Goal: Task Accomplishment & Management: Manage account settings

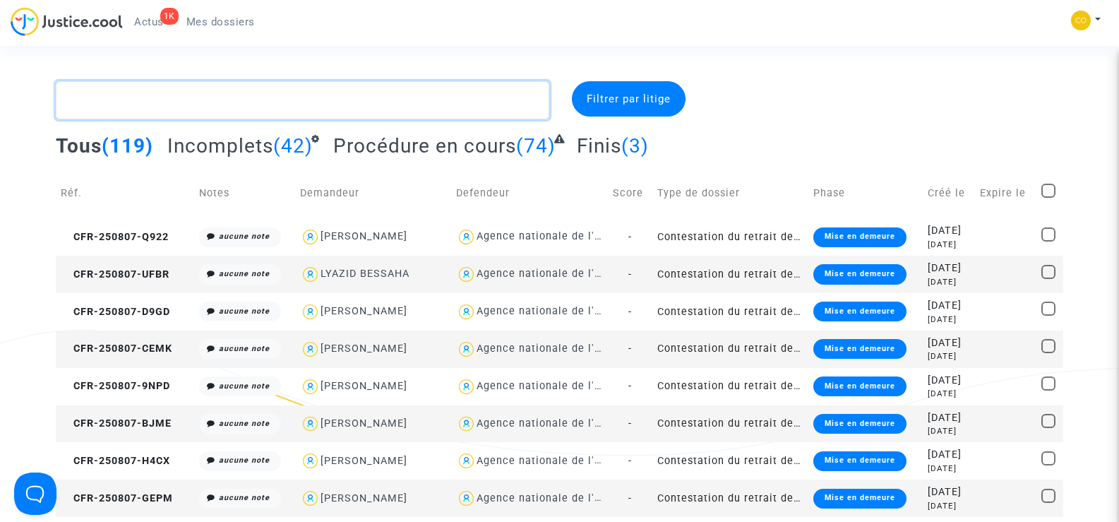
click at [156, 105] on textarea at bounding box center [302, 100] width 493 height 38
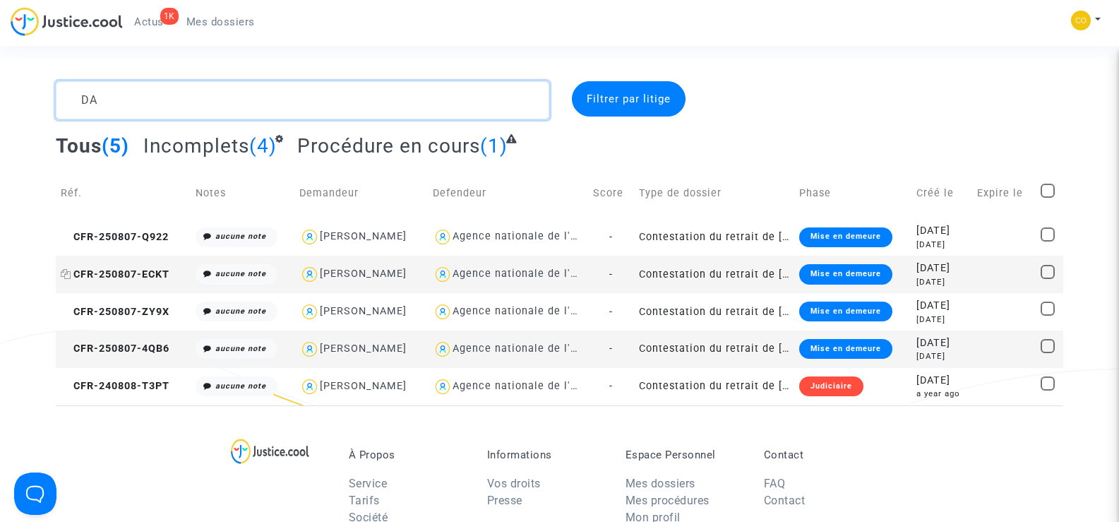
type textarea "DA"
click at [102, 272] on span "CFR-250807-ECKT" at bounding box center [115, 274] width 109 height 12
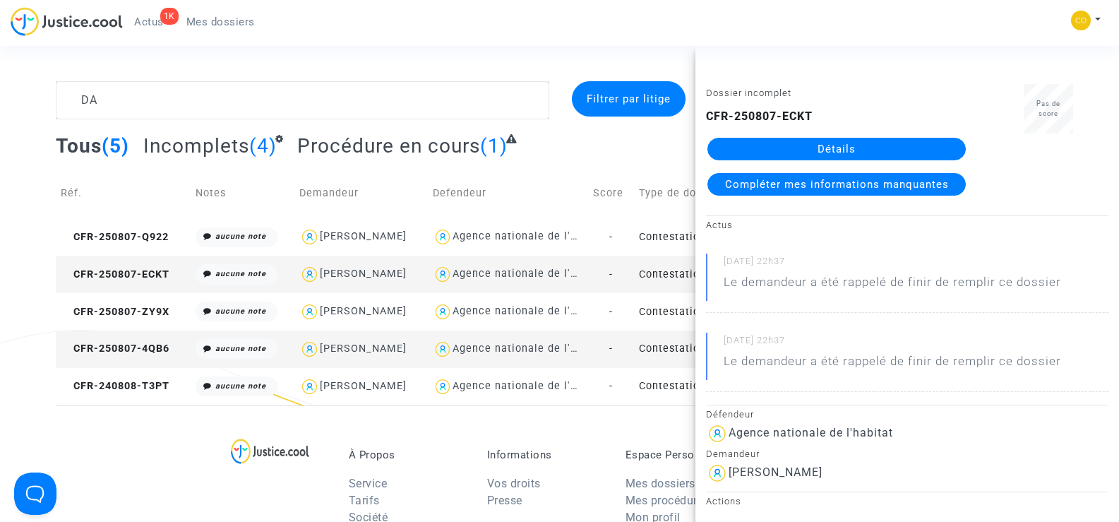
click at [848, 145] on link "Détails" at bounding box center [836, 149] width 258 height 23
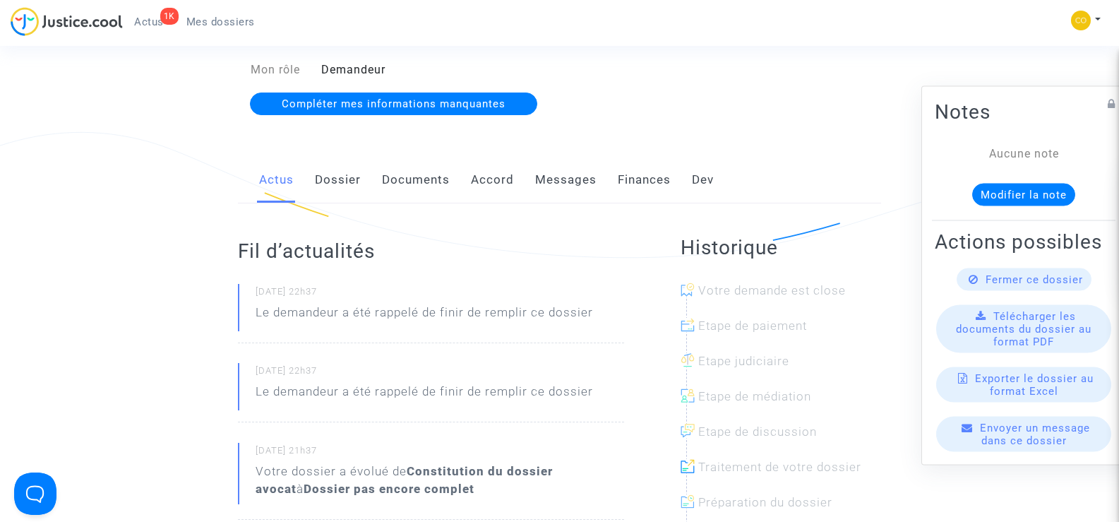
scroll to position [212, 0]
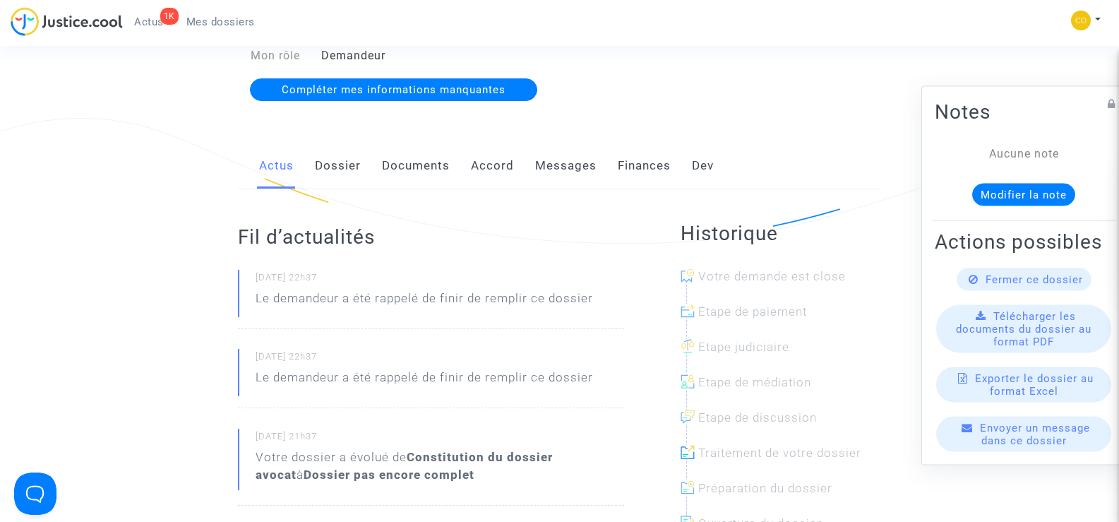
click at [414, 150] on link "Documents" at bounding box center [416, 166] width 68 height 47
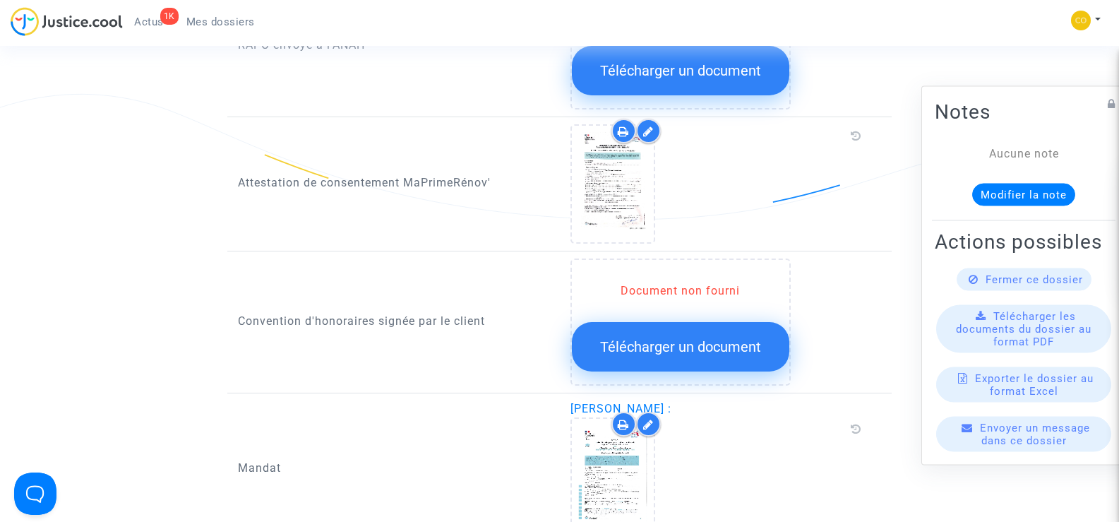
scroll to position [1694, 0]
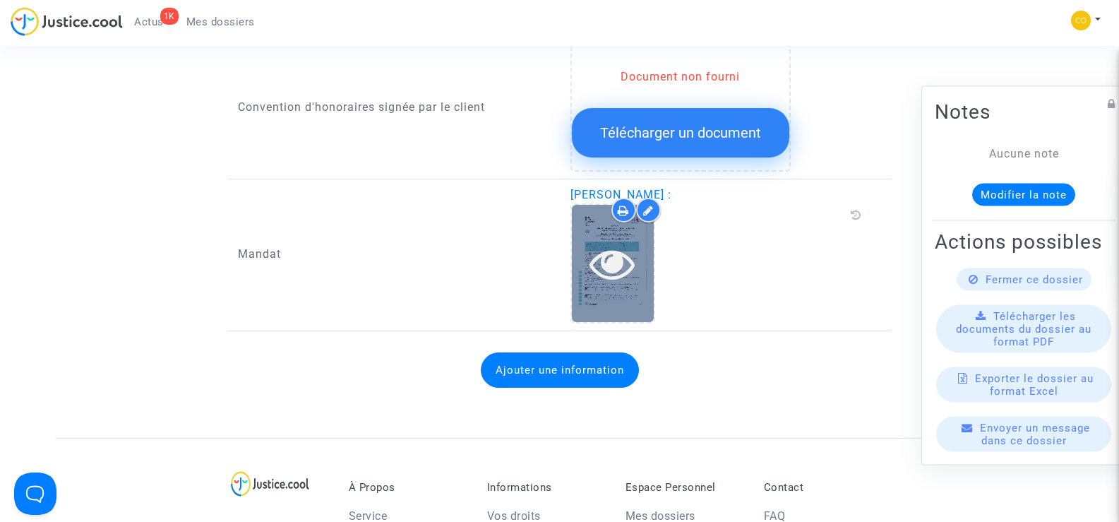
click at [614, 253] on icon at bounding box center [612, 263] width 46 height 45
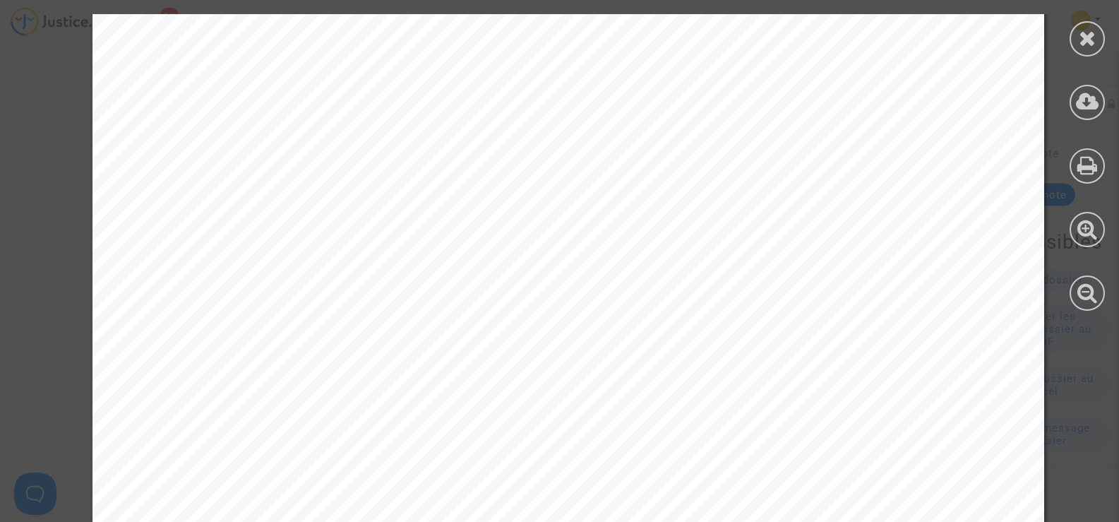
scroll to position [305, 0]
click at [1084, 40] on icon at bounding box center [1087, 38] width 18 height 21
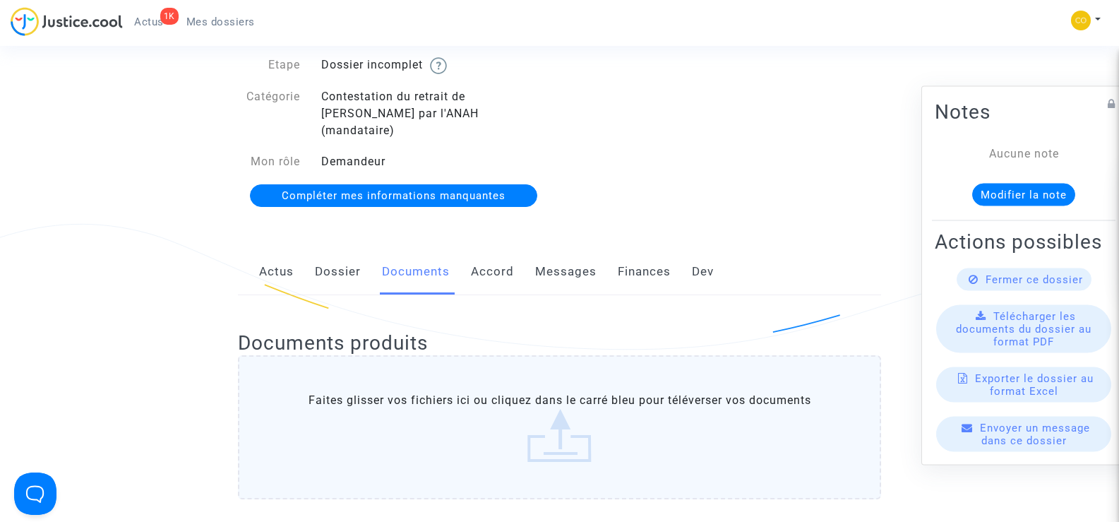
scroll to position [0, 0]
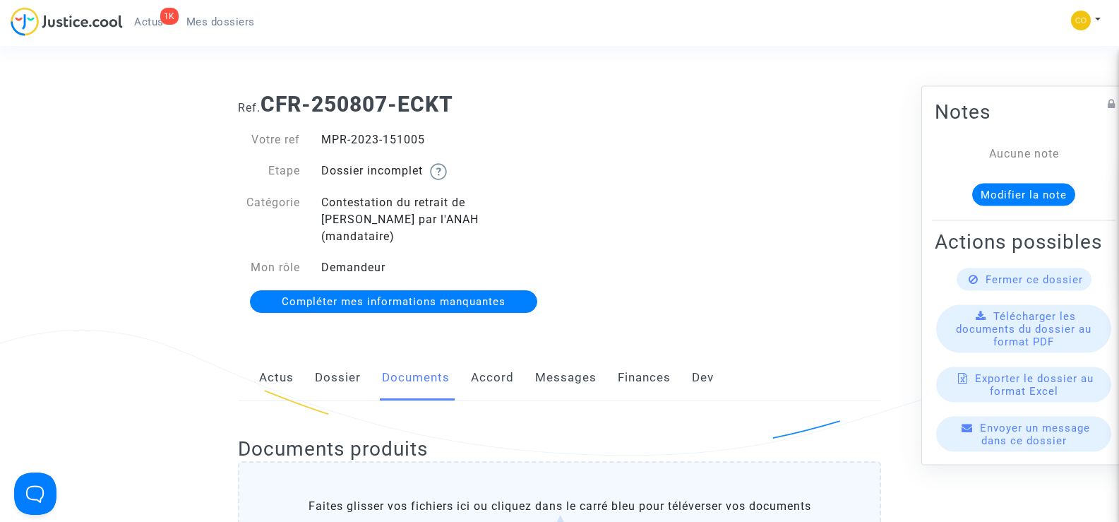
click at [221, 23] on span "Mes dossiers" at bounding box center [220, 22] width 68 height 13
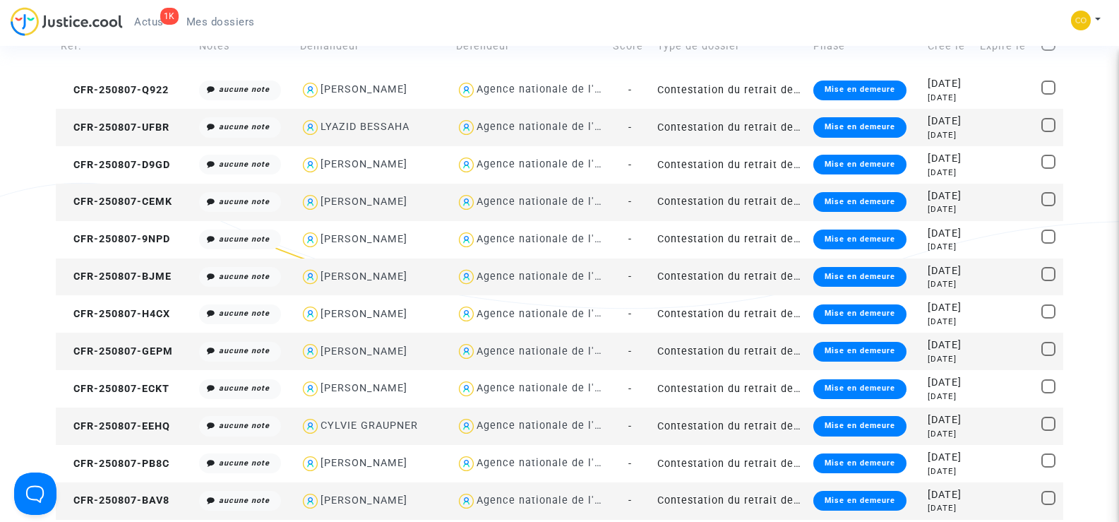
scroll to position [141, 0]
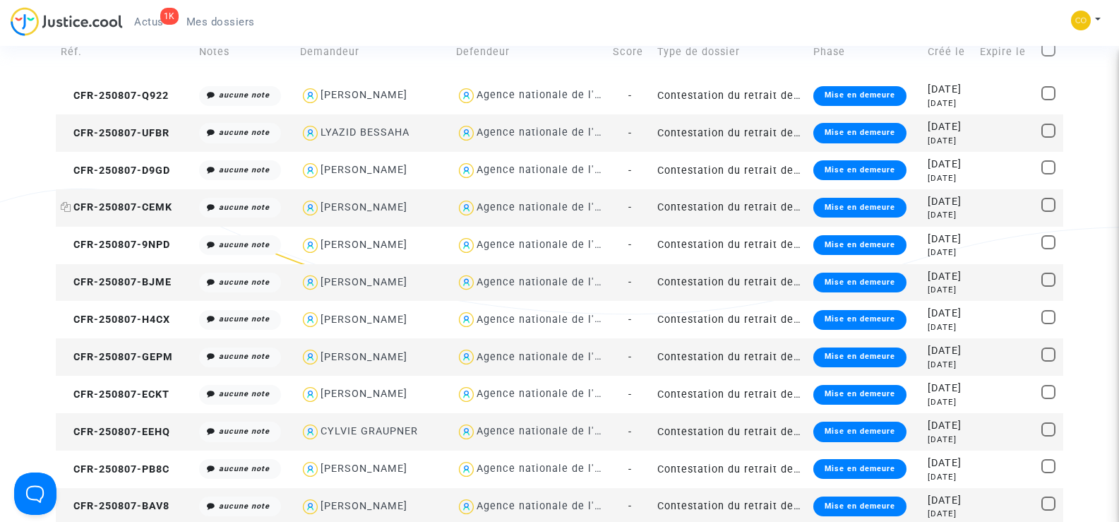
click at [100, 207] on span "CFR-250807-CEMK" at bounding box center [117, 207] width 112 height 12
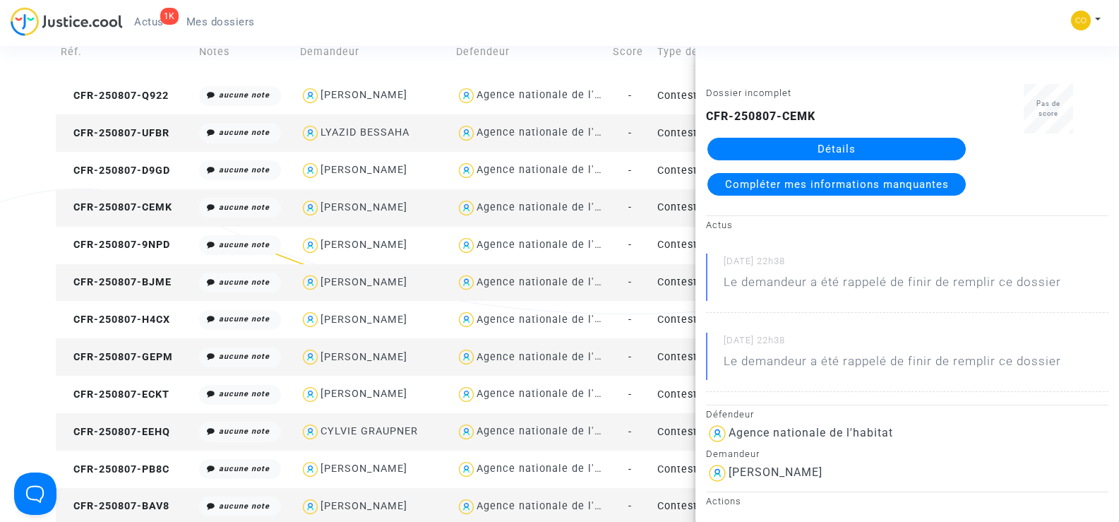
click at [870, 151] on link "Détails" at bounding box center [836, 149] width 258 height 23
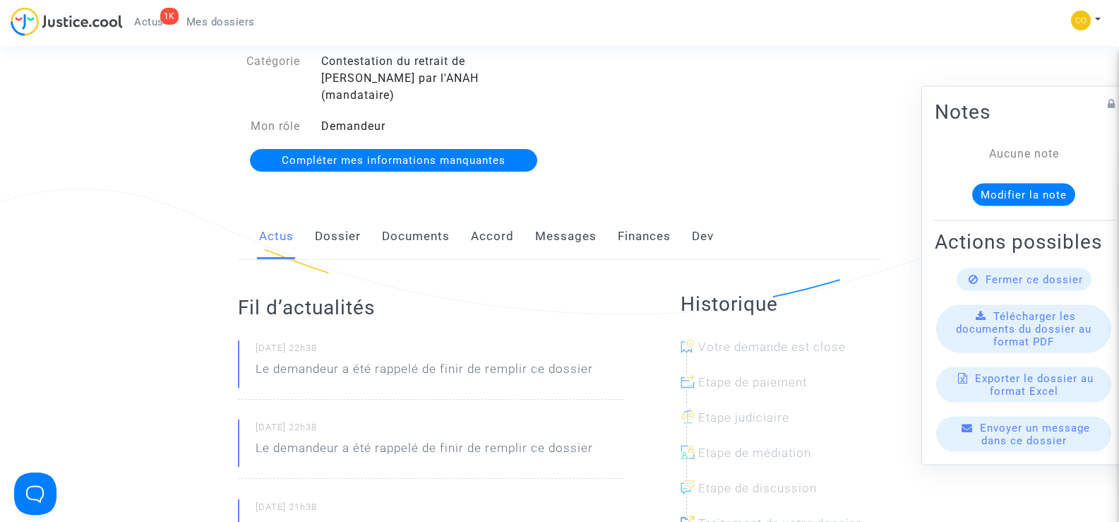
click at [428, 222] on link "Documents" at bounding box center [416, 236] width 68 height 47
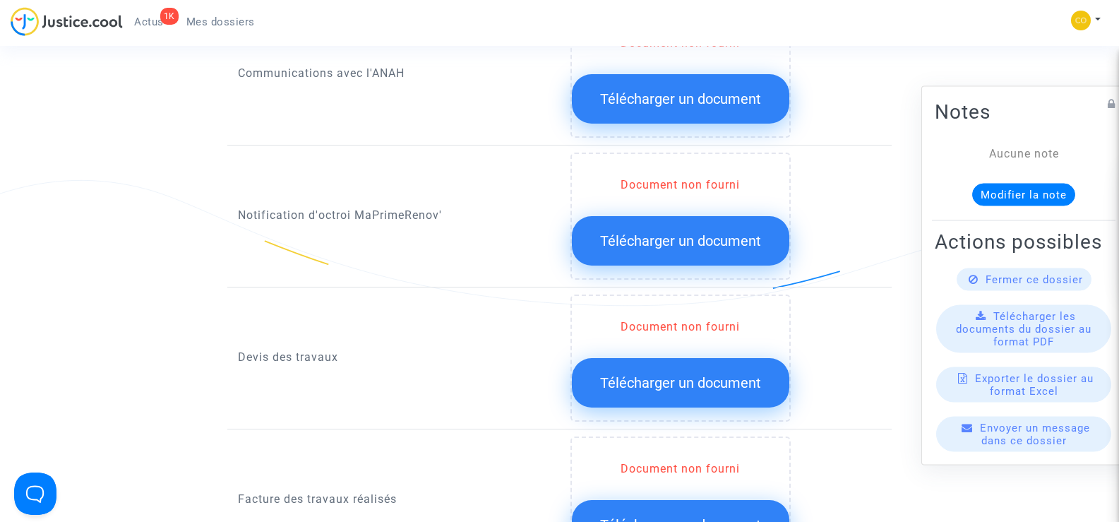
scroll to position [776, 0]
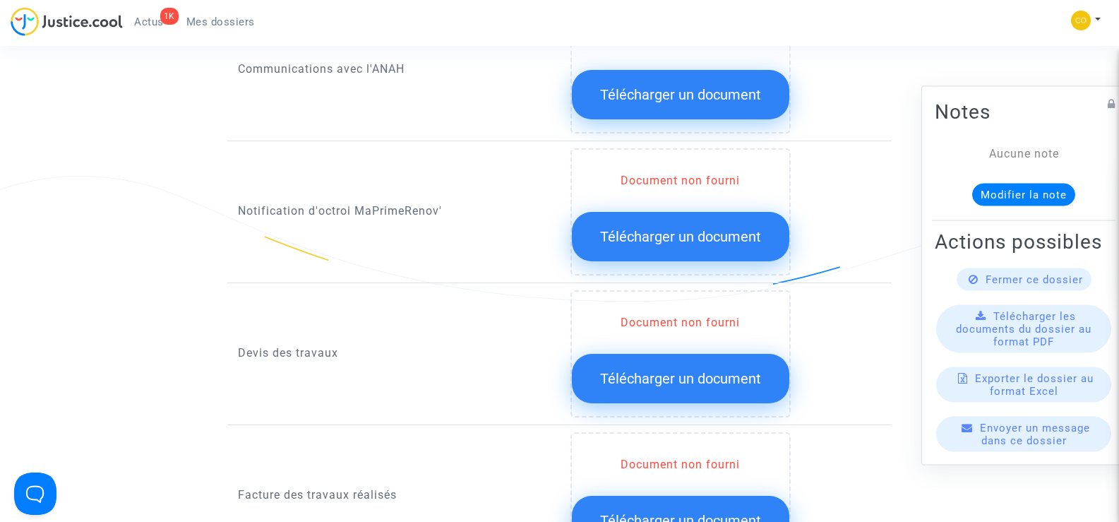
click at [860, 186] on div "Document non fourni Télécharger un document" at bounding box center [718, 211] width 297 height 127
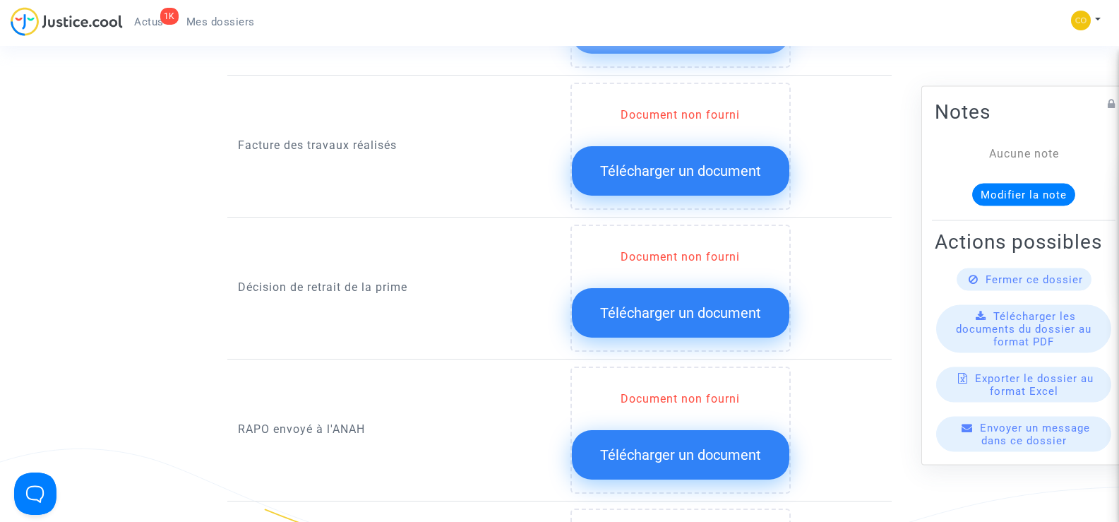
scroll to position [1129, 0]
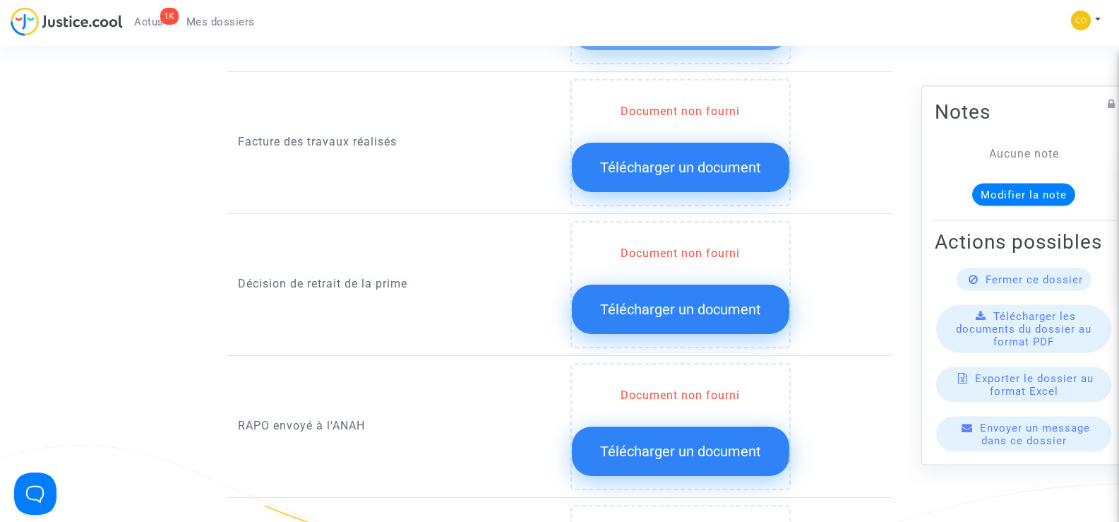
click at [688, 159] on span "Télécharger un document" at bounding box center [680, 167] width 161 height 17
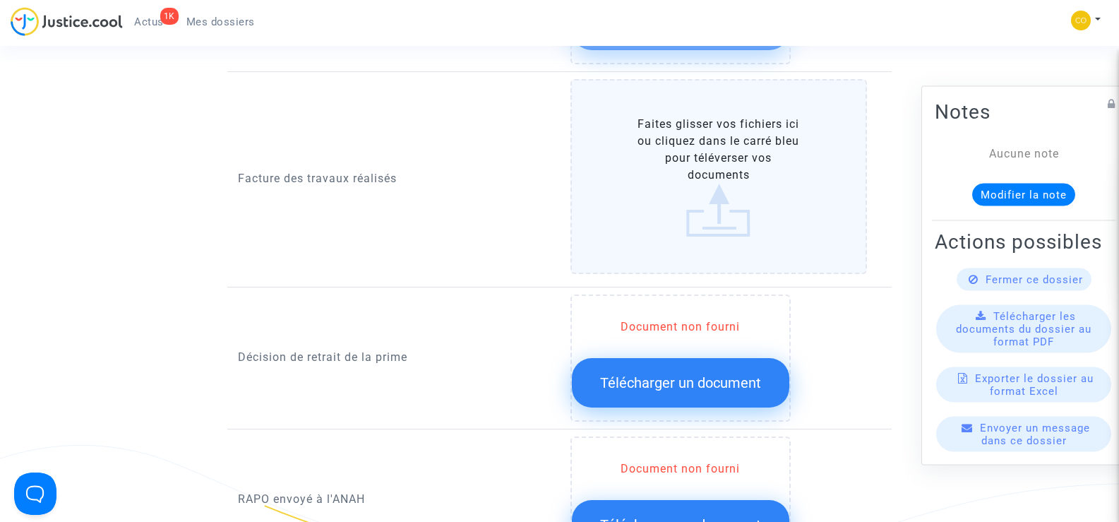
click at [687, 175] on label "Faites glisser vos fichiers ici ou cliquez dans le carré bleu pour téléverser v…" at bounding box center [718, 176] width 297 height 195
click at [0, 0] on input "Faites glisser vos fichiers ici ou cliquez dans le carré bleu pour téléverser v…" at bounding box center [0, 0] width 0 height 0
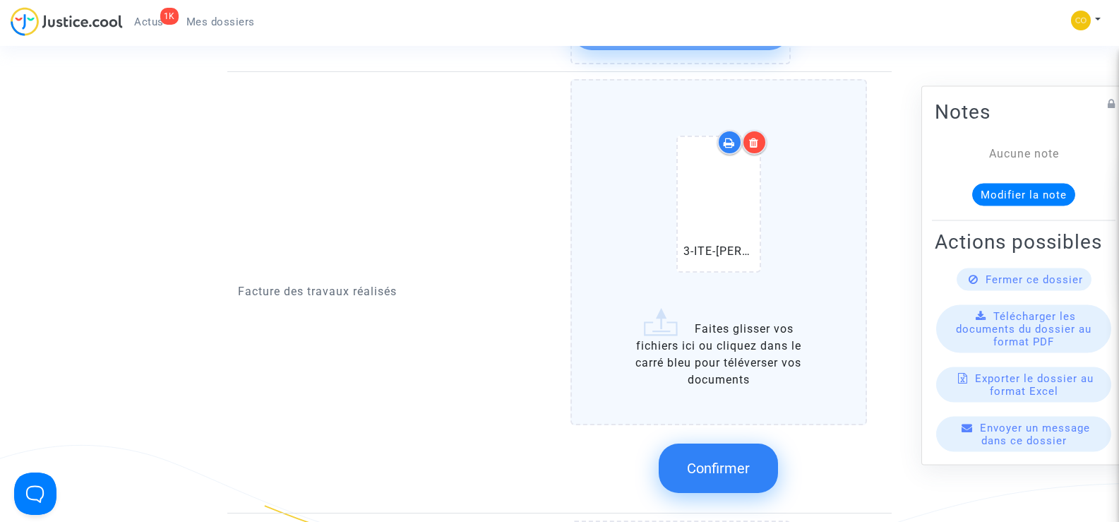
click at [745, 459] on span "Confirmer" at bounding box center [718, 467] width 63 height 17
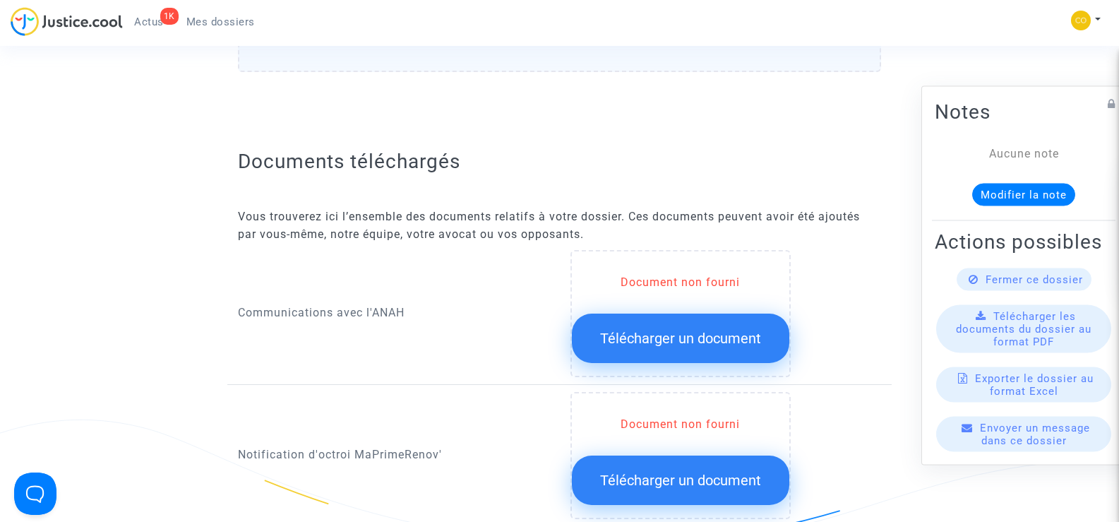
scroll to position [706, 0]
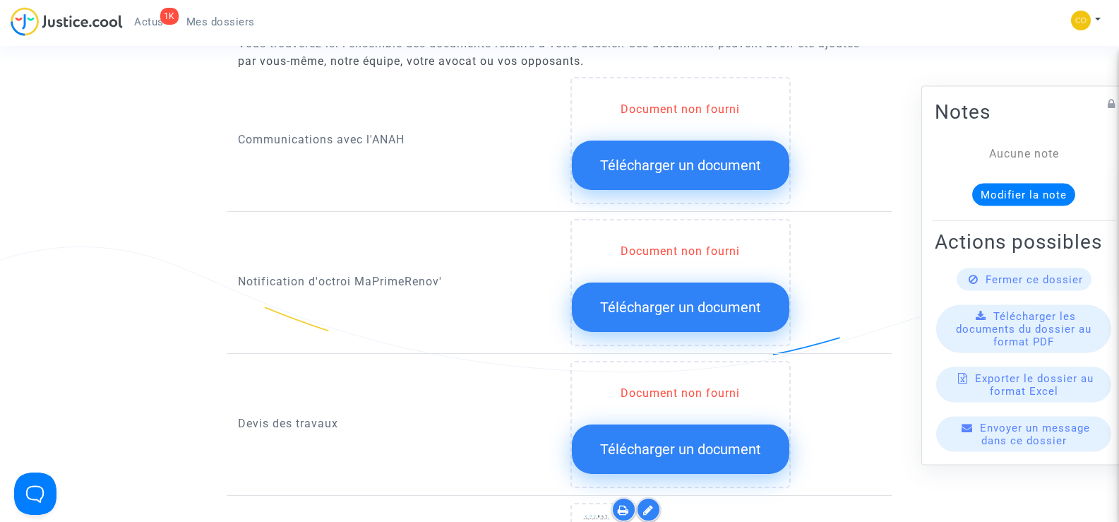
click at [672, 299] on span "Télécharger un document" at bounding box center [680, 307] width 161 height 17
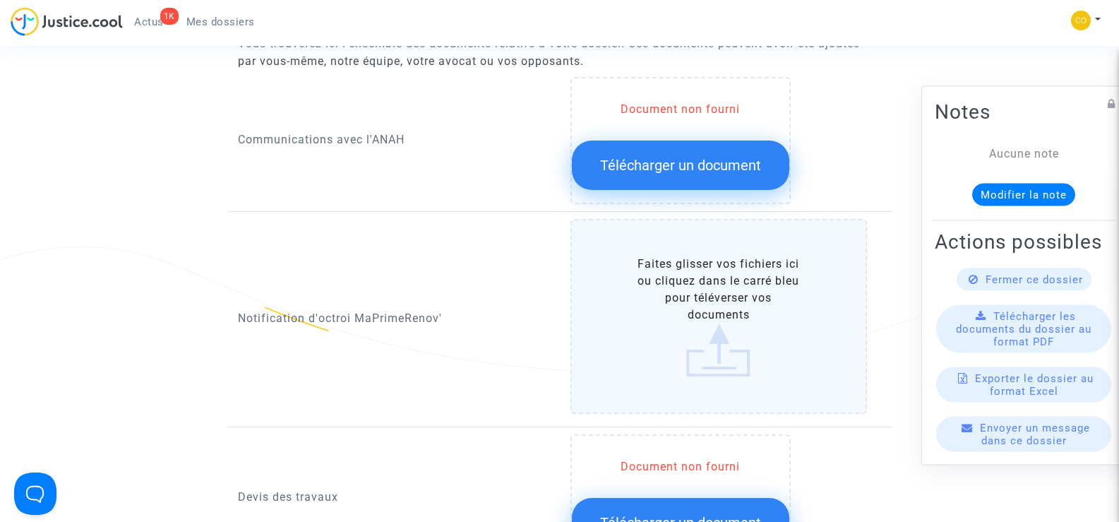
click at [663, 289] on label "Faites glisser vos fichiers ici ou cliquez dans le carré bleu pour téléverser v…" at bounding box center [718, 316] width 297 height 195
click at [0, 0] on input "Faites glisser vos fichiers ici ou cliquez dans le carré bleu pour téléverser v…" at bounding box center [0, 0] width 0 height 0
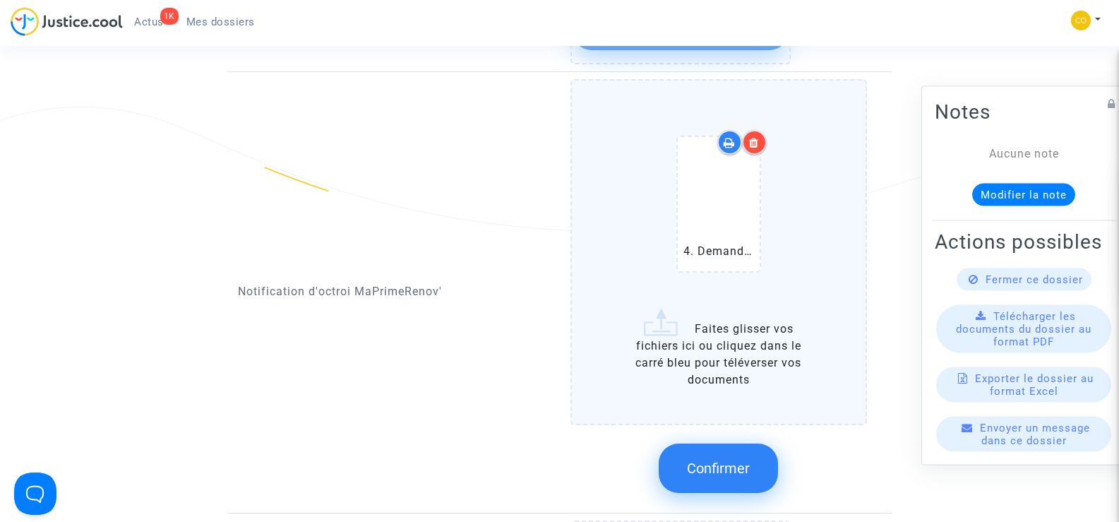
scroll to position [847, 0]
click at [729, 458] on span "Confirmer" at bounding box center [718, 466] width 63 height 17
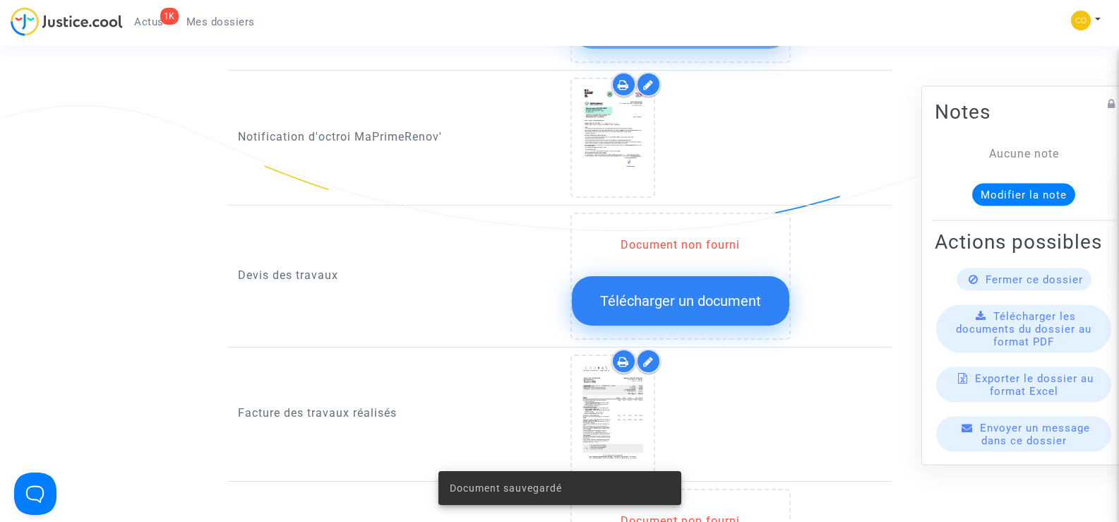
click at [688, 292] on span "Télécharger un document" at bounding box center [680, 300] width 161 height 17
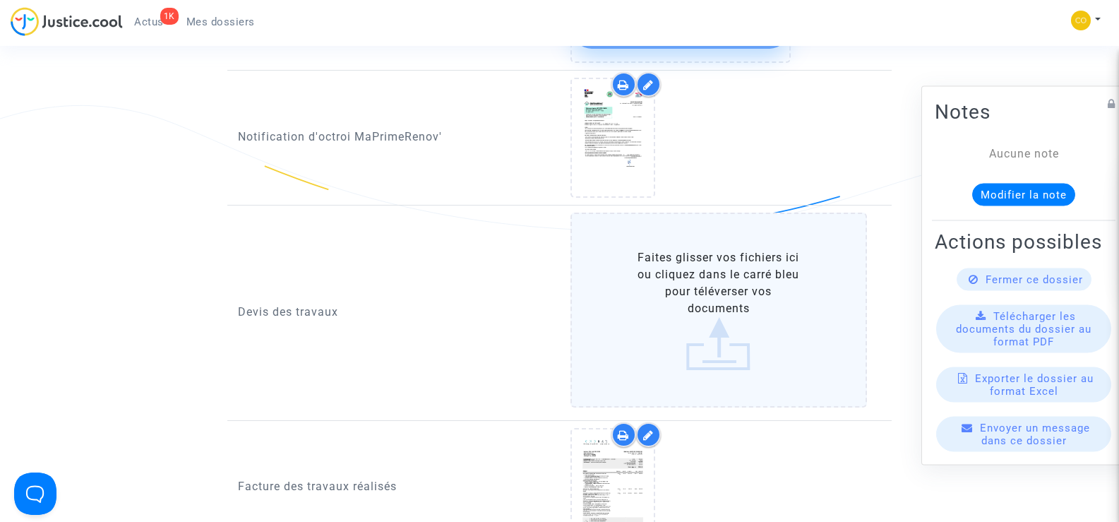
click at [698, 279] on label "Faites glisser vos fichiers ici ou cliquez dans le carré bleu pour téléverser v…" at bounding box center [718, 309] width 297 height 195
click at [0, 0] on input "Faites glisser vos fichiers ici ou cliquez dans le carré bleu pour téléverser v…" at bounding box center [0, 0] width 0 height 0
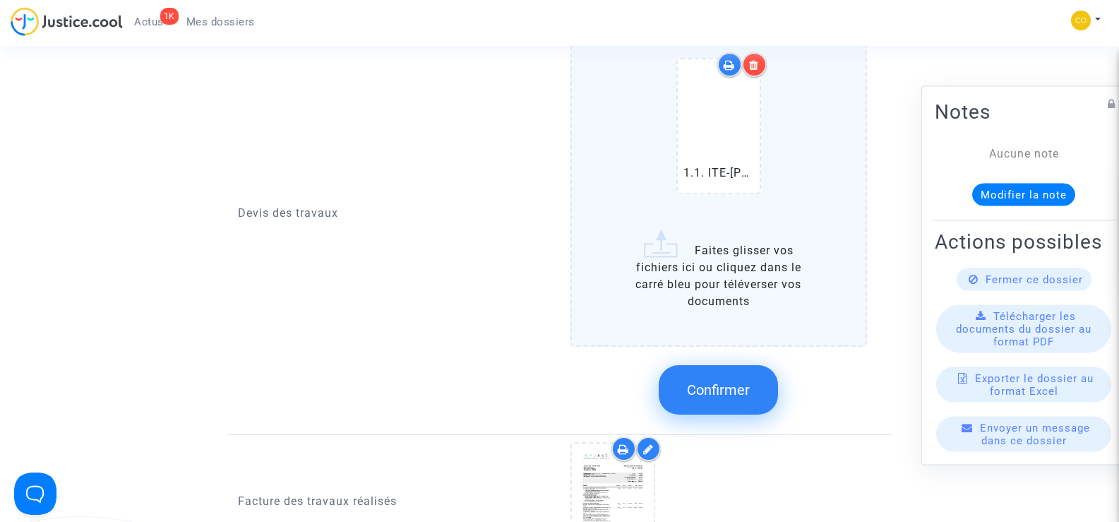
scroll to position [1059, 0]
click at [724, 271] on label "1.1. ITE-[PERSON_NAME].pdf Faites glisser vos fichiers ici ou cliquez dans le c…" at bounding box center [718, 173] width 297 height 345
click at [0, 0] on input "1.1. ITE-[PERSON_NAME].pdf Faites glisser vos fichiers ici ou cliquez dans le c…" at bounding box center [0, 0] width 0 height 0
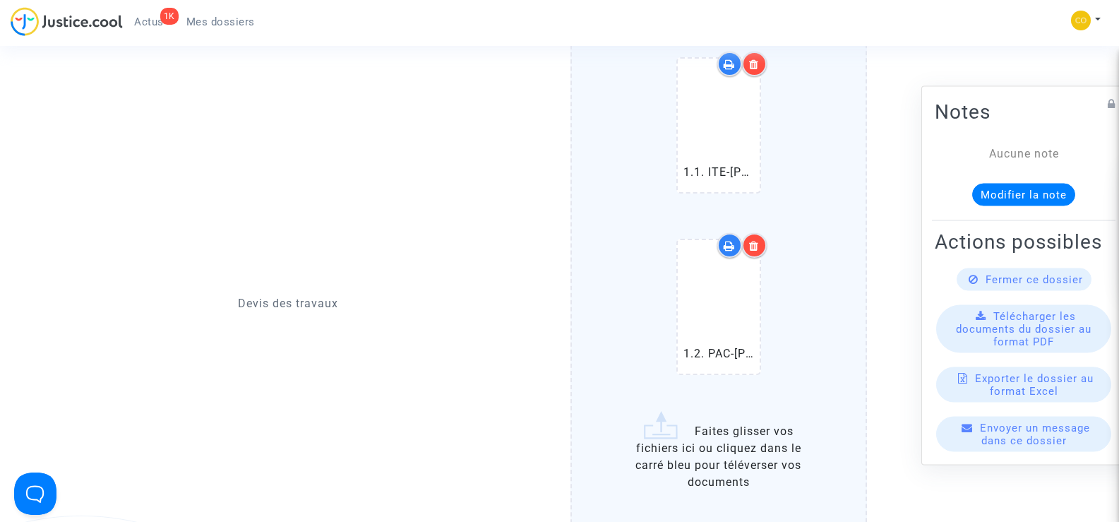
scroll to position [1270, 0]
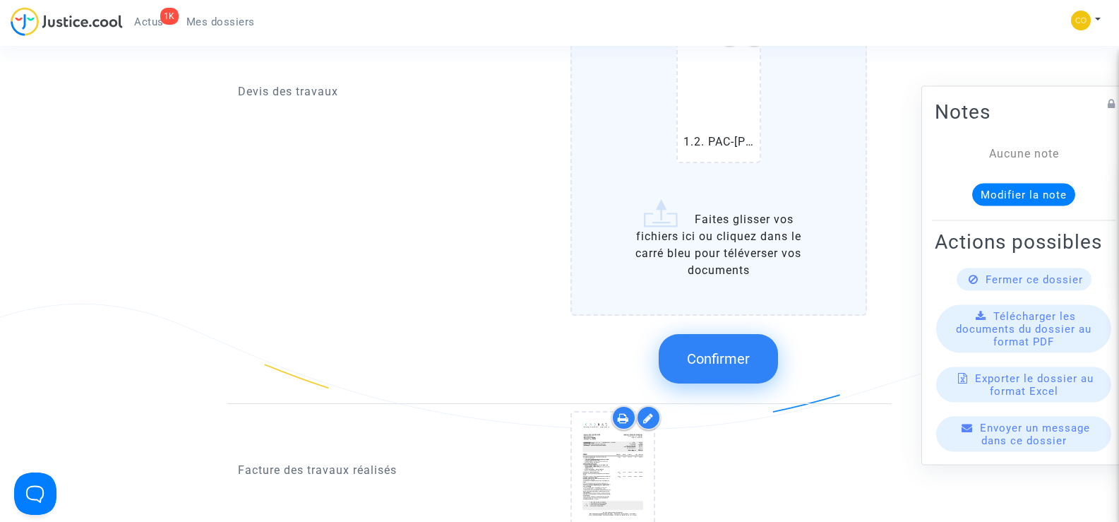
click at [704, 246] on label "1.1. ITE-[PERSON_NAME].pdf 1.2. PAC-[PERSON_NAME].pdf Faites glisser vos fichie…" at bounding box center [718, 52] width 297 height 527
click at [0, 0] on input "1.1. ITE-[PERSON_NAME].pdf 1.2. PAC-[PERSON_NAME].pdf Faites glisser vos fichie…" at bounding box center [0, 0] width 0 height 0
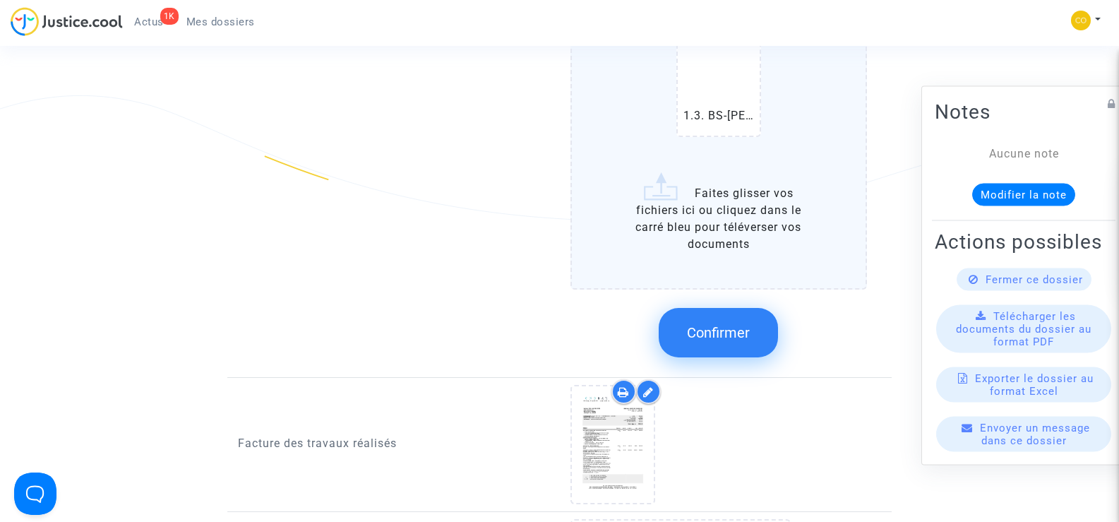
scroll to position [1482, 0]
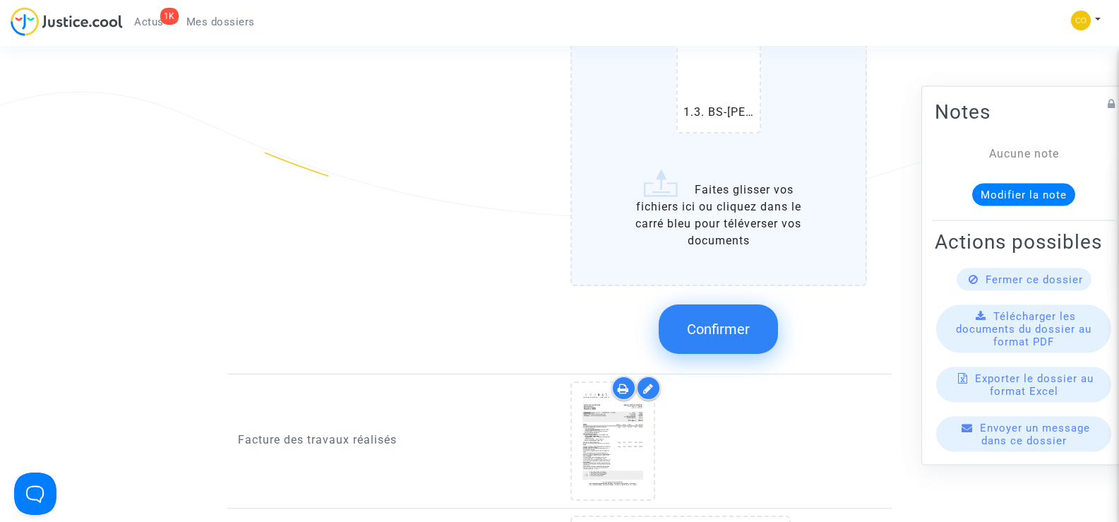
click at [0, 0] on input "1.1. ITE-[PERSON_NAME].pdf 1.2. PAC-[PERSON_NAME].pdf 1.3. BS-[PERSON_NAME].pdf…" at bounding box center [0, 0] width 0 height 0
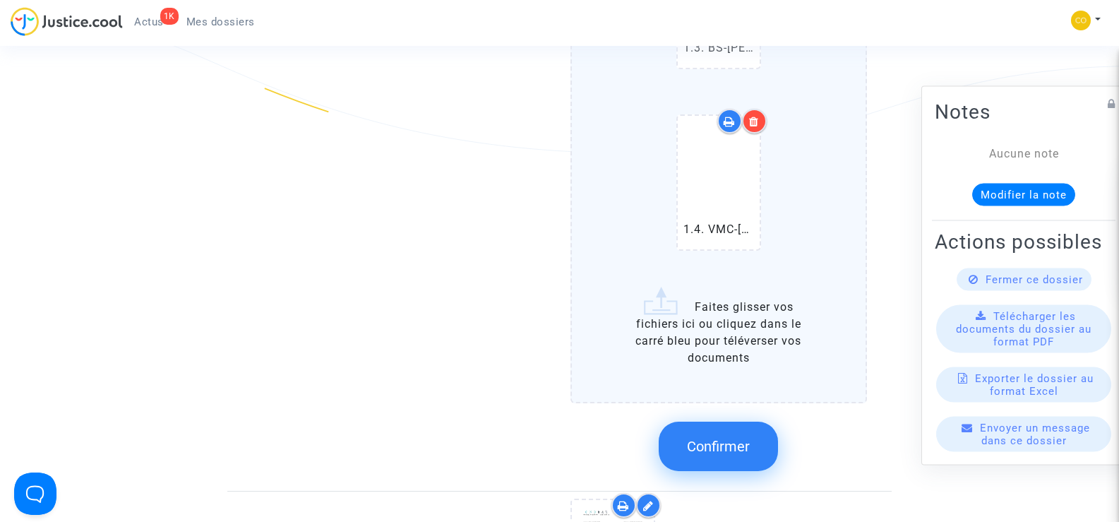
scroll to position [1623, 0]
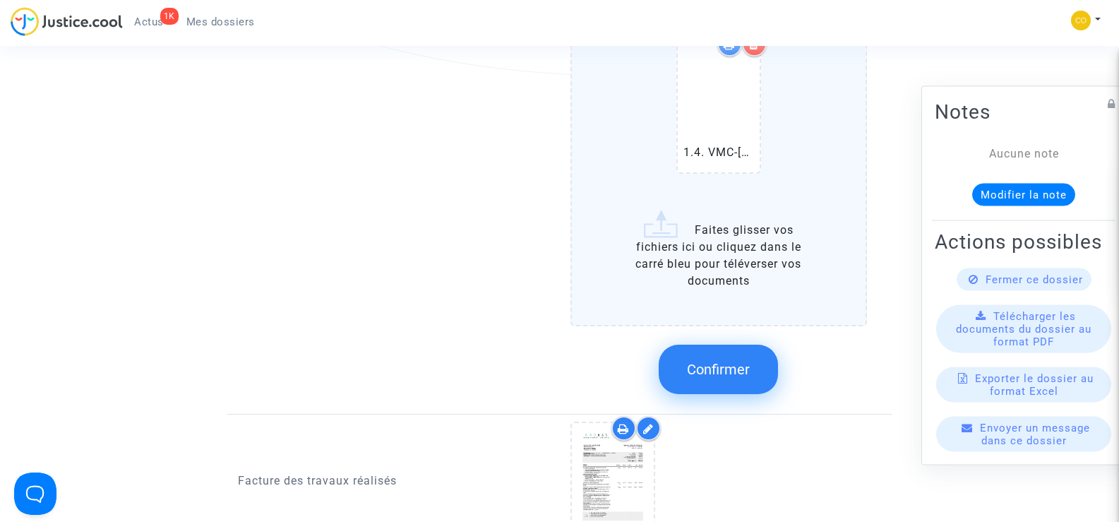
click at [701, 361] on span "Confirmer" at bounding box center [718, 369] width 63 height 17
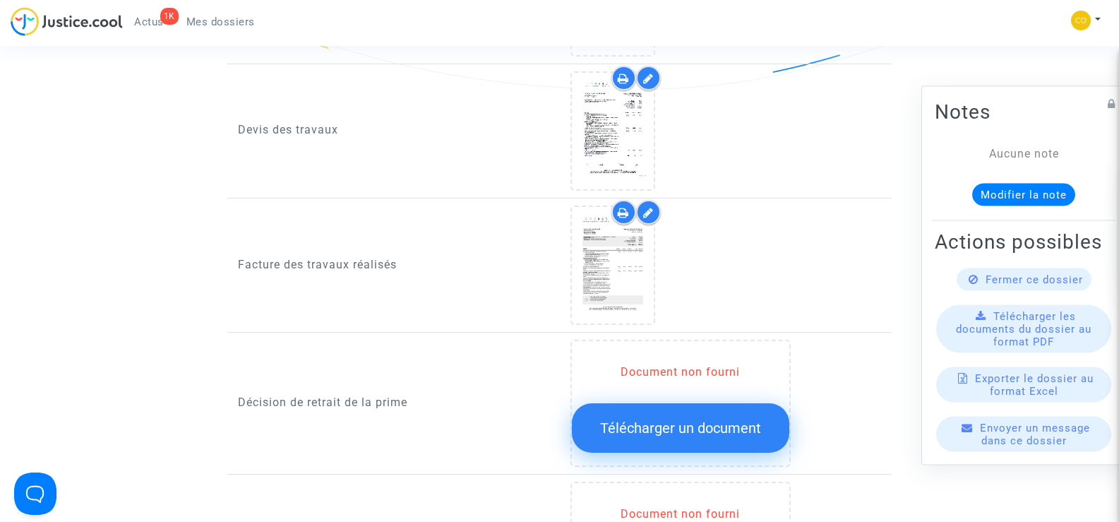
scroll to position [1129, 0]
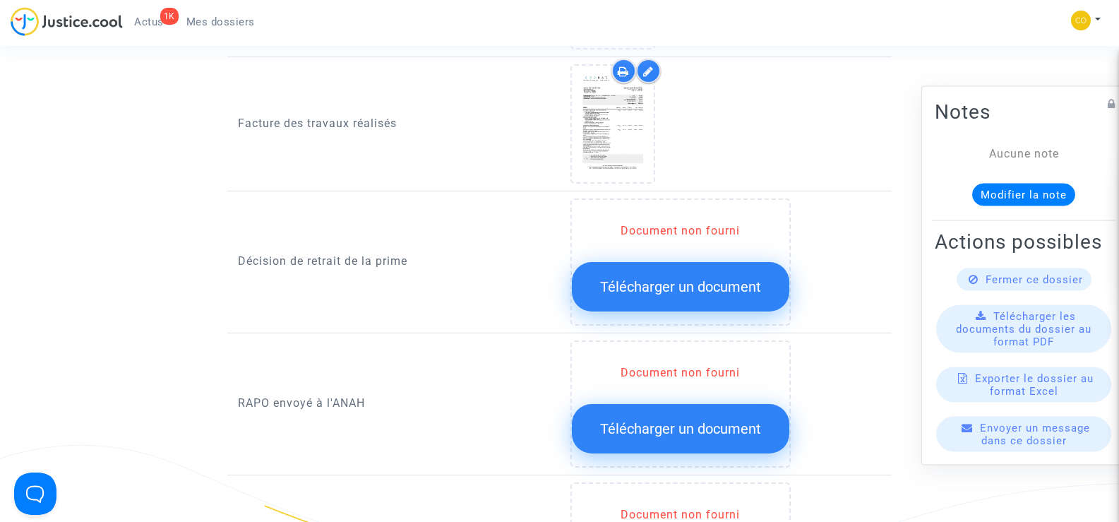
click at [677, 278] on span "Télécharger un document" at bounding box center [680, 286] width 161 height 17
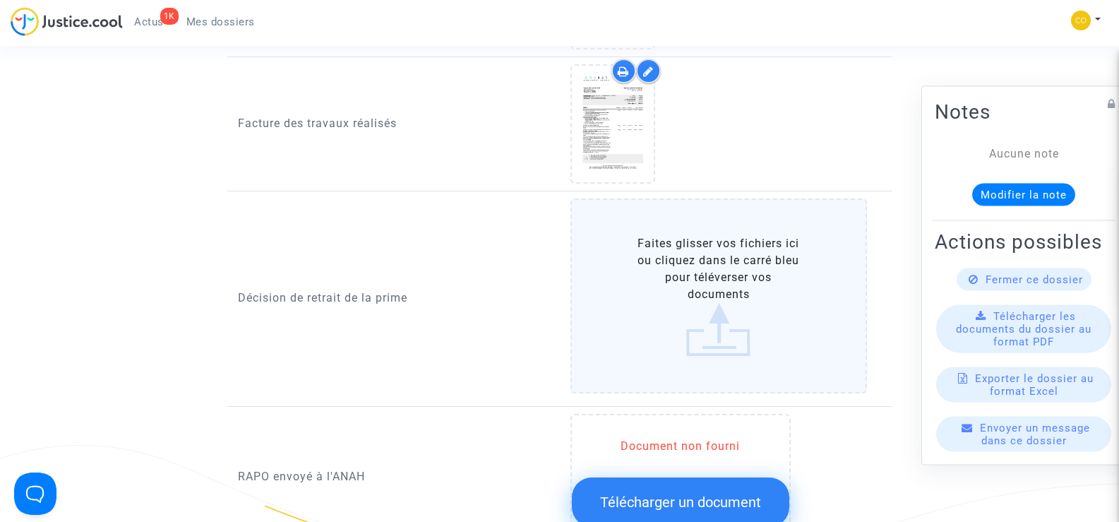
click at [702, 287] on label "Faites glisser vos fichiers ici ou cliquez dans le carré bleu pour téléverser v…" at bounding box center [718, 295] width 297 height 195
click at [0, 0] on input "Faites glisser vos fichiers ici ou cliquez dans le carré bleu pour téléverser v…" at bounding box center [0, 0] width 0 height 0
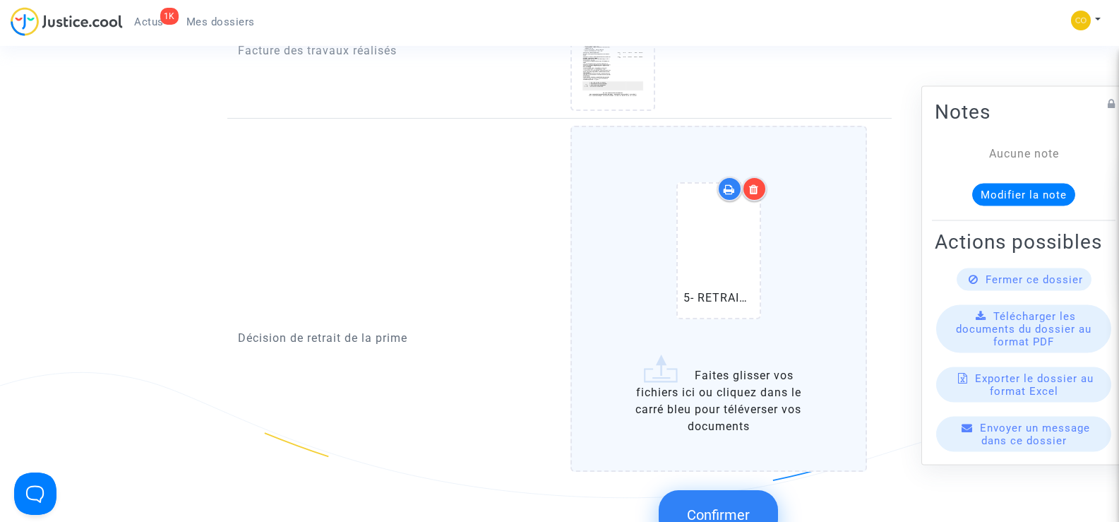
scroll to position [1270, 0]
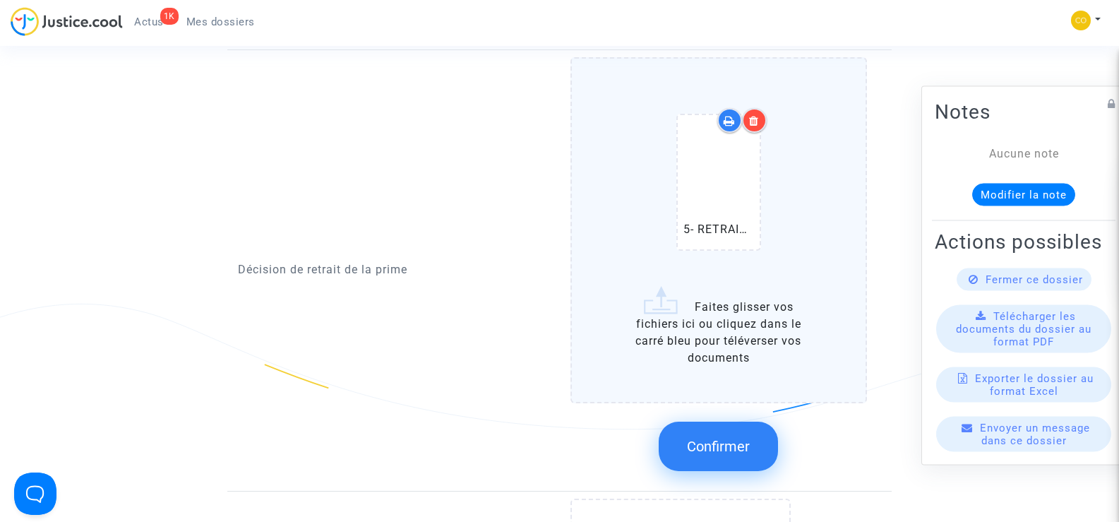
click at [716, 438] on span "Confirmer" at bounding box center [718, 446] width 63 height 17
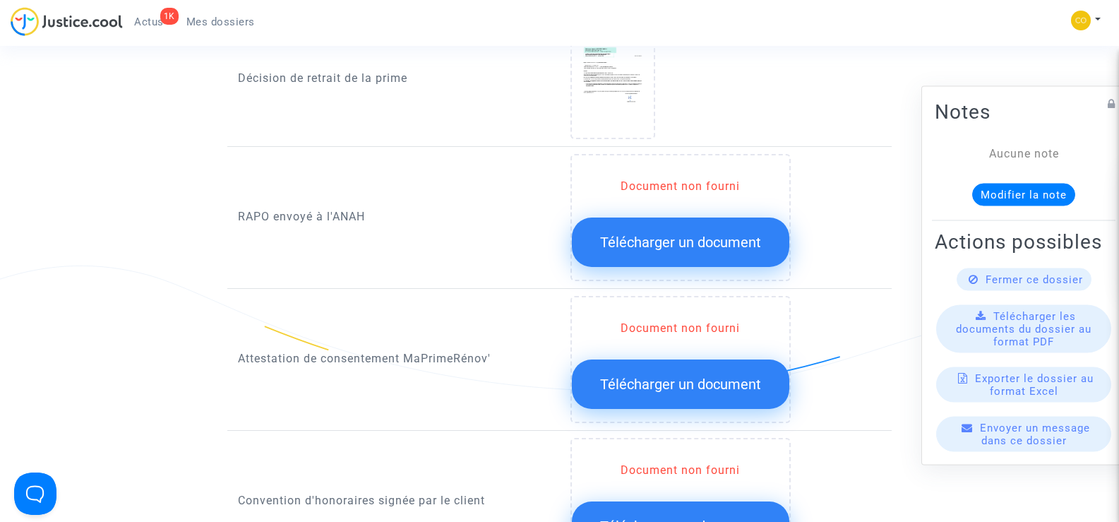
scroll to position [1341, 0]
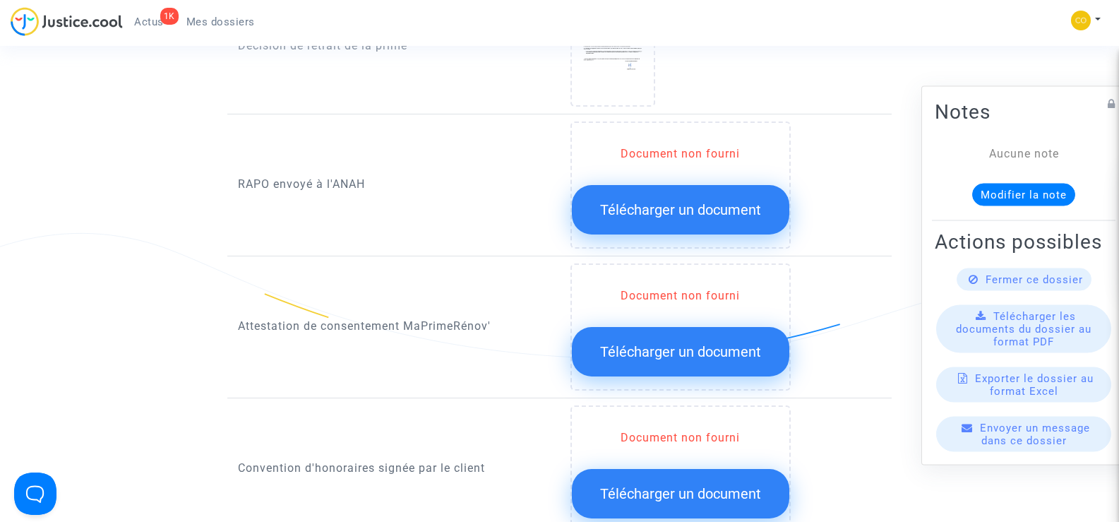
click at [654, 344] on button "Télécharger un document" at bounding box center [680, 351] width 217 height 49
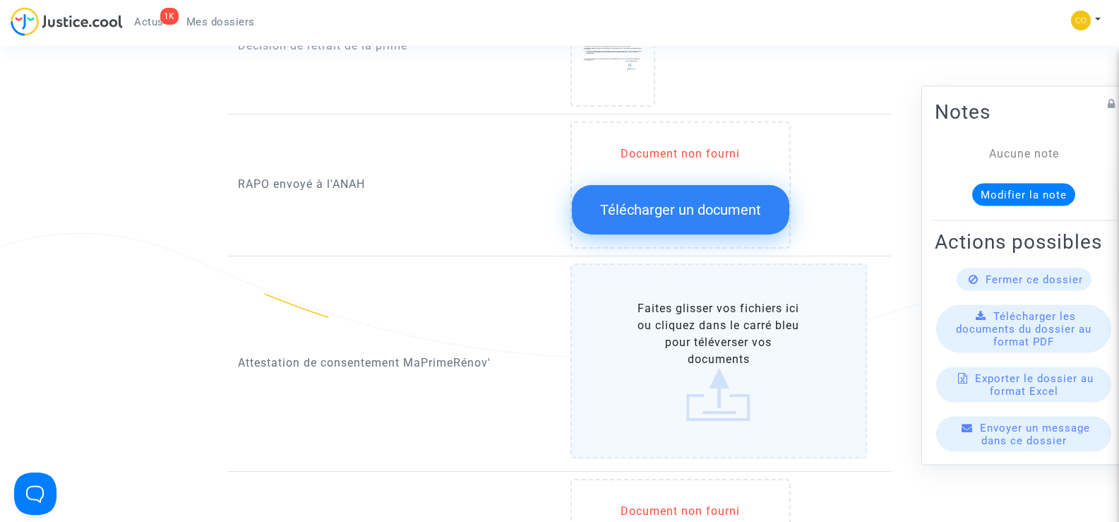
click at [718, 336] on label "Faites glisser vos fichiers ici ou cliquez dans le carré bleu pour téléverser v…" at bounding box center [718, 360] width 297 height 195
click at [0, 0] on input "Faites glisser vos fichiers ici ou cliquez dans le carré bleu pour téléverser v…" at bounding box center [0, 0] width 0 height 0
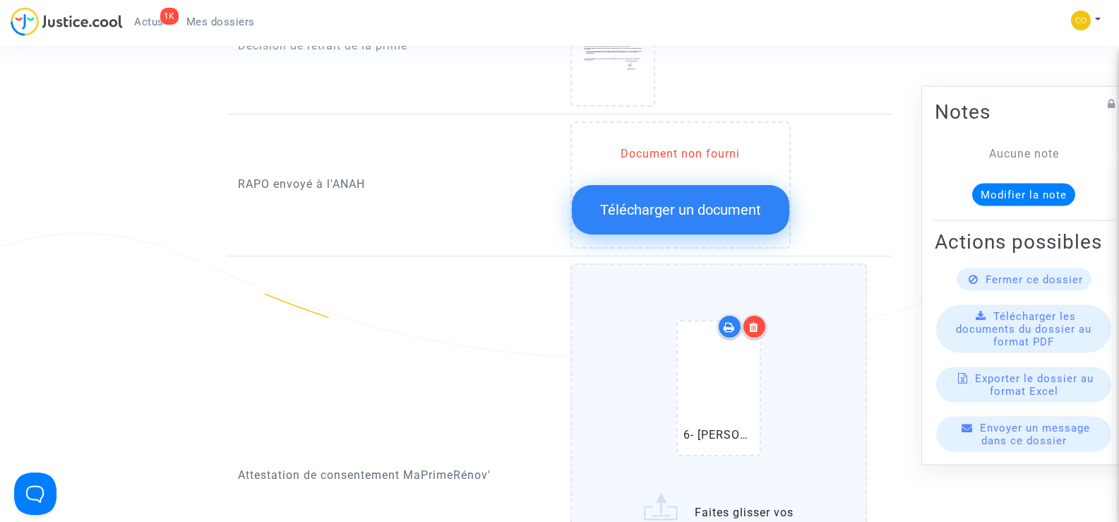
click at [756, 321] on icon at bounding box center [754, 326] width 10 height 11
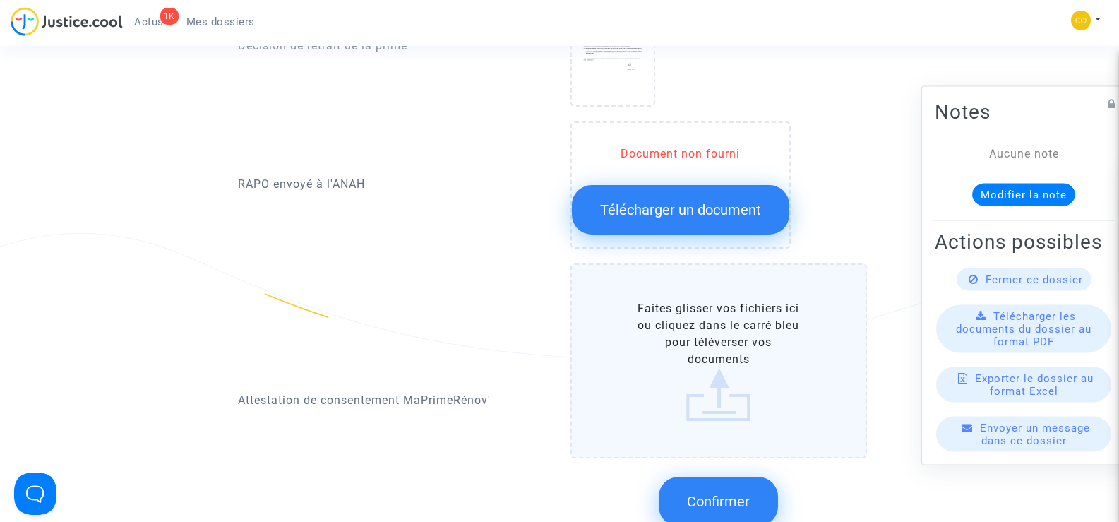
click at [711, 357] on label "Faites glisser vos fichiers ici ou cliquez dans le carré bleu pour téléverser v…" at bounding box center [718, 360] width 297 height 195
click at [0, 0] on input "Faites glisser vos fichiers ici ou cliquez dans le carré bleu pour téléverser v…" at bounding box center [0, 0] width 0 height 0
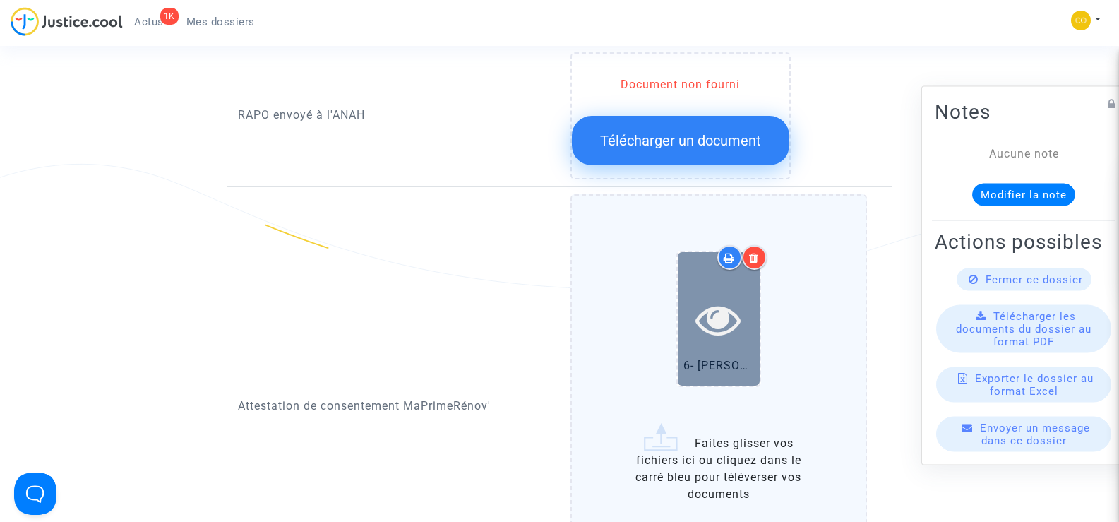
scroll to position [1553, 0]
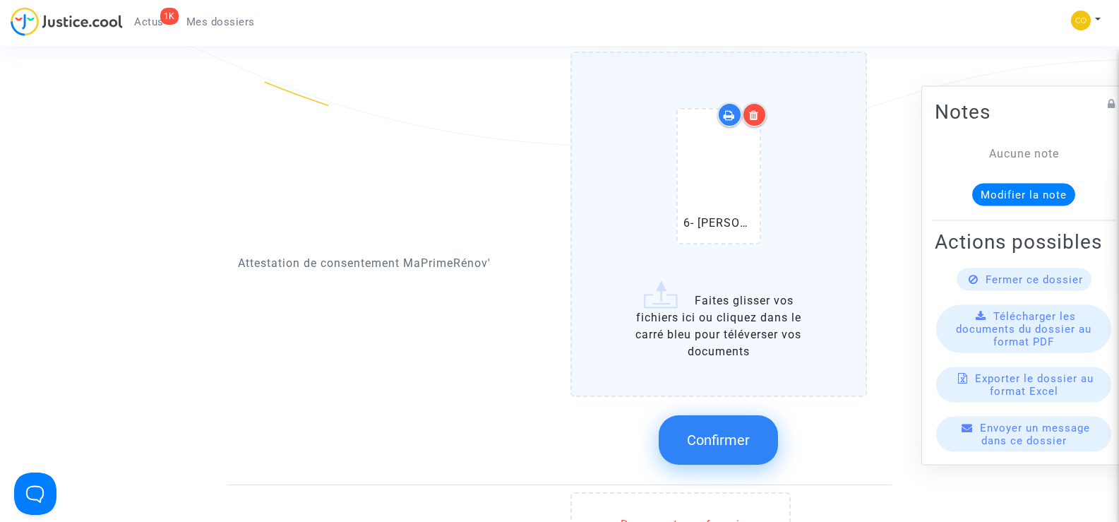
click at [740, 415] on button "Confirmer" at bounding box center [717, 439] width 119 height 49
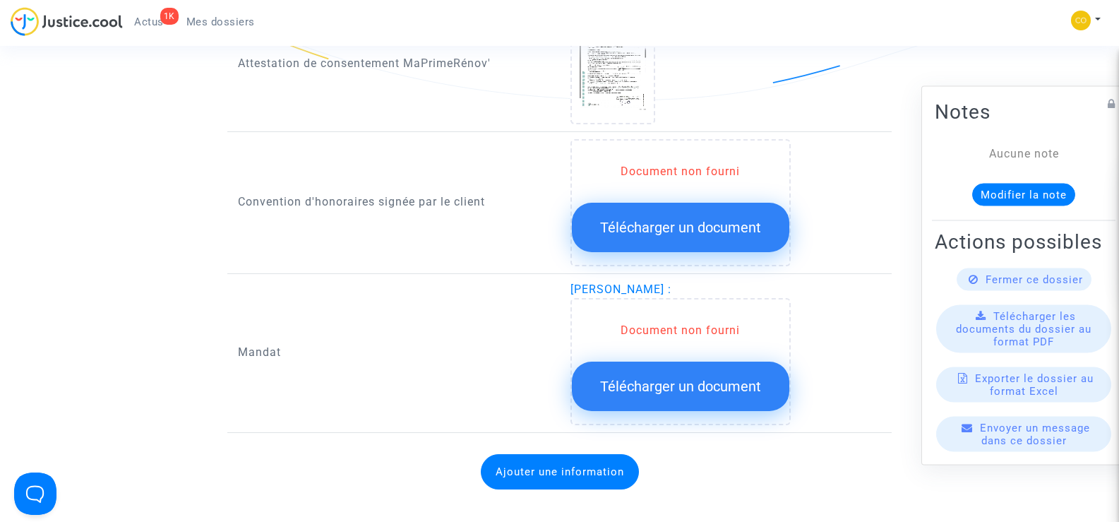
scroll to position [1623, 0]
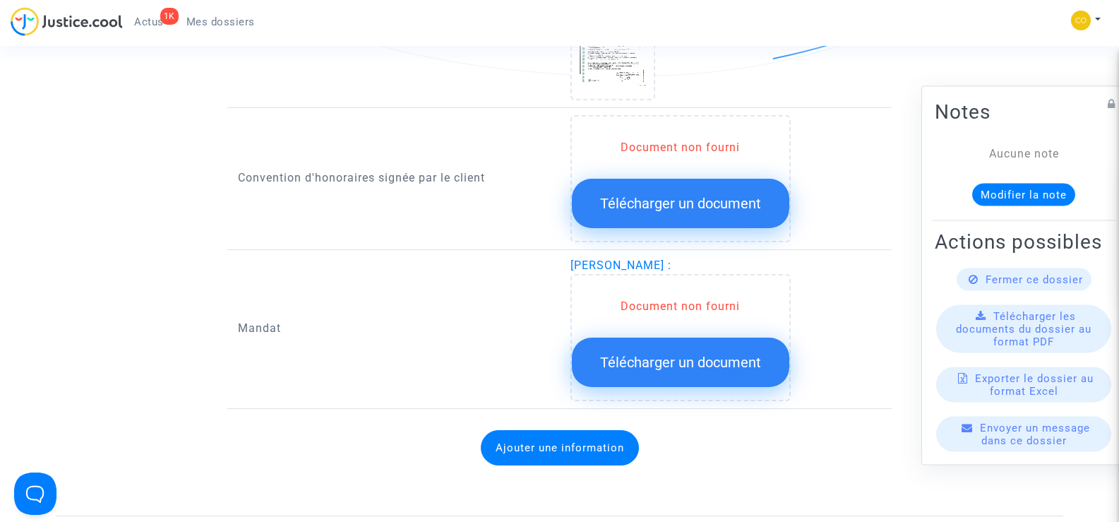
click at [728, 354] on span "Télécharger un document" at bounding box center [680, 362] width 161 height 17
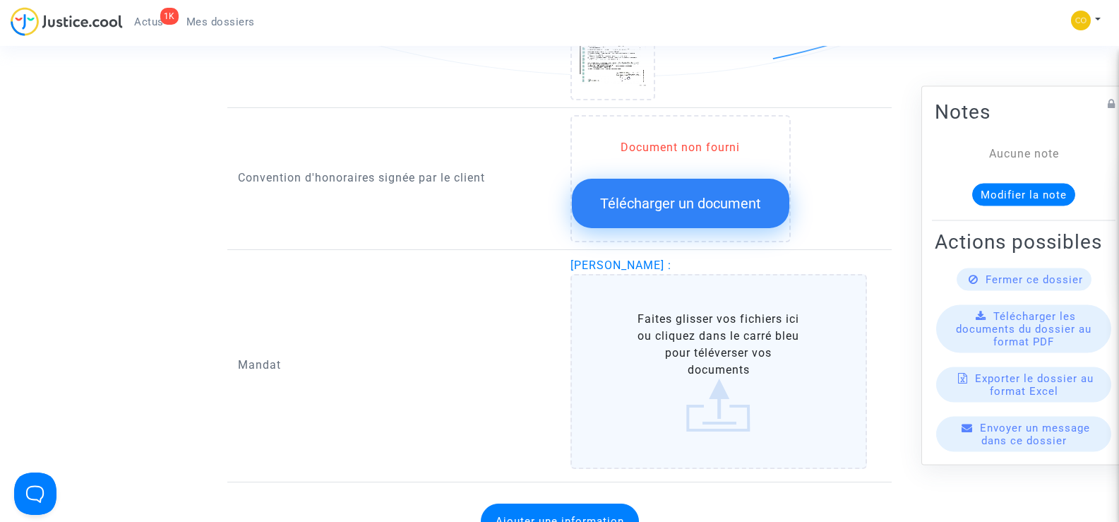
click at [714, 326] on label "Faites glisser vos fichiers ici ou cliquez dans le carré bleu pour téléverser v…" at bounding box center [718, 371] width 297 height 195
click at [0, 0] on input "Faites glisser vos fichiers ici ou cliquez dans le carré bleu pour téléverser v…" at bounding box center [0, 0] width 0 height 0
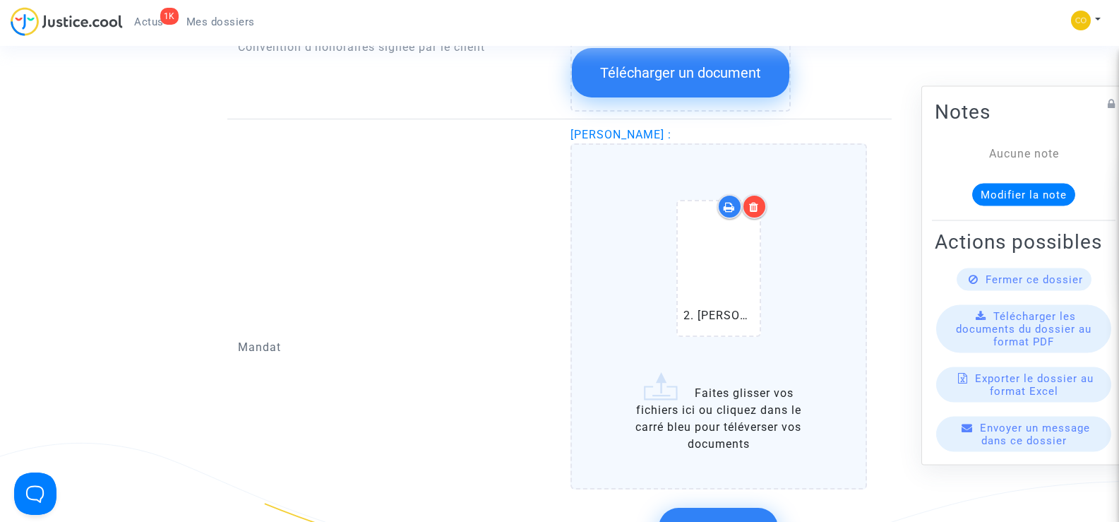
scroll to position [1764, 0]
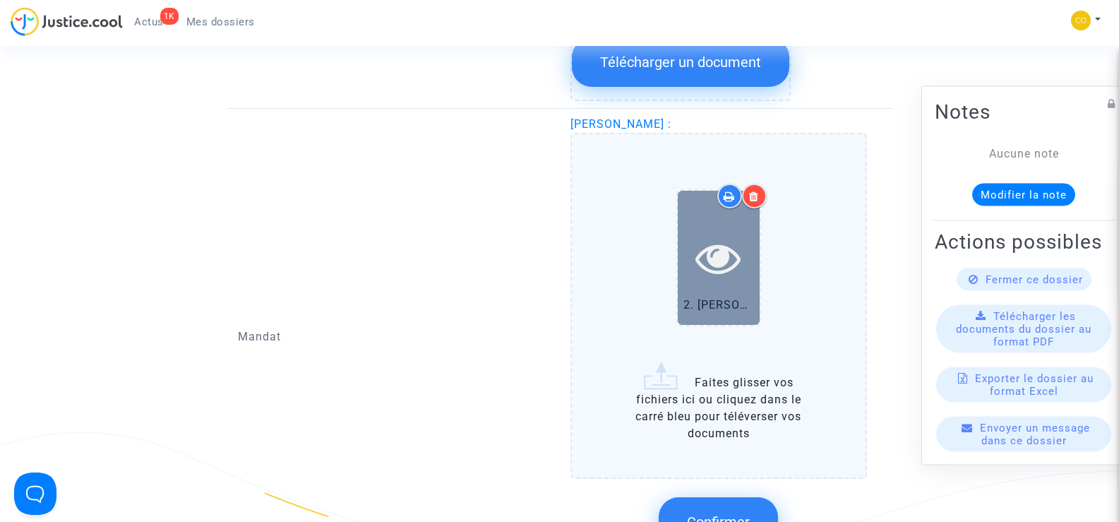
click at [715, 263] on icon at bounding box center [718, 257] width 46 height 45
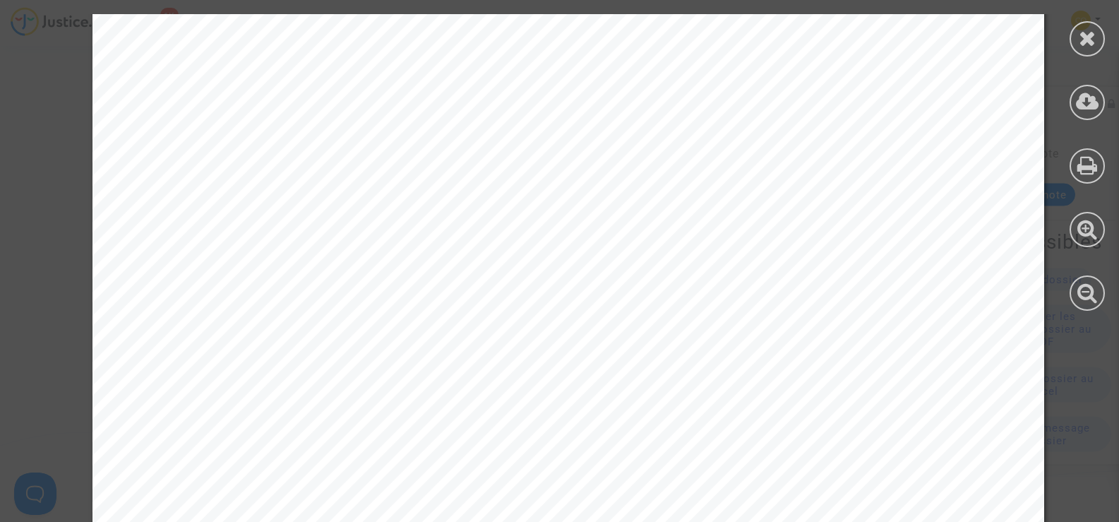
scroll to position [2188, 0]
click at [1091, 40] on icon at bounding box center [1087, 38] width 18 height 21
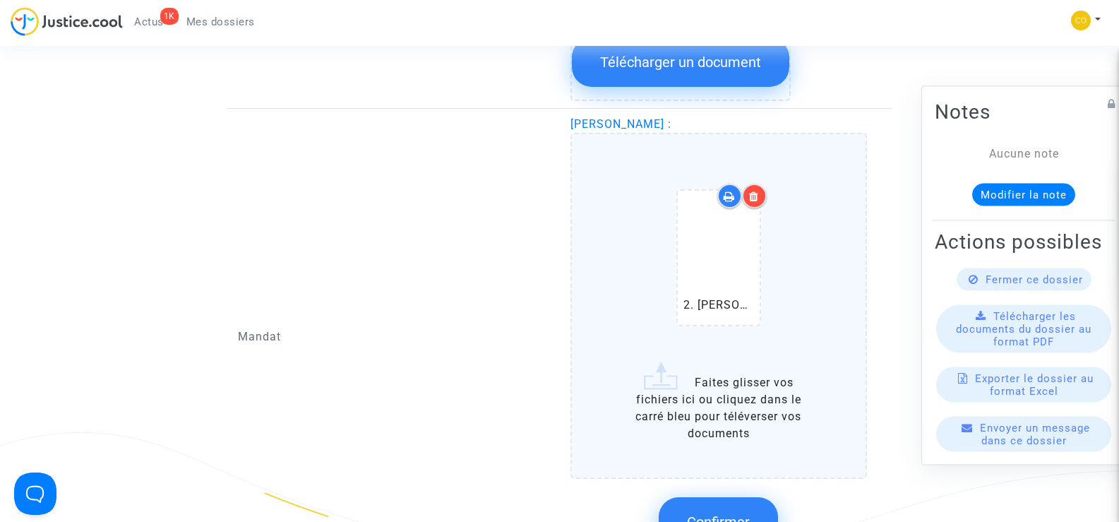
click at [759, 184] on div at bounding box center [754, 196] width 25 height 25
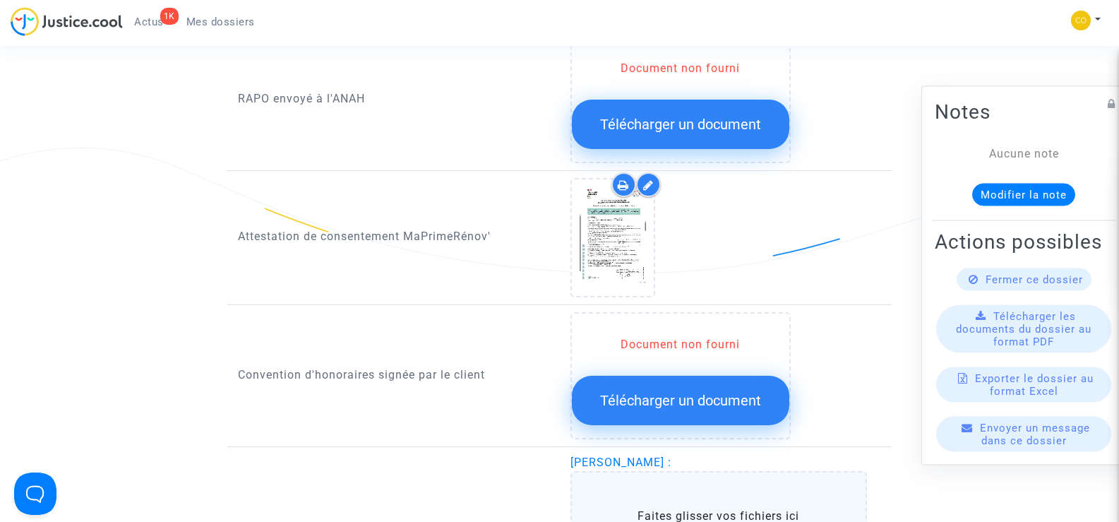
scroll to position [1412, 0]
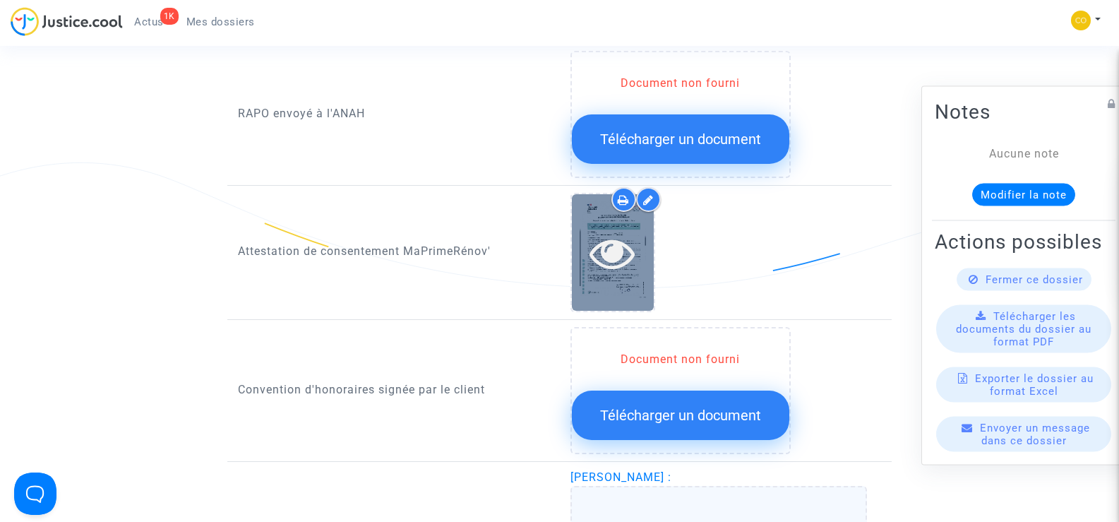
click at [625, 244] on icon at bounding box center [612, 252] width 46 height 45
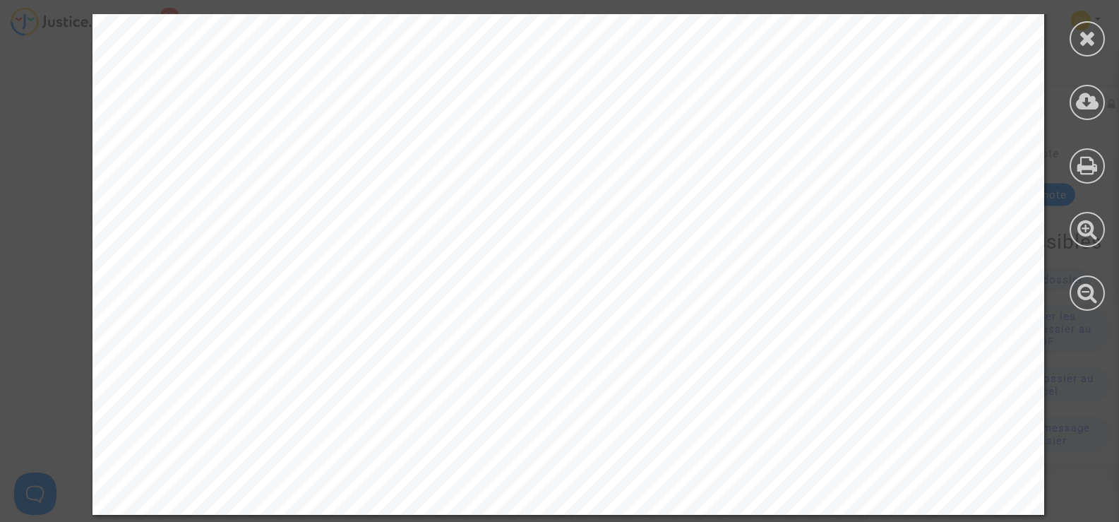
scroll to position [857, 0]
click at [1080, 30] on icon at bounding box center [1087, 38] width 18 height 21
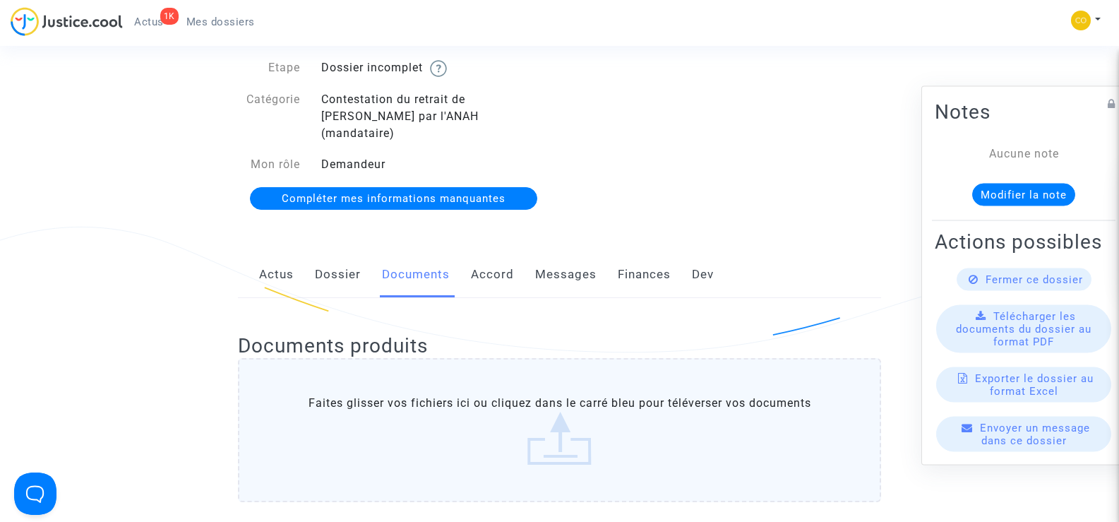
scroll to position [0, 0]
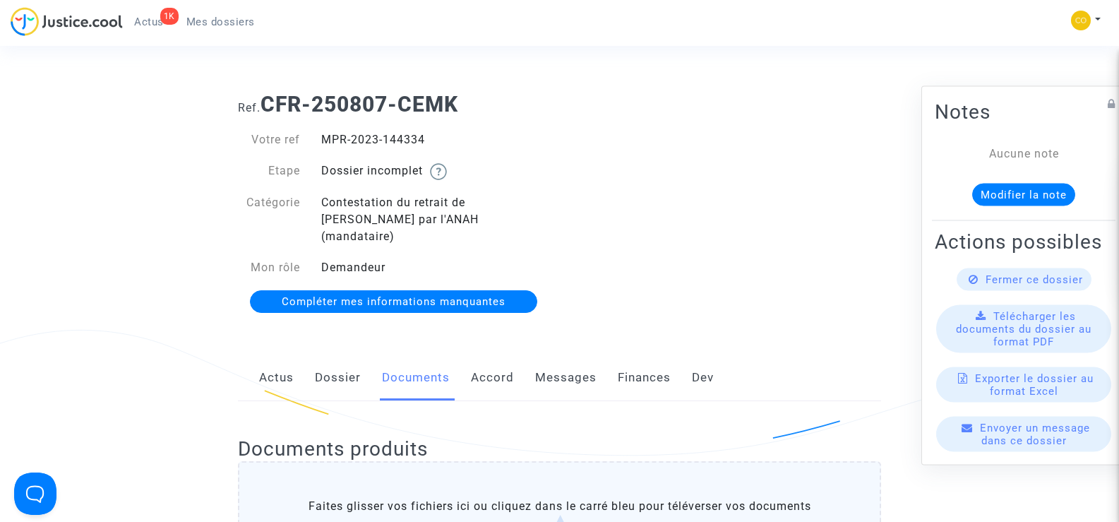
drag, startPoint x: 433, startPoint y: 140, endPoint x: 318, endPoint y: 131, distance: 114.8
click at [318, 131] on div "Votre ref MPR-2023-144334 Etape Dossier incomplet Catégorie Contestation du ret…" at bounding box center [393, 221] width 332 height 208
copy div "MPR-2023-144334"
click at [753, 217] on div "Ref. CFR-250807-CEMK Votre ref MPR-2023-144334 Etape Dossier incomplet Catégori…" at bounding box center [559, 203] width 664 height 244
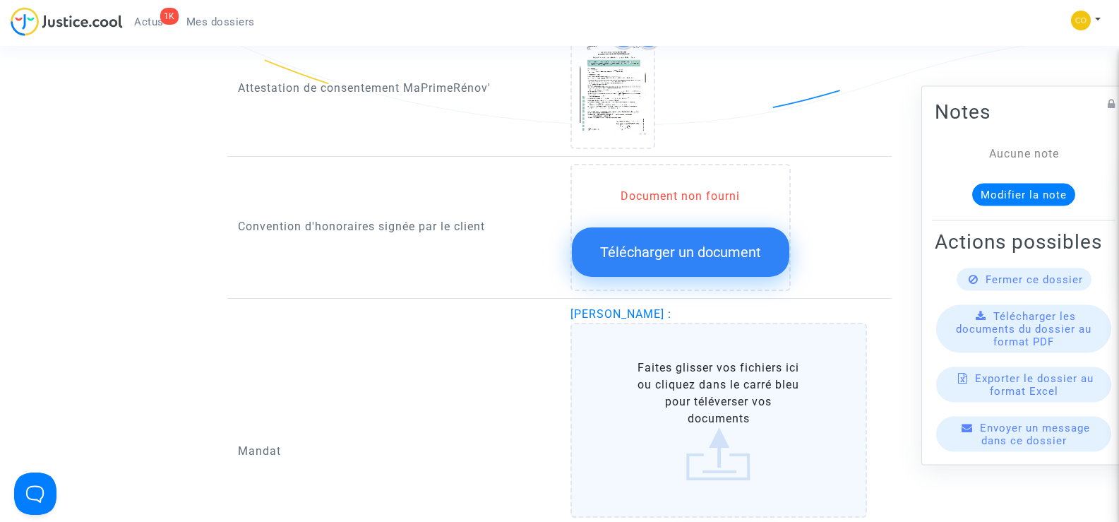
scroll to position [1764, 0]
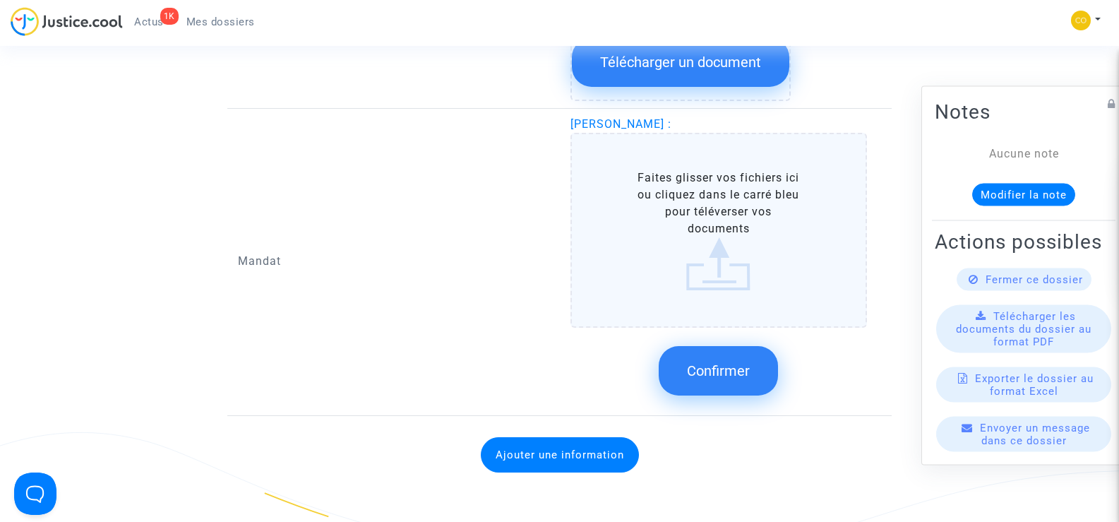
click at [711, 227] on label "Faites glisser vos fichiers ici ou cliquez dans le carré bleu pour téléverser v…" at bounding box center [718, 230] width 297 height 195
click at [0, 0] on input "Faites glisser vos fichiers ici ou cliquez dans le carré bleu pour téléverser v…" at bounding box center [0, 0] width 0 height 0
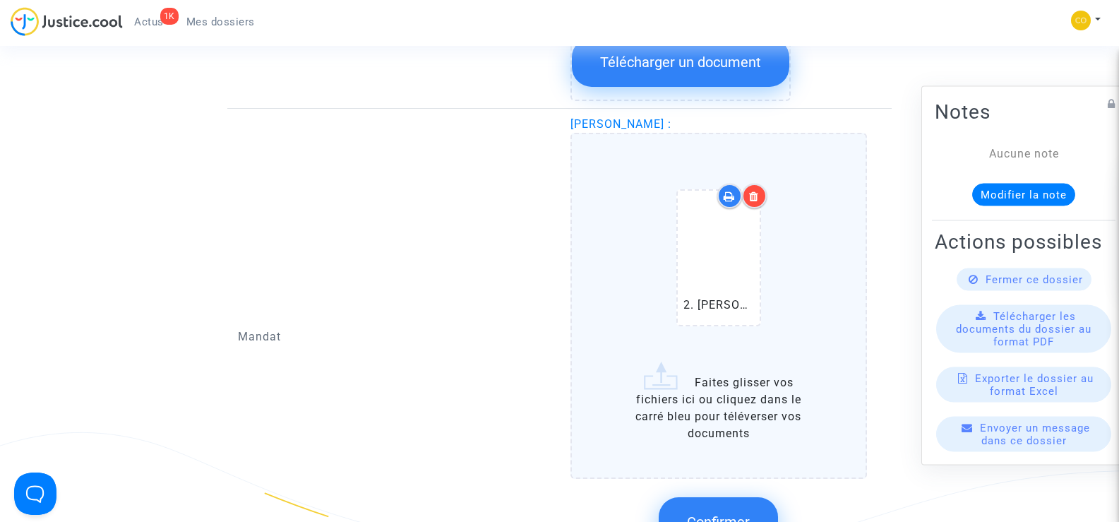
scroll to position [2047, 0]
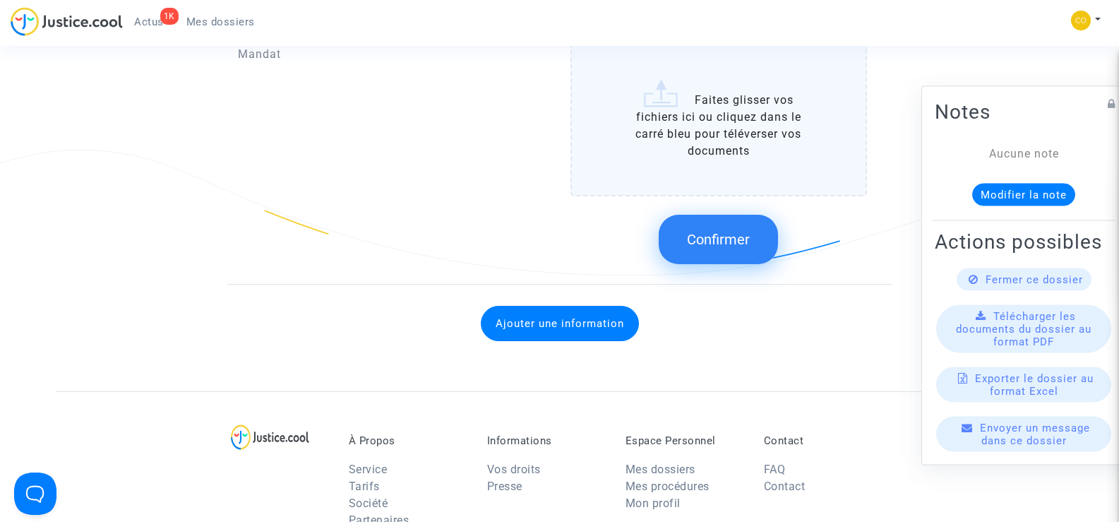
click at [735, 239] on button "Confirmer" at bounding box center [717, 239] width 119 height 49
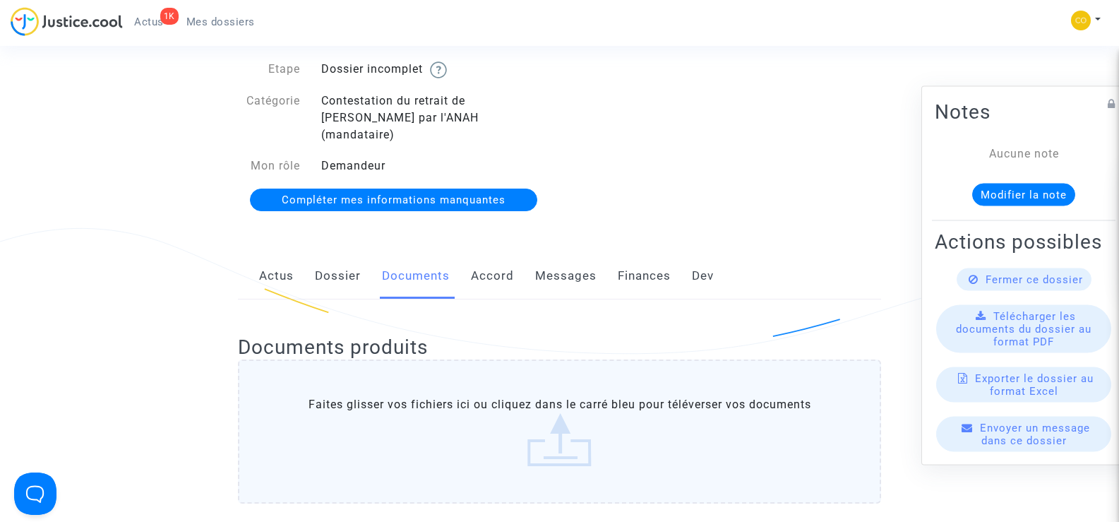
scroll to position [0, 0]
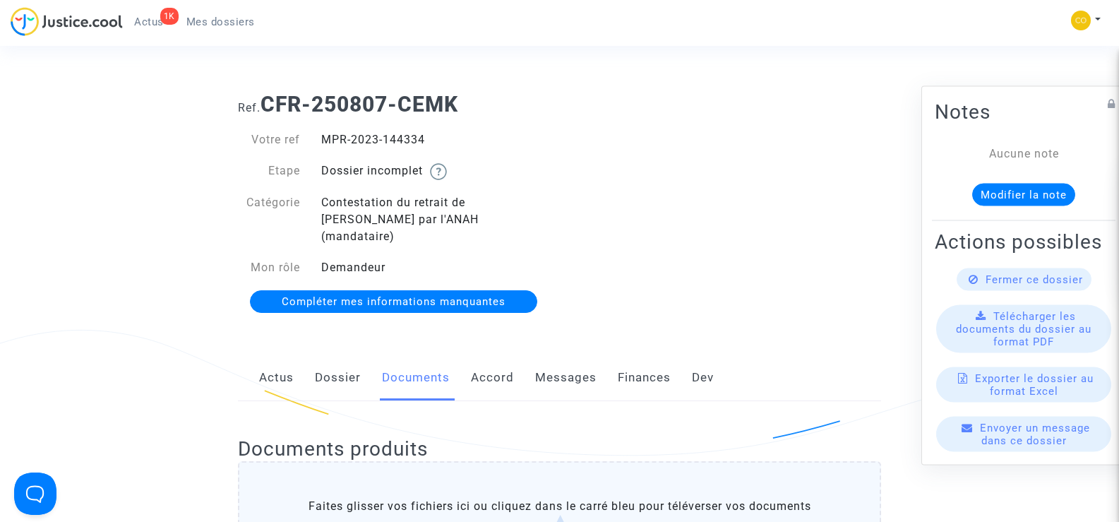
click at [202, 17] on span "Mes dossiers" at bounding box center [220, 22] width 68 height 13
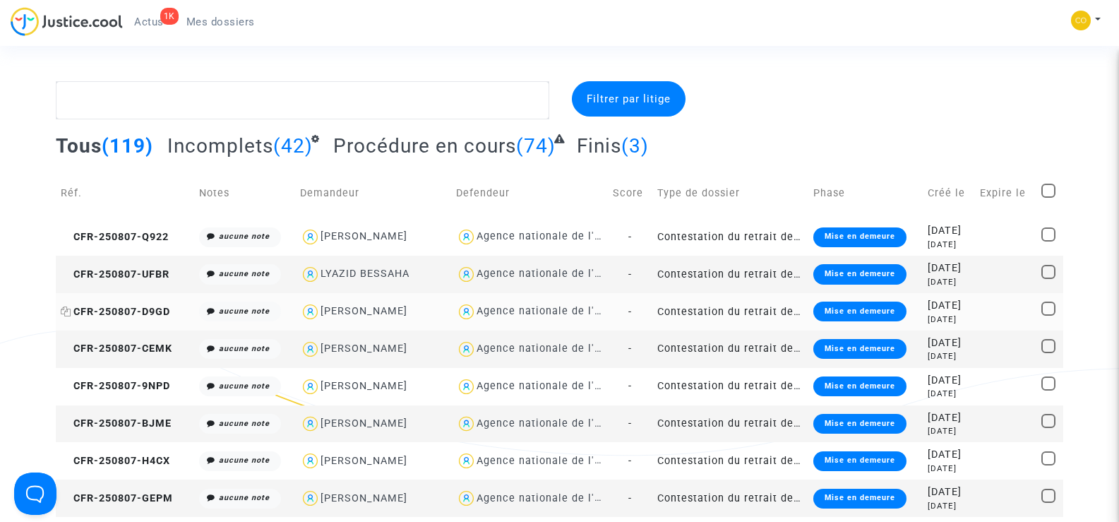
click at [121, 314] on span "CFR-250807-D9GD" at bounding box center [115, 312] width 109 height 12
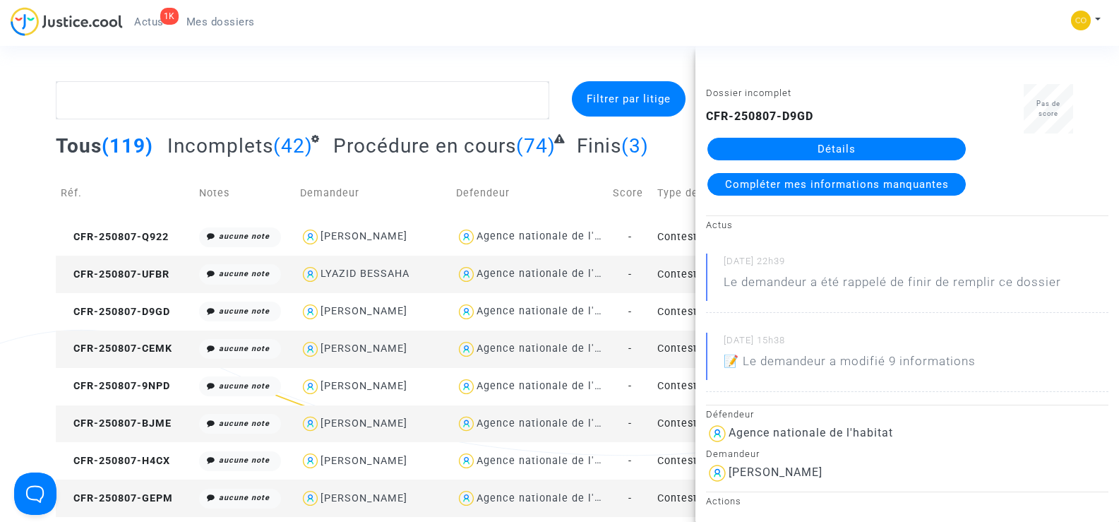
click at [838, 145] on link "Détails" at bounding box center [836, 149] width 258 height 23
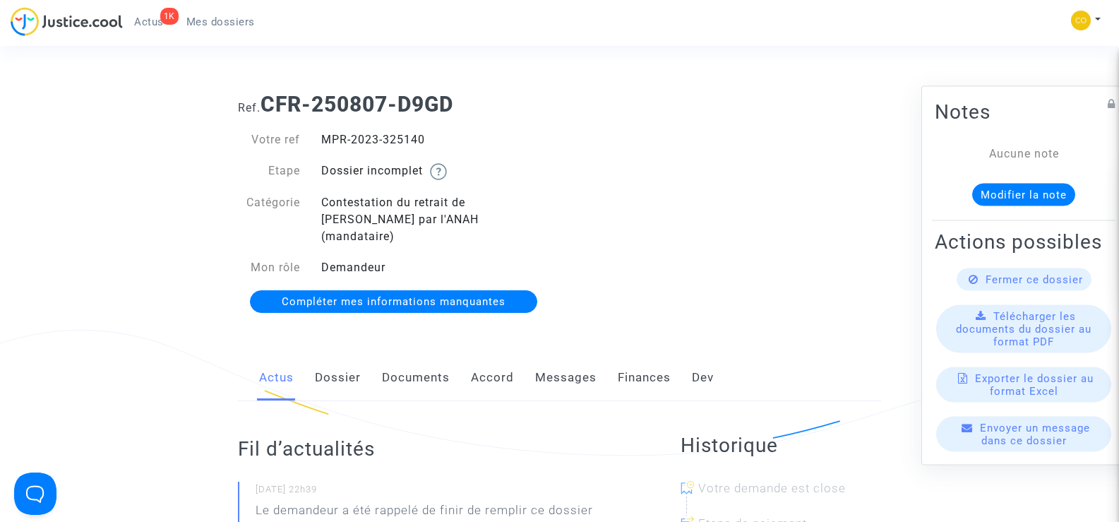
click at [410, 367] on link "Documents" at bounding box center [416, 377] width 68 height 47
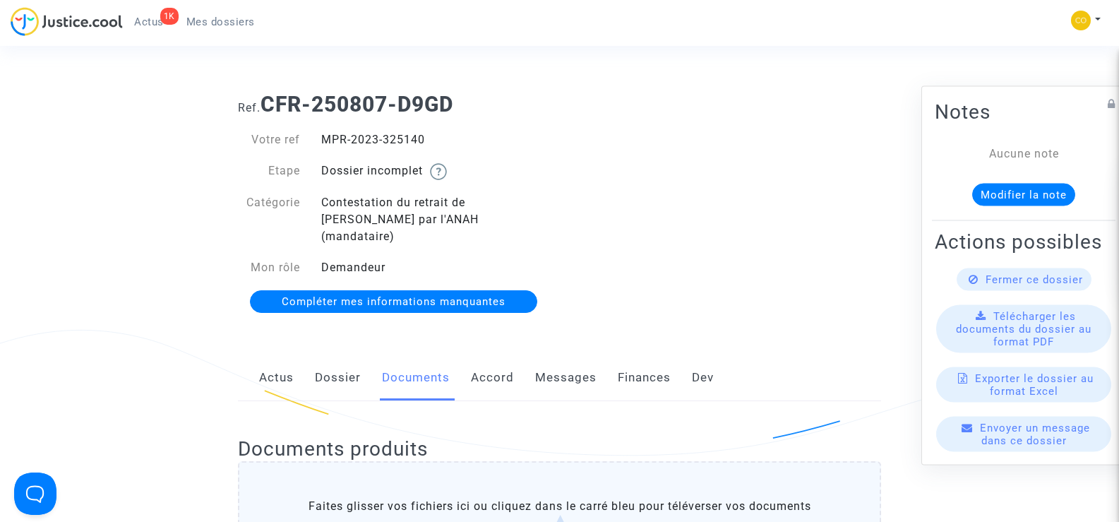
drag, startPoint x: 428, startPoint y: 145, endPoint x: 323, endPoint y: 140, distance: 106.0
click at [323, 140] on div "MPR-2023-325140" at bounding box center [435, 139] width 249 height 17
copy div "MPR-2023-325140"
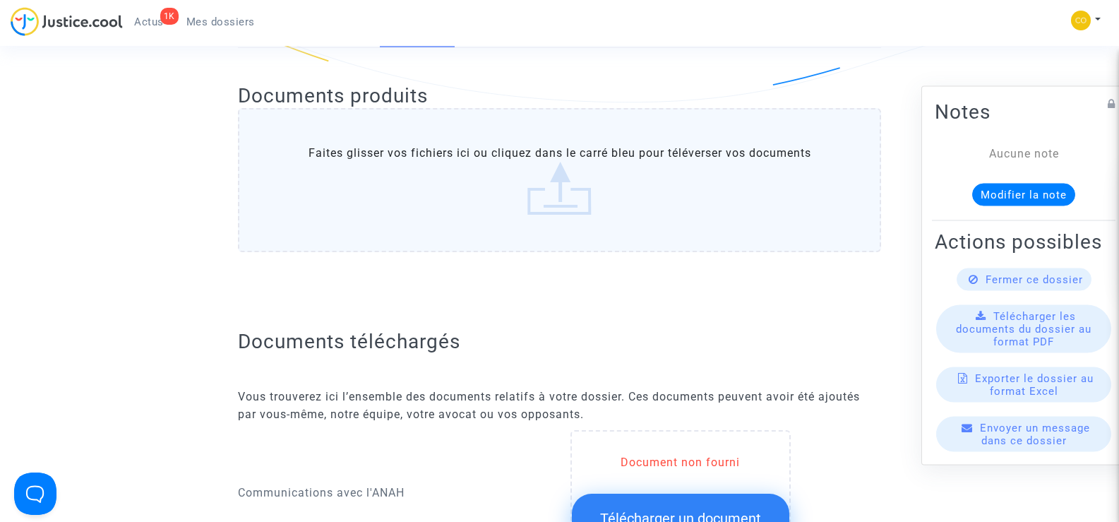
scroll to position [706, 0]
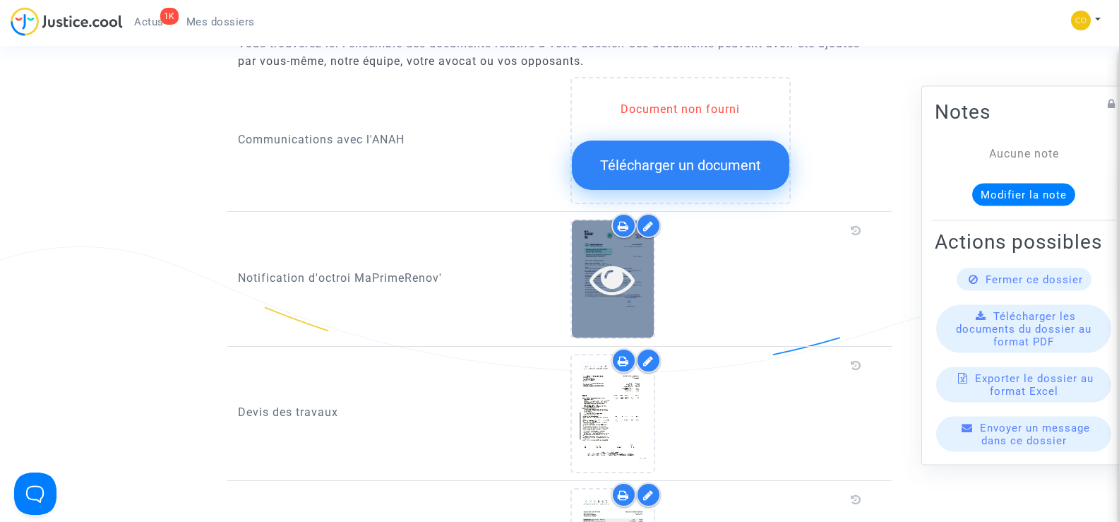
click at [630, 276] on icon at bounding box center [612, 278] width 46 height 45
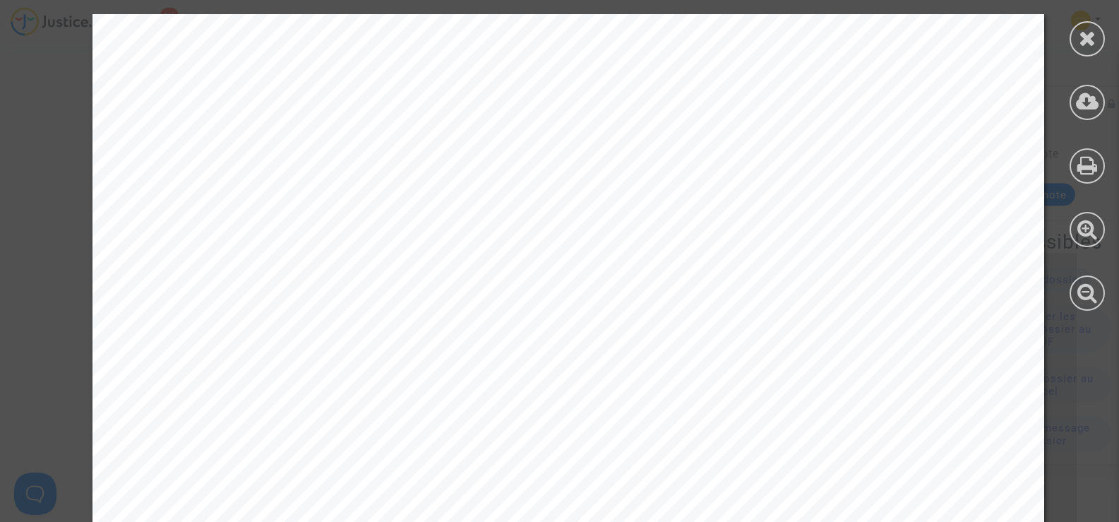
click at [1085, 31] on icon at bounding box center [1087, 38] width 18 height 21
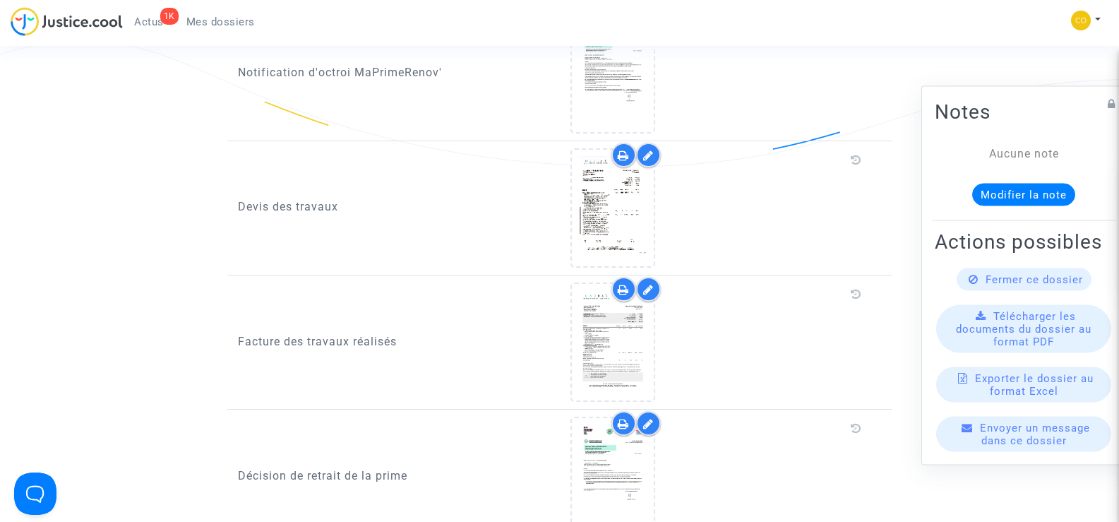
scroll to position [918, 0]
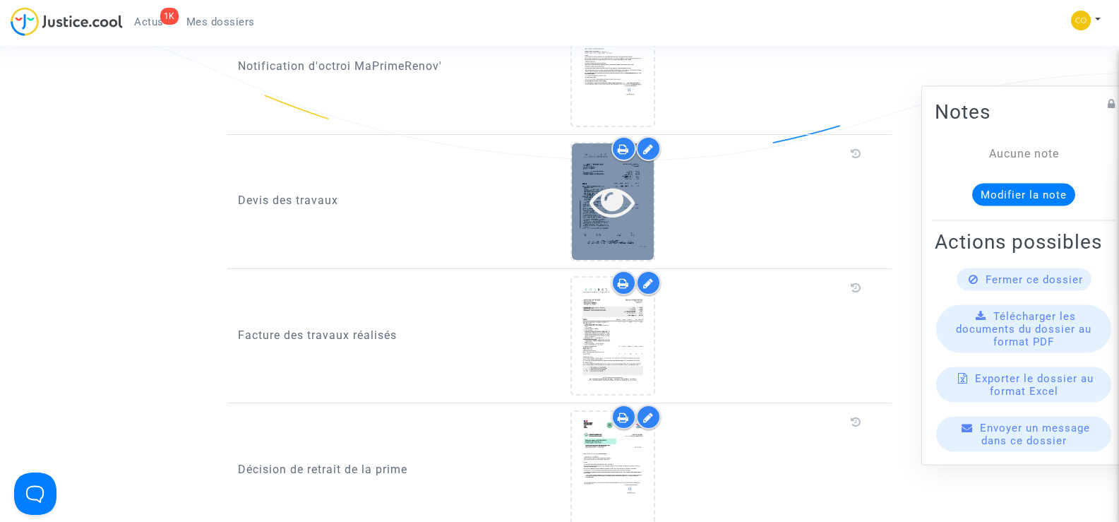
click at [618, 208] on div at bounding box center [613, 201] width 82 height 116
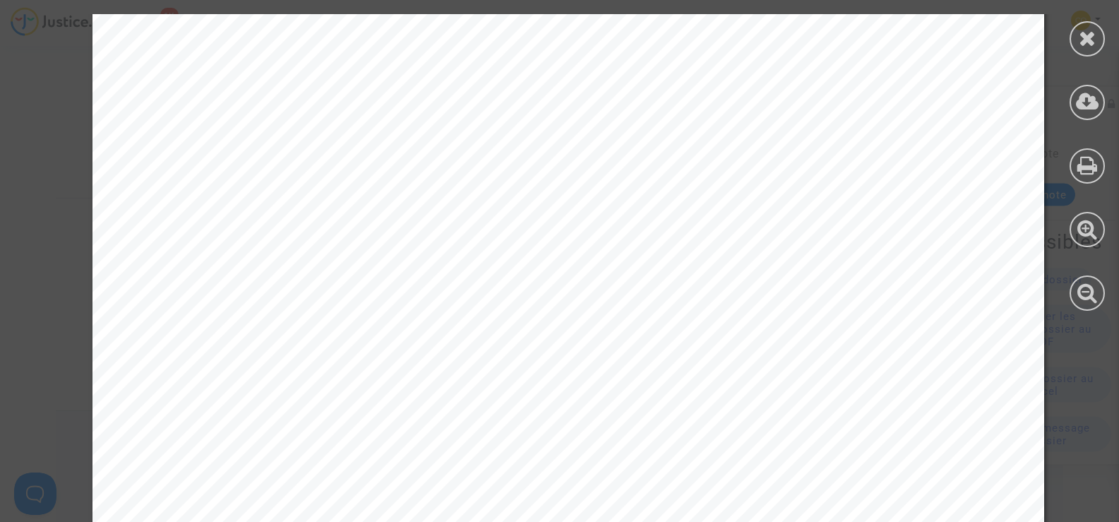
scroll to position [0, 0]
click at [1100, 38] on div at bounding box center [1086, 38] width 35 height 35
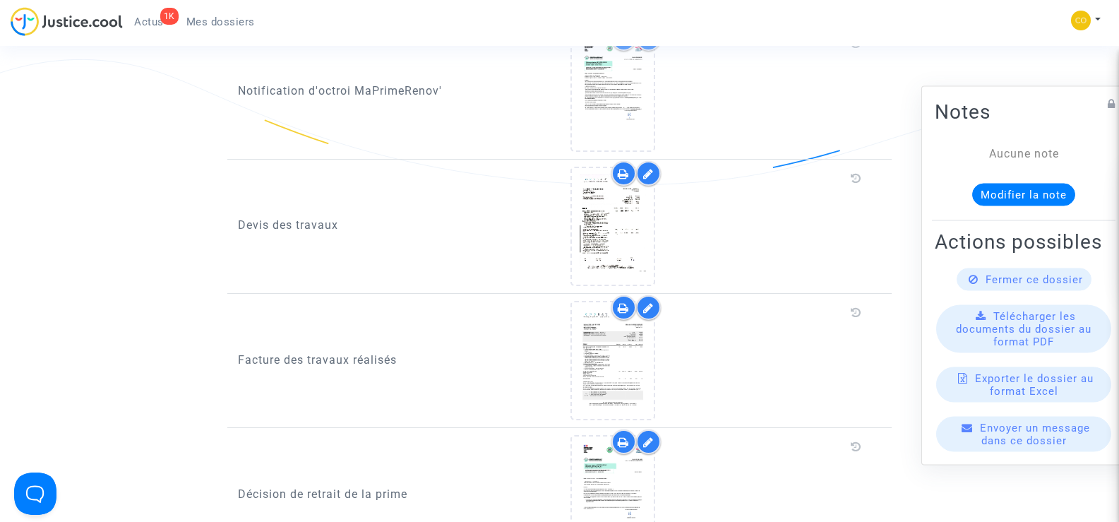
scroll to position [917, 0]
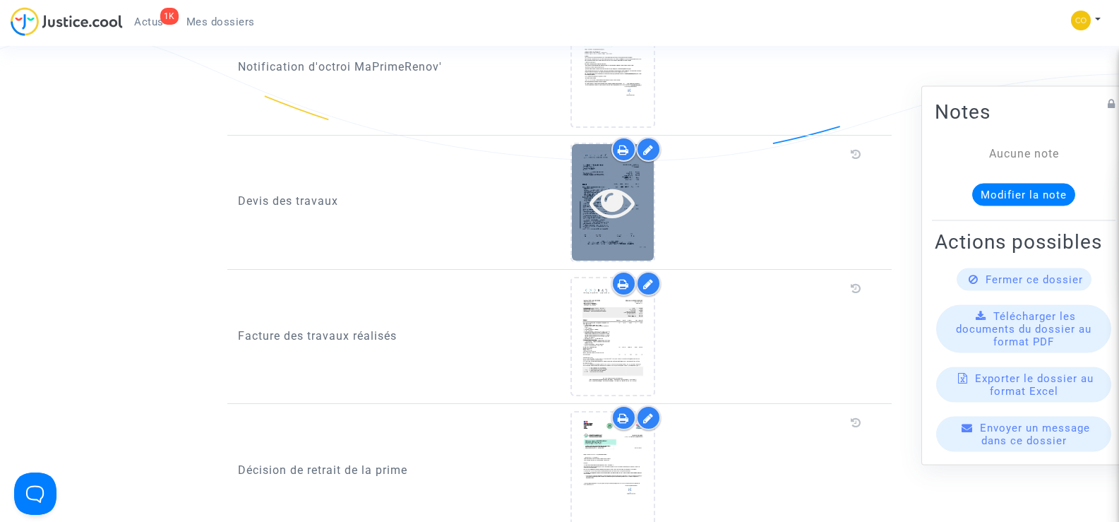
click at [604, 210] on div at bounding box center [613, 202] width 82 height 116
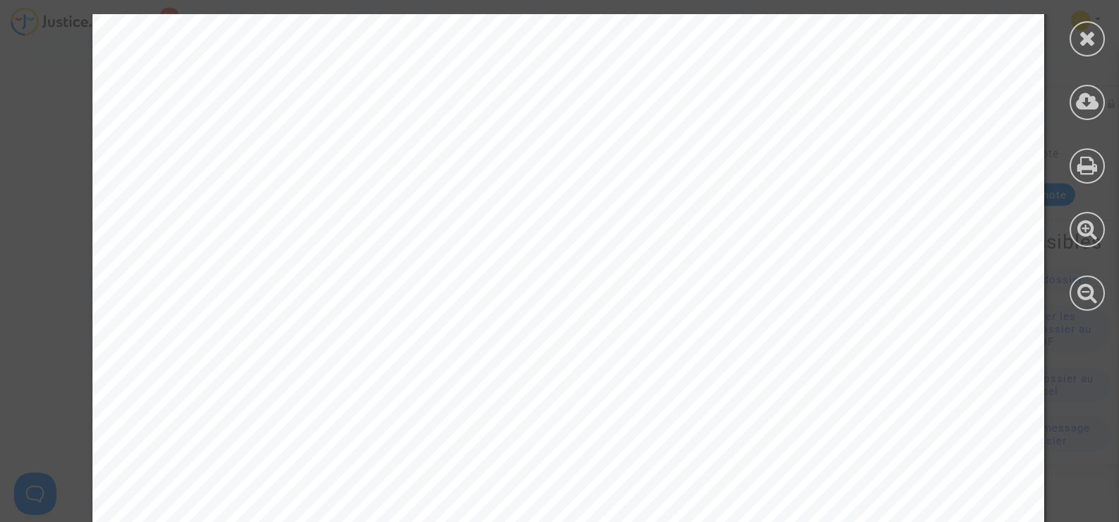
scroll to position [6272, 0]
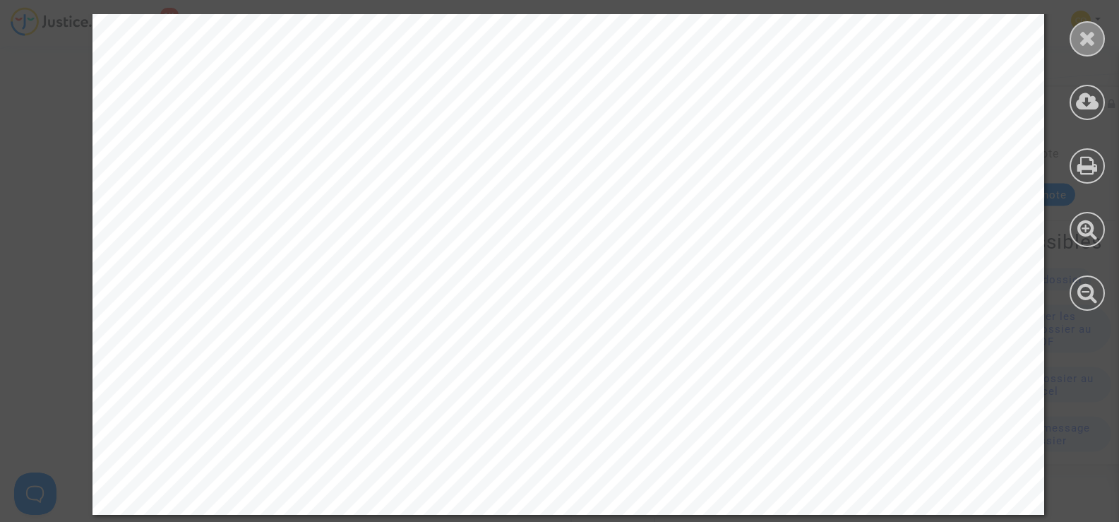
click at [1071, 44] on div at bounding box center [1086, 38] width 35 height 35
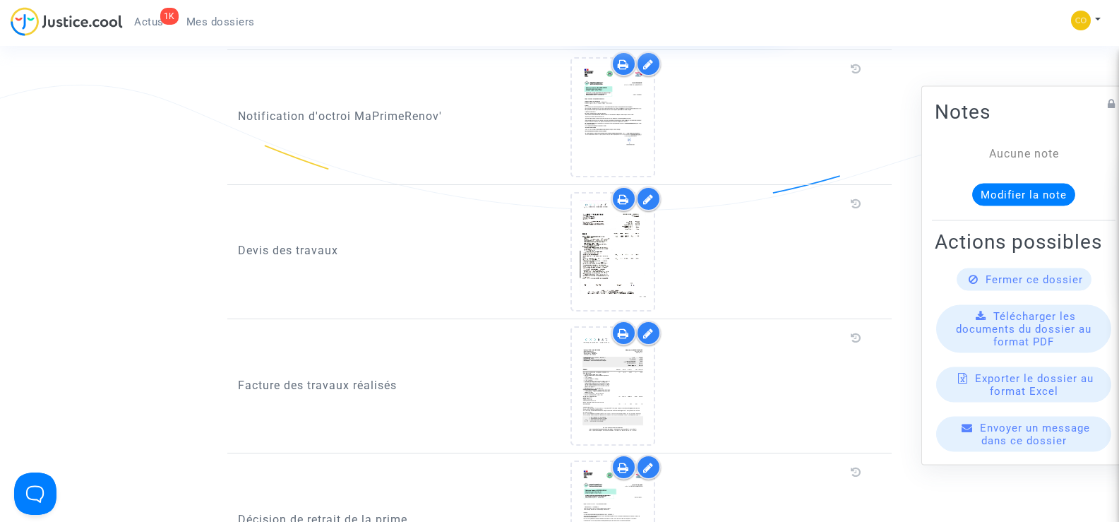
scroll to position [846, 0]
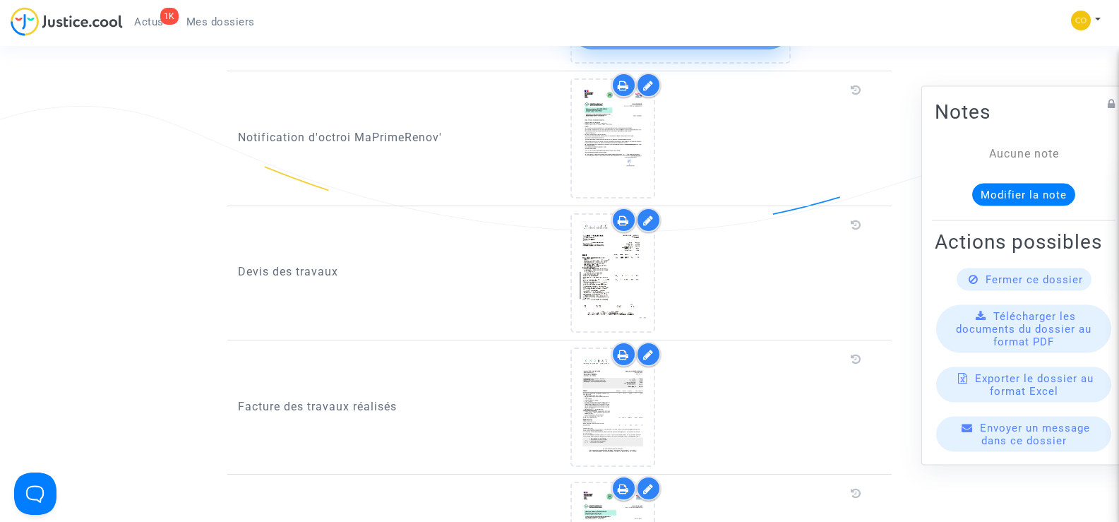
click at [652, 215] on icon at bounding box center [648, 220] width 11 height 11
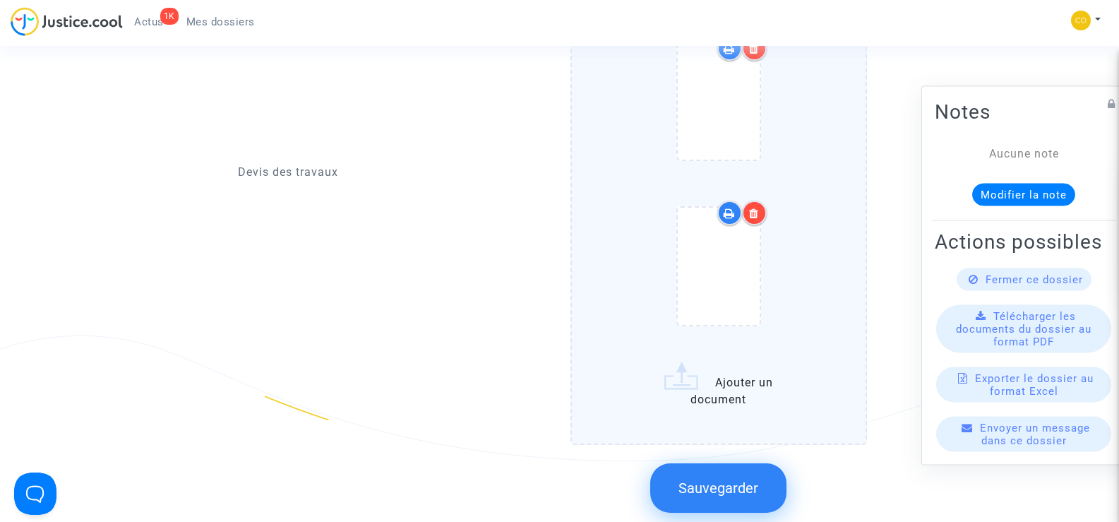
scroll to position [1340, 0]
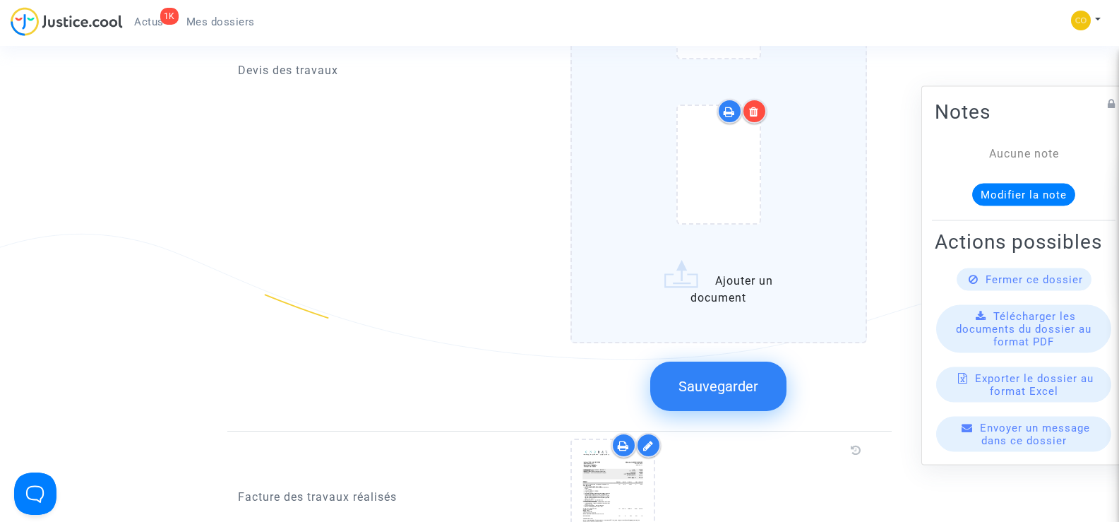
click at [760, 99] on div at bounding box center [754, 111] width 25 height 25
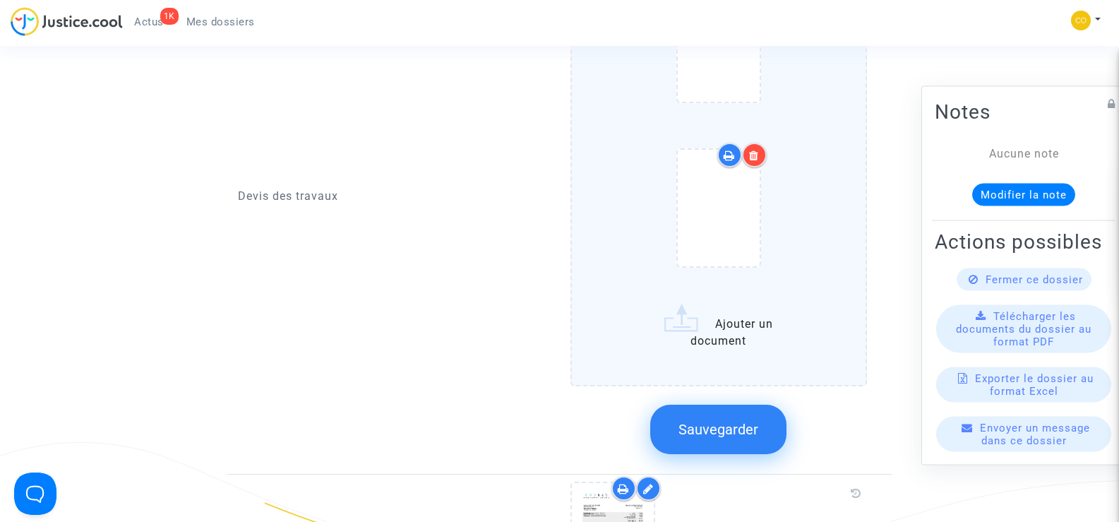
scroll to position [1129, 0]
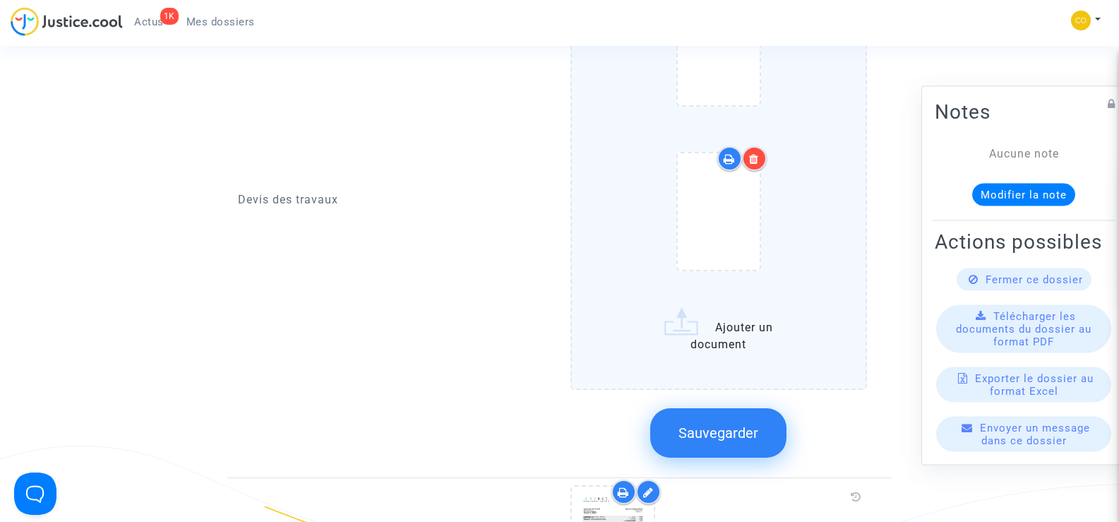
click at [713, 312] on label "Ajouter un document" at bounding box center [718, 160] width 297 height 459
click at [0, 0] on input "Ajouter un document" at bounding box center [0, 0] width 0 height 0
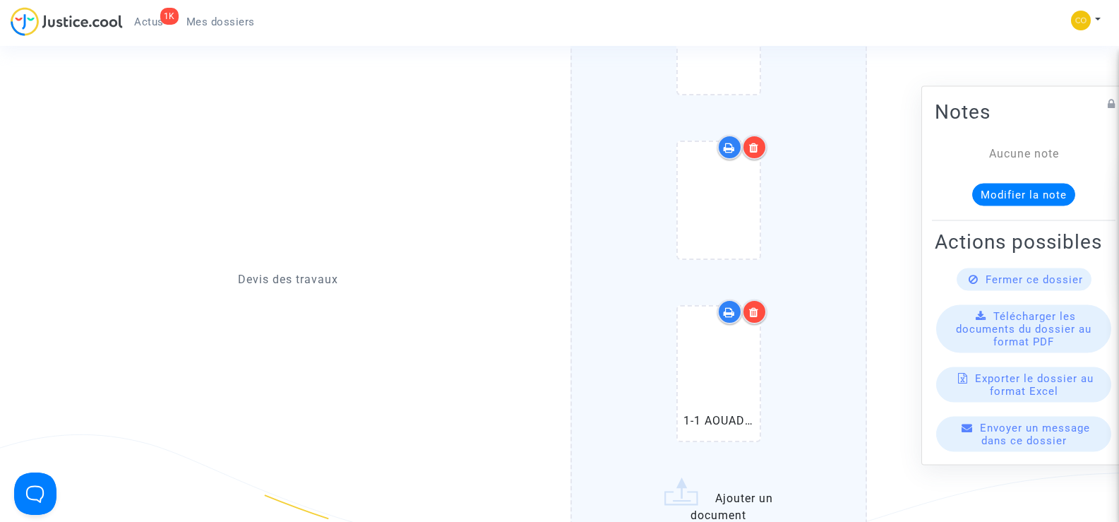
scroll to position [1270, 0]
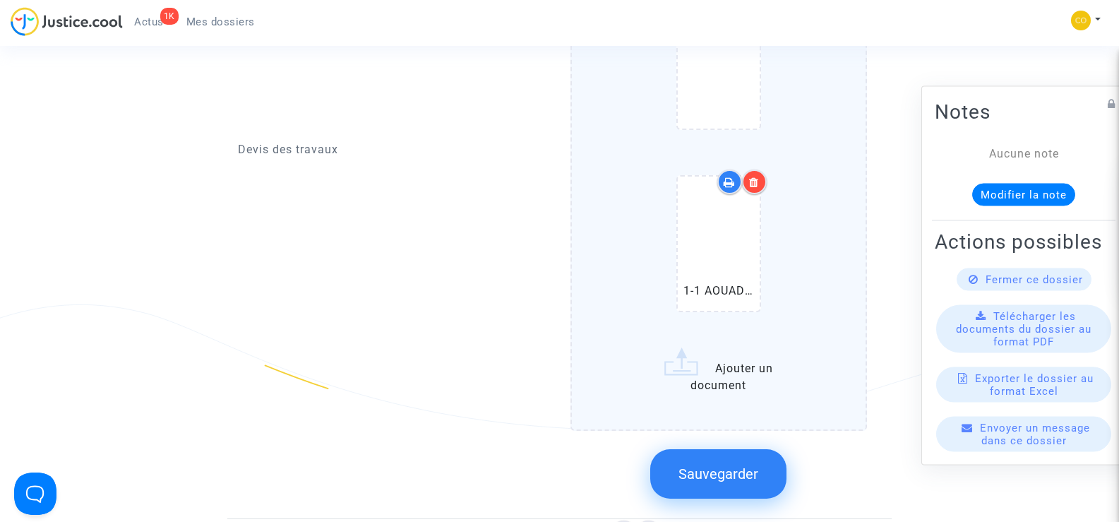
click at [738, 465] on span "Sauvegarder" at bounding box center [718, 473] width 80 height 17
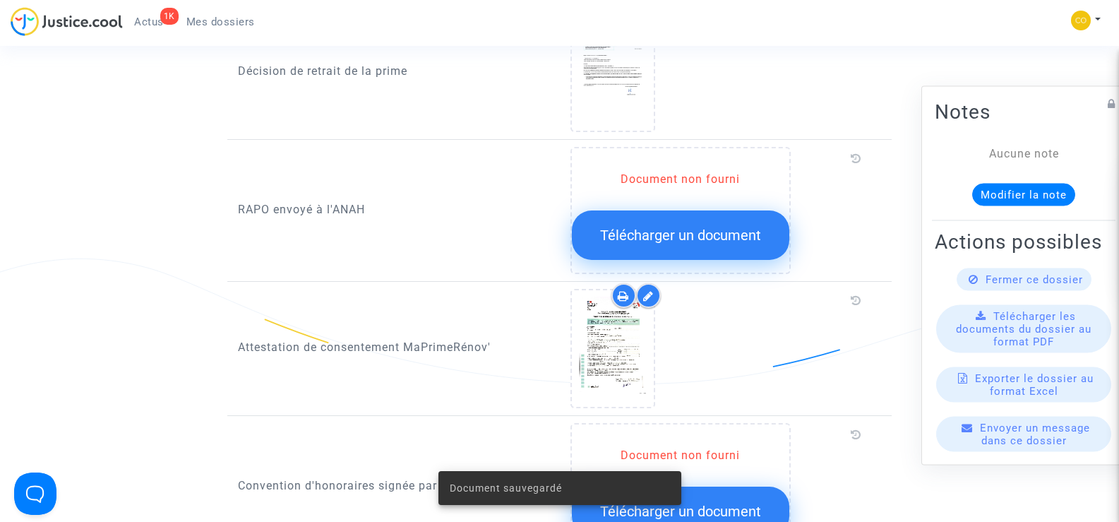
scroll to position [1340, 0]
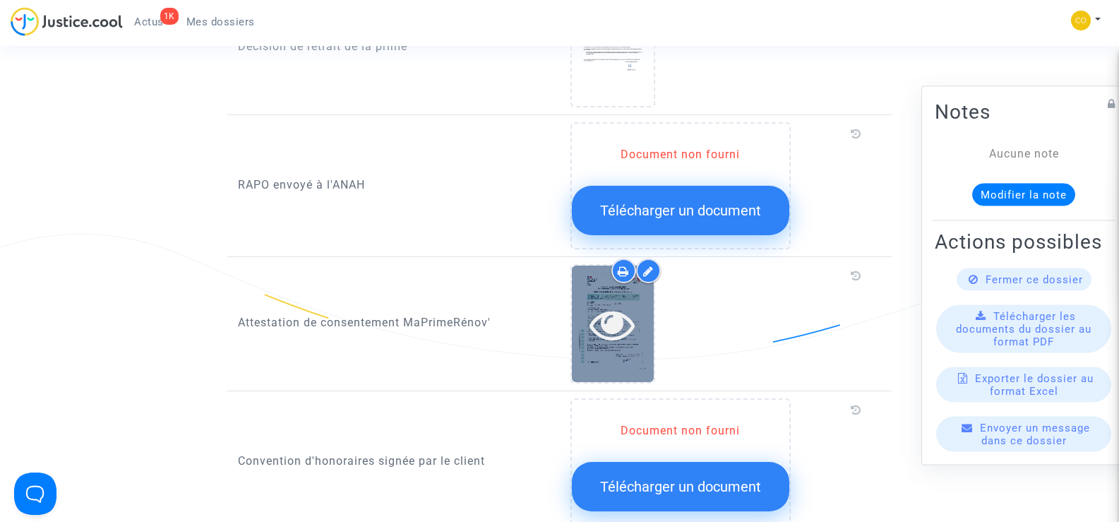
click at [620, 312] on icon at bounding box center [612, 323] width 46 height 45
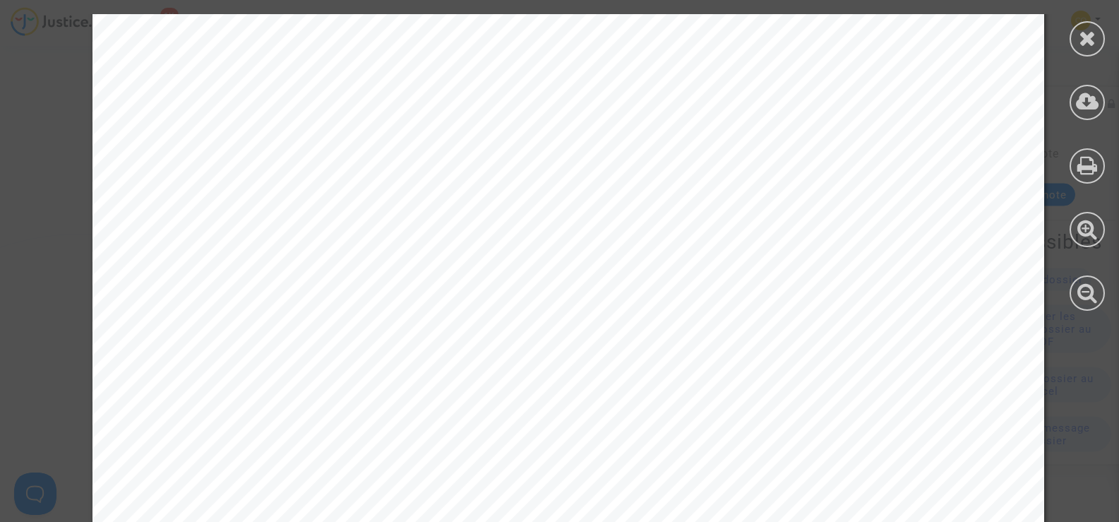
scroll to position [857, 0]
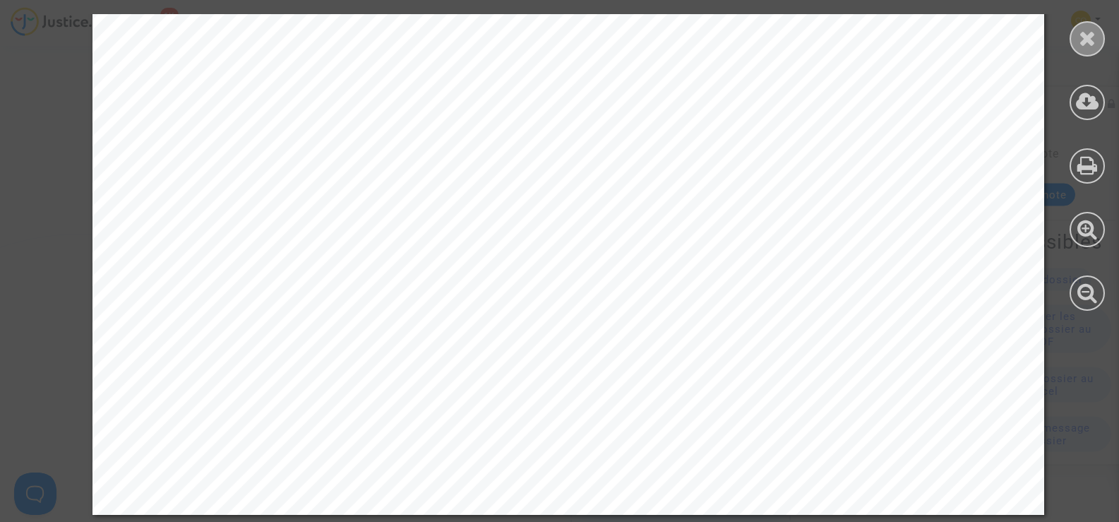
click at [1078, 49] on div at bounding box center [1086, 38] width 35 height 35
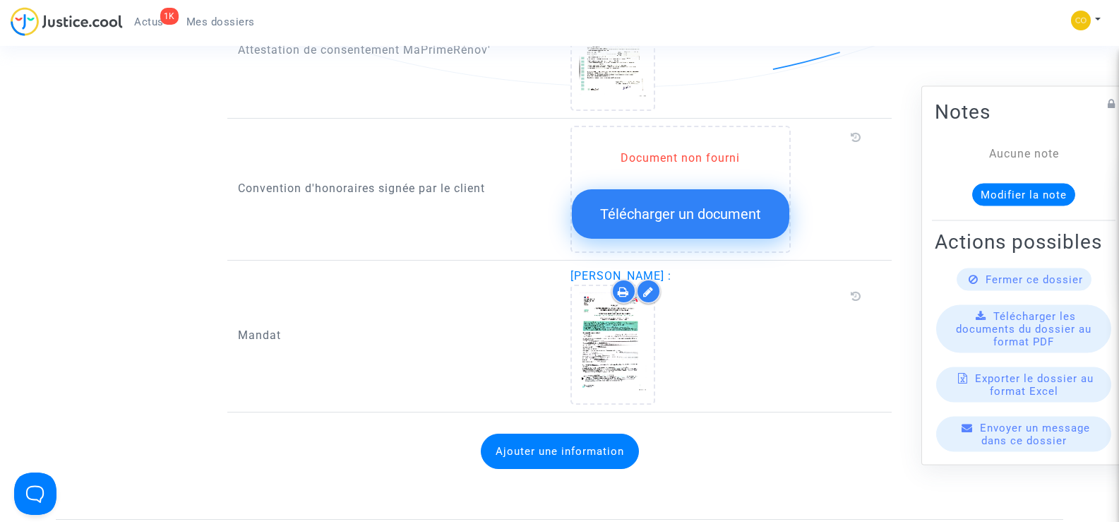
scroll to position [1693, 0]
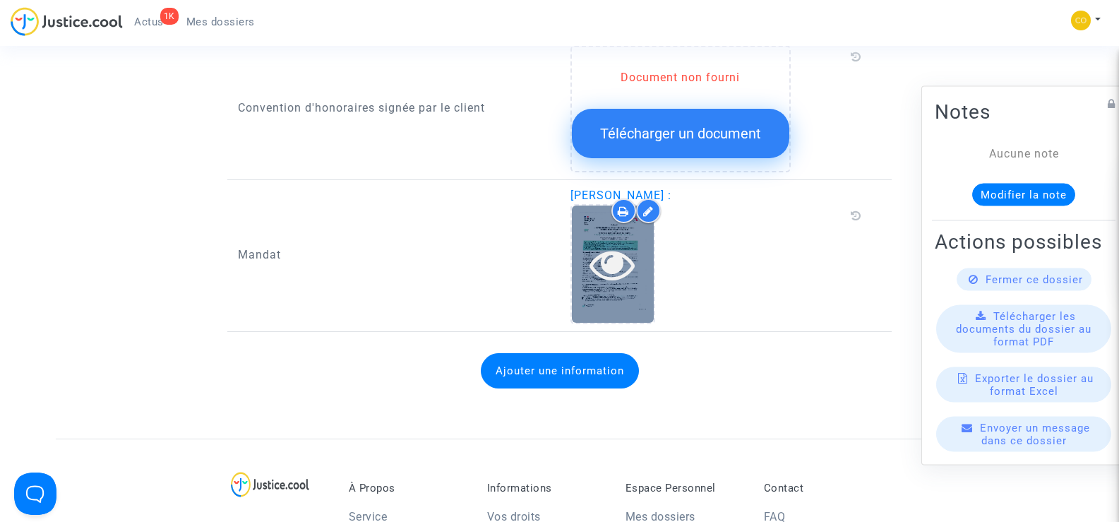
click at [597, 249] on icon at bounding box center [612, 263] width 46 height 45
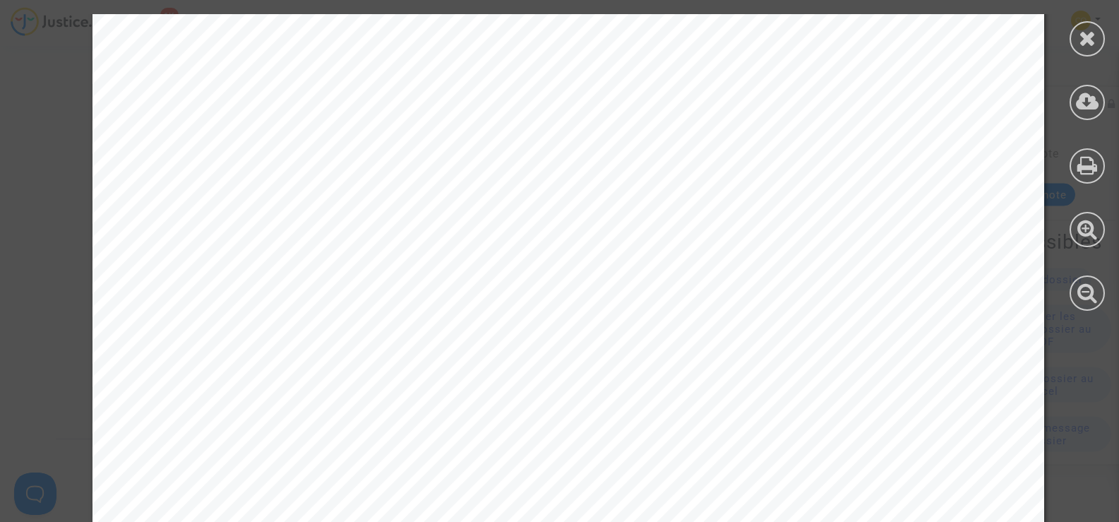
scroll to position [0, 0]
click at [1087, 37] on icon at bounding box center [1087, 38] width 18 height 21
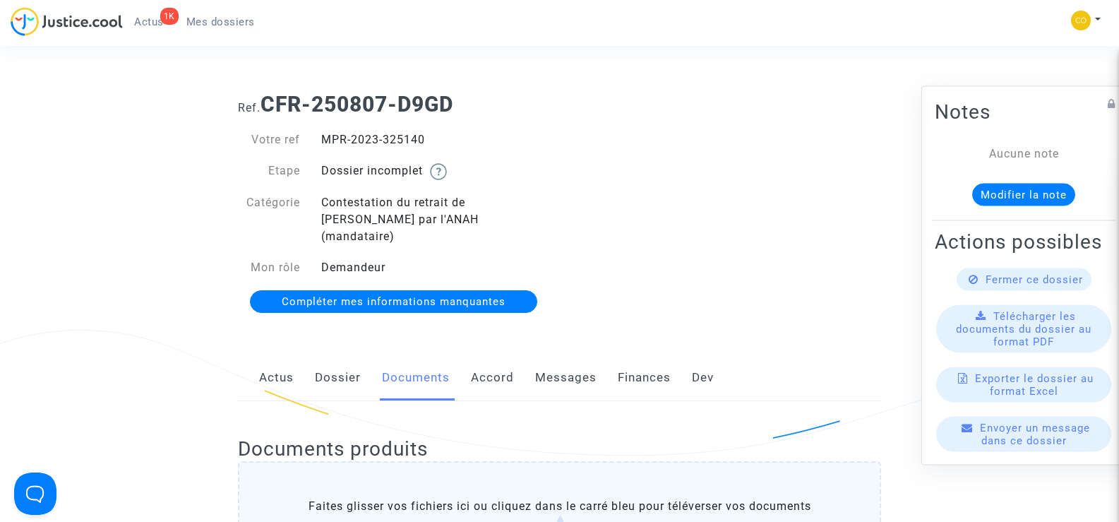
drag, startPoint x: 437, startPoint y: 134, endPoint x: 314, endPoint y: 141, distance: 123.0
click at [314, 141] on div "MPR-2023-325140" at bounding box center [435, 139] width 249 height 17
copy div "MPR-2023-325140"
click at [785, 280] on div "Ref. CFR-250807-D9GD Votre ref MPR-2023-325140 Etape Dossier incomplet Catégori…" at bounding box center [559, 203] width 664 height 244
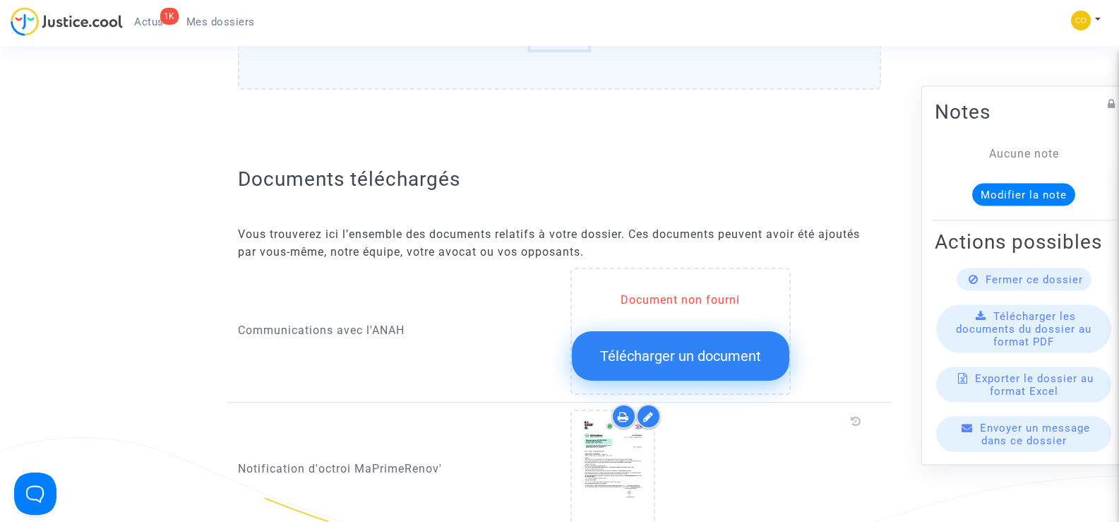
scroll to position [565, 0]
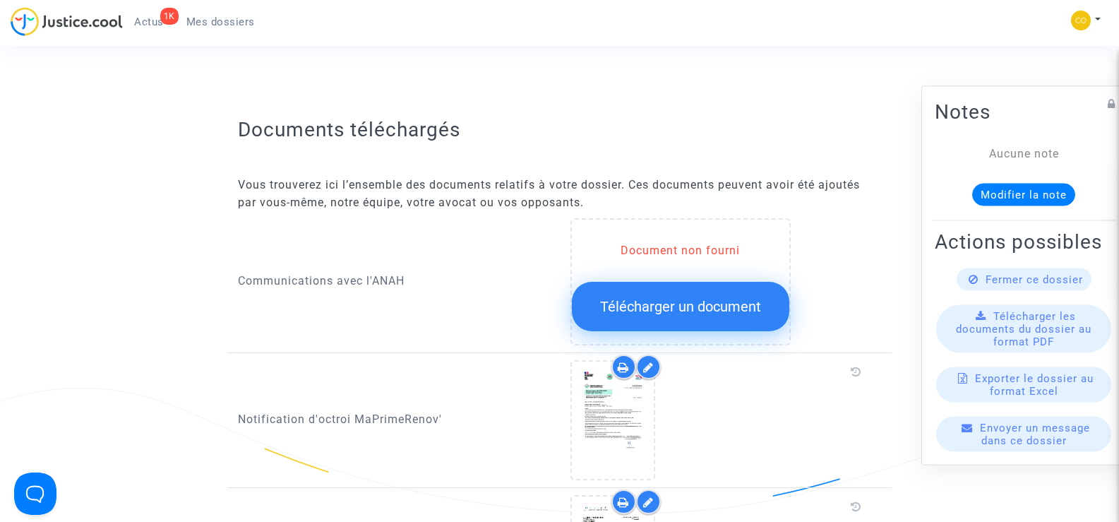
click at [687, 298] on span "Télécharger un document" at bounding box center [680, 306] width 161 height 17
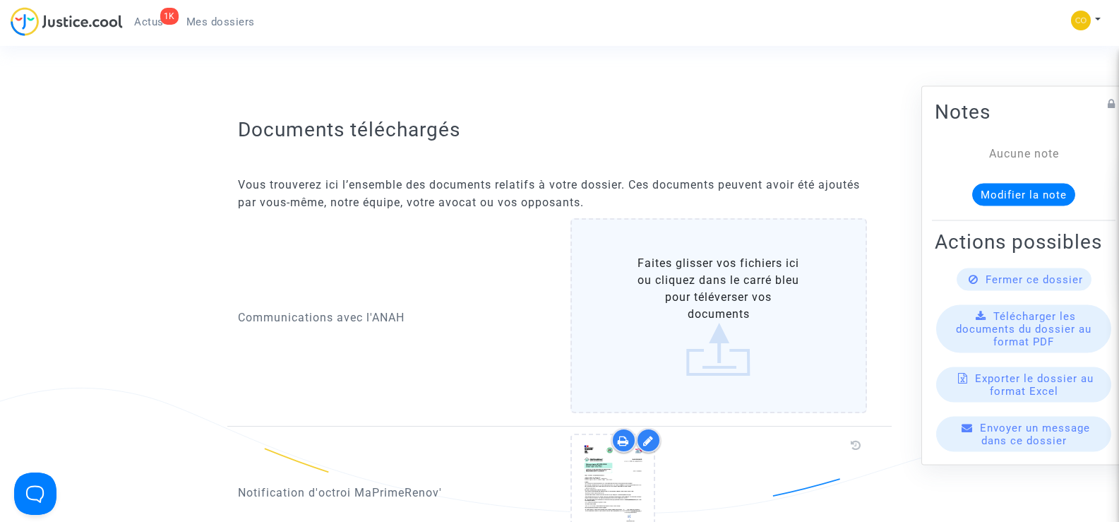
click at [714, 300] on label "Faites glisser vos fichiers ici ou cliquez dans le carré bleu pour téléverser v…" at bounding box center [718, 315] width 297 height 195
click at [0, 0] on input "Faites glisser vos fichiers ici ou cliquez dans le carré bleu pour téléverser v…" at bounding box center [0, 0] width 0 height 0
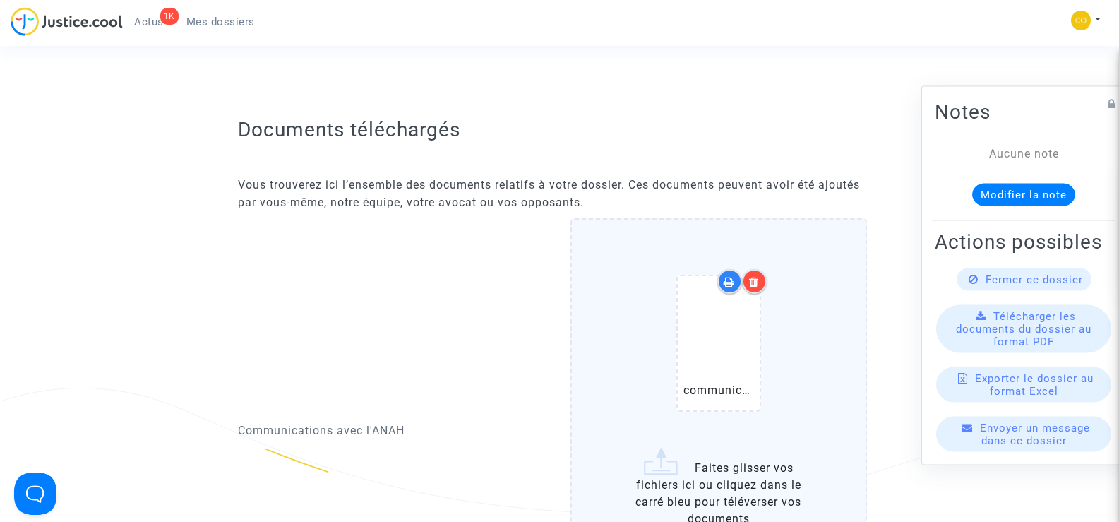
scroll to position [847, 0]
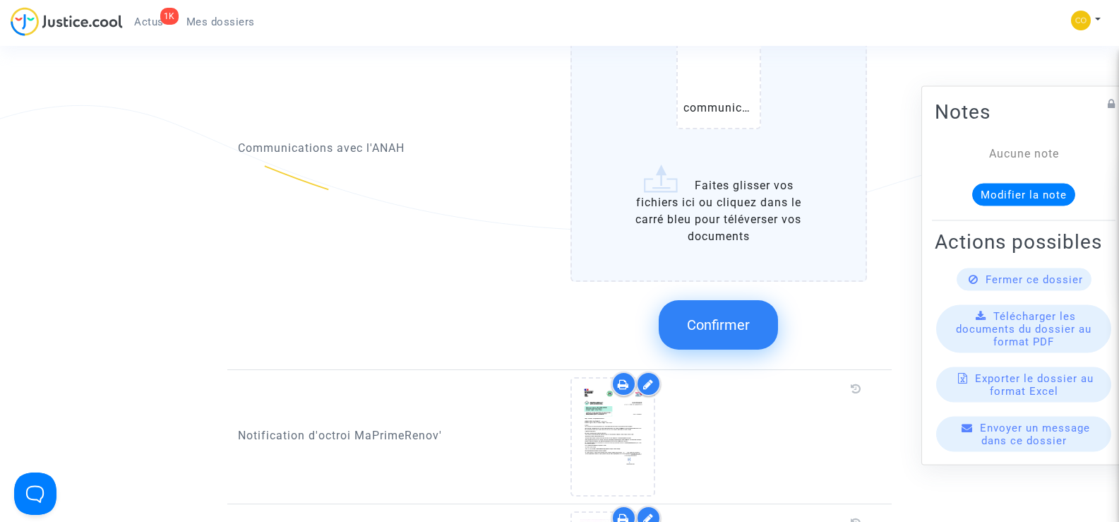
click at [716, 320] on button "Confirmer" at bounding box center [717, 324] width 119 height 49
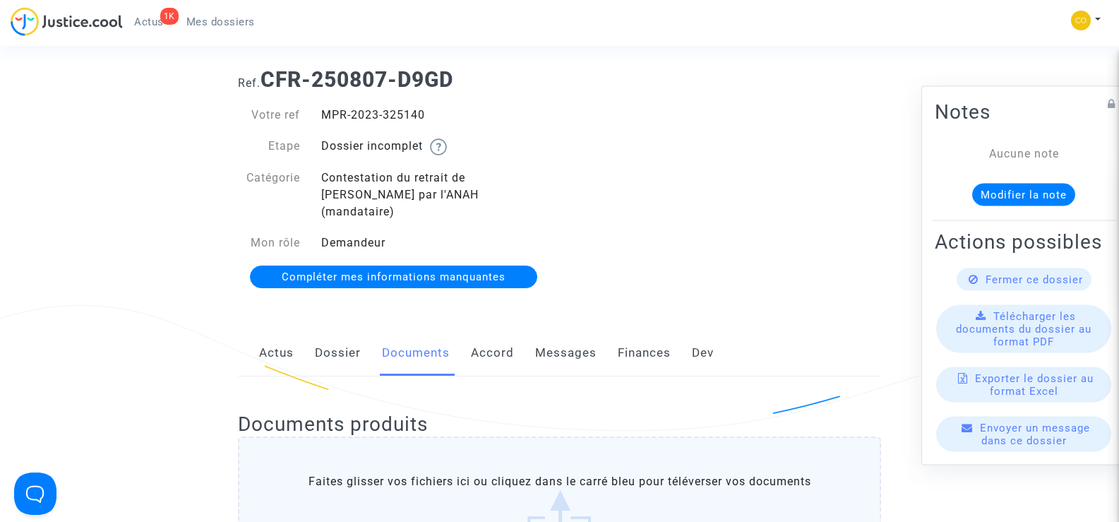
scroll to position [0, 0]
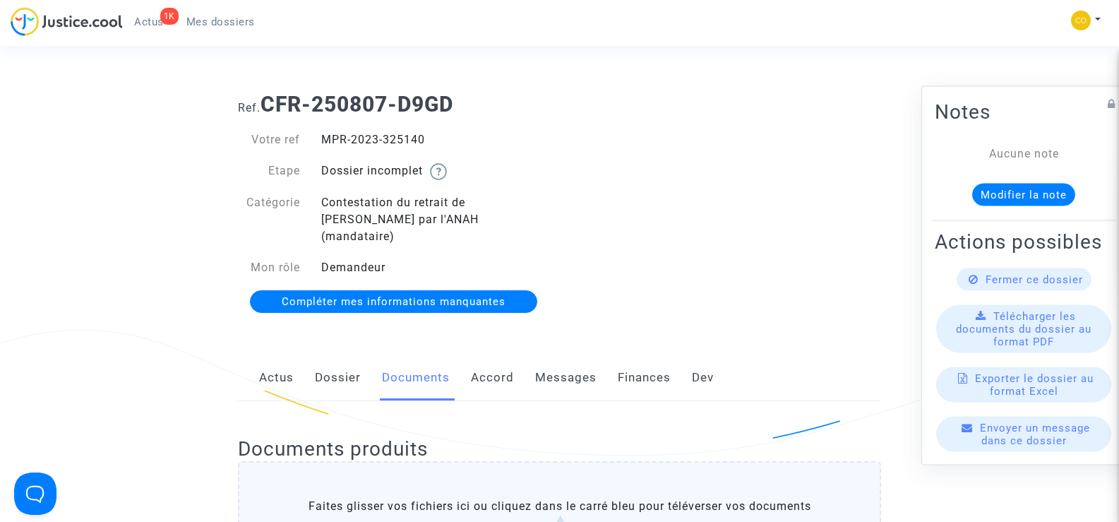
click at [222, 23] on span "Mes dossiers" at bounding box center [220, 22] width 68 height 13
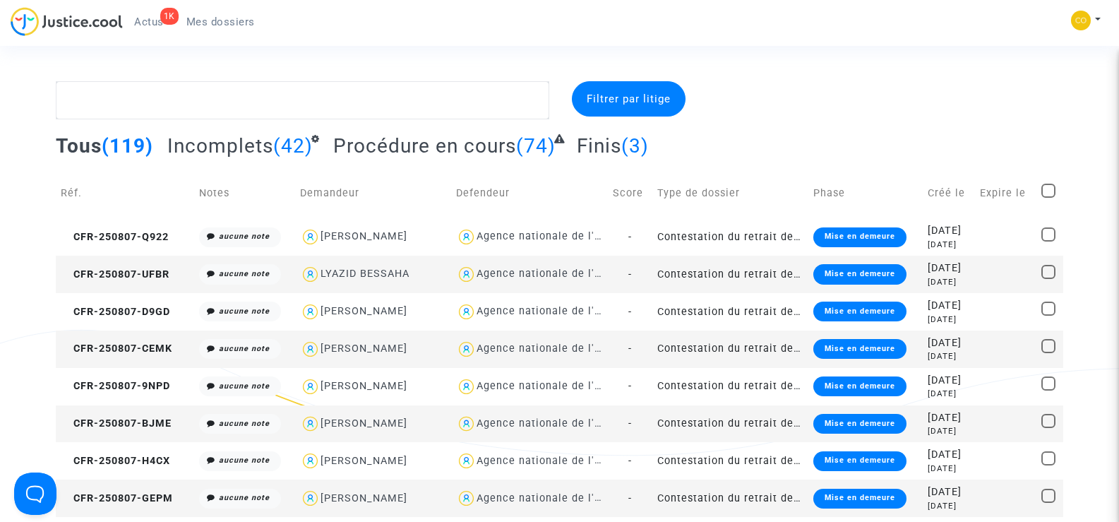
click at [140, 268] on copy "CFR-250807-UFBR" at bounding box center [115, 274] width 109 height 12
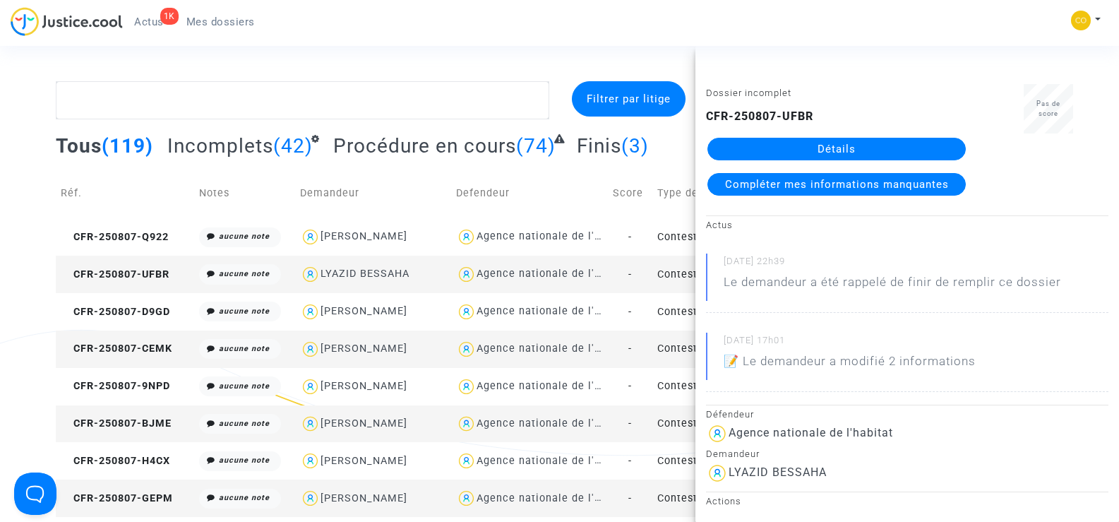
click at [848, 148] on link "Détails" at bounding box center [836, 149] width 258 height 23
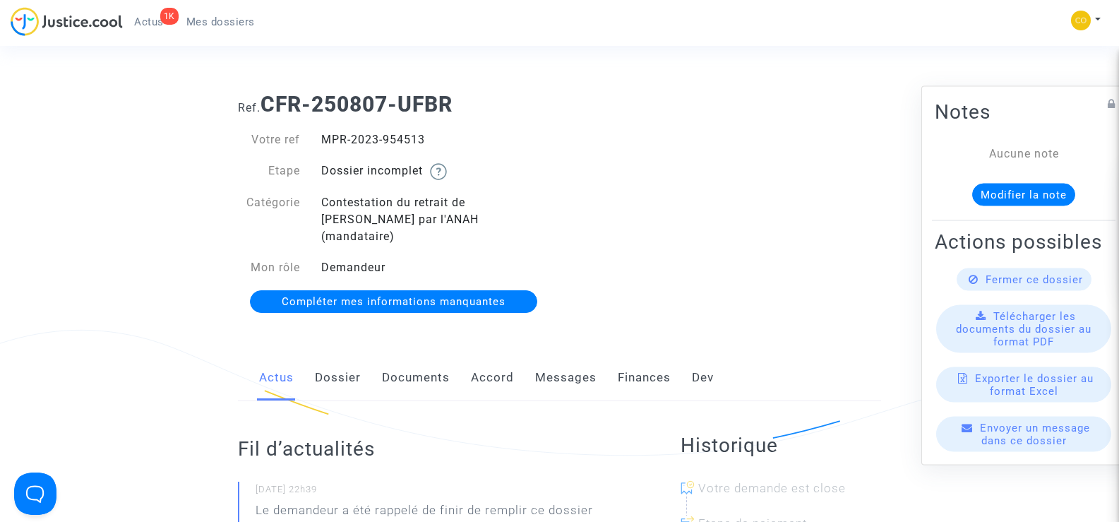
click at [416, 362] on link "Documents" at bounding box center [416, 377] width 68 height 47
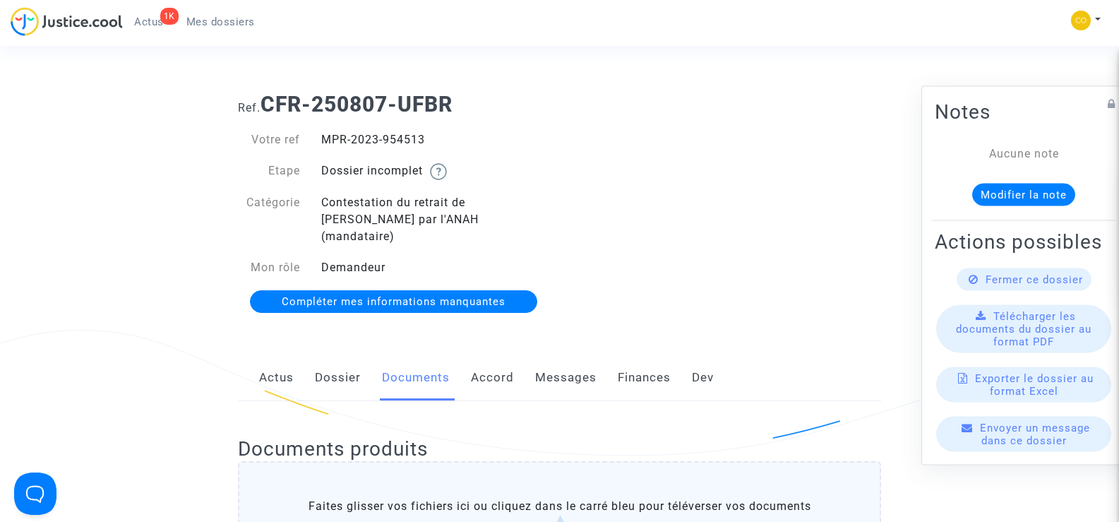
drag, startPoint x: 428, startPoint y: 140, endPoint x: 312, endPoint y: 140, distance: 116.5
click at [312, 140] on div "MPR-2023-954513" at bounding box center [435, 139] width 249 height 17
copy div "MPR-2023-954513"
click at [637, 198] on div "Ref. CFR-250807-UFBR Votre ref MPR-2023-954513 Etape Dossier incomplet Catégori…" at bounding box center [559, 203] width 664 height 244
click at [230, 23] on span "Mes dossiers" at bounding box center [220, 22] width 68 height 13
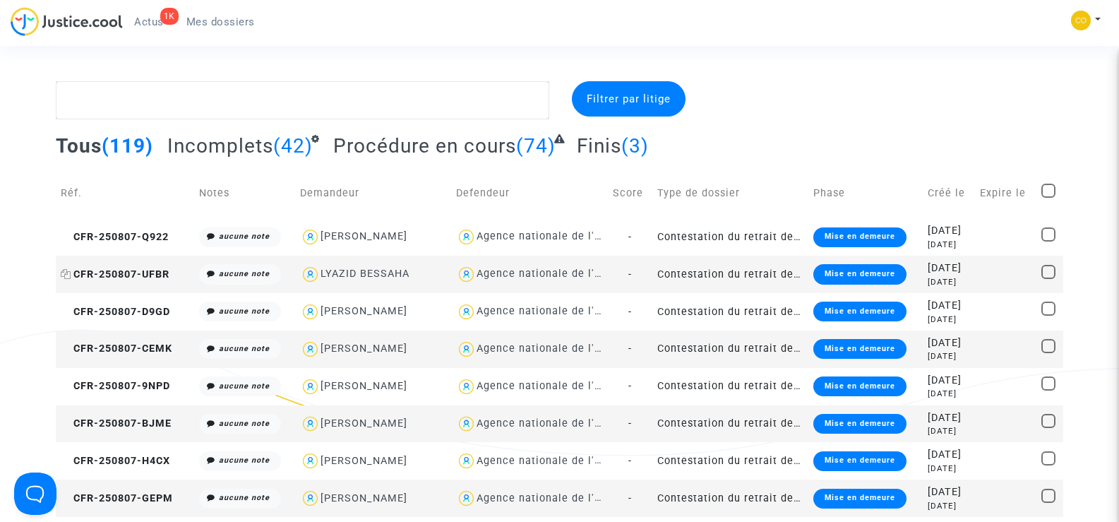
click at [103, 273] on span "CFR-250807-UFBR" at bounding box center [115, 274] width 109 height 12
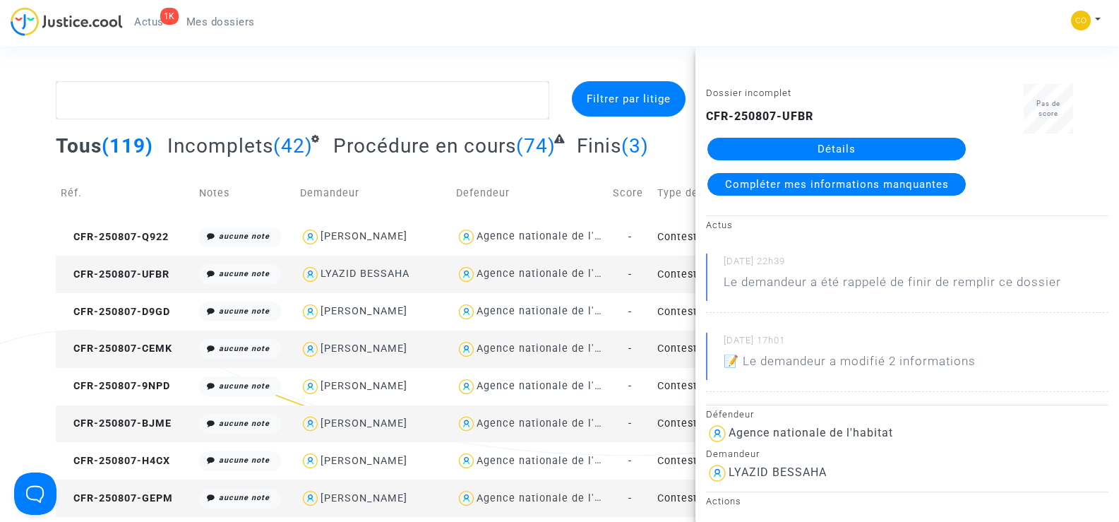
click at [862, 153] on link "Détails" at bounding box center [836, 149] width 258 height 23
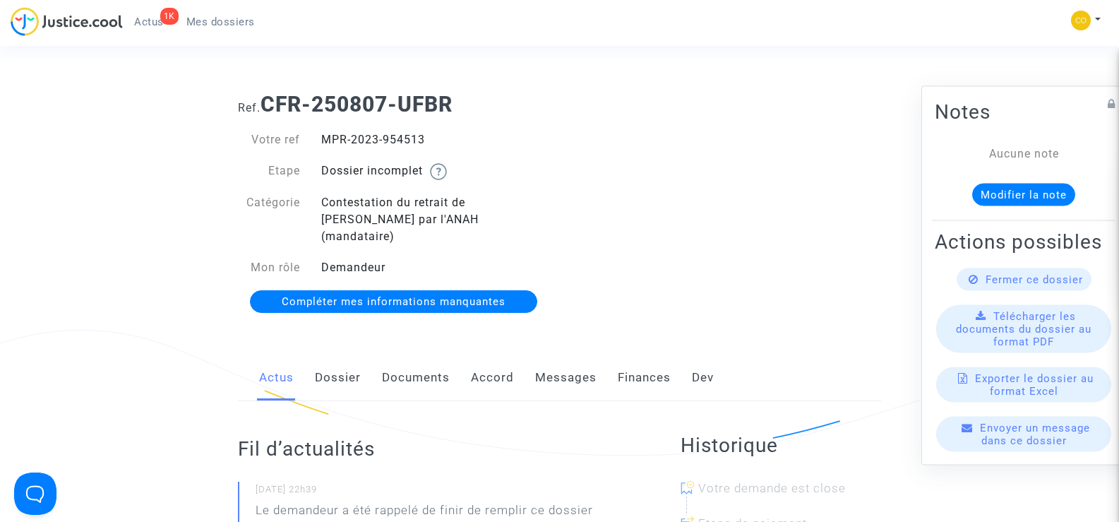
click at [408, 356] on link "Documents" at bounding box center [416, 377] width 68 height 47
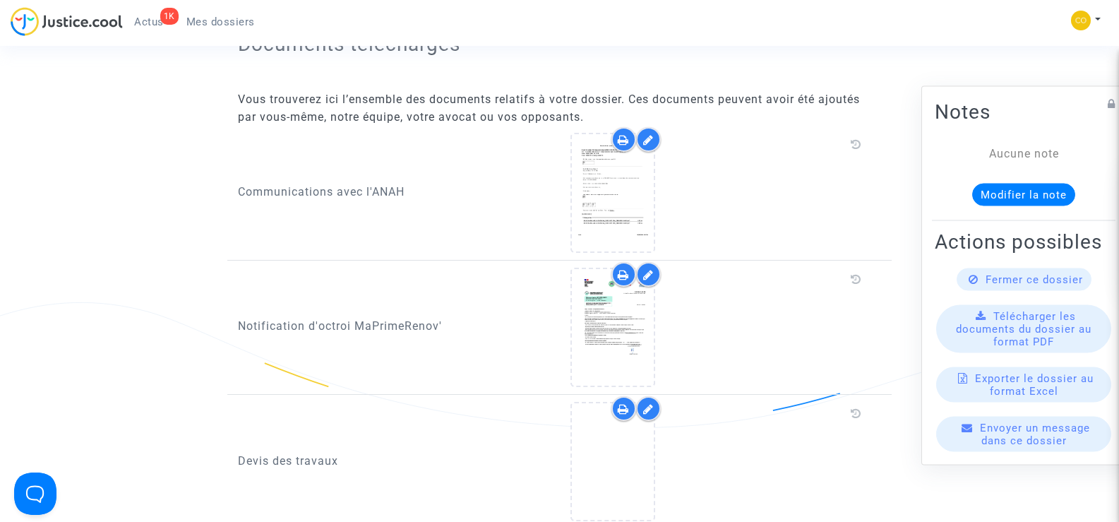
scroll to position [847, 0]
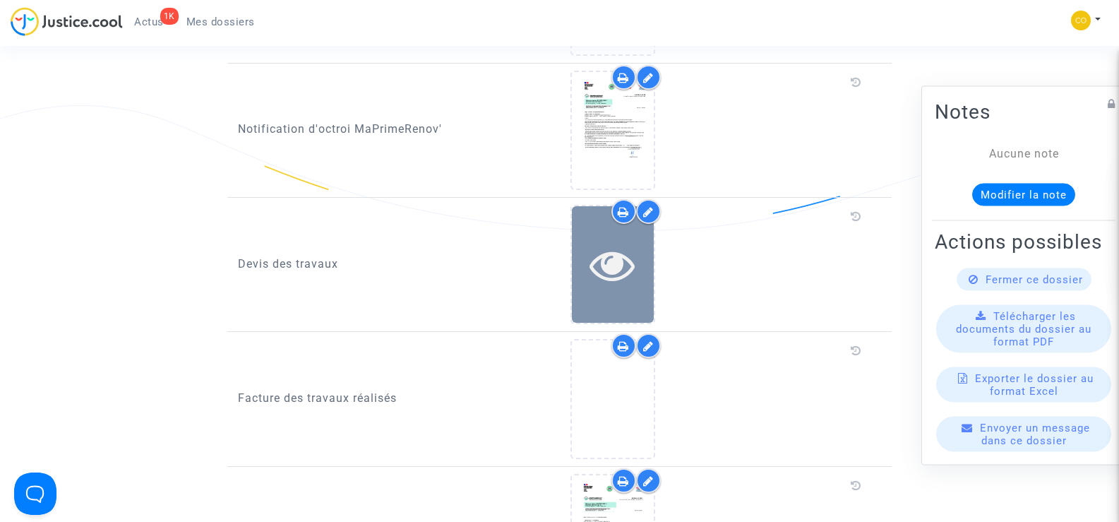
click at [578, 247] on div at bounding box center [613, 264] width 82 height 45
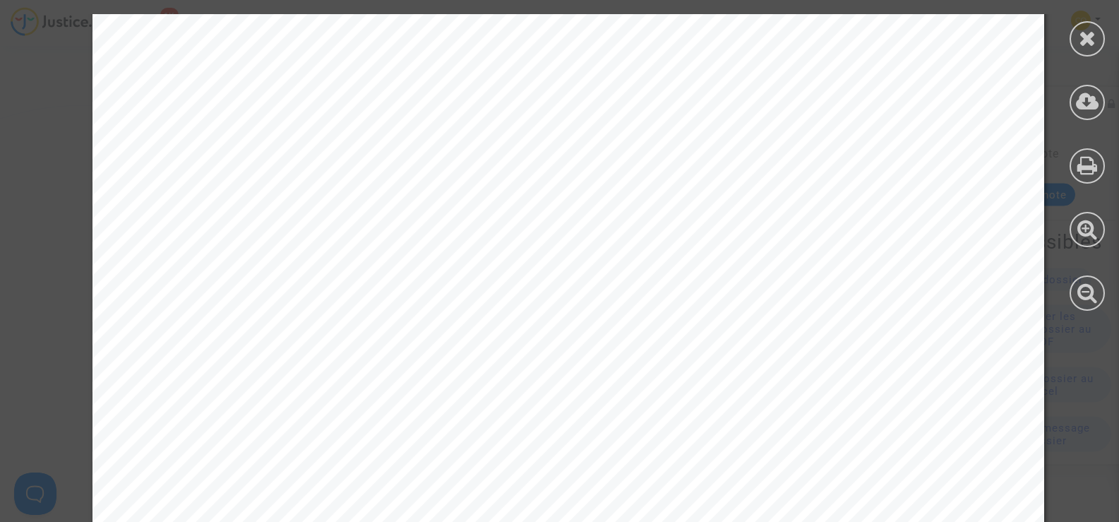
scroll to position [272, 0]
click at [1078, 35] on icon at bounding box center [1087, 38] width 18 height 21
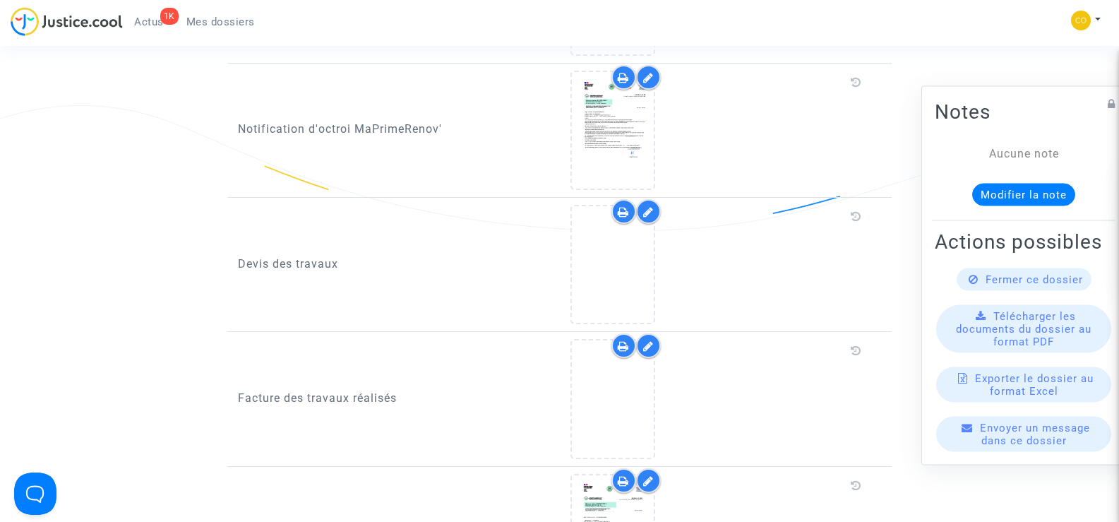
click at [656, 229] on div at bounding box center [718, 264] width 297 height 119
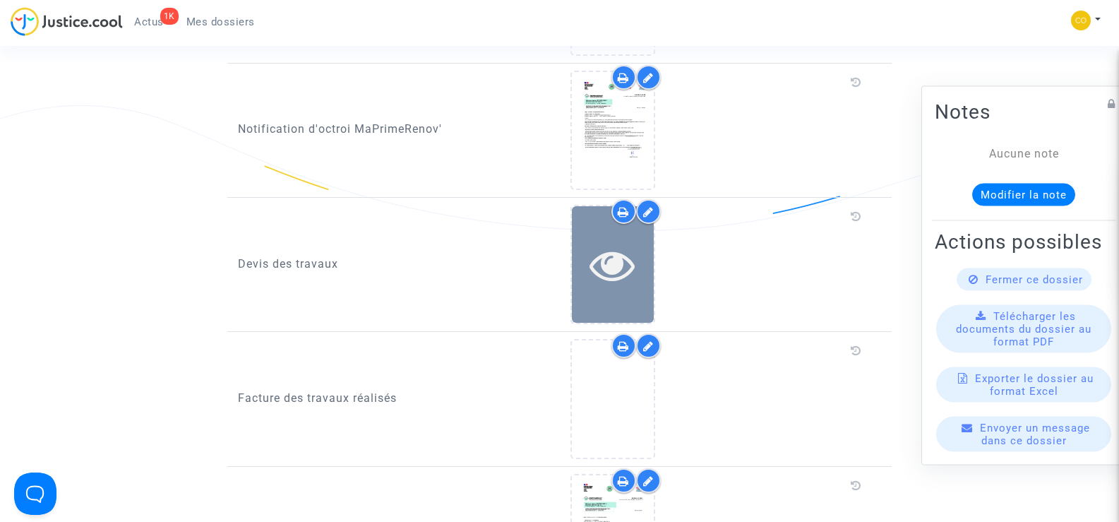
click at [633, 244] on icon at bounding box center [612, 264] width 46 height 45
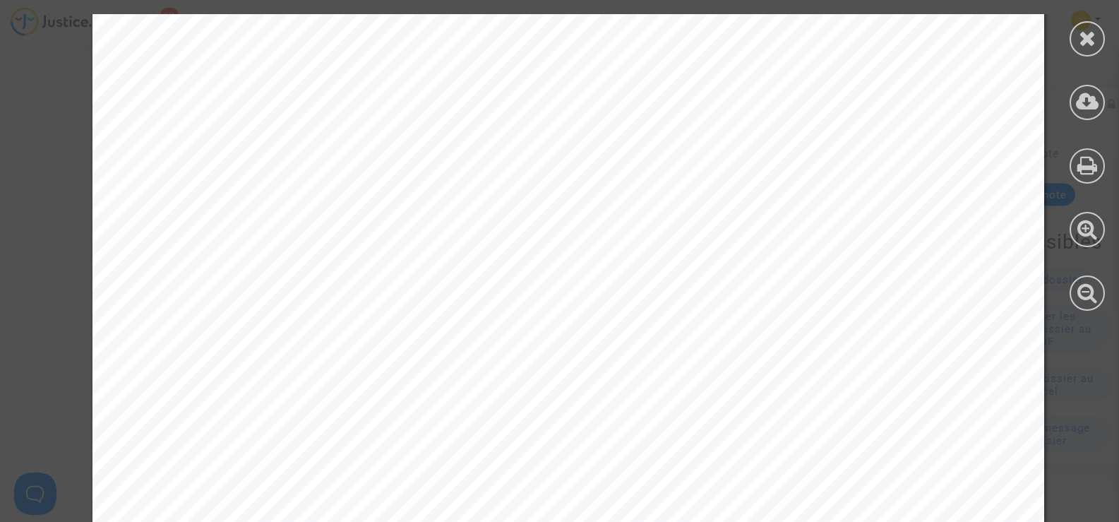
scroll to position [0, 0]
click at [1076, 42] on div at bounding box center [1086, 38] width 35 height 35
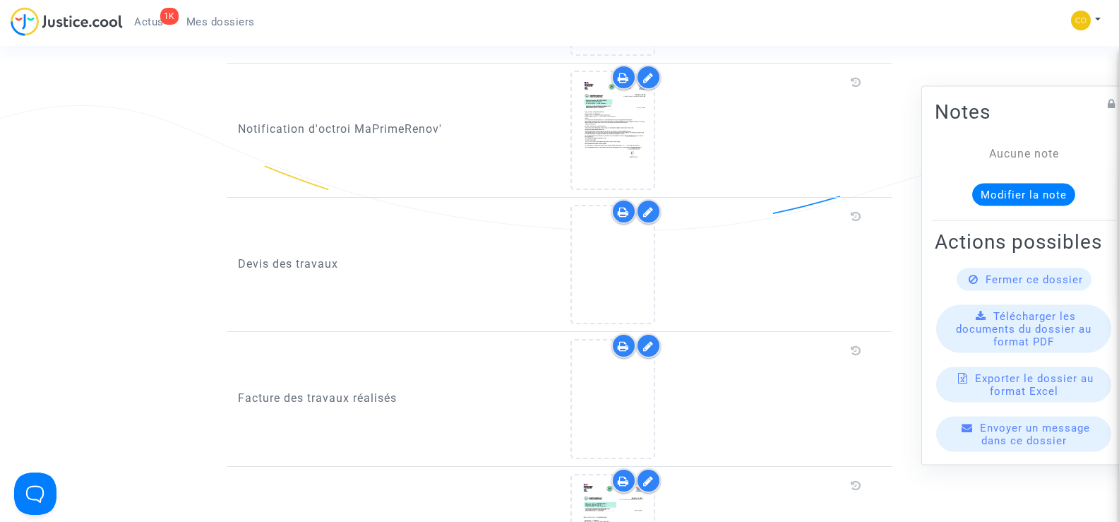
click at [641, 199] on div at bounding box center [648, 211] width 25 height 25
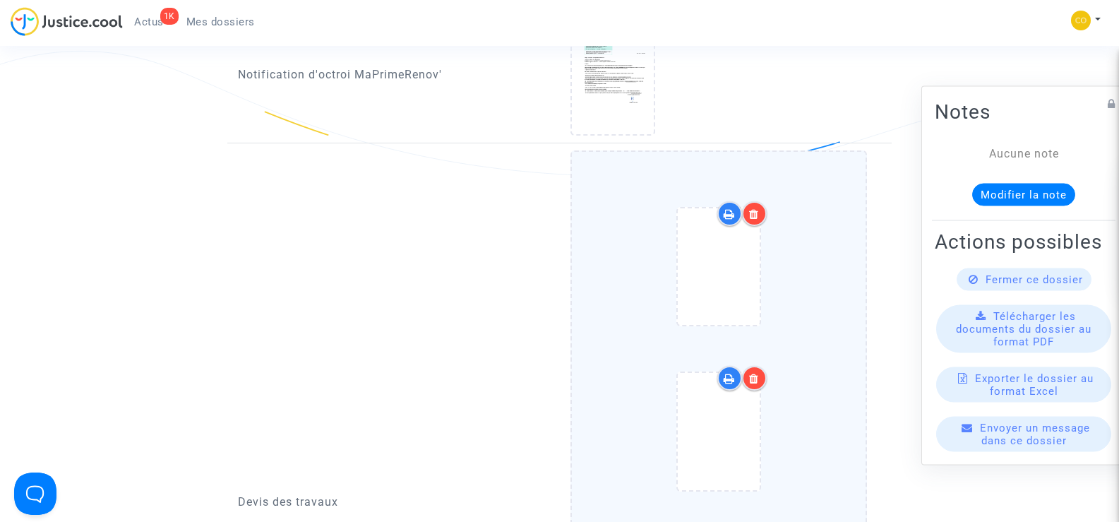
scroll to position [918, 0]
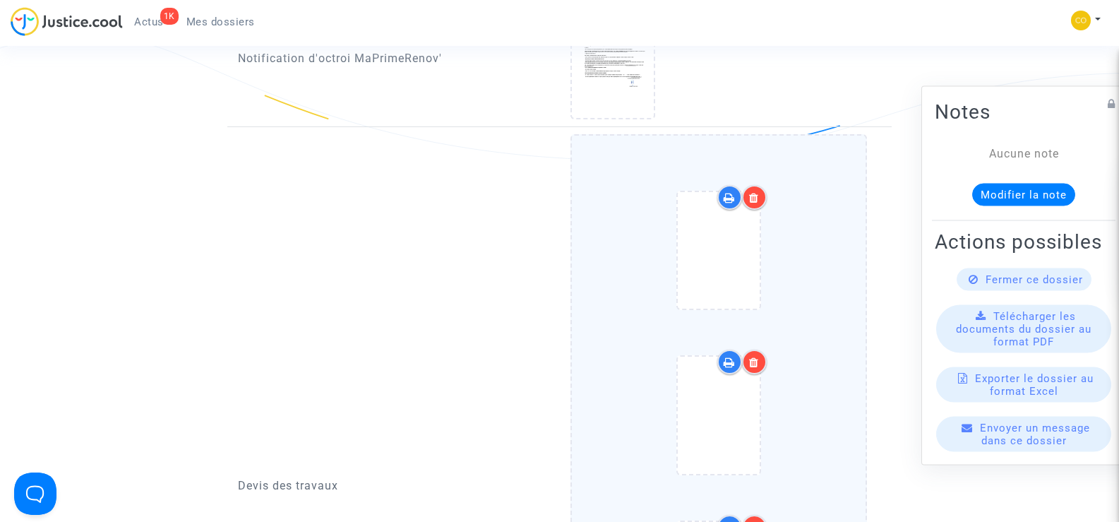
click at [754, 192] on icon at bounding box center [754, 197] width 10 height 11
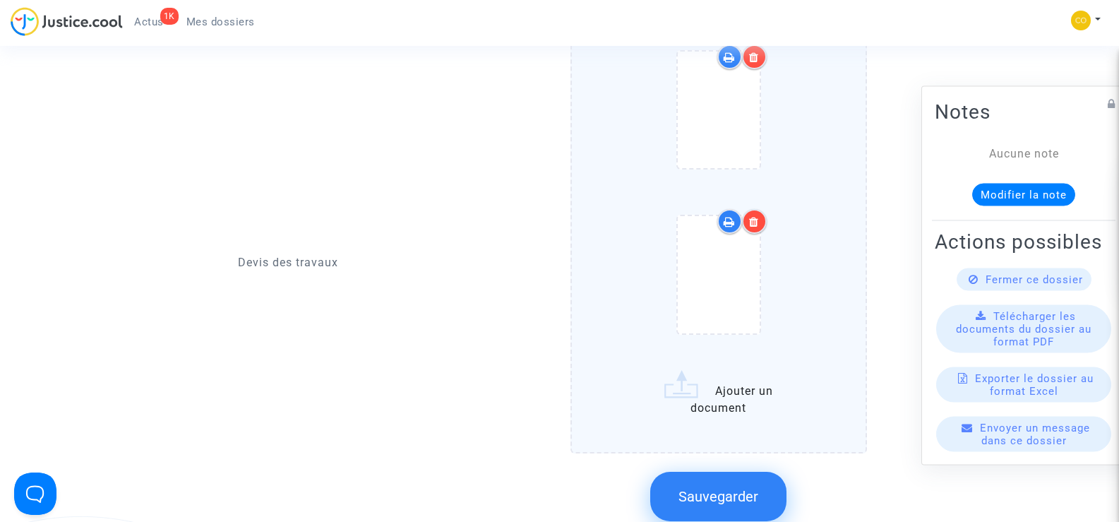
scroll to position [1059, 0]
click at [735, 381] on label "Ajouter un document" at bounding box center [718, 222] width 297 height 459
click at [0, 0] on input "Ajouter un document" at bounding box center [0, 0] width 0 height 0
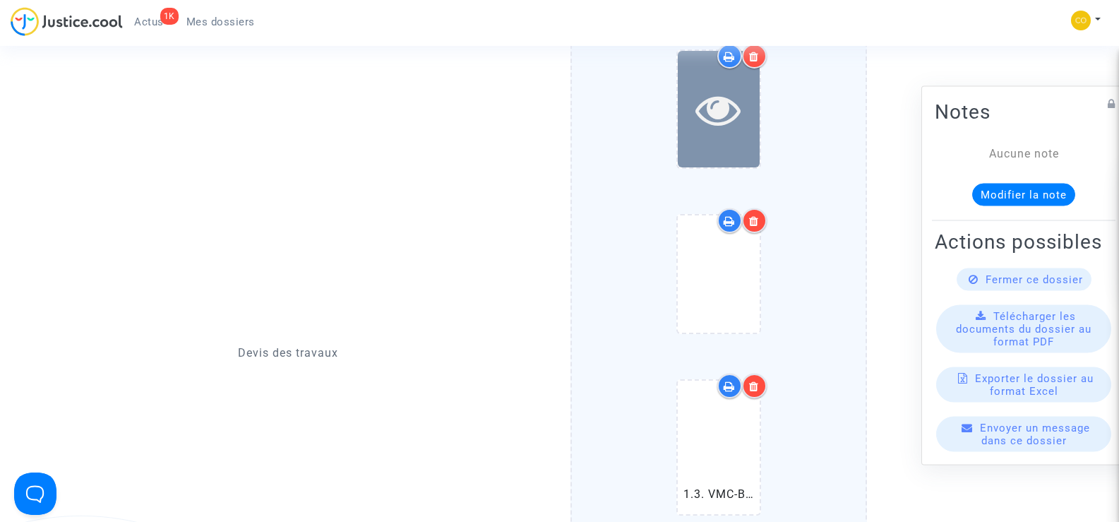
click at [718, 92] on icon at bounding box center [718, 109] width 46 height 45
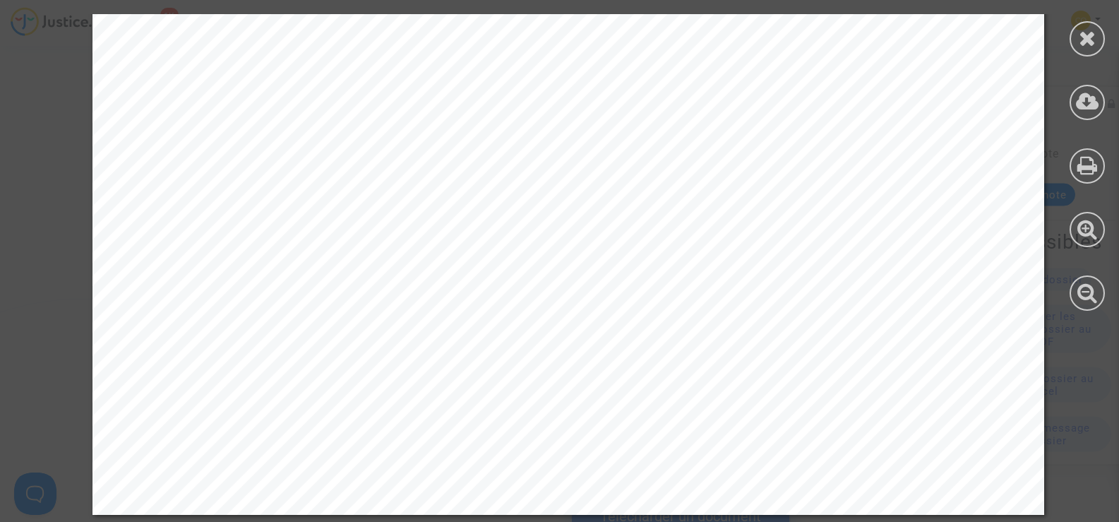
scroll to position [2117, 0]
click at [1091, 33] on icon at bounding box center [1087, 38] width 18 height 21
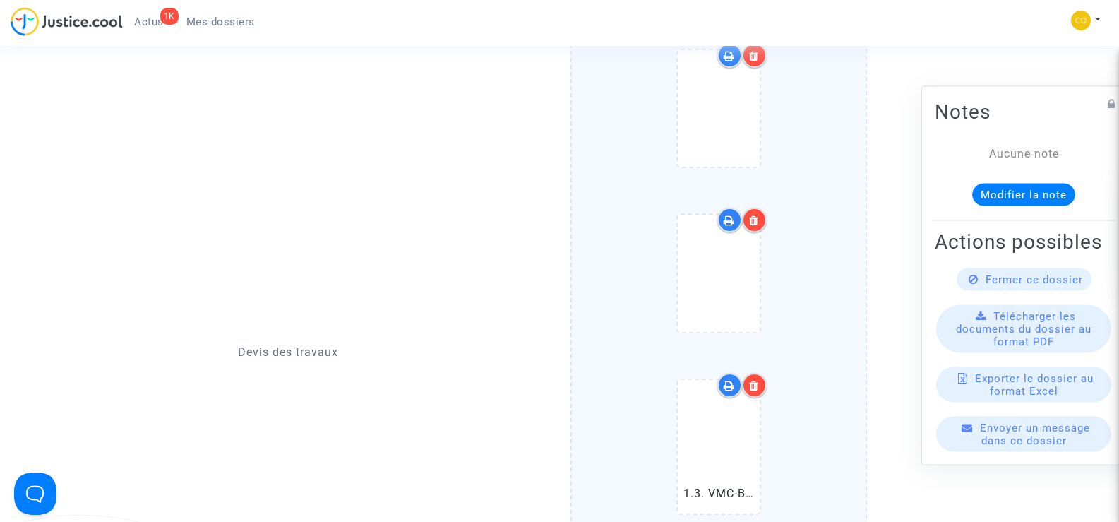
scroll to position [1059, 0]
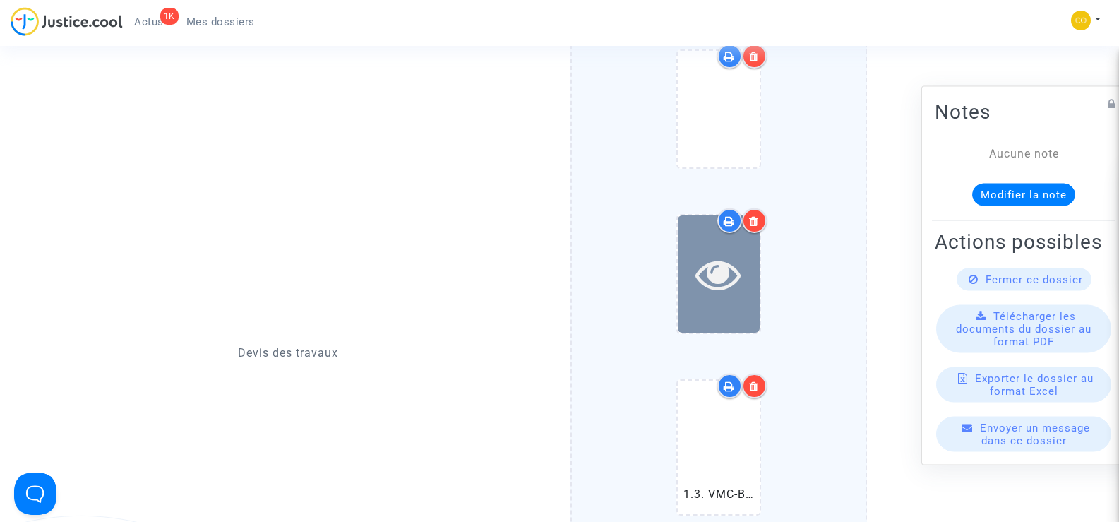
click at [733, 251] on icon at bounding box center [718, 273] width 46 height 45
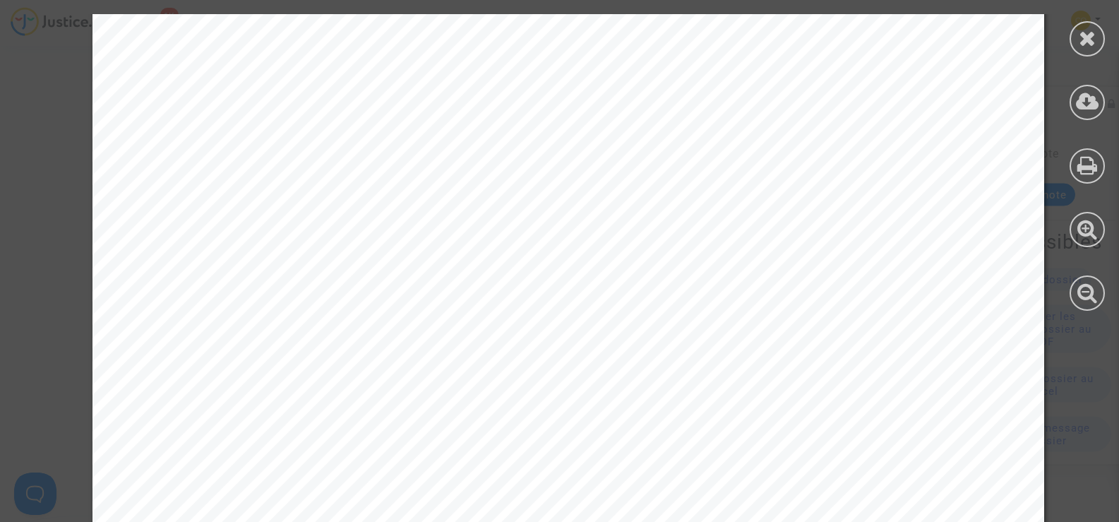
scroll to position [141, 0]
click at [1075, 35] on div at bounding box center [1086, 38] width 35 height 35
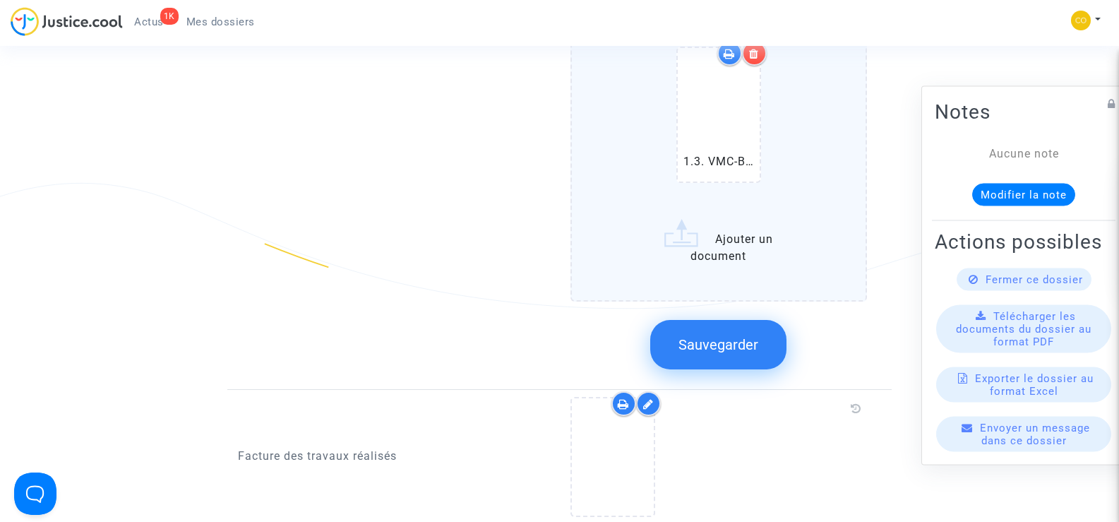
scroll to position [1412, 0]
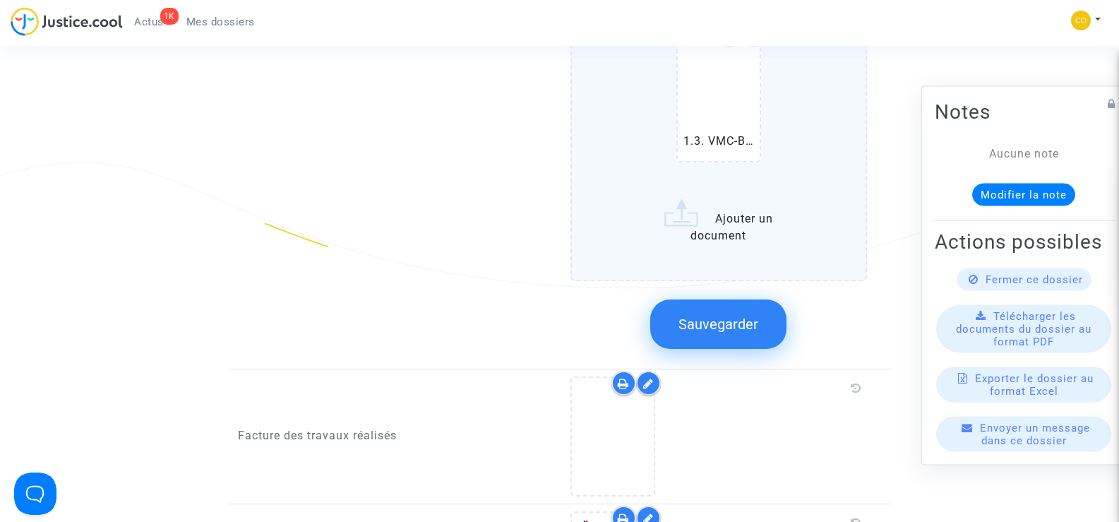
click at [752, 315] on span "Sauvegarder" at bounding box center [718, 323] width 80 height 17
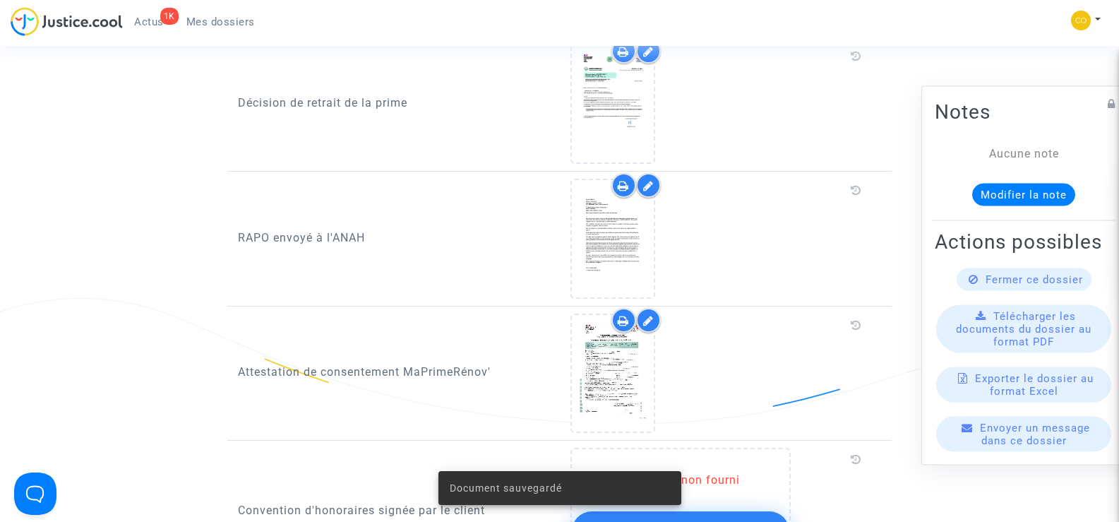
scroll to position [988, 0]
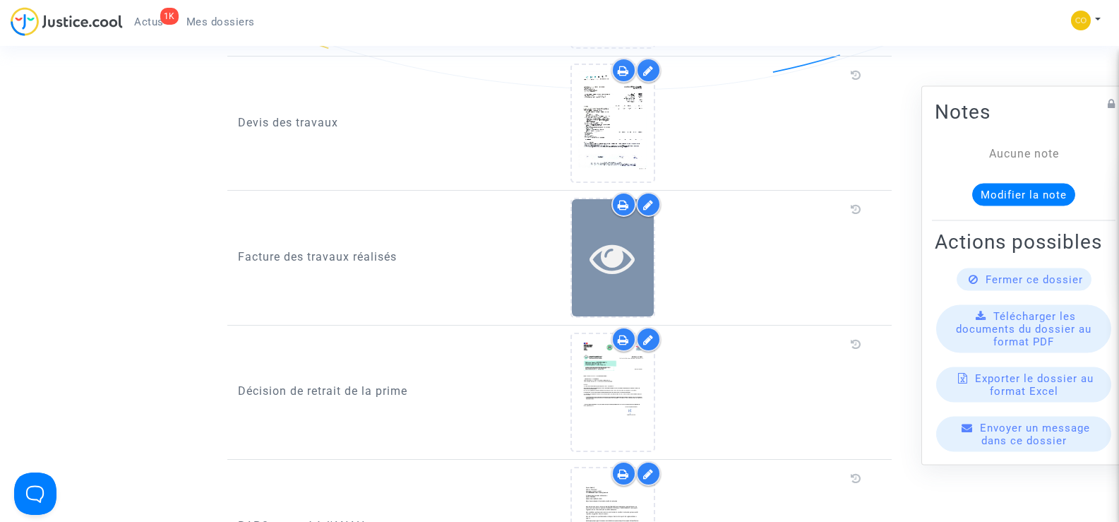
click at [603, 240] on icon at bounding box center [612, 257] width 46 height 45
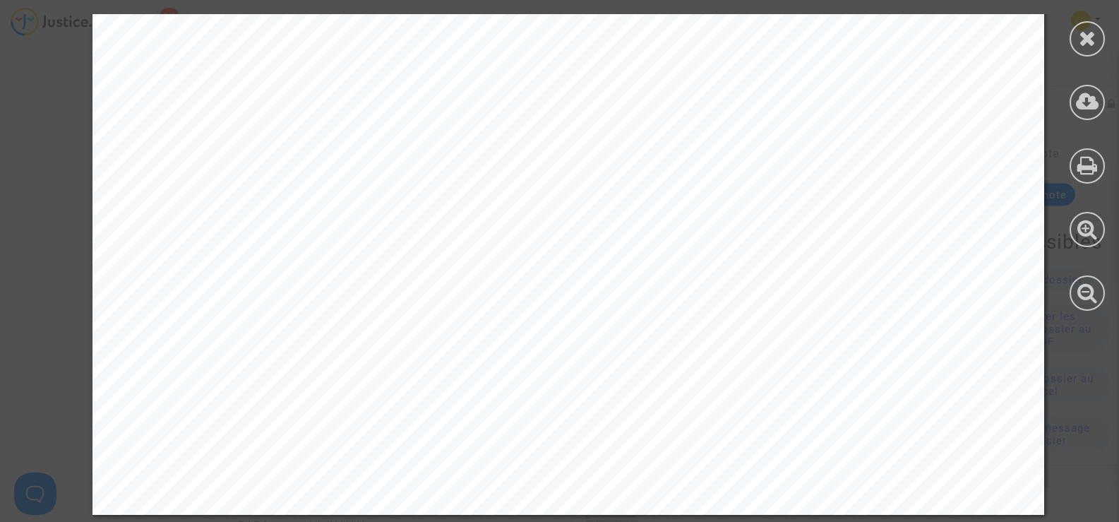
scroll to position [3563, 0]
click at [1090, 48] on icon at bounding box center [1087, 38] width 18 height 21
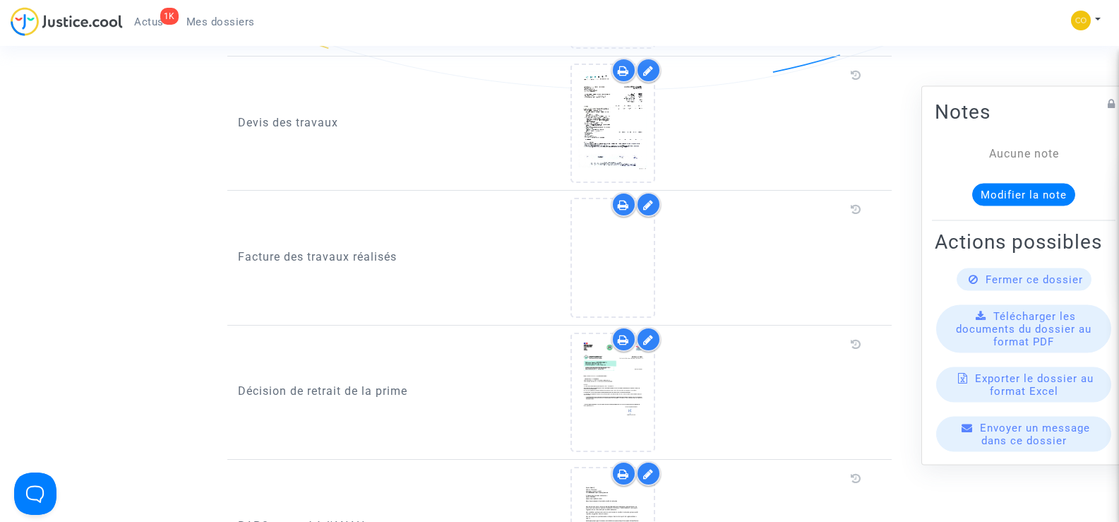
click at [651, 199] on icon at bounding box center [648, 204] width 11 height 11
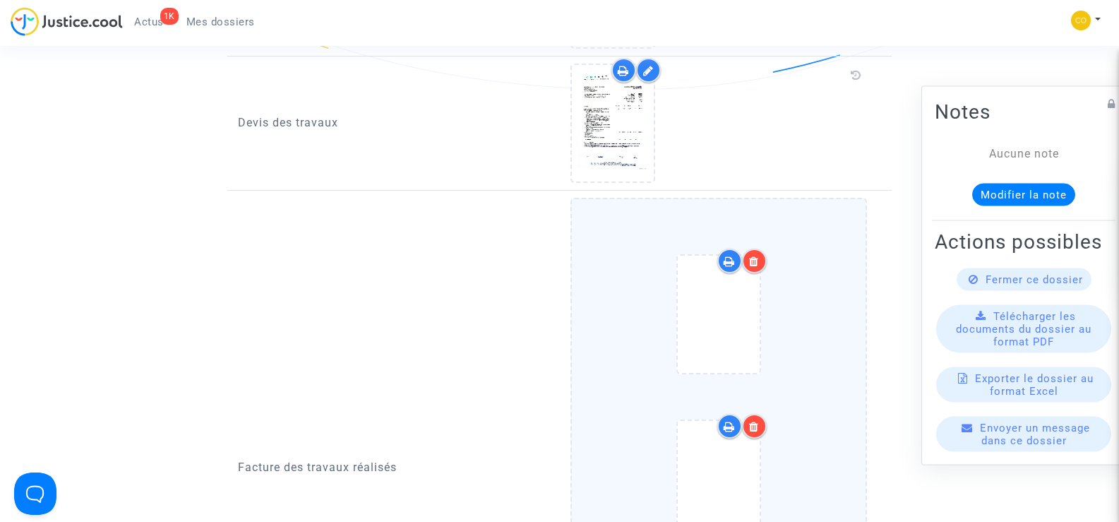
click at [754, 255] on icon at bounding box center [754, 260] width 10 height 11
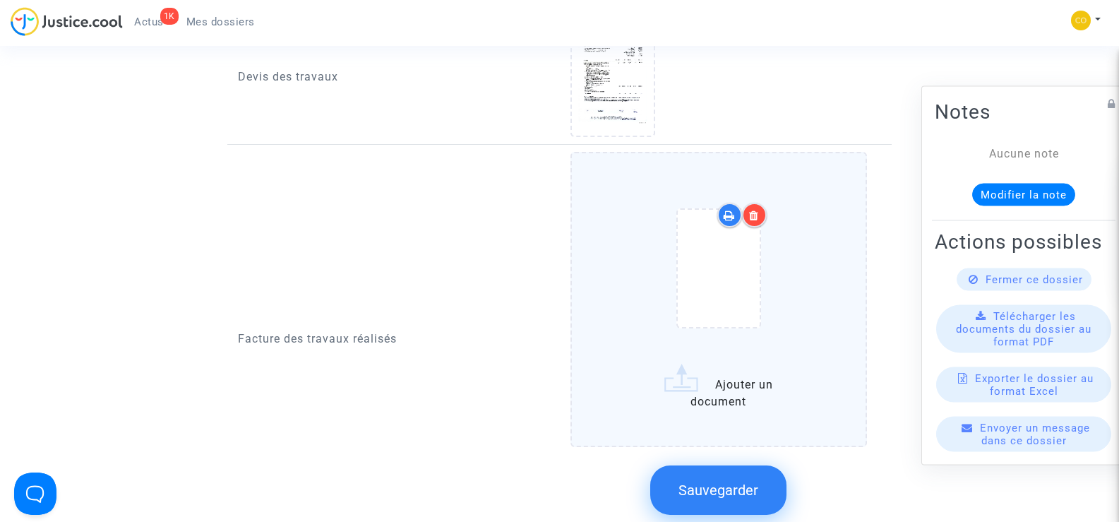
scroll to position [1059, 0]
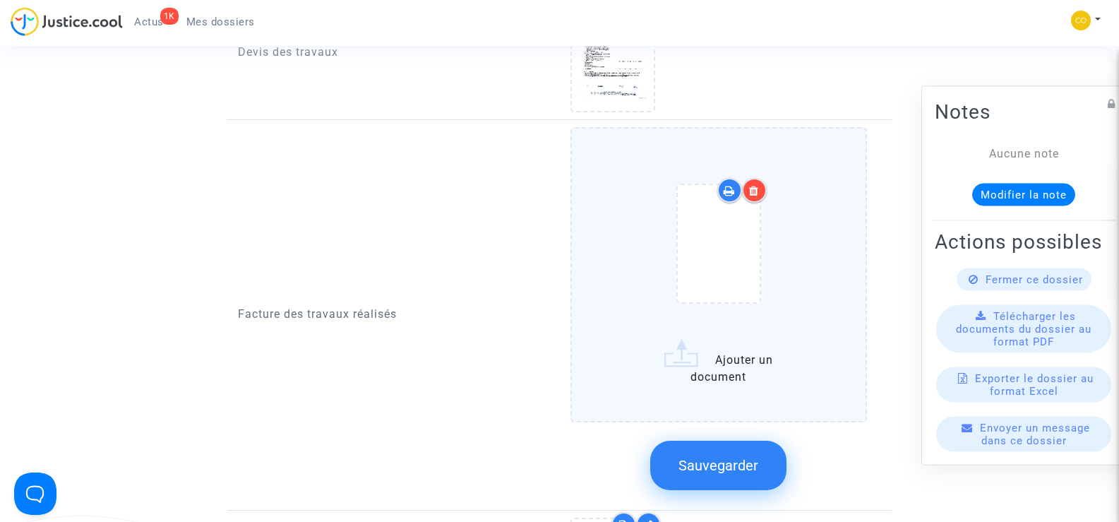
click at [712, 349] on label "Ajouter un document" at bounding box center [718, 274] width 297 height 294
click at [0, 0] on input "Ajouter un document" at bounding box center [0, 0] width 0 height 0
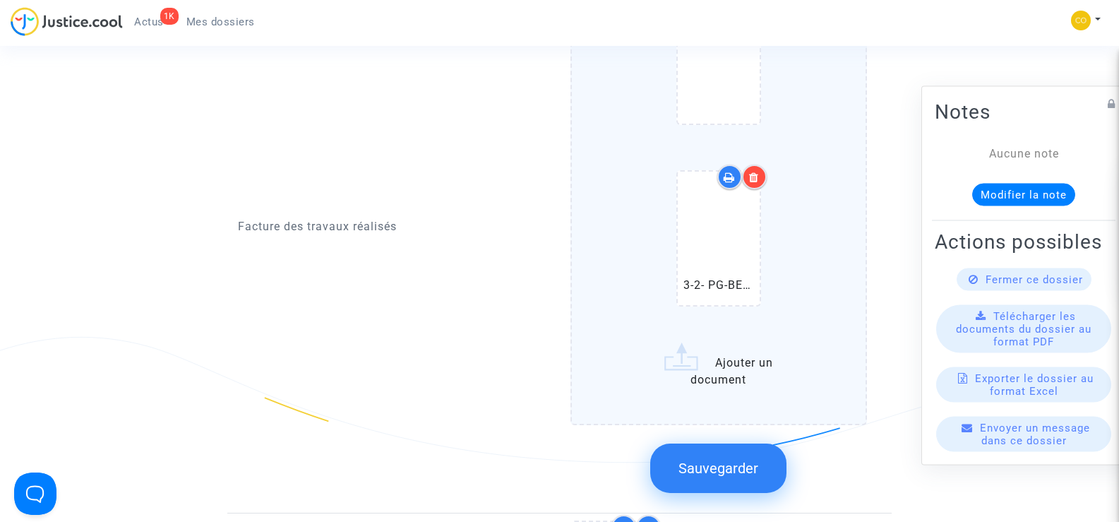
scroll to position [1270, 0]
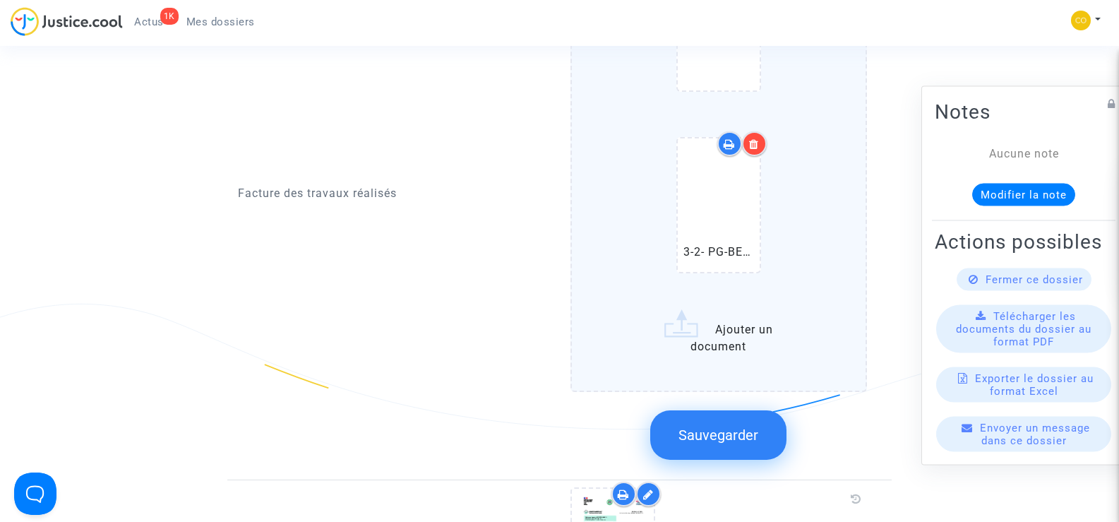
click at [725, 426] on span "Sauvegarder" at bounding box center [718, 434] width 80 height 17
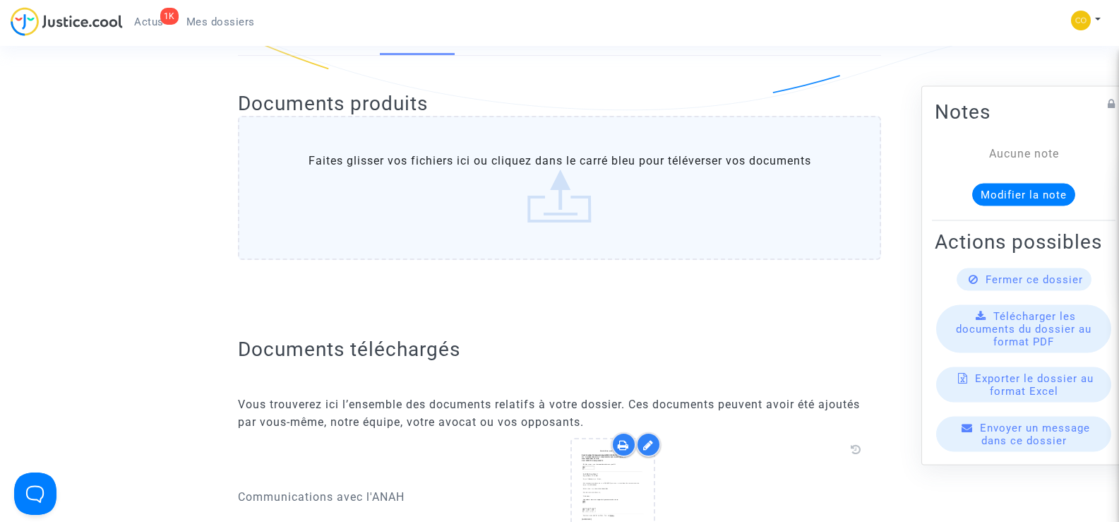
scroll to position [0, 0]
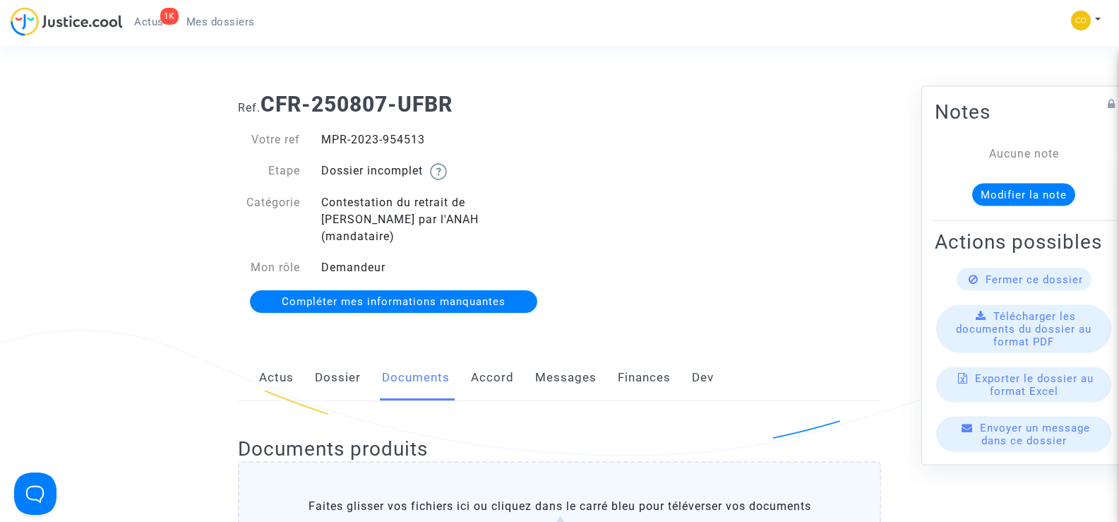
click at [219, 17] on span "Mes dossiers" at bounding box center [220, 22] width 68 height 13
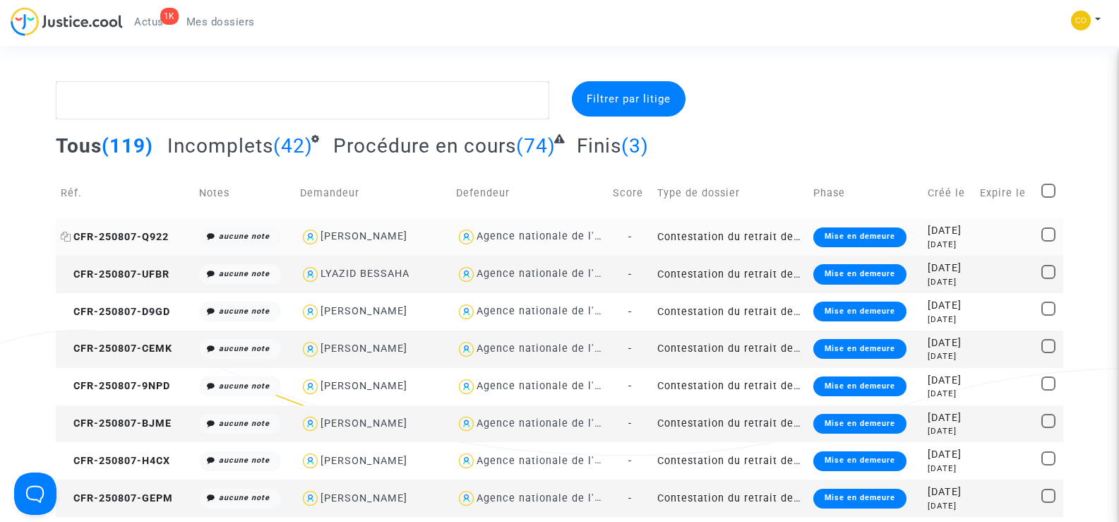
click at [134, 233] on span "CFR-250807-Q922" at bounding box center [115, 237] width 108 height 12
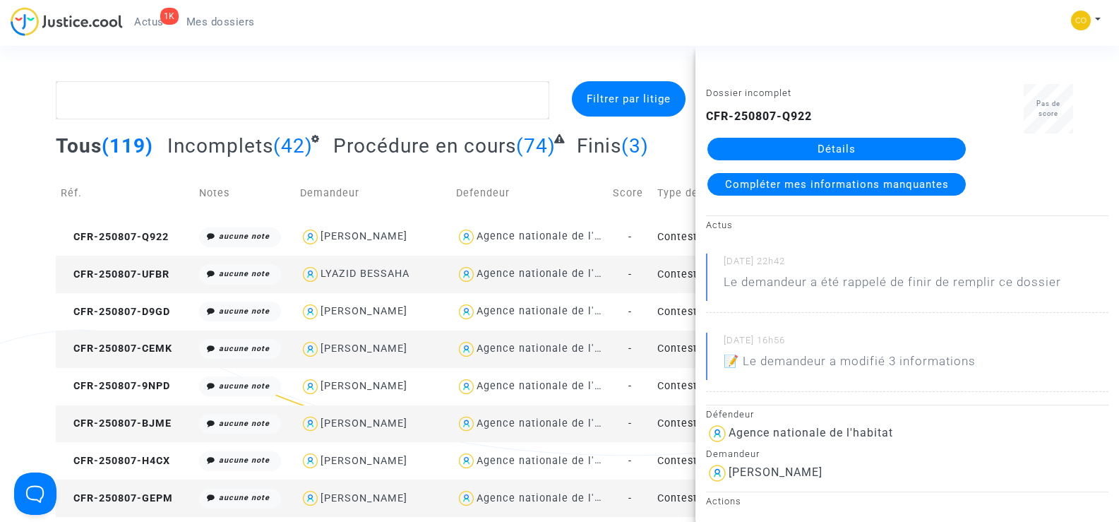
click at [837, 145] on link "Détails" at bounding box center [836, 149] width 258 height 23
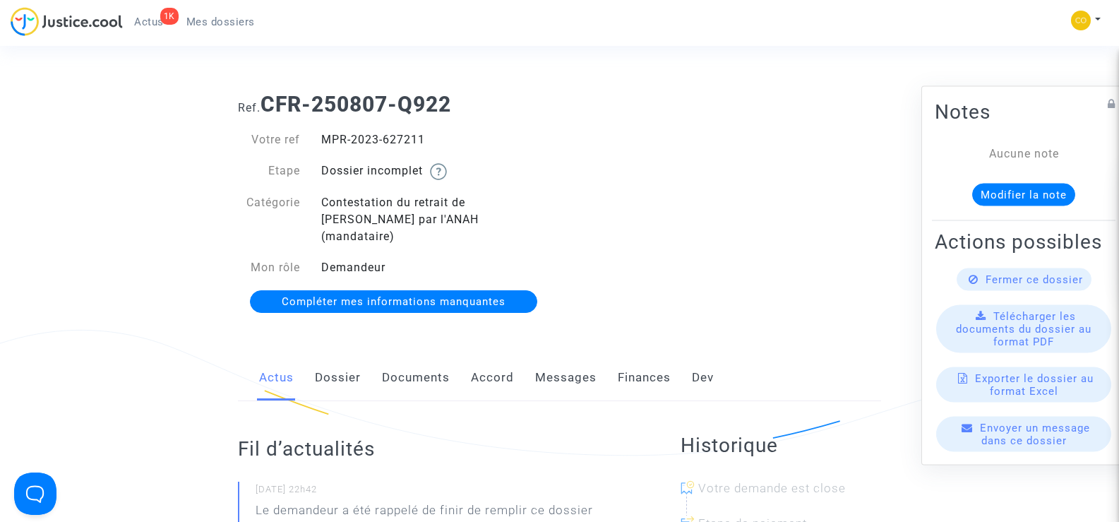
click at [392, 354] on link "Documents" at bounding box center [416, 377] width 68 height 47
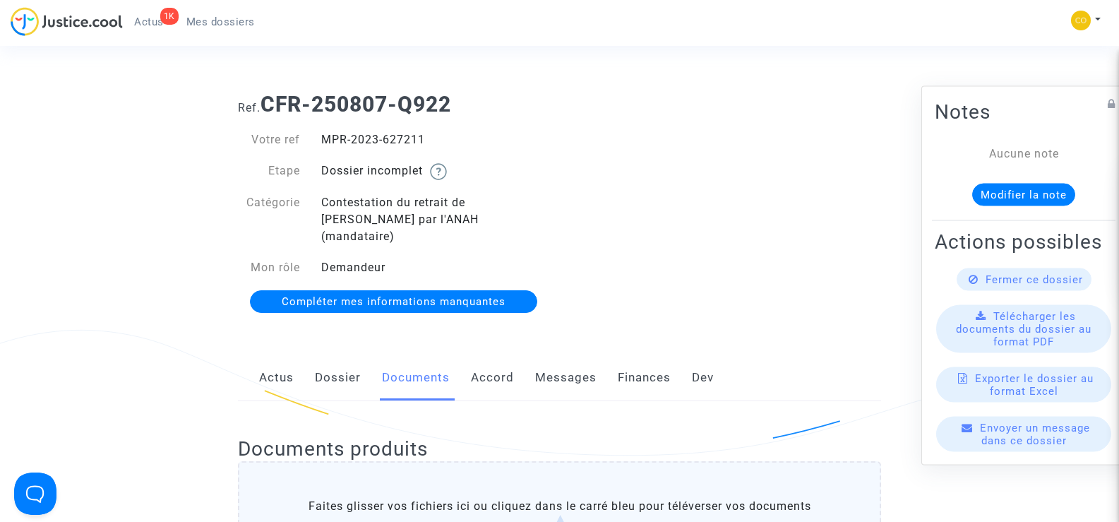
click at [224, 13] on link "Mes dossiers" at bounding box center [220, 21] width 91 height 21
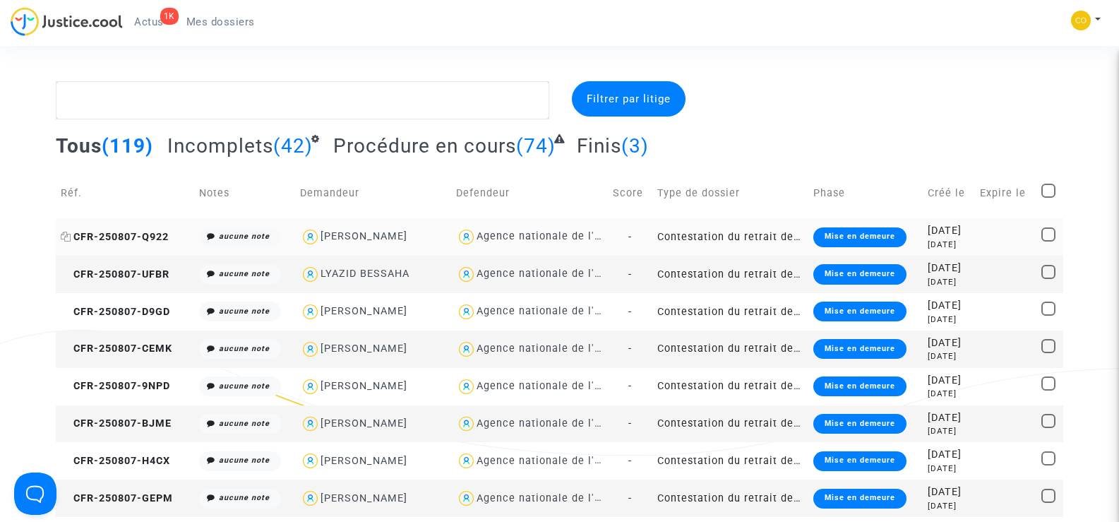
click at [143, 233] on span "CFR-250807-Q922" at bounding box center [115, 237] width 108 height 12
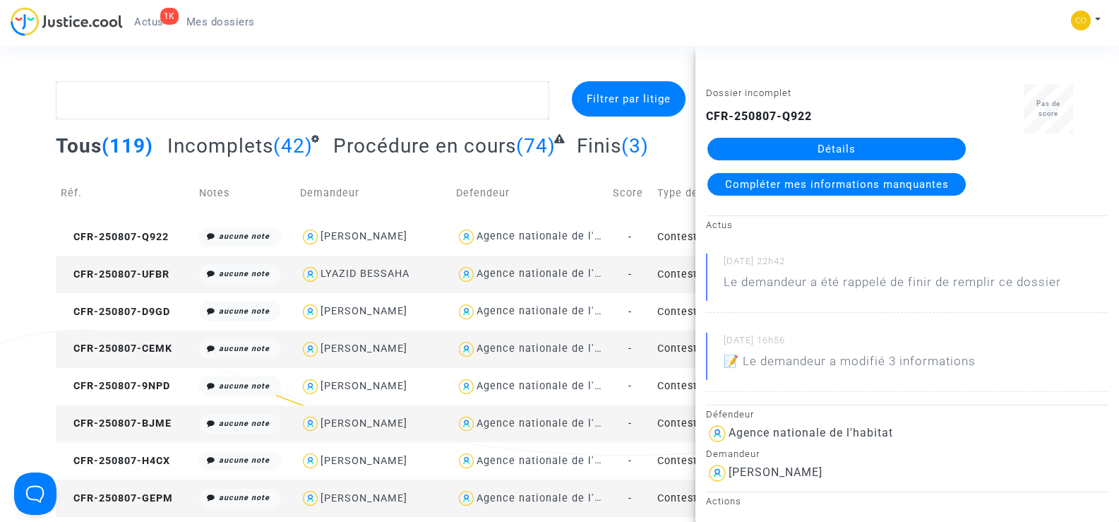
click at [778, 149] on link "Détails" at bounding box center [836, 149] width 258 height 23
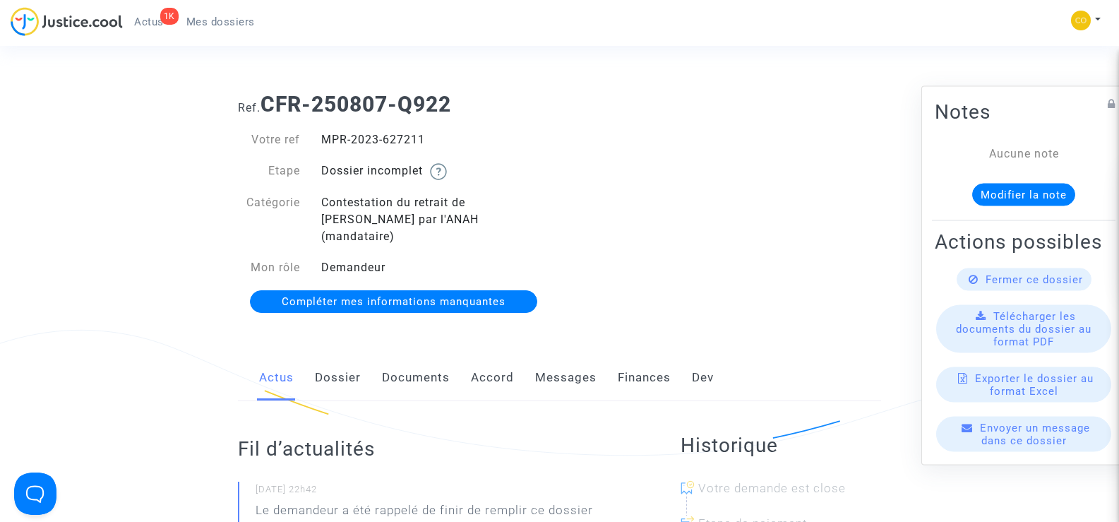
drag, startPoint x: 436, startPoint y: 139, endPoint x: 319, endPoint y: 142, distance: 117.2
click at [319, 142] on div "MPR-2023-627211" at bounding box center [435, 139] width 249 height 17
copy div "MPR-2023-627211"
click at [588, 129] on div "Ref. CFR-250807-Q922 Votre ref MPR-2023-627211 Etape Dossier incomplet Catégori…" at bounding box center [559, 203] width 664 height 244
click at [236, 16] on span "Mes dossiers" at bounding box center [220, 22] width 68 height 13
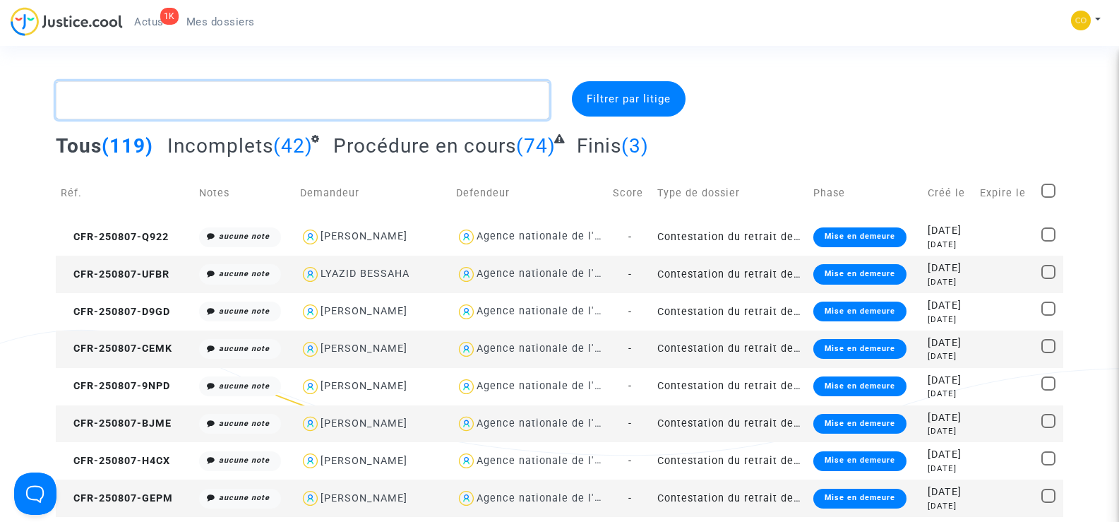
click at [134, 97] on textarea at bounding box center [302, 100] width 493 height 38
paste textarea "CLEDA"
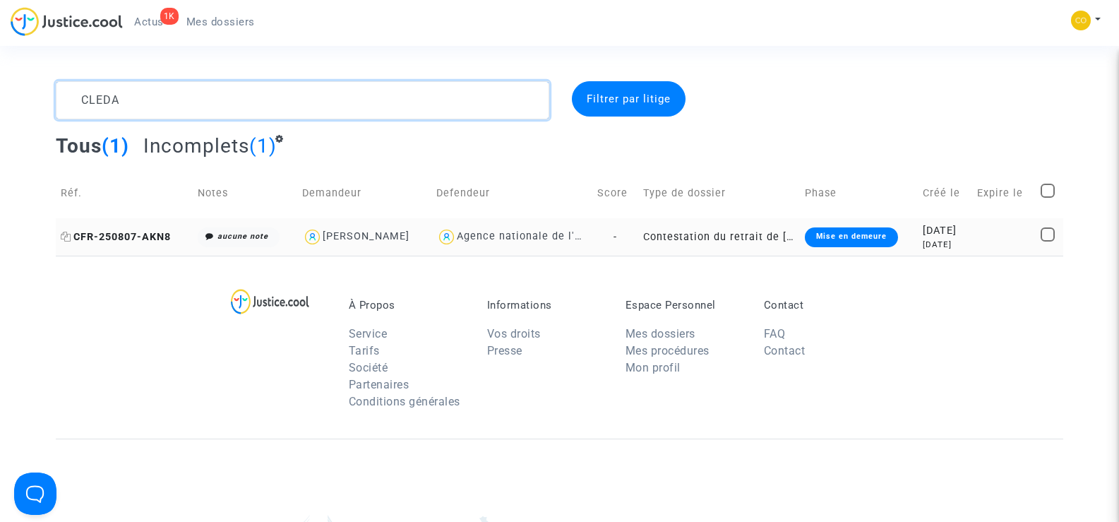
type textarea "CLEDA"
click at [101, 233] on span "CFR-250807-AKN8" at bounding box center [116, 237] width 110 height 12
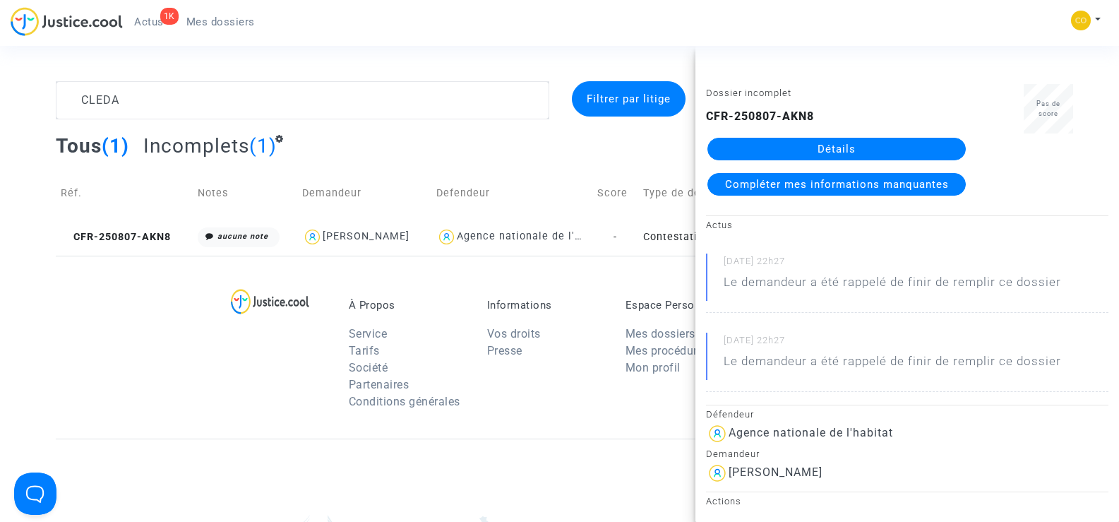
click at [826, 140] on link "Détails" at bounding box center [836, 149] width 258 height 23
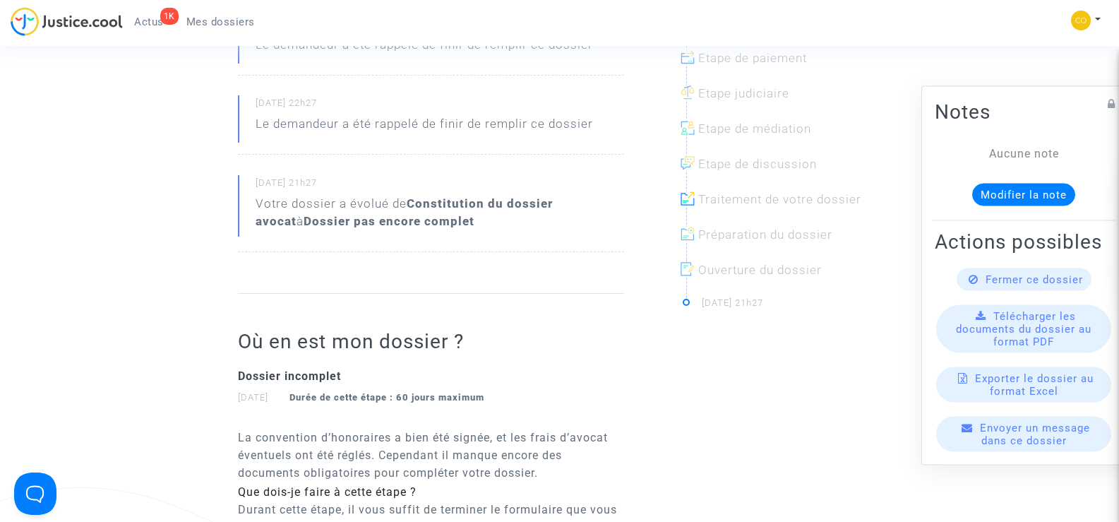
scroll to position [212, 0]
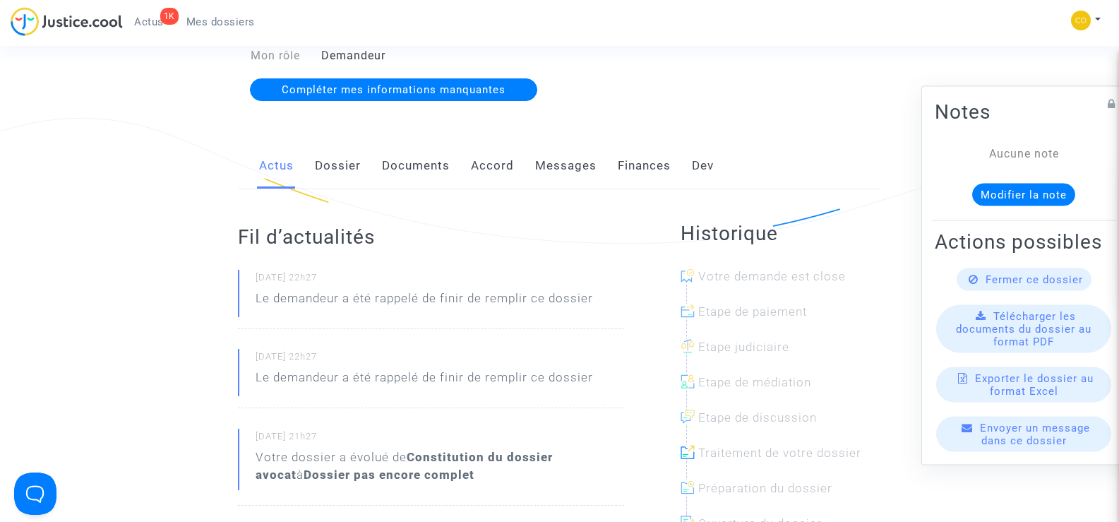
click at [417, 156] on link "Documents" at bounding box center [416, 166] width 68 height 47
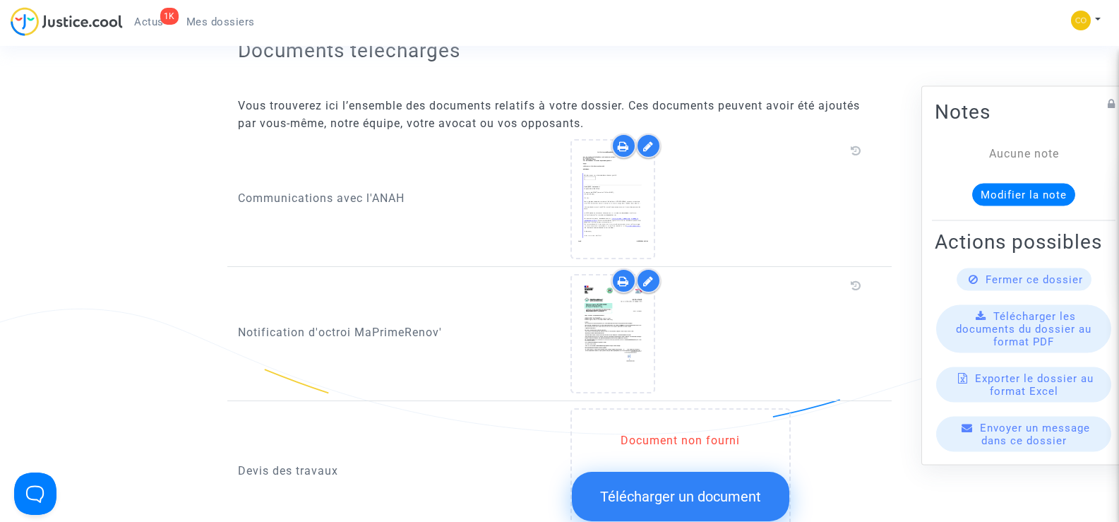
scroll to position [635, 0]
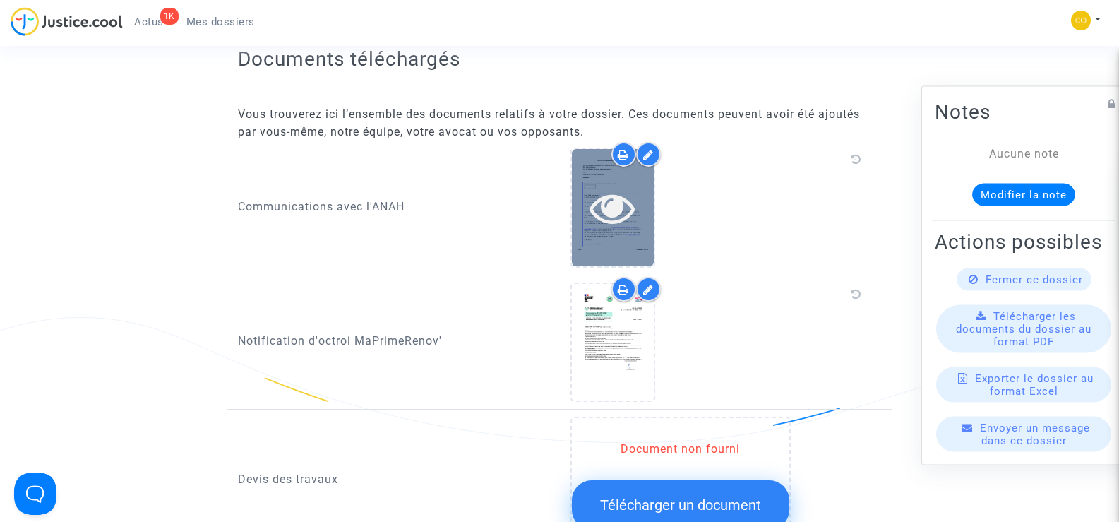
click at [647, 196] on div at bounding box center [613, 207] width 82 height 45
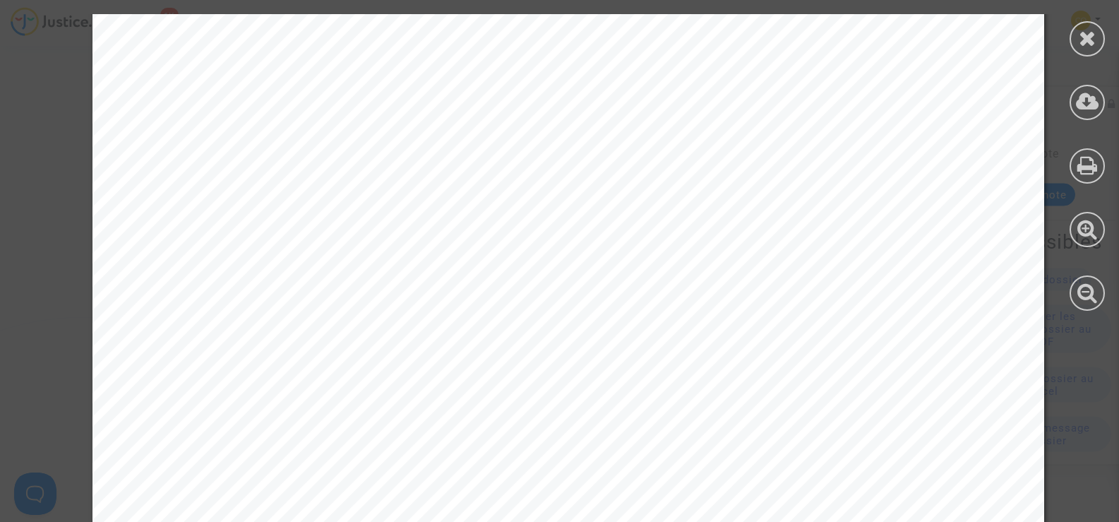
scroll to position [1200, 0]
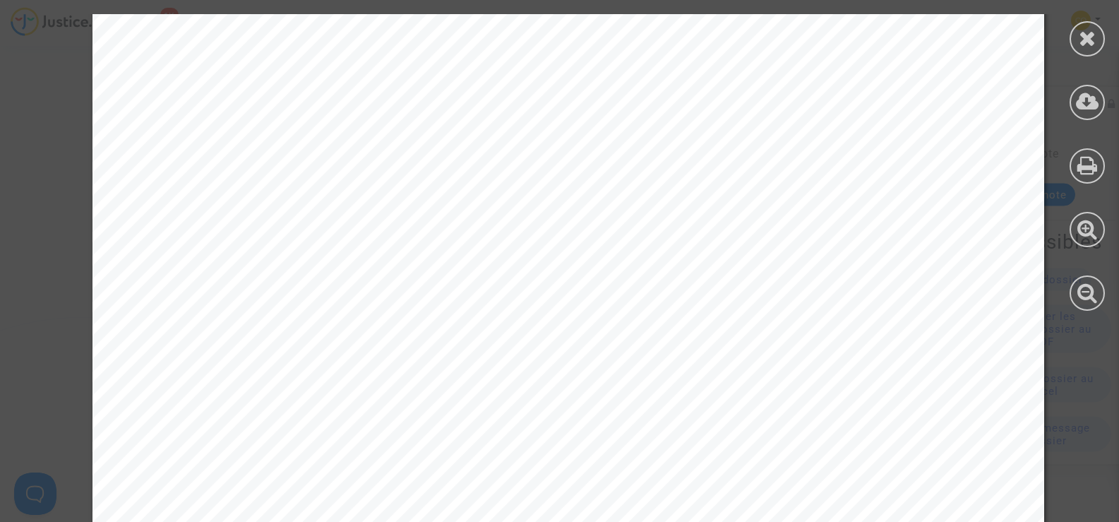
scroll to position [0, 0]
click at [1084, 44] on icon at bounding box center [1087, 38] width 18 height 21
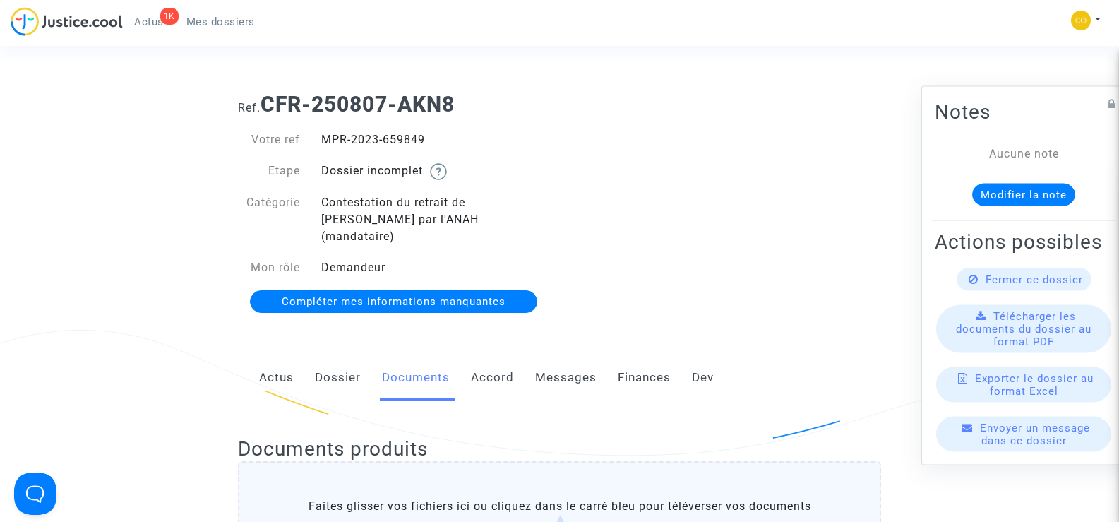
drag, startPoint x: 432, startPoint y: 140, endPoint x: 325, endPoint y: 138, distance: 107.3
click at [325, 138] on div "MPR-2023-659849" at bounding box center [435, 139] width 249 height 17
copy div "MPR-2023-659849"
click at [685, 219] on div "Ref. CFR-250807-AKN8 Votre ref MPR-2023-659849 Etape Dossier incomplet Catégori…" at bounding box center [559, 203] width 664 height 244
click at [219, 16] on span "Mes dossiers" at bounding box center [220, 22] width 68 height 13
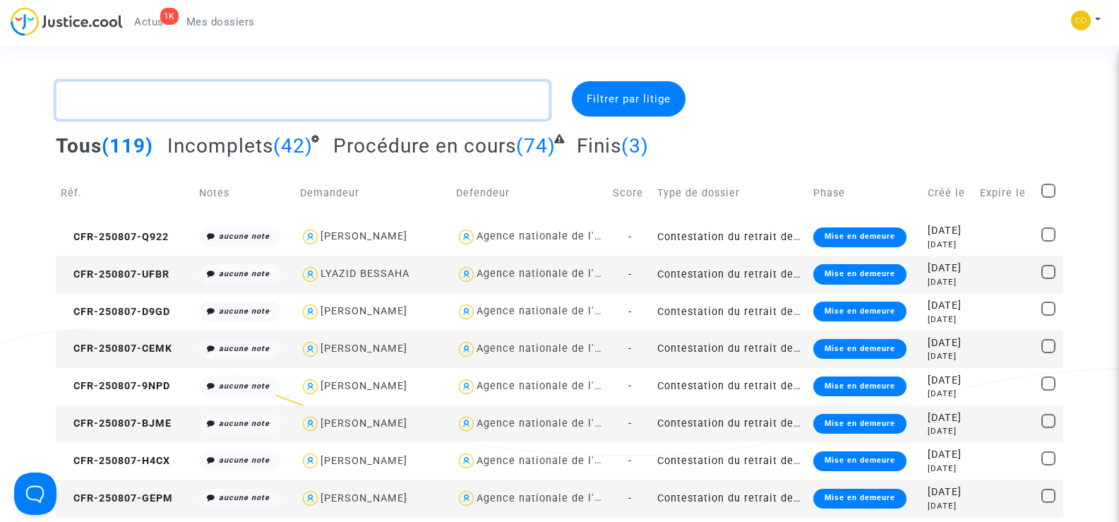
click at [201, 104] on textarea at bounding box center [302, 100] width 493 height 38
click at [158, 104] on textarea at bounding box center [302, 100] width 493 height 38
paste textarea "VILARET"
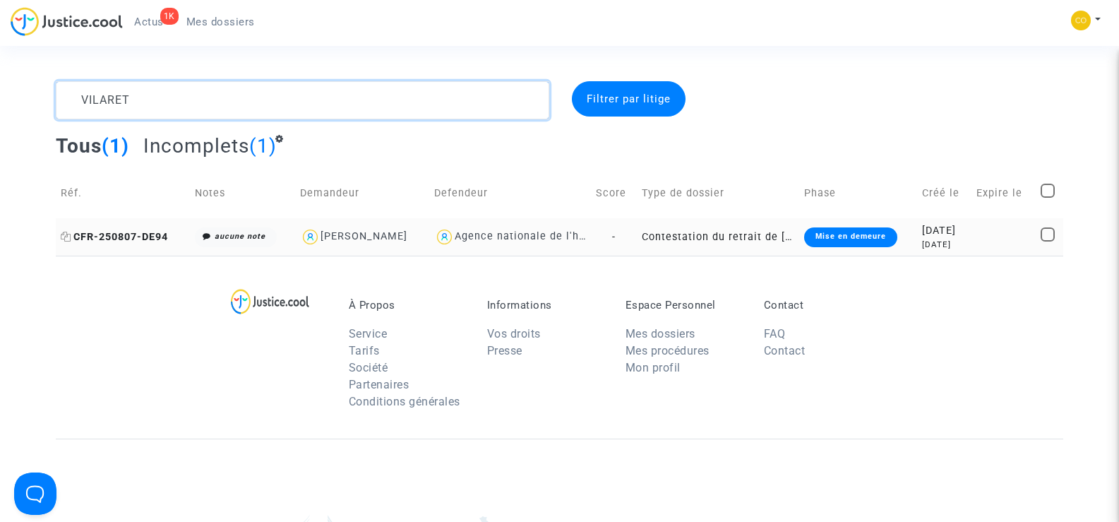
type textarea "VILARET"
click at [134, 238] on span "CFR-250807-DE94" at bounding box center [114, 237] width 107 height 12
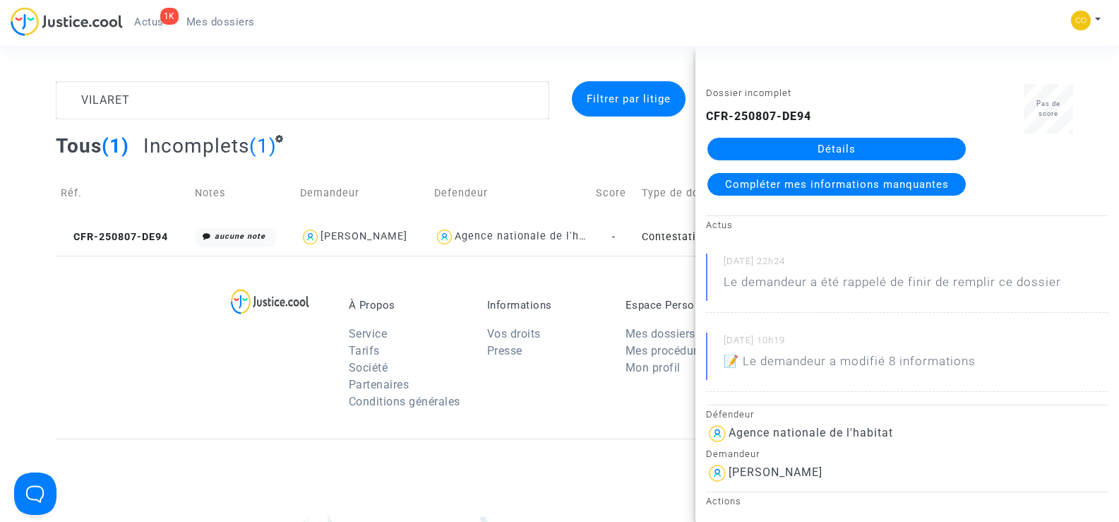
click at [847, 144] on link "Détails" at bounding box center [836, 149] width 258 height 23
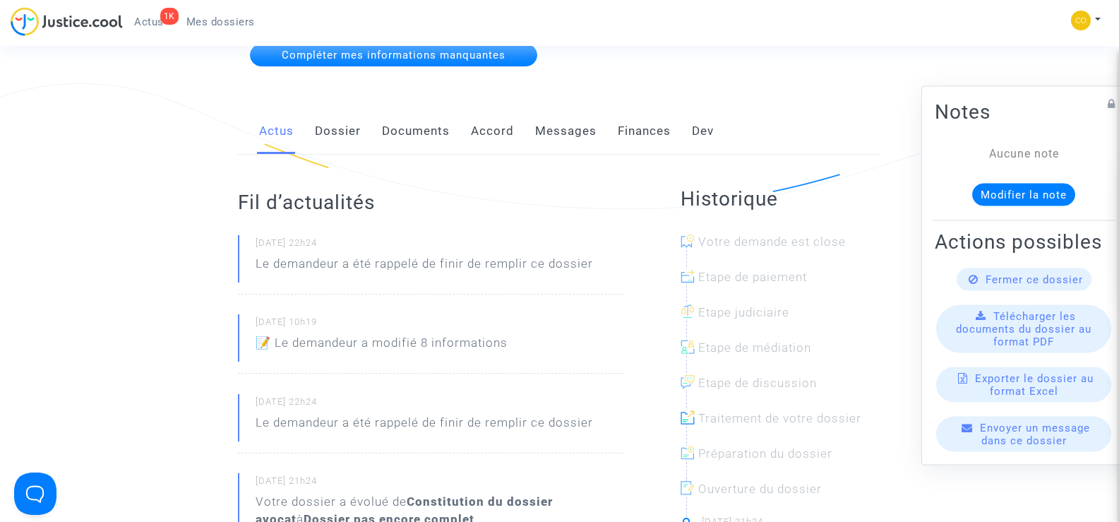
scroll to position [71, 0]
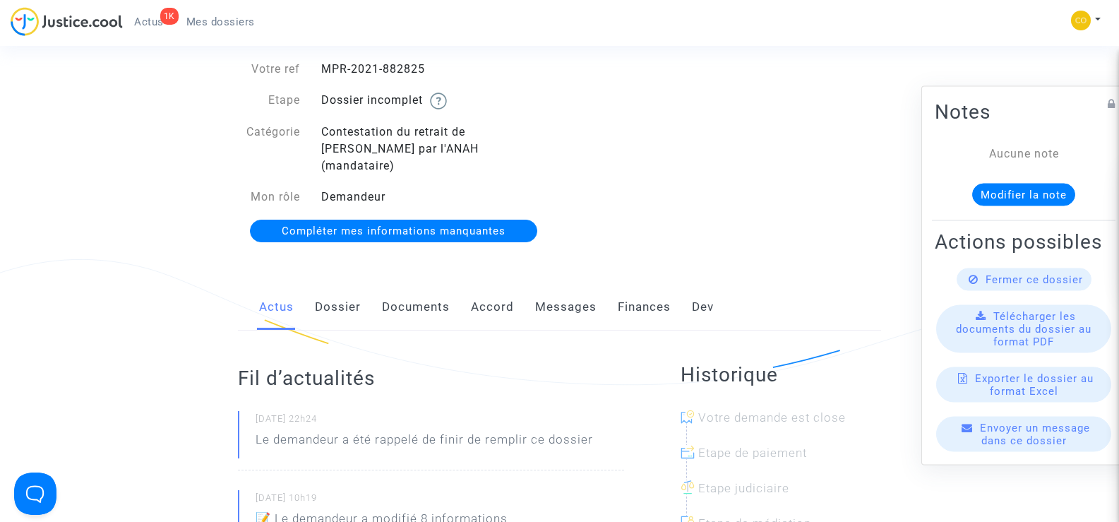
click at [423, 287] on link "Documents" at bounding box center [416, 307] width 68 height 47
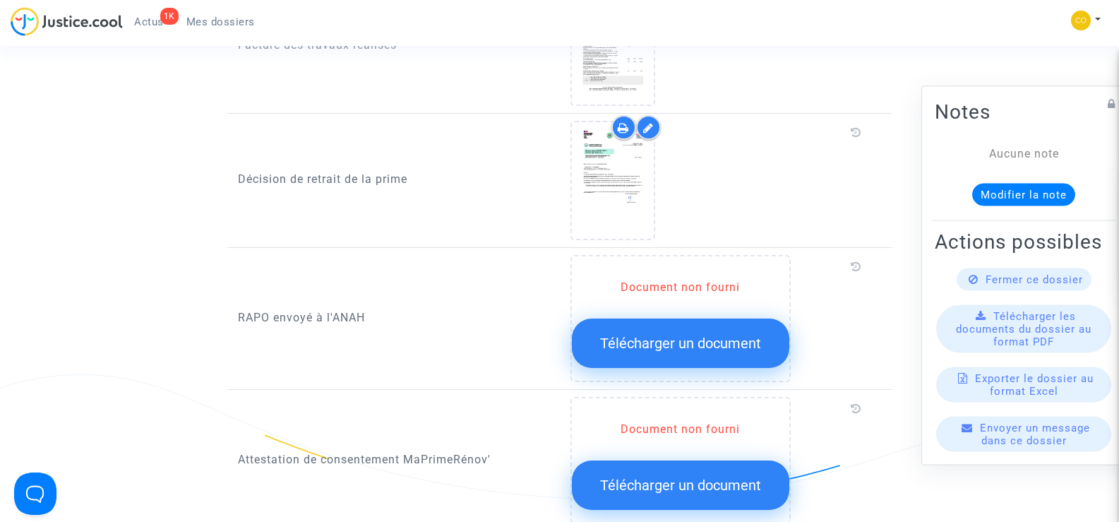
scroll to position [1341, 0]
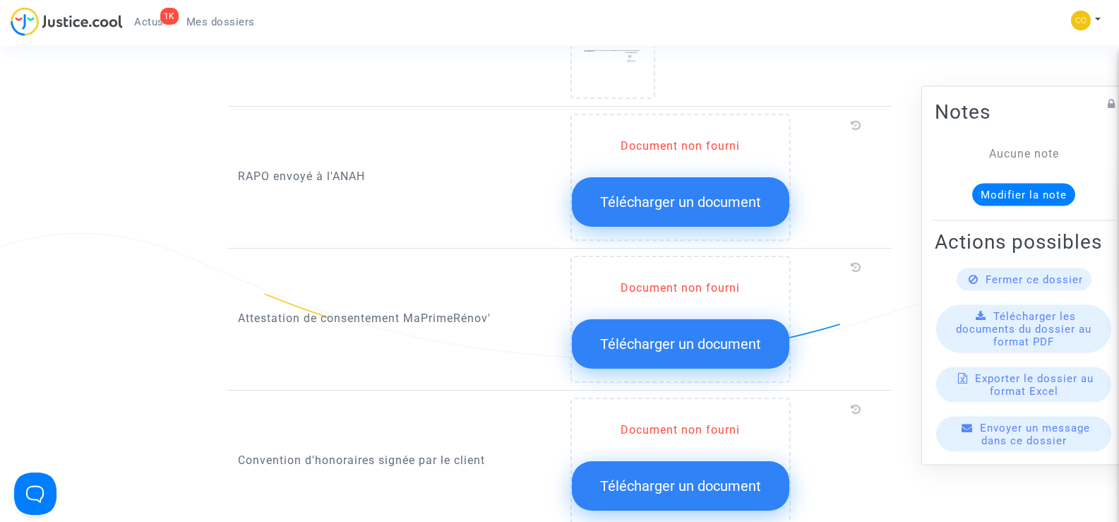
click at [682, 335] on span "Télécharger un document" at bounding box center [680, 343] width 161 height 17
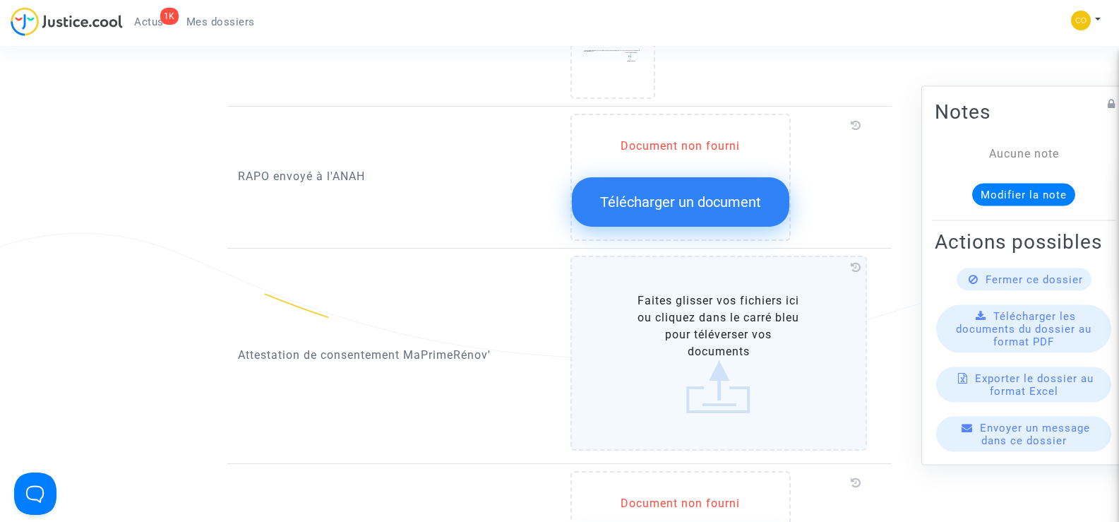
click at [716, 320] on label "Faites glisser vos fichiers ici ou cliquez dans le carré bleu pour téléverser v…" at bounding box center [718, 352] width 297 height 195
click at [0, 0] on input "Faites glisser vos fichiers ici ou cliquez dans le carré bleu pour téléverser v…" at bounding box center [0, 0] width 0 height 0
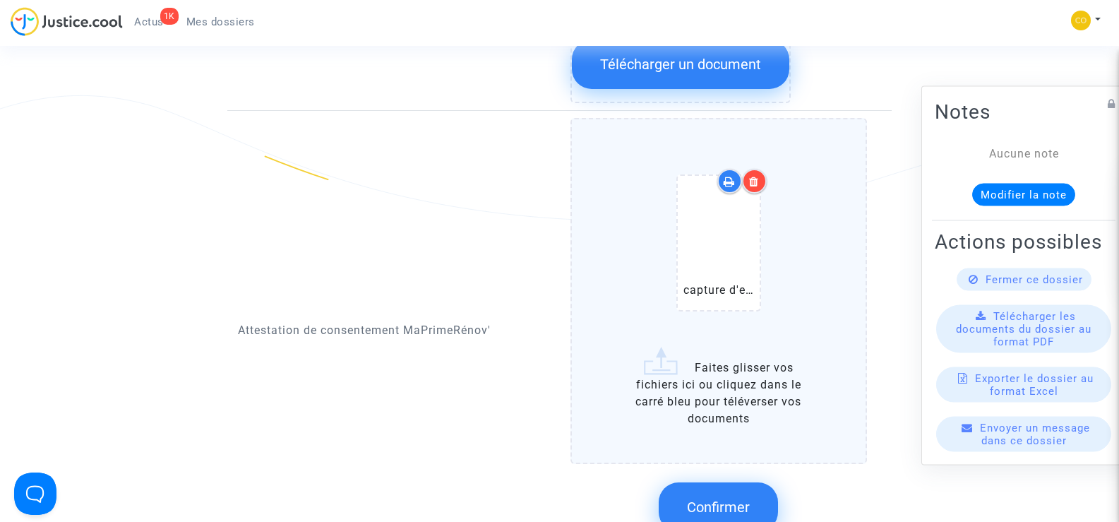
scroll to position [1553, 0]
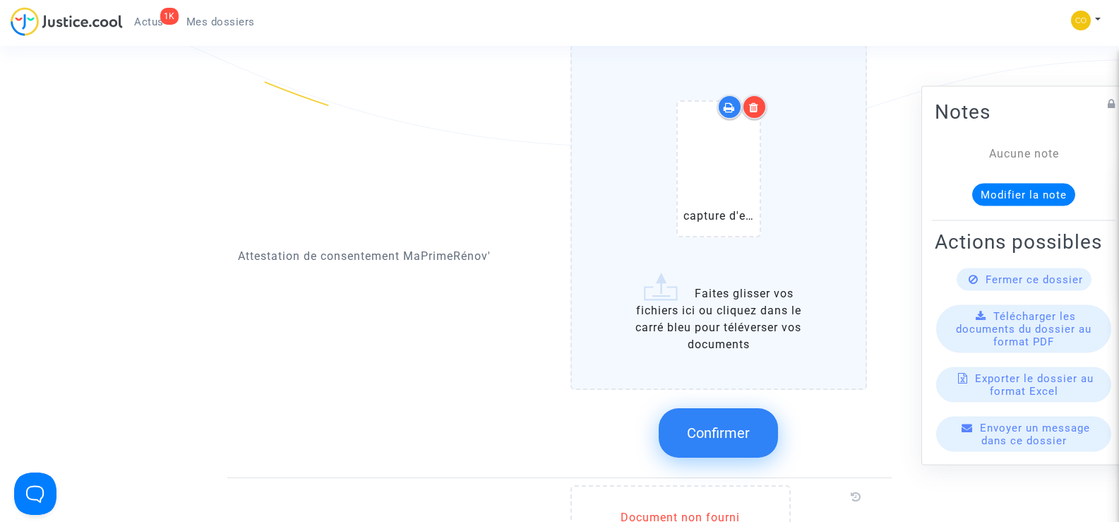
click at [739, 424] on span "Confirmer" at bounding box center [718, 432] width 63 height 17
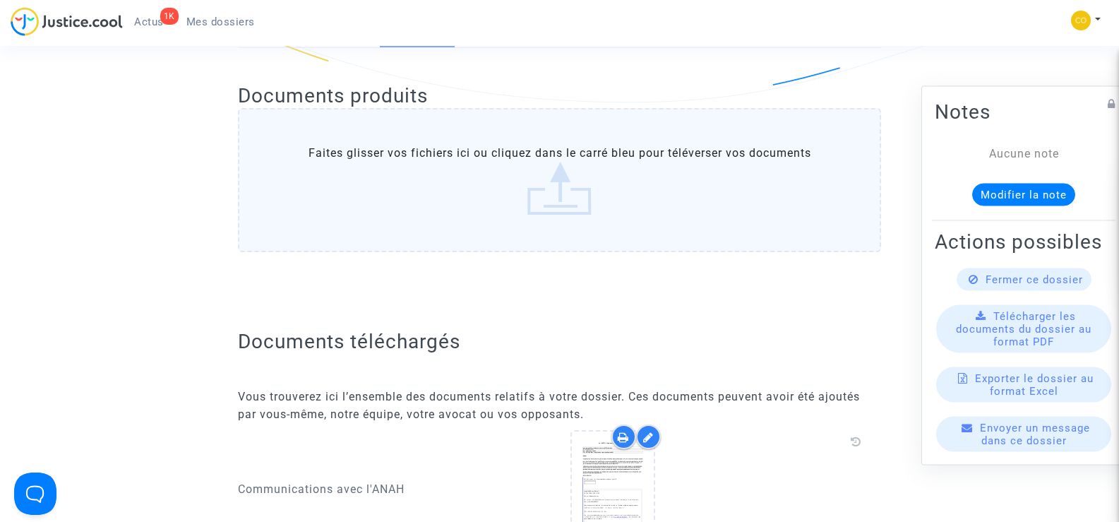
scroll to position [0, 0]
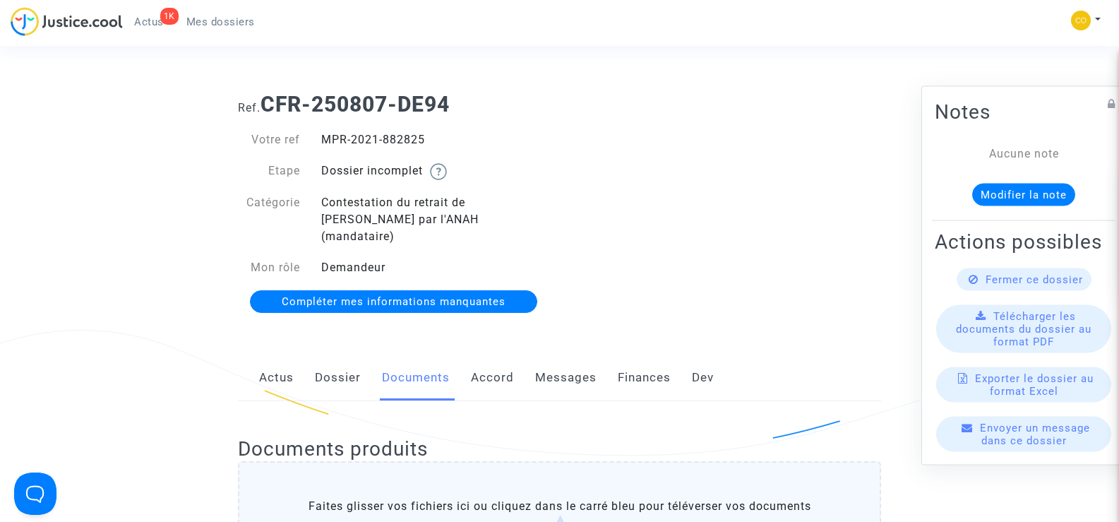
click at [243, 21] on span "Mes dossiers" at bounding box center [220, 22] width 68 height 13
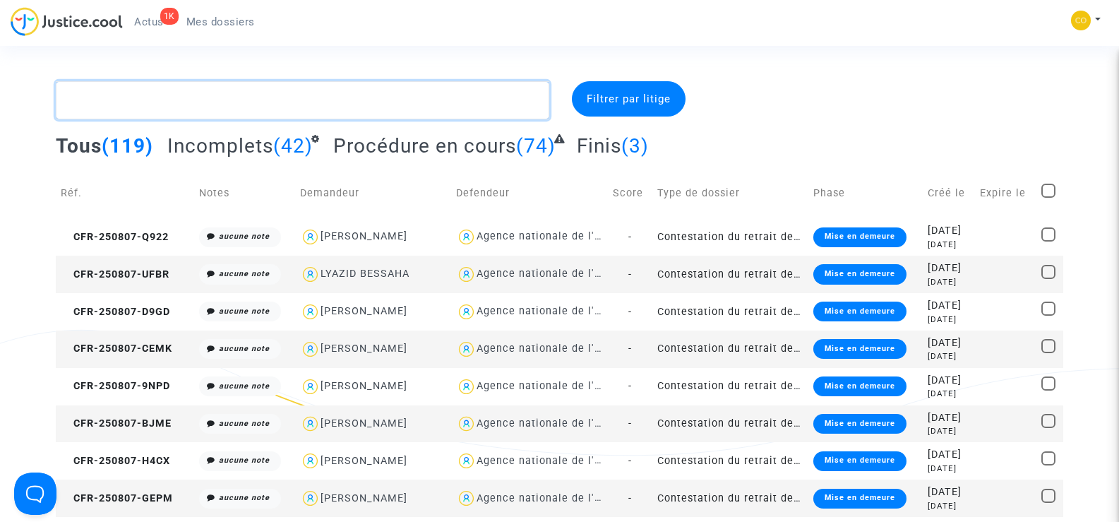
click at [140, 105] on textarea at bounding box center [302, 100] width 493 height 38
paste textarea "OULOUS"
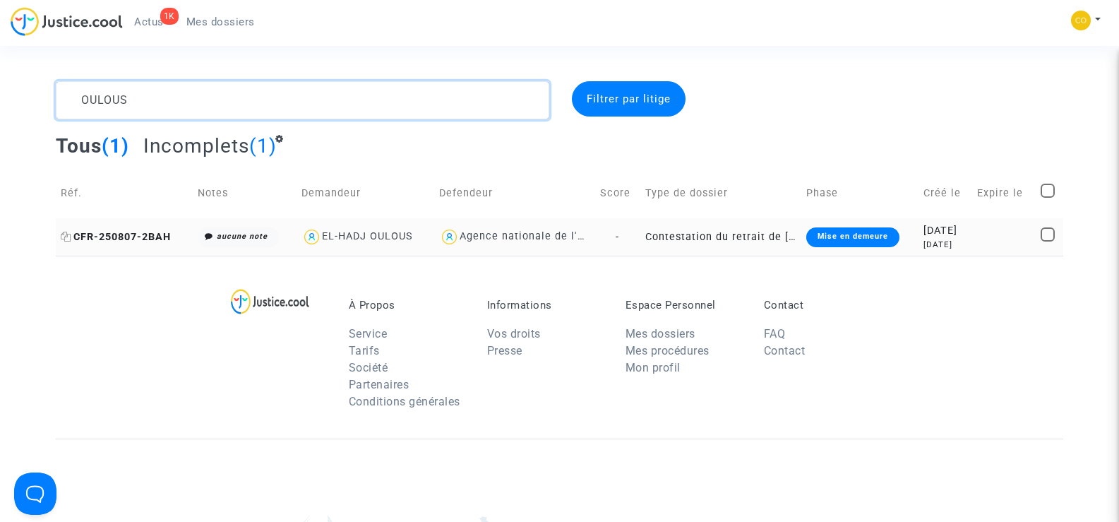
type textarea "OULOUS"
click at [97, 232] on span "CFR-250807-2BAH" at bounding box center [116, 237] width 110 height 12
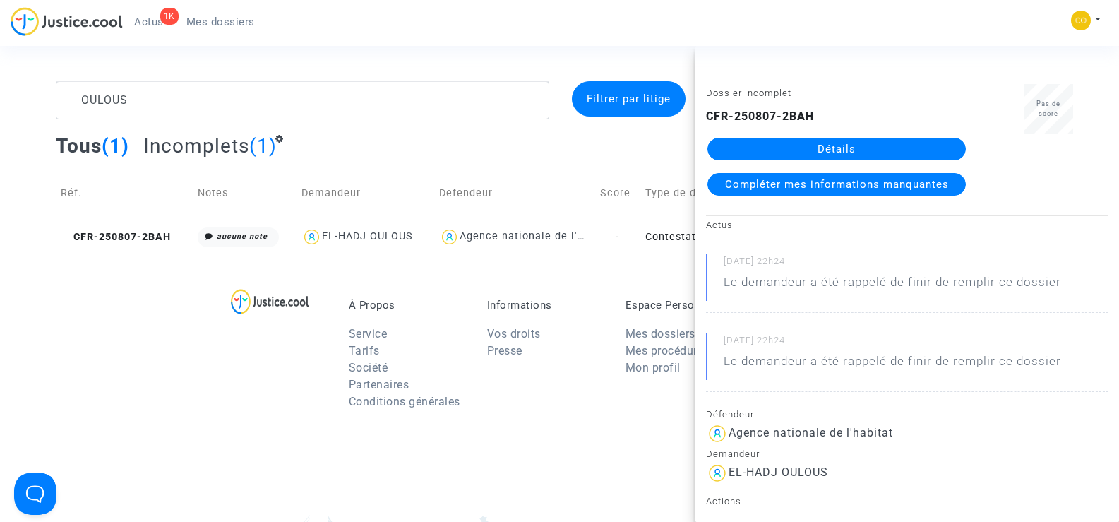
click at [857, 145] on link "Détails" at bounding box center [836, 149] width 258 height 23
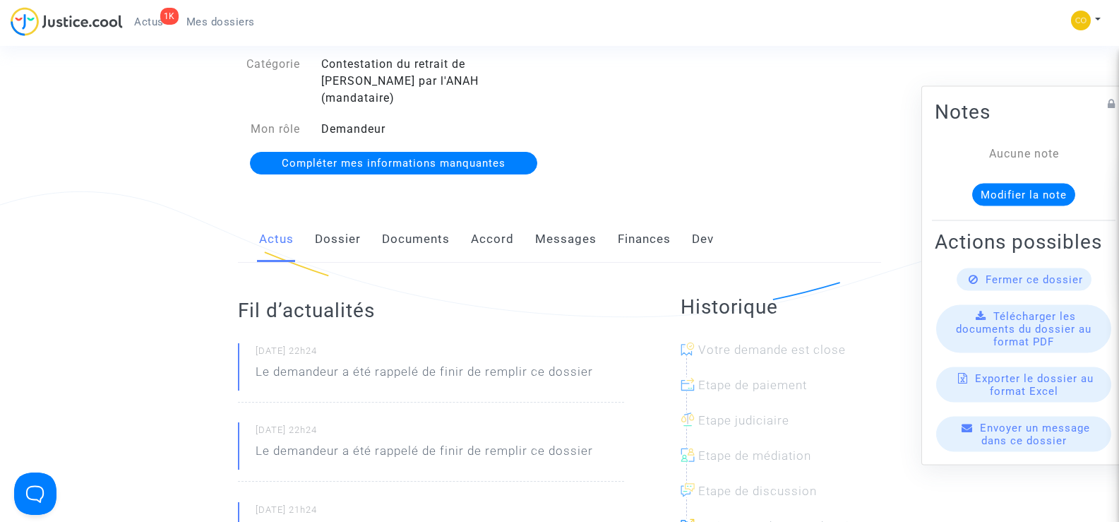
scroll to position [141, 0]
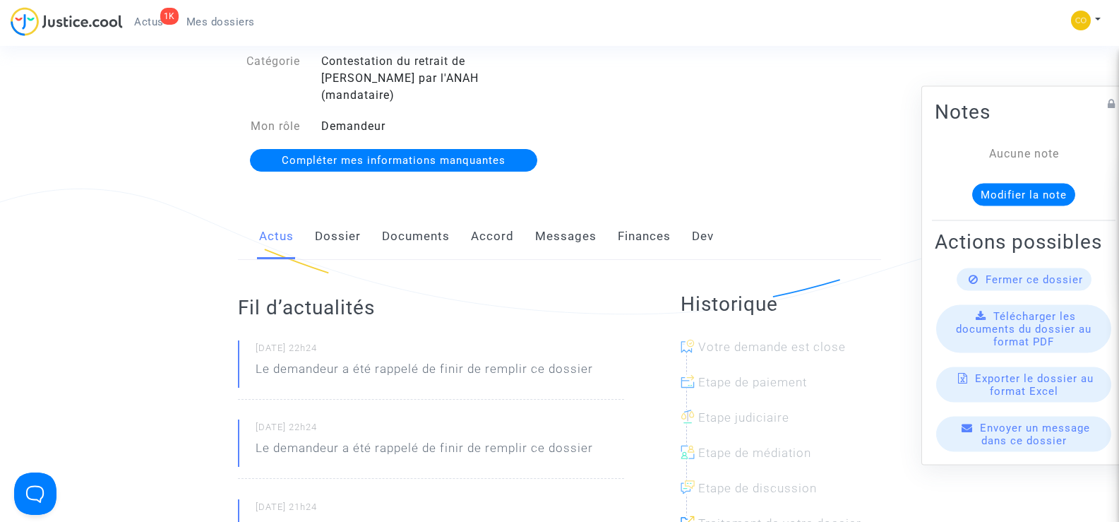
click at [406, 214] on link "Documents" at bounding box center [416, 236] width 68 height 47
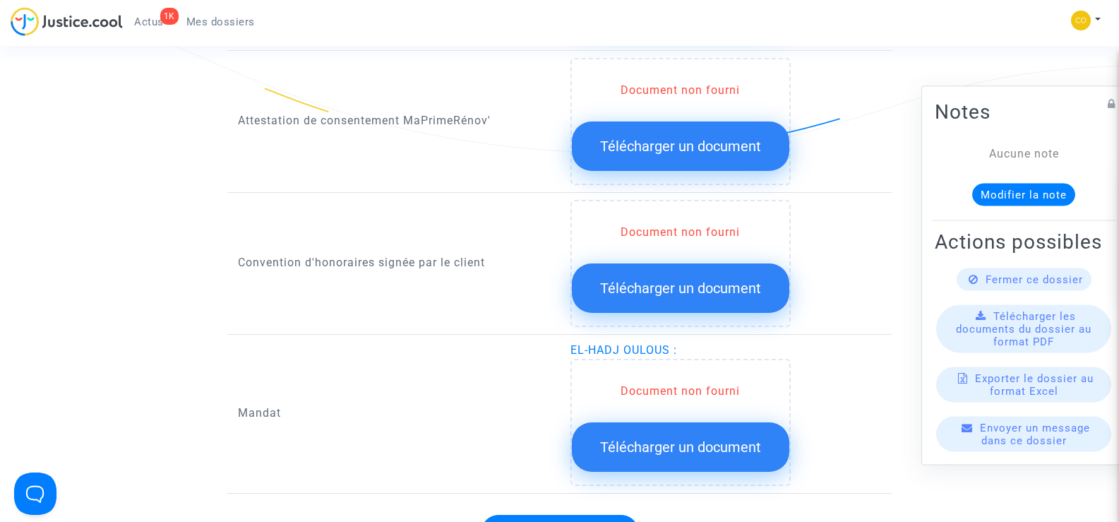
scroll to position [1694, 0]
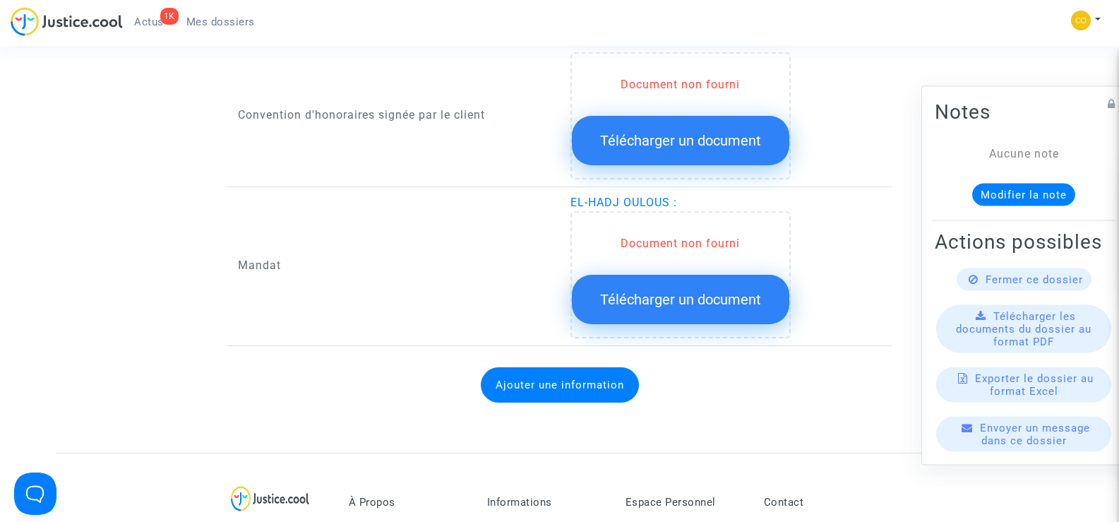
drag, startPoint x: 668, startPoint y: 185, endPoint x: 625, endPoint y: 182, distance: 43.1
click at [625, 196] on span "EL-HADJ OULOUS :" at bounding box center [623, 202] width 107 height 13
copy span "OULOUS"
click at [511, 256] on p "Mandat" at bounding box center [393, 265] width 311 height 18
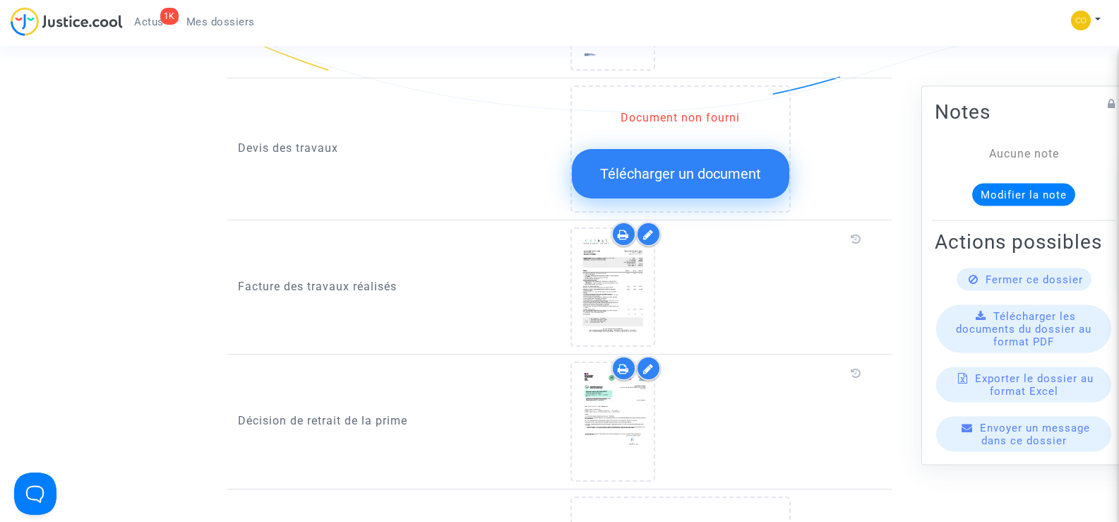
scroll to position [988, 0]
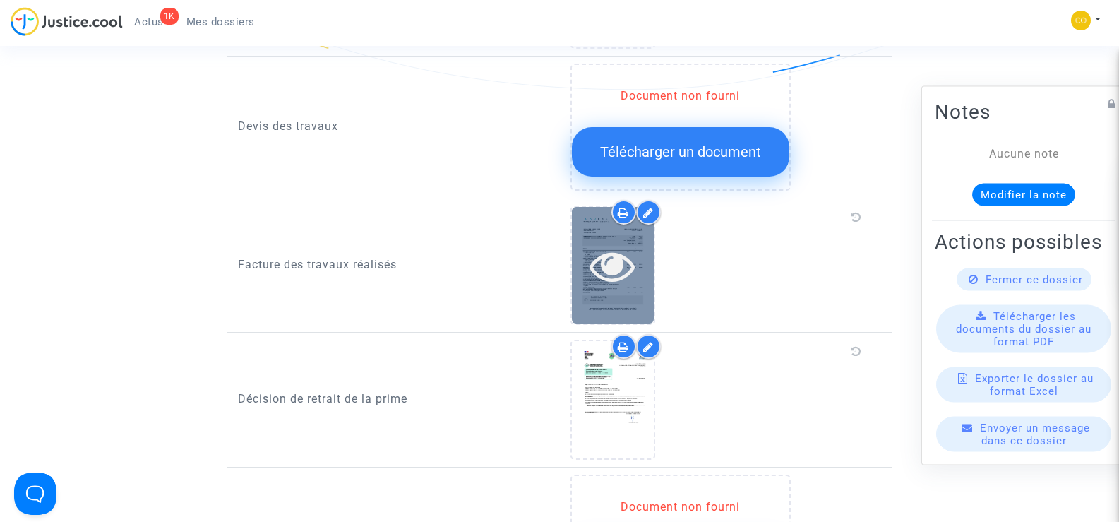
click at [612, 243] on icon at bounding box center [612, 265] width 46 height 45
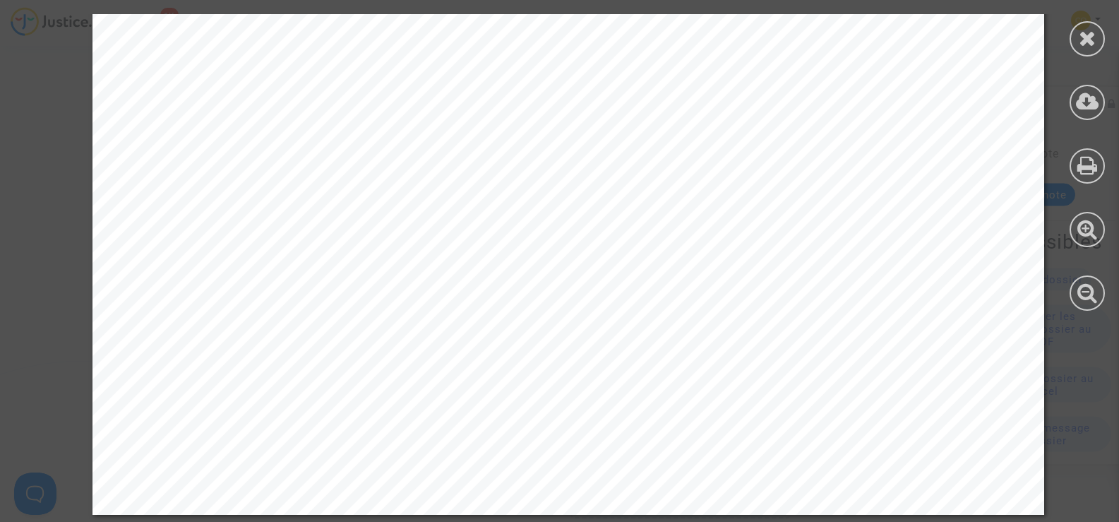
scroll to position [1341, 0]
click at [1088, 39] on icon at bounding box center [1087, 38] width 18 height 21
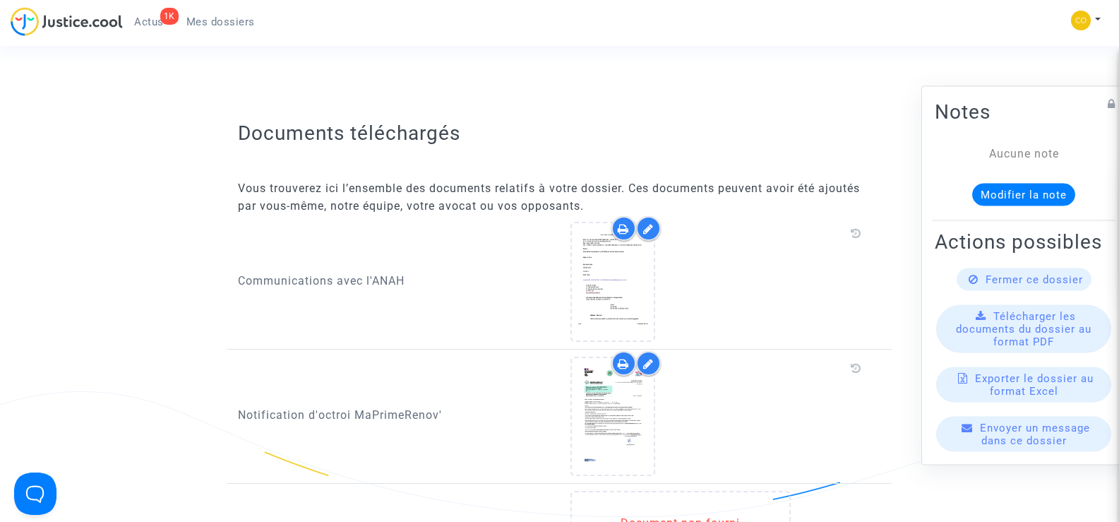
scroll to position [494, 0]
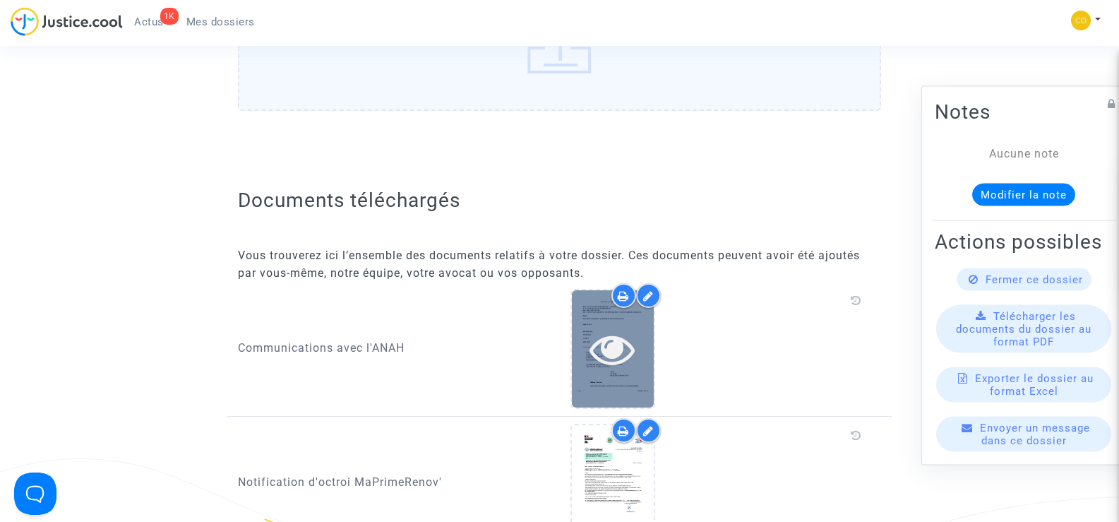
click at [637, 332] on div at bounding box center [613, 348] width 82 height 45
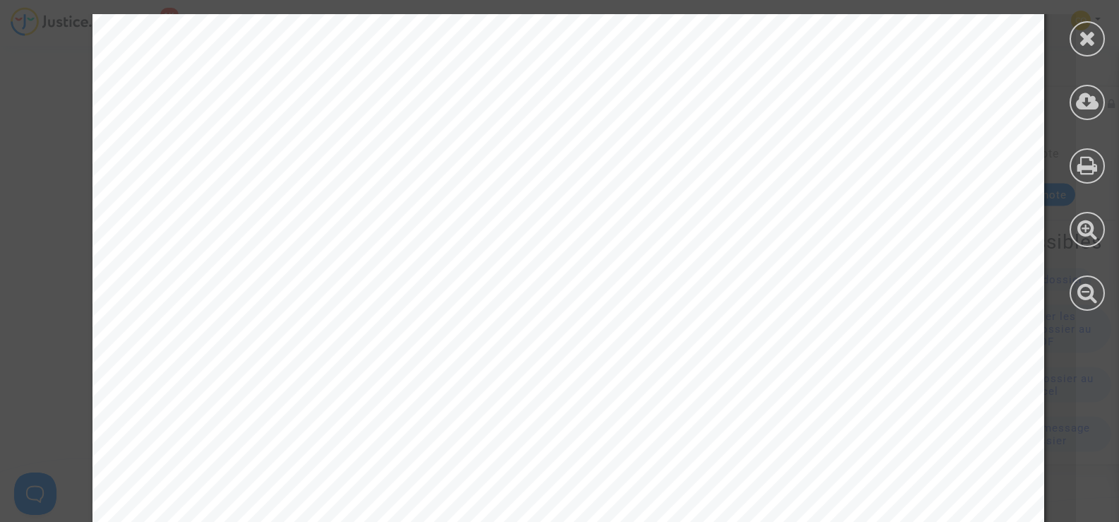
scroll to position [0, 0]
click at [1085, 40] on icon at bounding box center [1087, 38] width 18 height 21
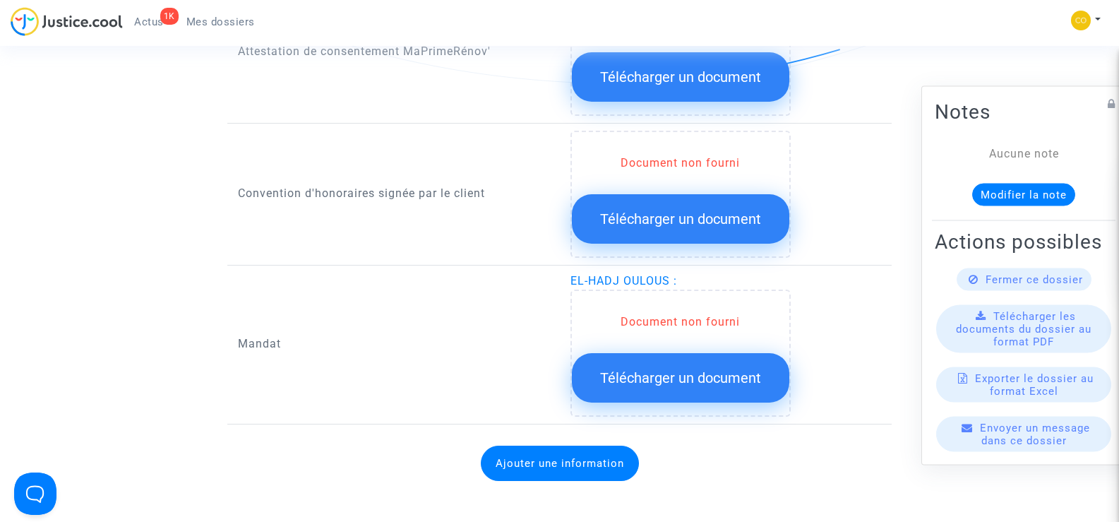
scroll to position [1623, 0]
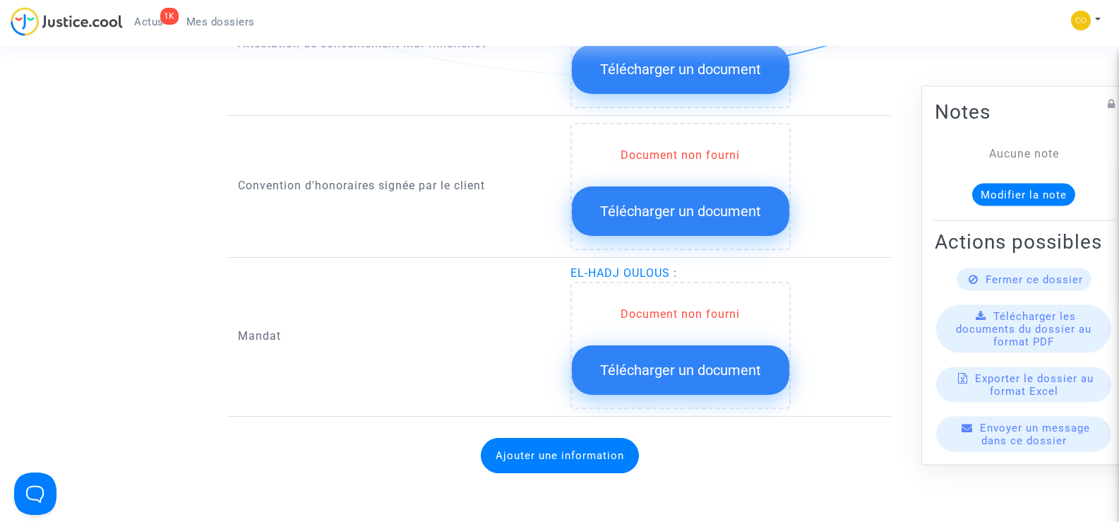
click at [663, 361] on span "Télécharger un document" at bounding box center [680, 369] width 161 height 17
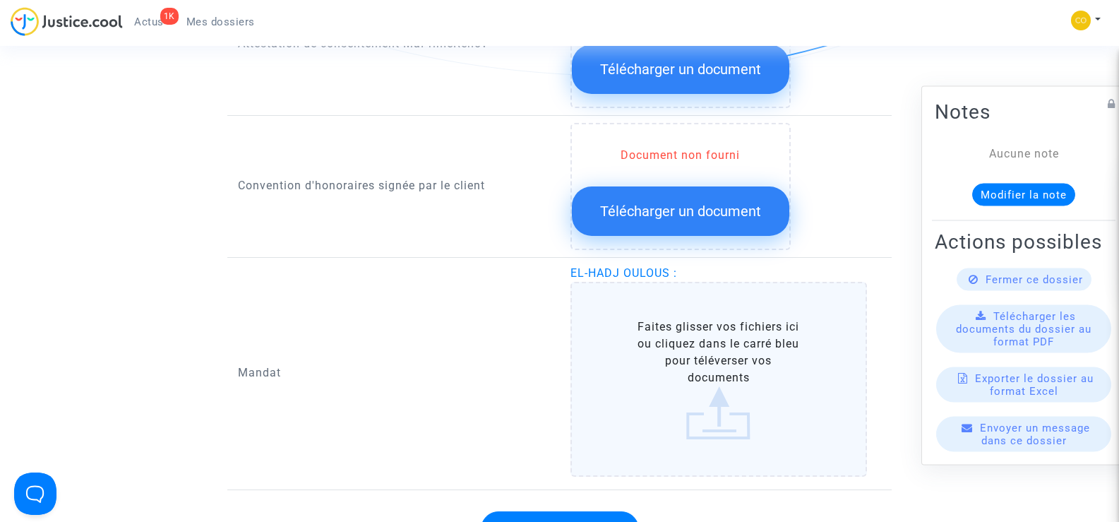
click at [692, 331] on label "Faites glisser vos fichiers ici ou cliquez dans le carré bleu pour téléverser v…" at bounding box center [718, 379] width 297 height 195
click at [0, 0] on input "Faites glisser vos fichiers ici ou cliquez dans le carré bleu pour téléverser v…" at bounding box center [0, 0] width 0 height 0
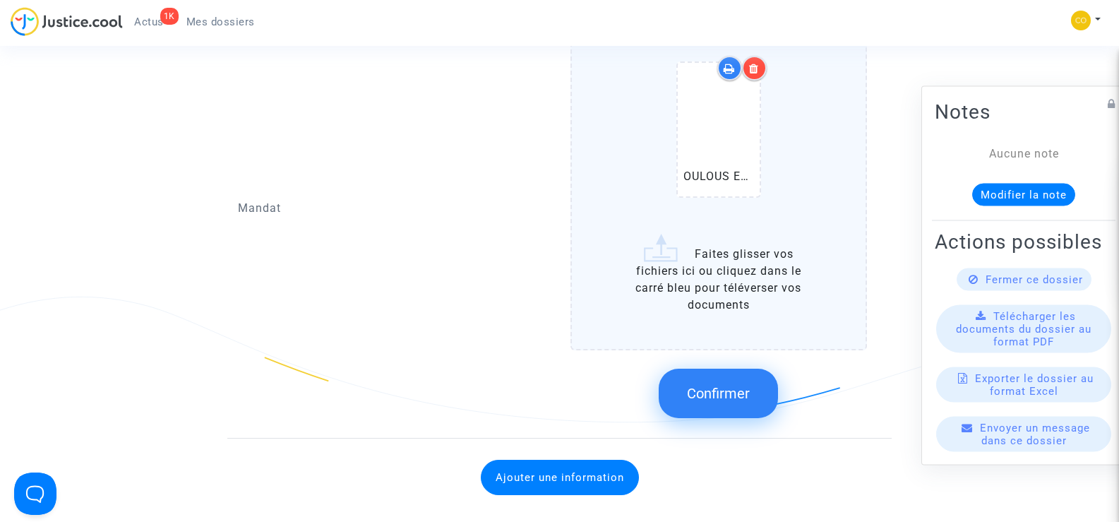
scroll to position [1906, 0]
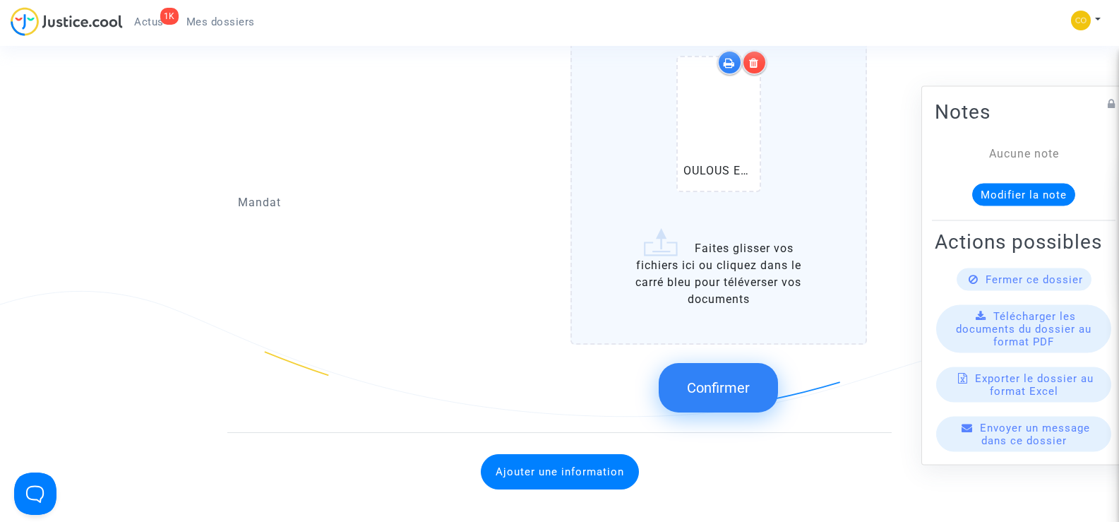
click at [741, 379] on span "Confirmer" at bounding box center [718, 387] width 63 height 17
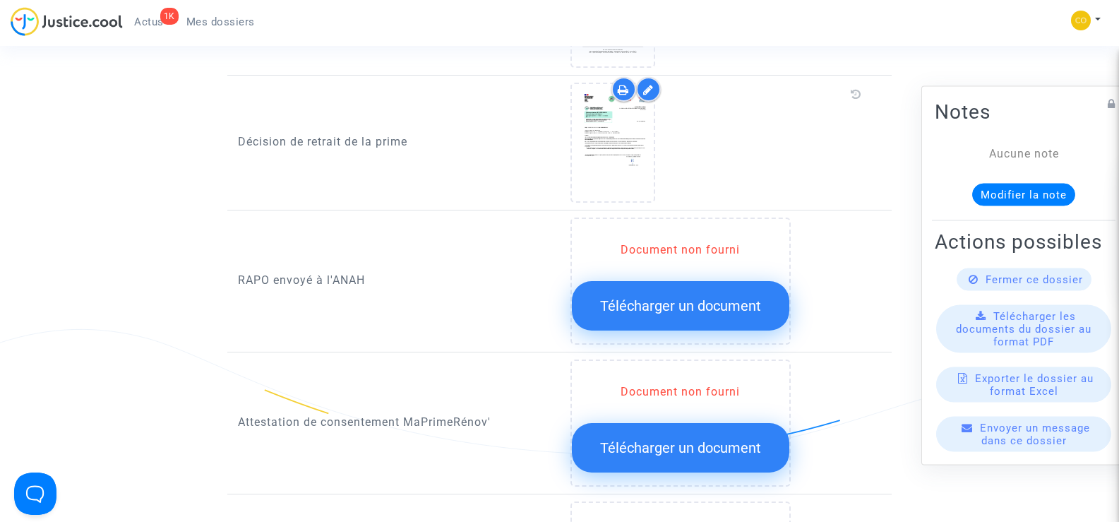
scroll to position [1270, 0]
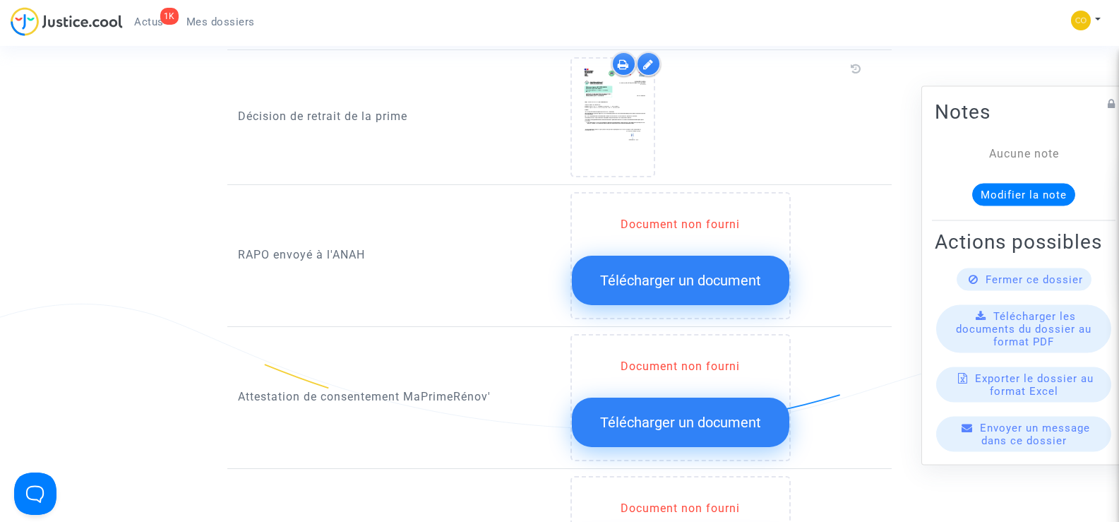
click at [652, 272] on span "Télécharger un document" at bounding box center [680, 280] width 161 height 17
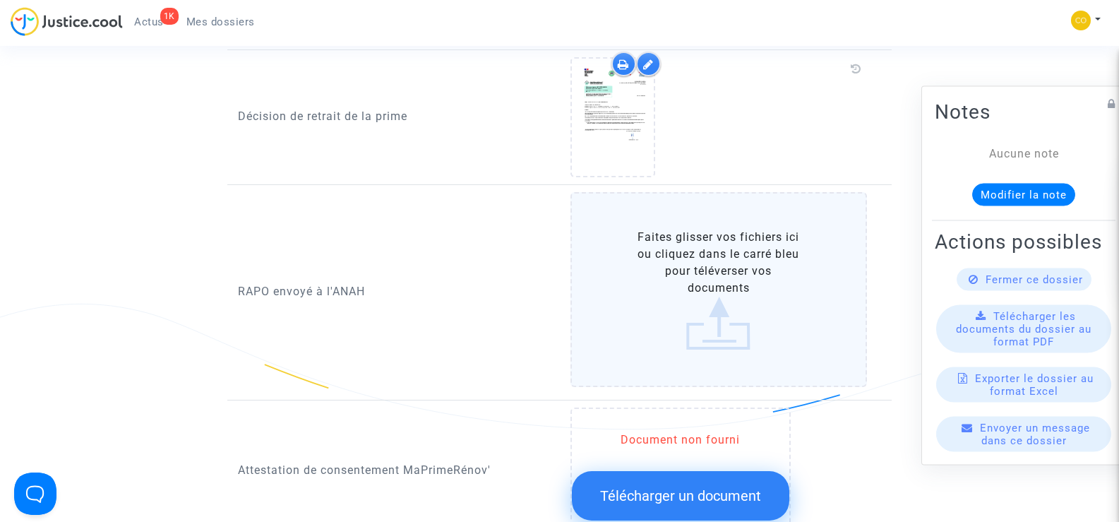
click at [732, 274] on label "Faites glisser vos fichiers ici ou cliquez dans le carré bleu pour téléverser v…" at bounding box center [718, 289] width 297 height 195
click at [0, 0] on input "Faites glisser vos fichiers ici ou cliquez dans le carré bleu pour téléverser v…" at bounding box center [0, 0] width 0 height 0
click at [721, 252] on label "Faites glisser vos fichiers ici ou cliquez dans le carré bleu pour téléverser v…" at bounding box center [718, 289] width 297 height 195
click at [0, 0] on input "Faites glisser vos fichiers ici ou cliquez dans le carré bleu pour téléverser v…" at bounding box center [0, 0] width 0 height 0
click at [718, 246] on label "Faites glisser vos fichiers ici ou cliquez dans le carré bleu pour téléverser v…" at bounding box center [718, 289] width 297 height 195
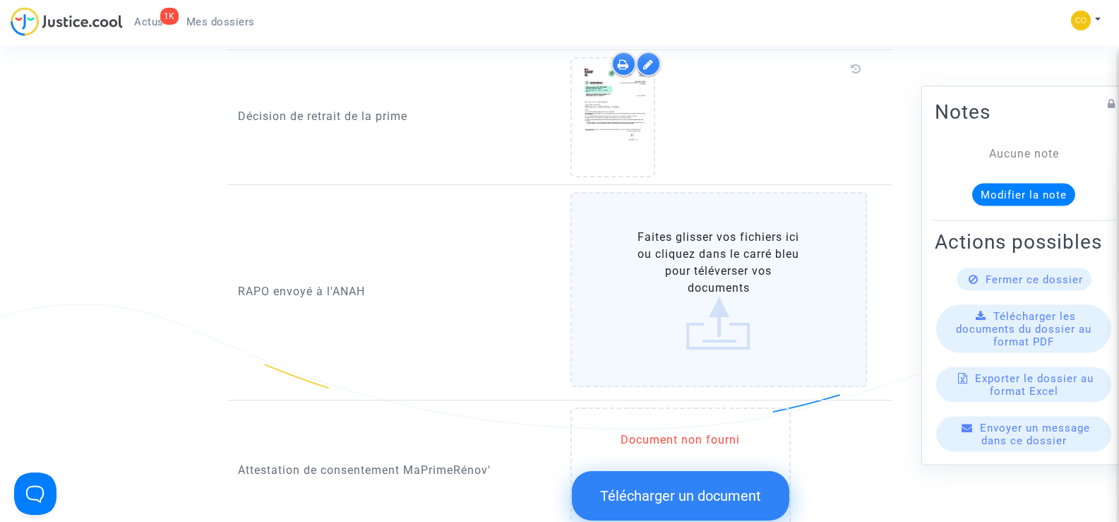
click at [0, 0] on input "Faites glisser vos fichiers ici ou cliquez dans le carré bleu pour téléverser v…" at bounding box center [0, 0] width 0 height 0
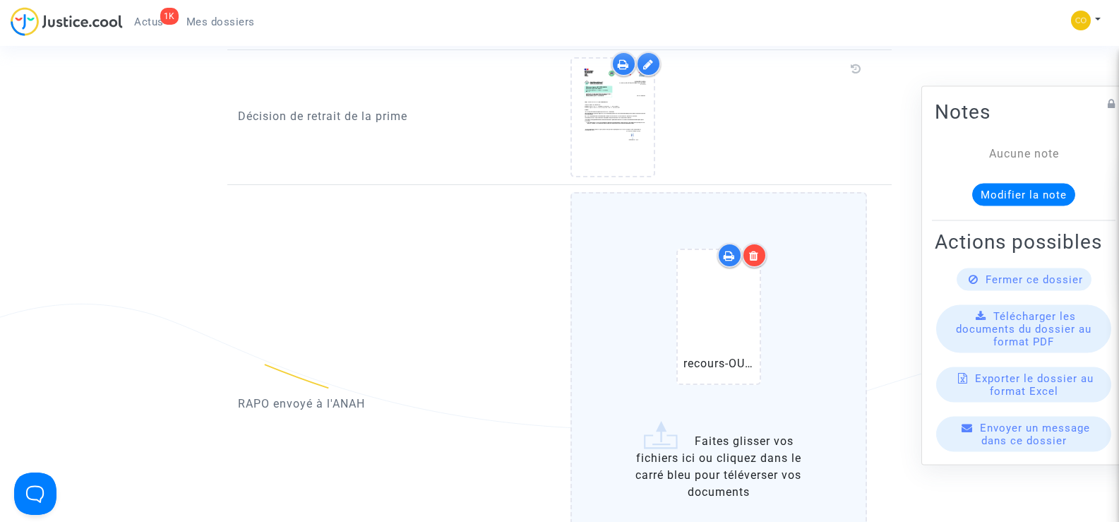
click at [756, 250] on icon at bounding box center [754, 255] width 10 height 11
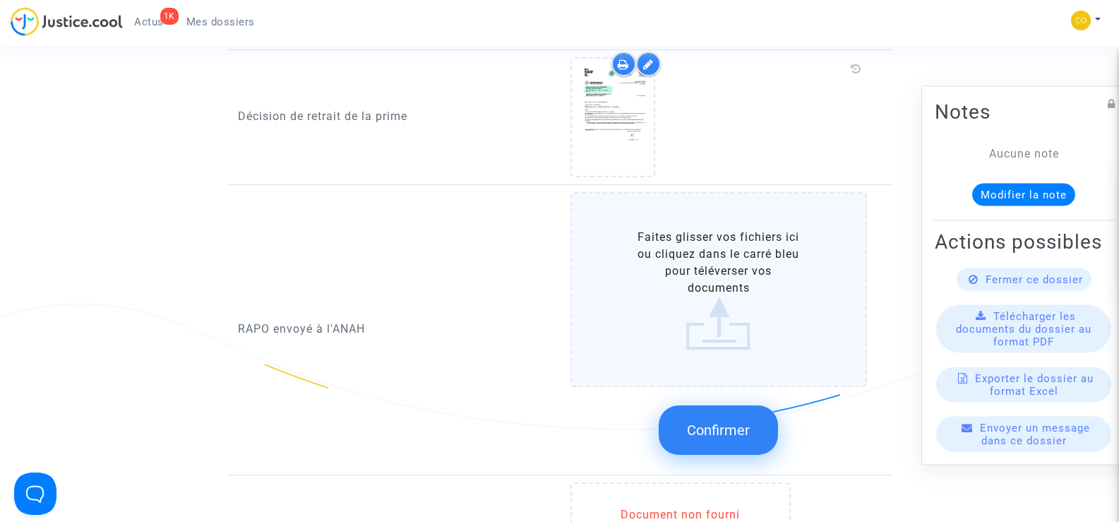
click at [703, 292] on label "Faites glisser vos fichiers ici ou cliquez dans le carré bleu pour téléverser v…" at bounding box center [718, 289] width 297 height 195
click at [0, 0] on input "Faites glisser vos fichiers ici ou cliquez dans le carré bleu pour téléverser v…" at bounding box center [0, 0] width 0 height 0
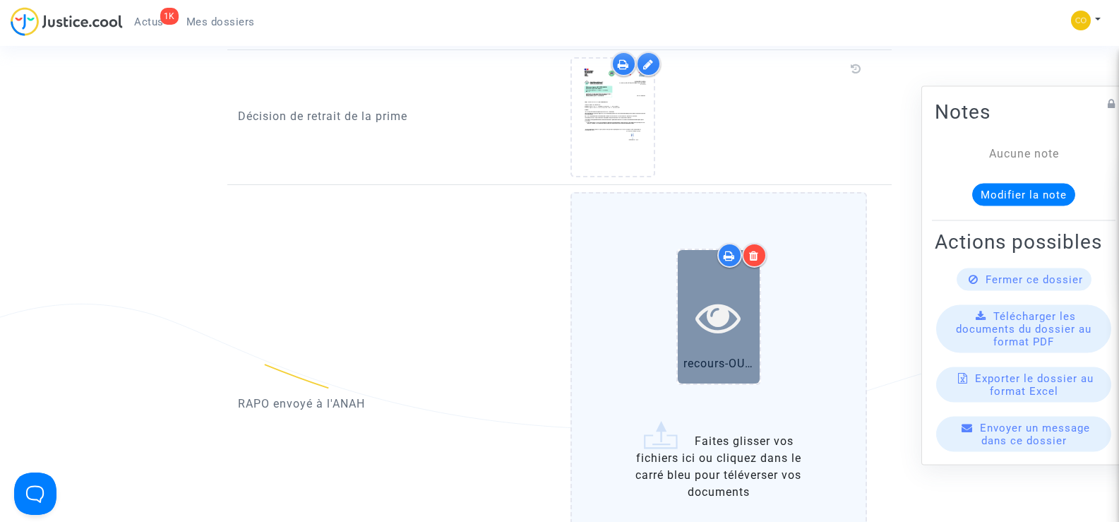
click at [710, 307] on icon at bounding box center [718, 316] width 46 height 45
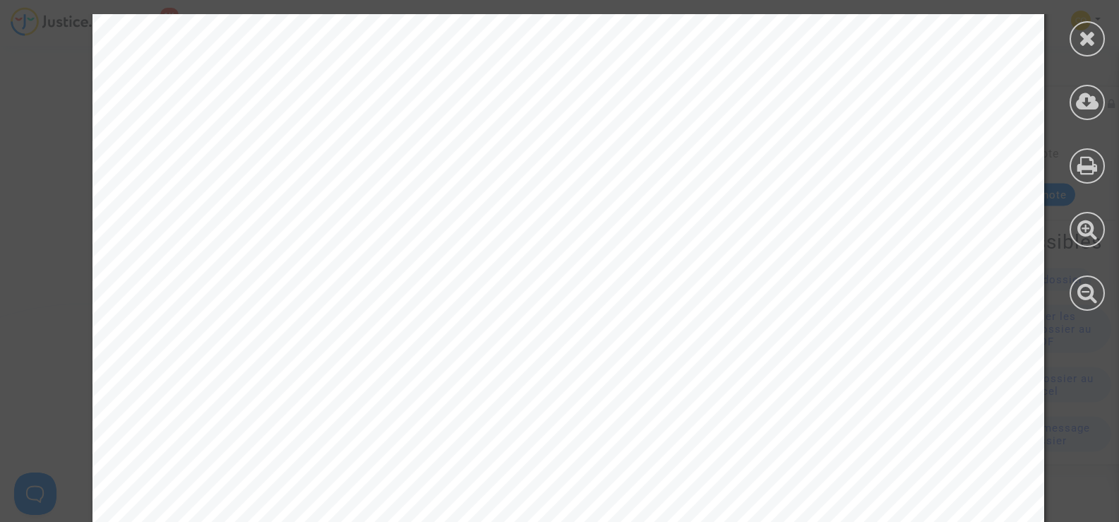
scroll to position [6272, 0]
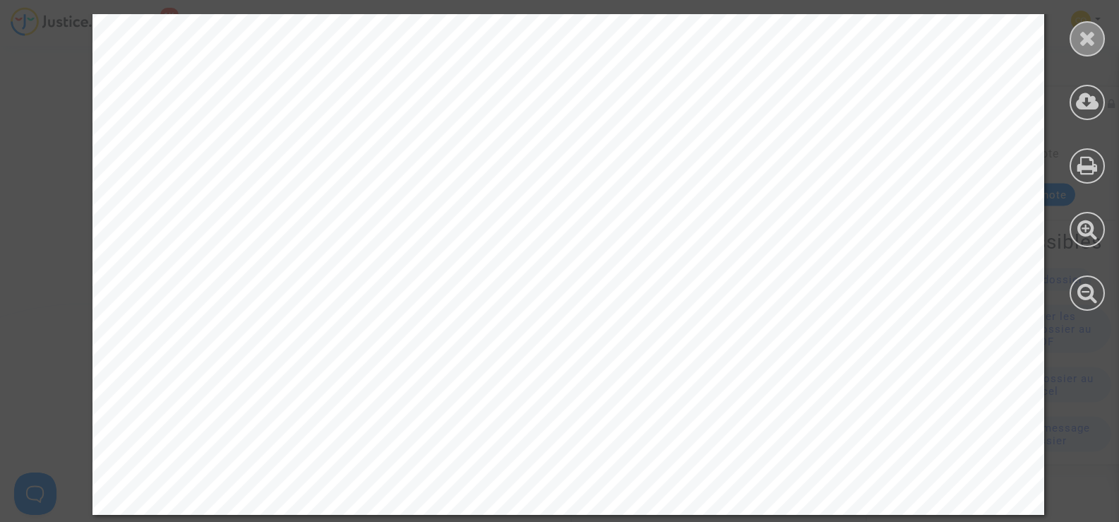
click at [1084, 51] on div at bounding box center [1086, 38] width 35 height 35
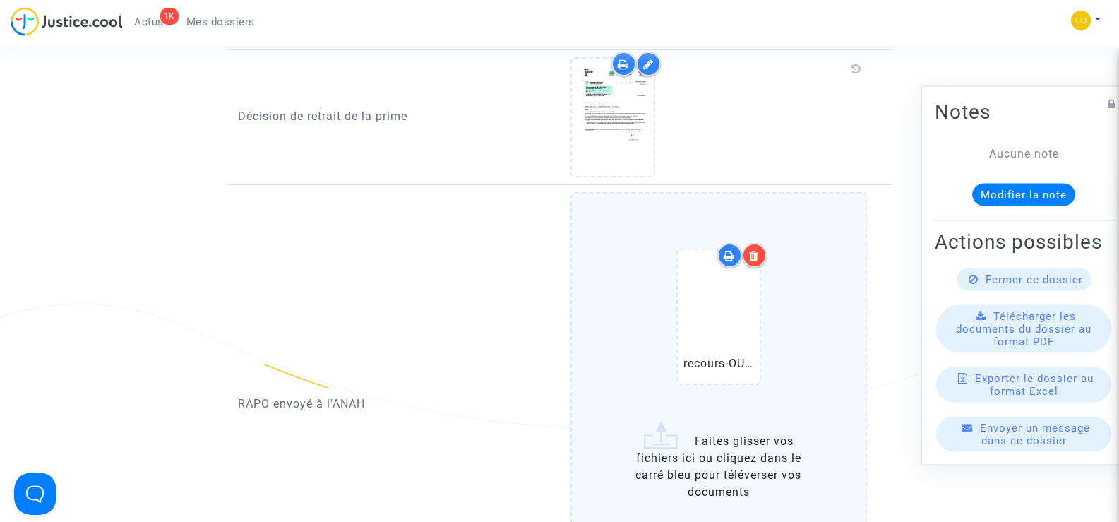
scroll to position [1482, 0]
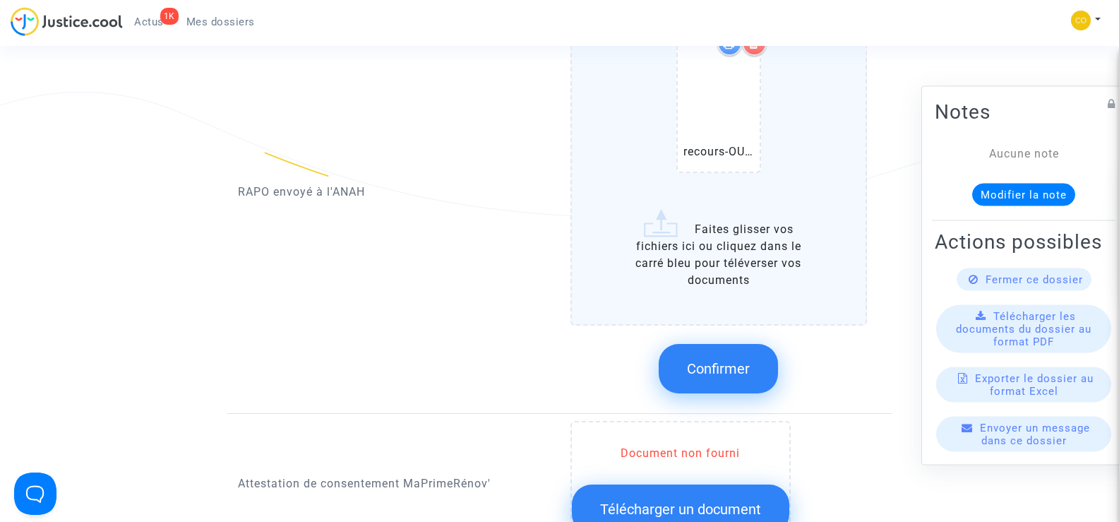
click at [726, 360] on span "Confirmer" at bounding box center [718, 368] width 63 height 17
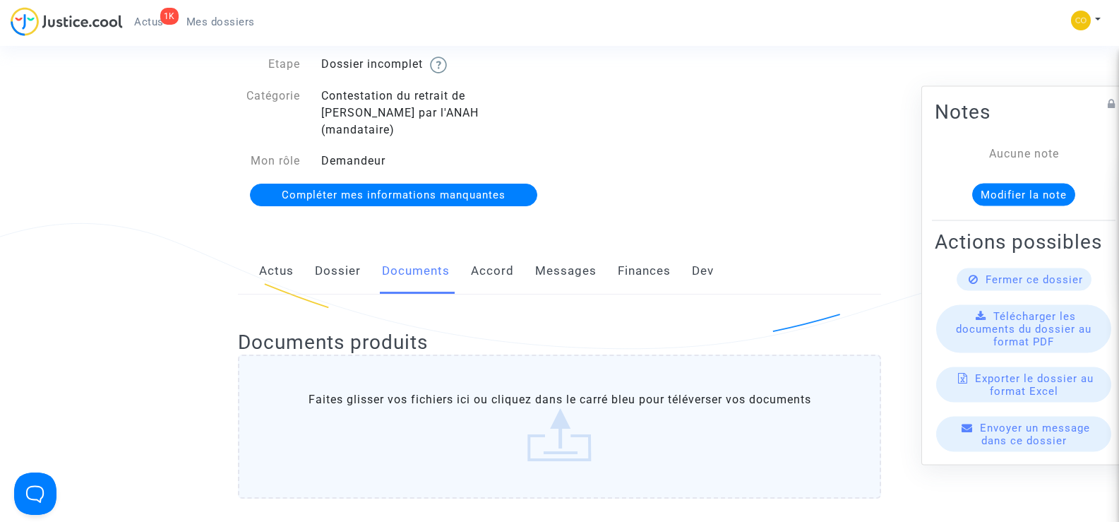
scroll to position [0, 0]
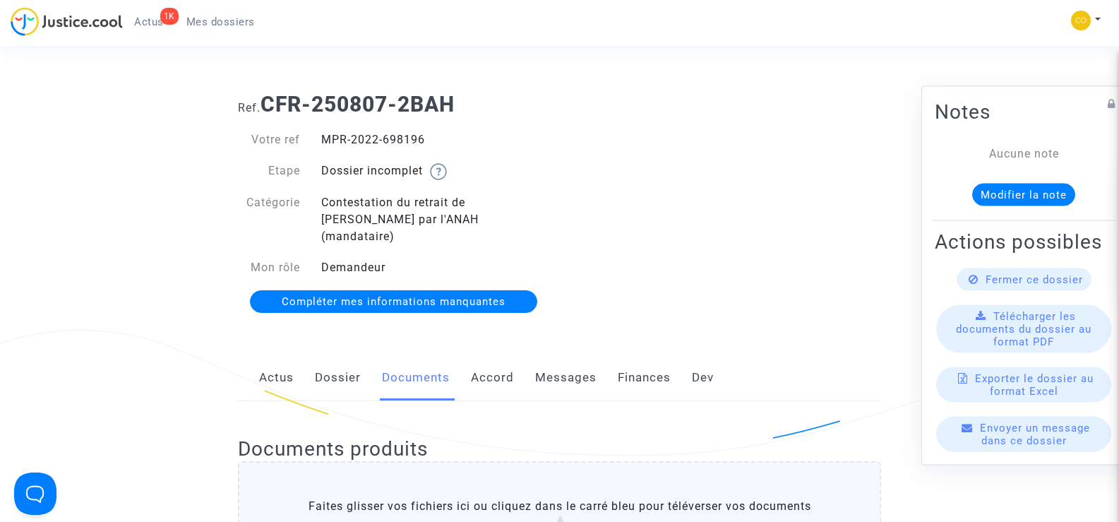
click at [225, 19] on span "Mes dossiers" at bounding box center [220, 22] width 68 height 13
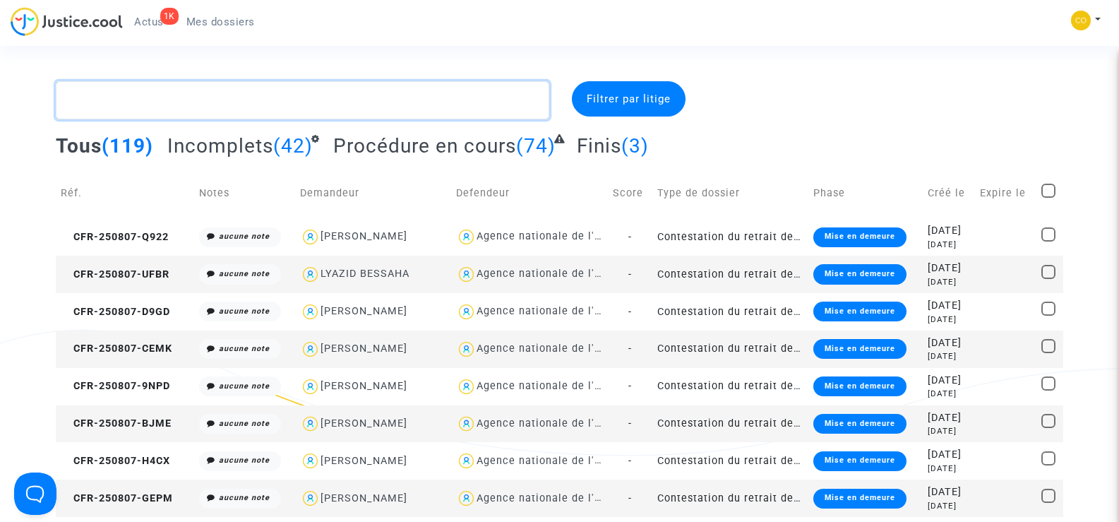
click at [145, 97] on textarea at bounding box center [302, 100] width 493 height 38
paste textarea "[PERSON_NAME]"
type textarea "[PERSON_NAME]"
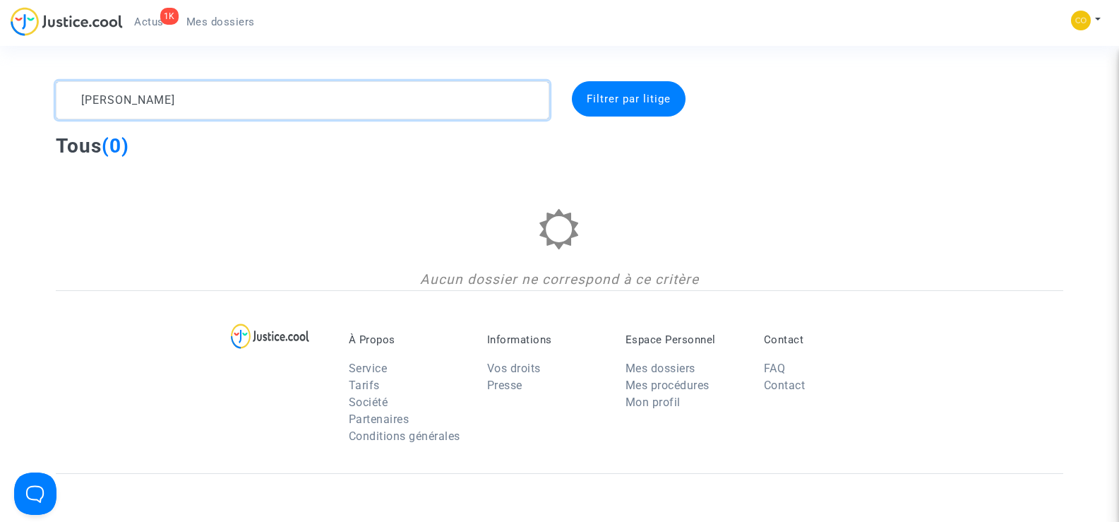
drag, startPoint x: 121, startPoint y: 105, endPoint x: 78, endPoint y: 104, distance: 43.1
click at [80, 104] on textarea at bounding box center [302, 100] width 493 height 38
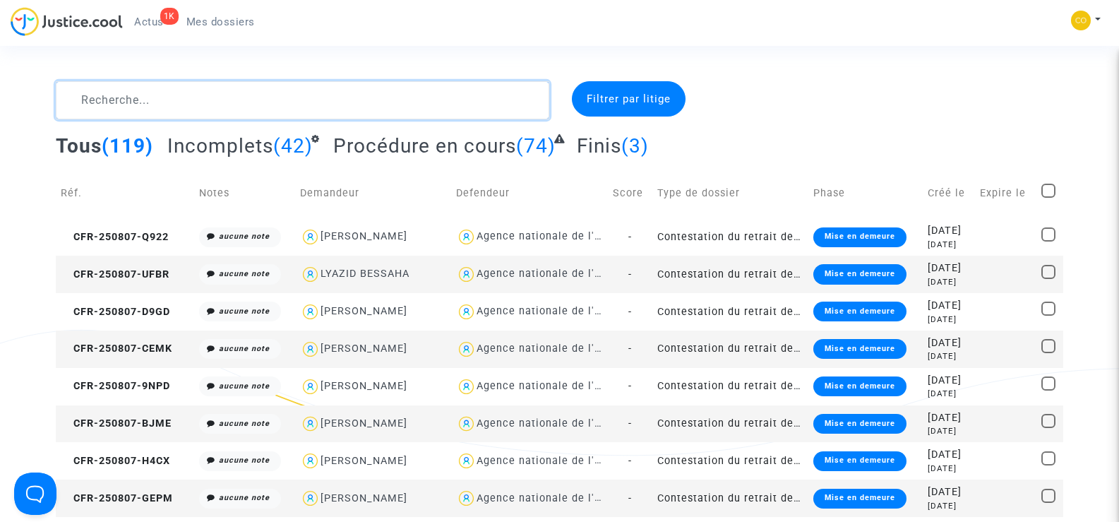
click at [98, 97] on textarea at bounding box center [302, 100] width 493 height 38
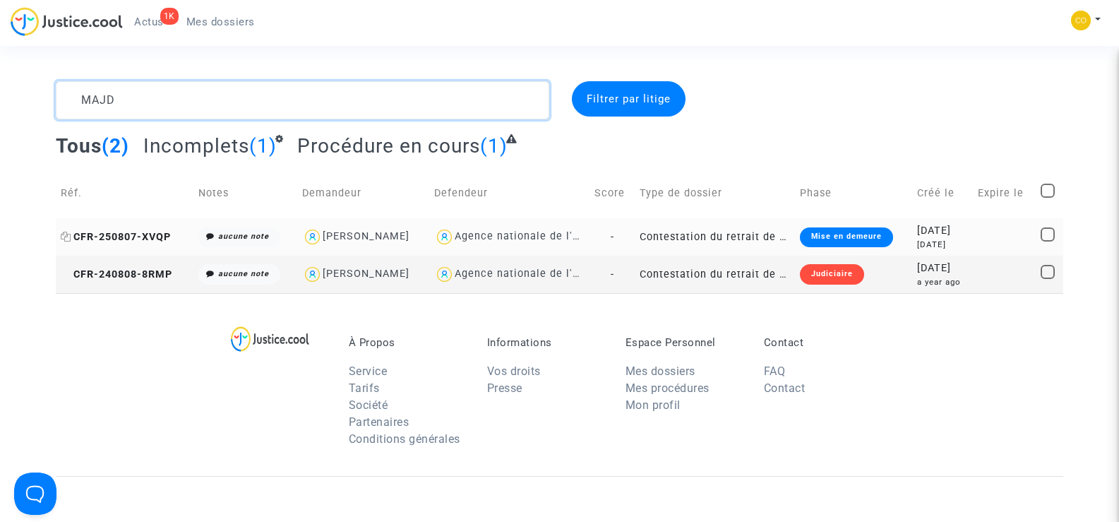
type textarea "MAJD"
click at [137, 236] on span "CFR-250807-XVQP" at bounding box center [116, 237] width 110 height 12
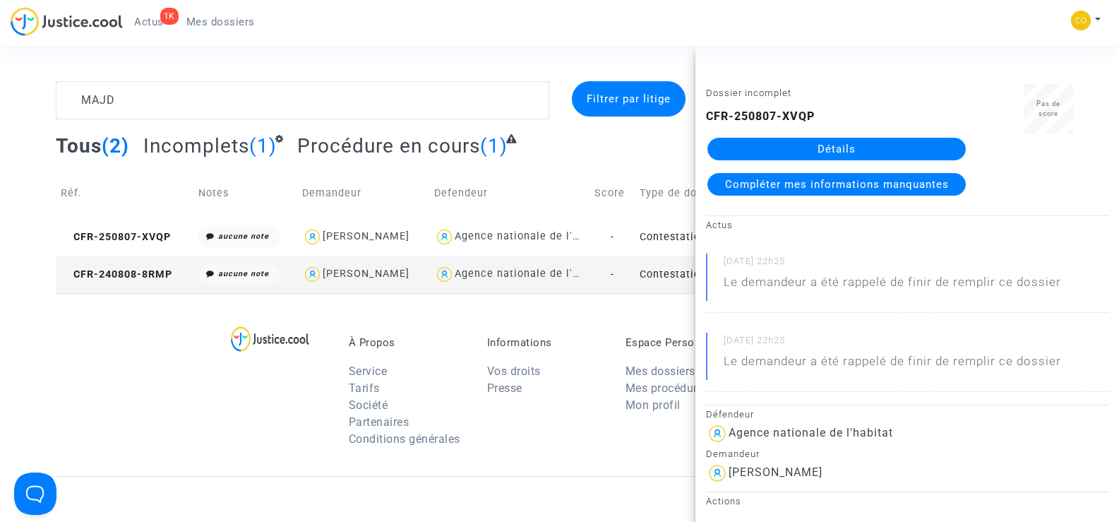
click at [807, 145] on link "Détails" at bounding box center [836, 149] width 258 height 23
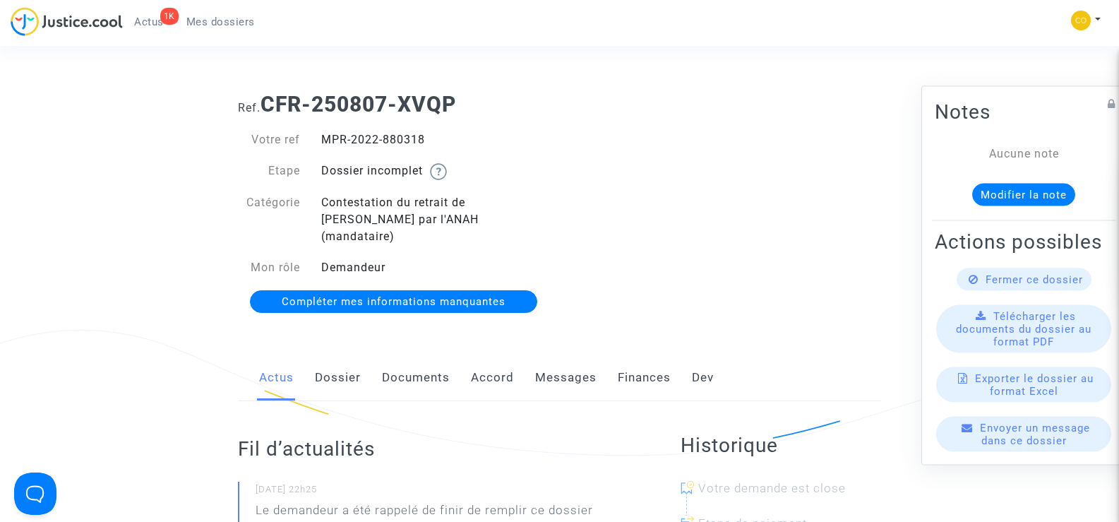
click at [396, 361] on link "Documents" at bounding box center [416, 377] width 68 height 47
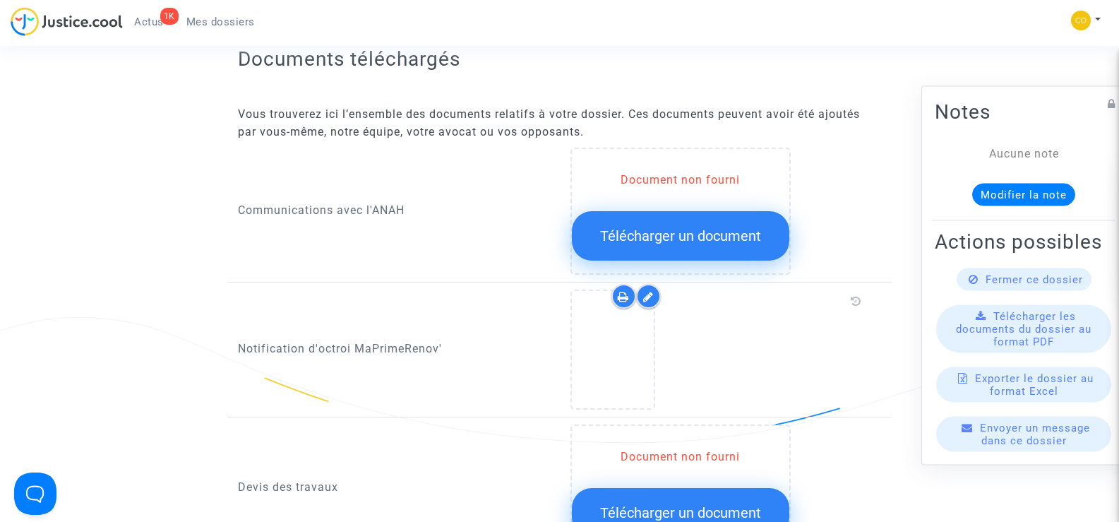
scroll to position [565, 0]
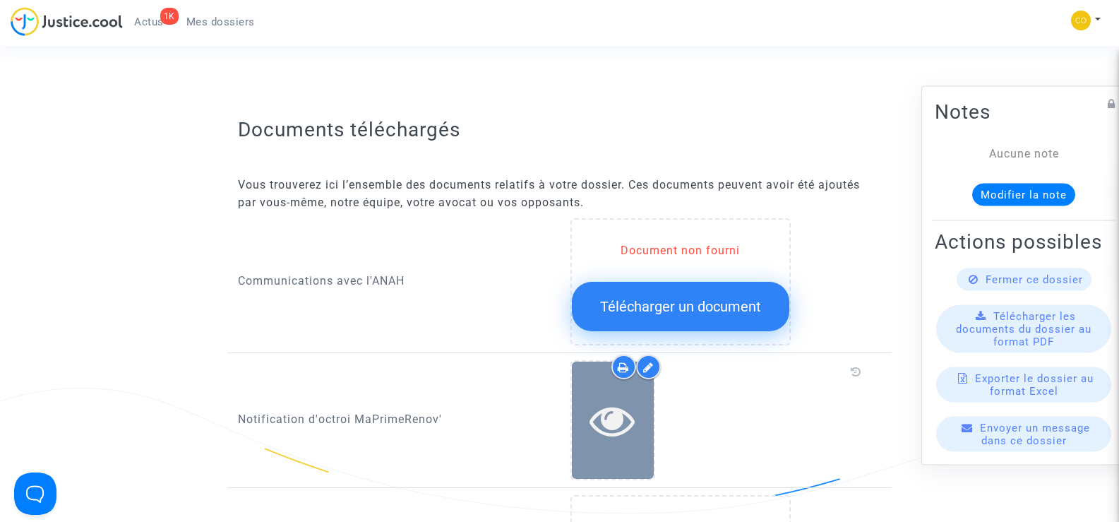
click at [618, 408] on icon at bounding box center [612, 419] width 46 height 45
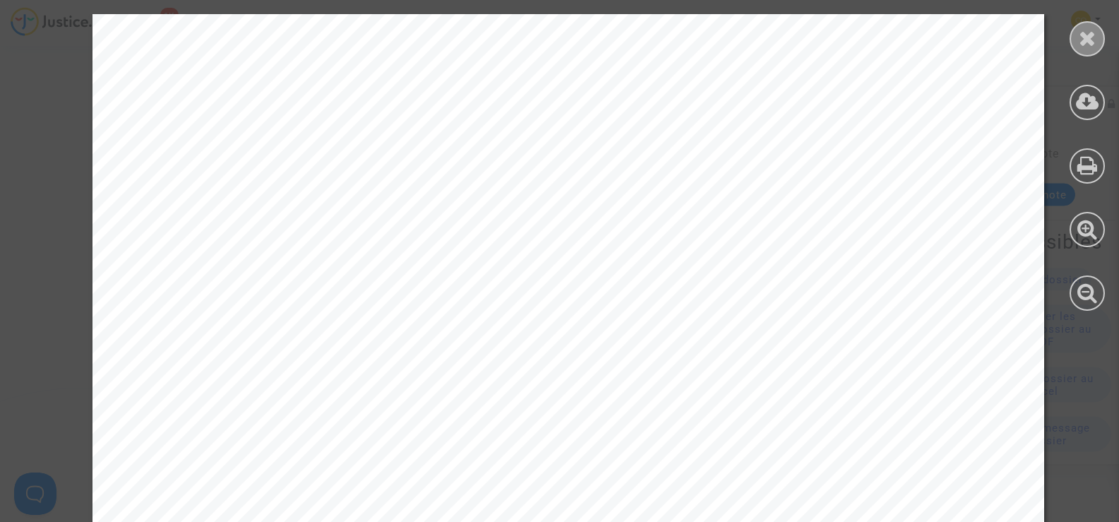
click at [1089, 41] on icon at bounding box center [1087, 38] width 18 height 21
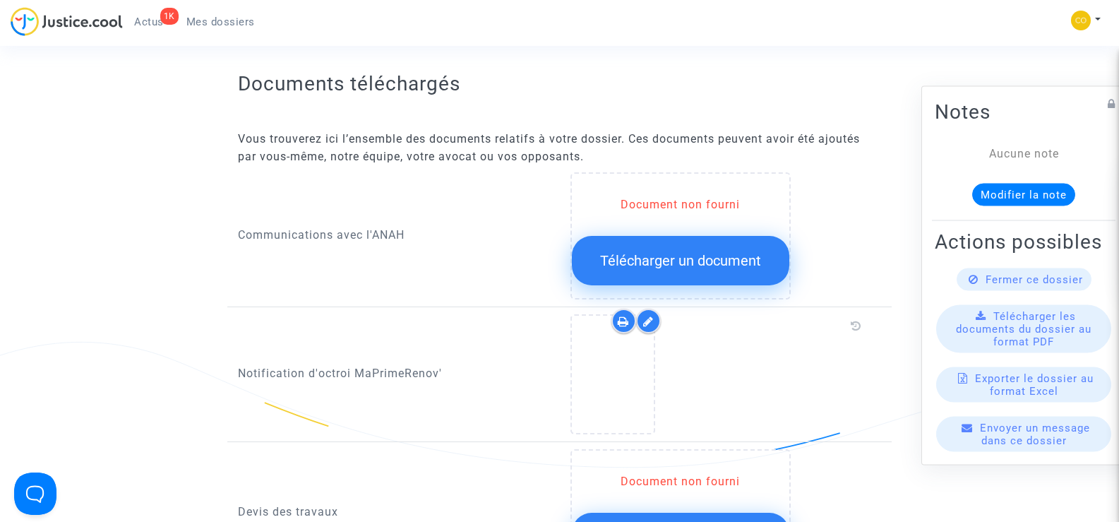
scroll to position [635, 0]
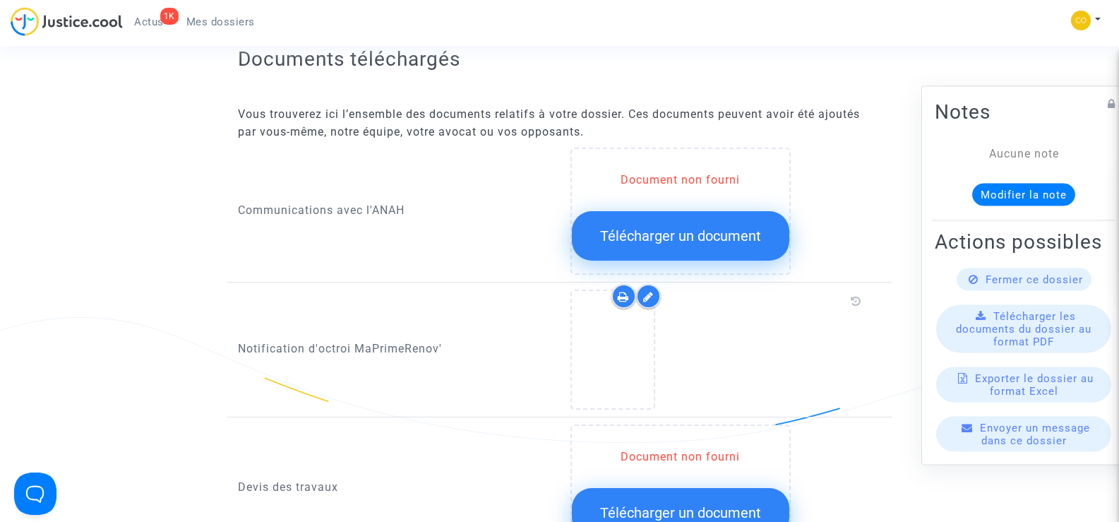
click at [643, 291] on icon at bounding box center [648, 296] width 11 height 11
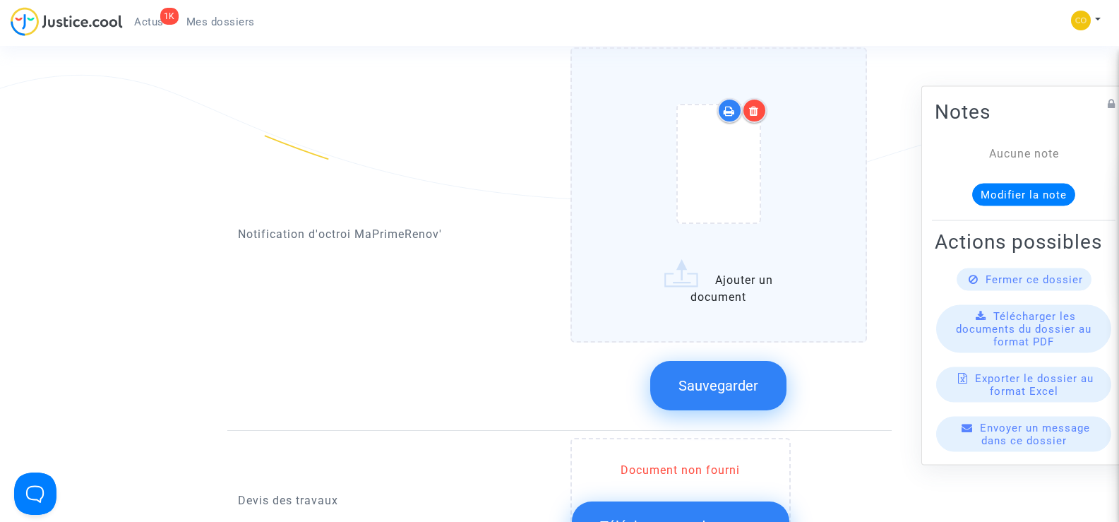
scroll to position [918, 0]
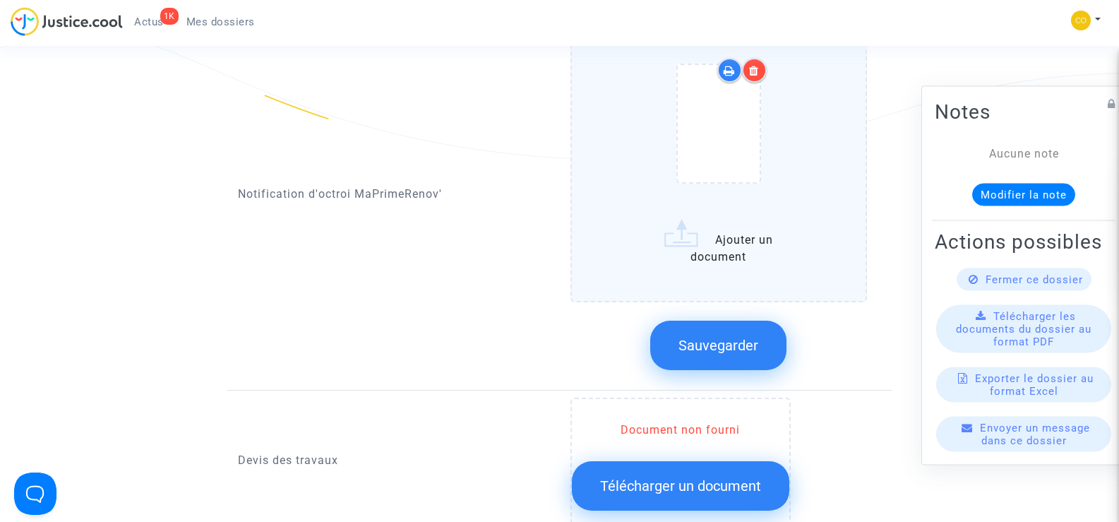
click at [759, 65] on icon at bounding box center [754, 70] width 10 height 11
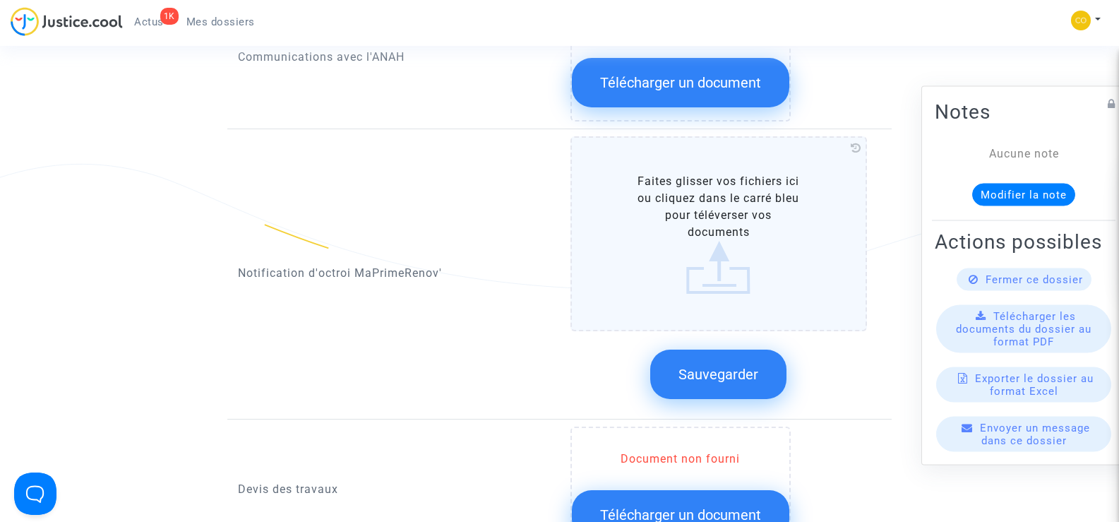
scroll to position [776, 0]
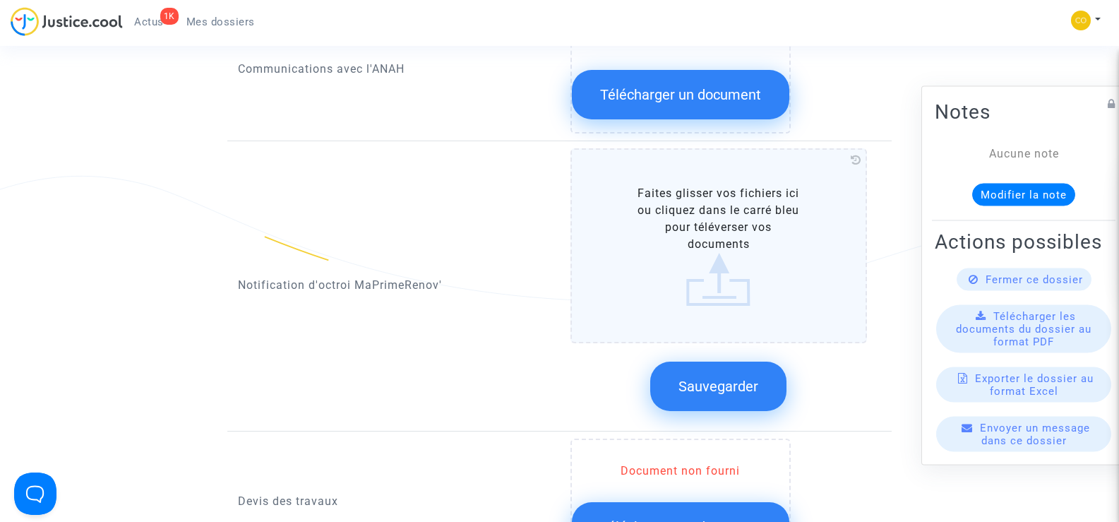
click at [724, 247] on label "Faites glisser vos fichiers ici ou cliquez dans le carré bleu pour téléverser v…" at bounding box center [718, 245] width 297 height 195
click at [0, 0] on input "Faites glisser vos fichiers ici ou cliquez dans le carré bleu pour téléverser v…" at bounding box center [0, 0] width 0 height 0
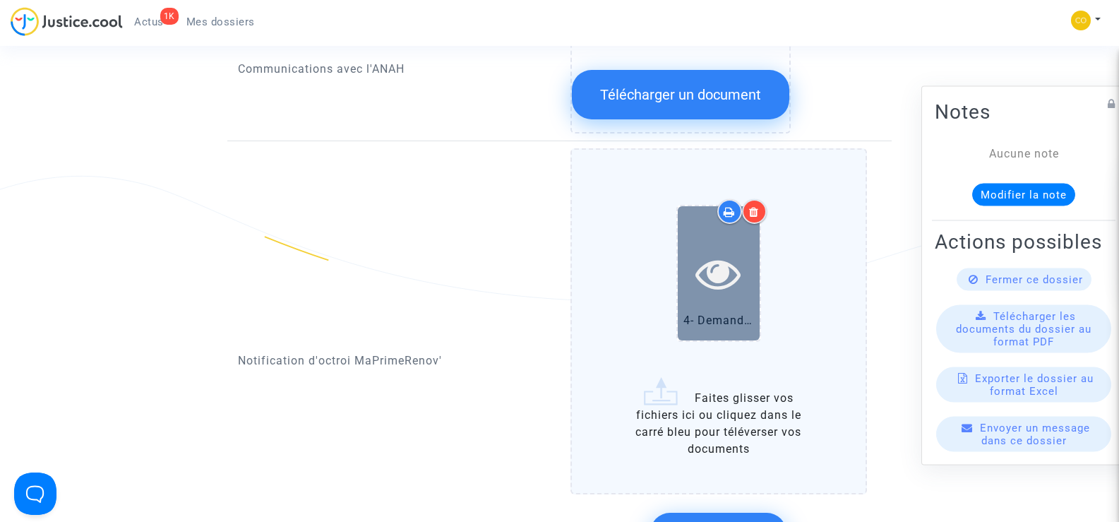
click at [704, 260] on icon at bounding box center [718, 273] width 46 height 45
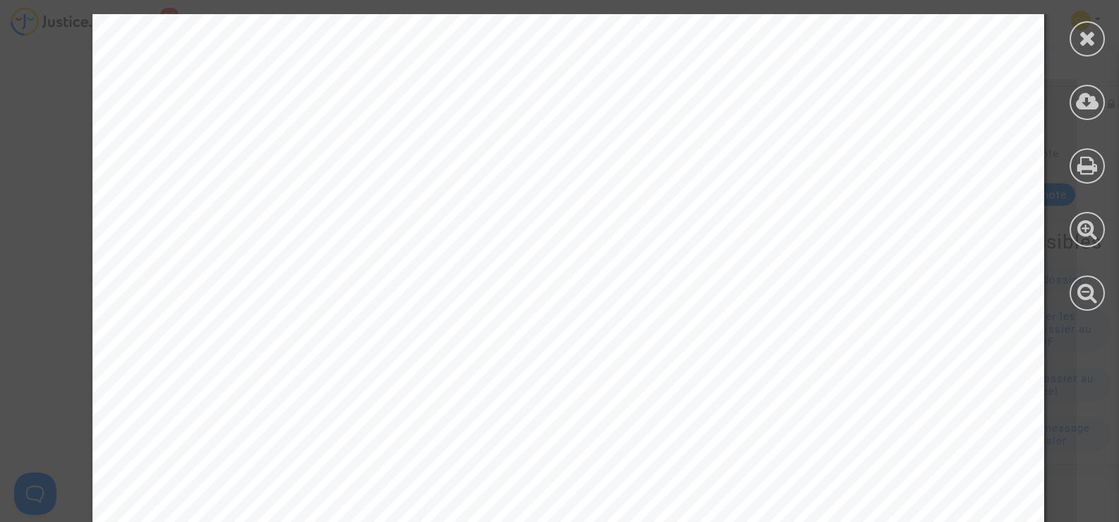
scroll to position [71, 0]
click at [1074, 42] on div at bounding box center [1086, 38] width 35 height 35
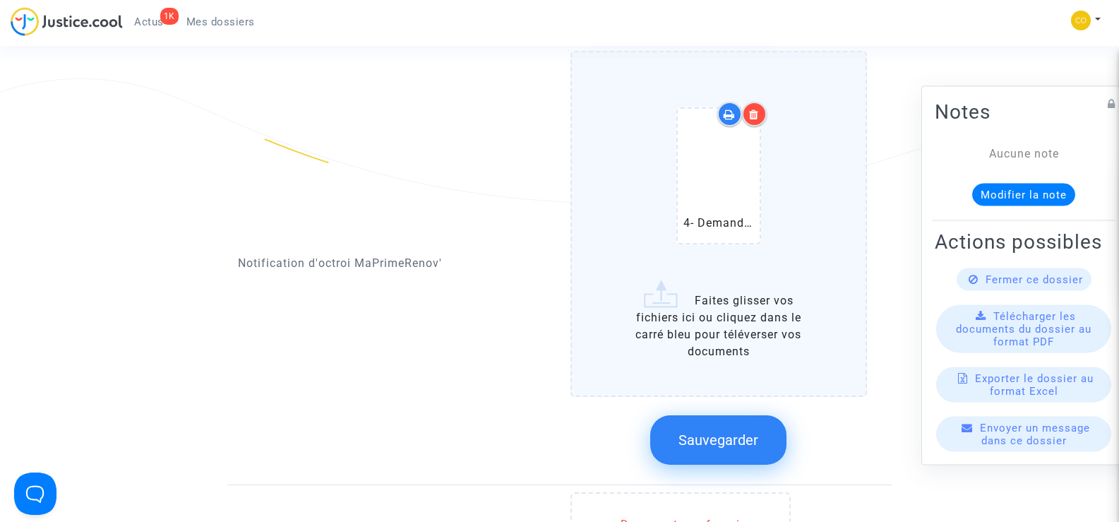
scroll to position [988, 0]
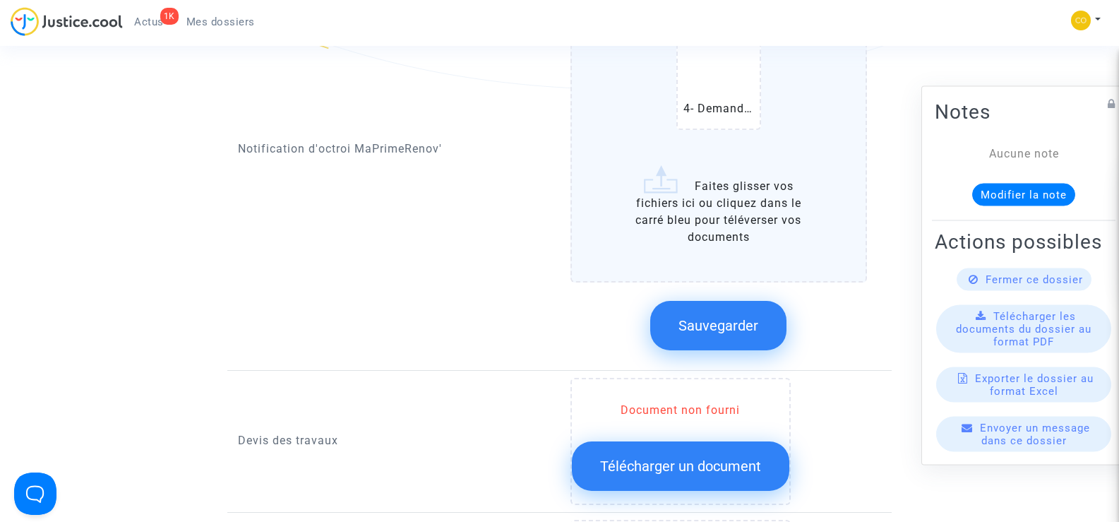
click at [742, 317] on span "Sauvegarder" at bounding box center [718, 325] width 80 height 17
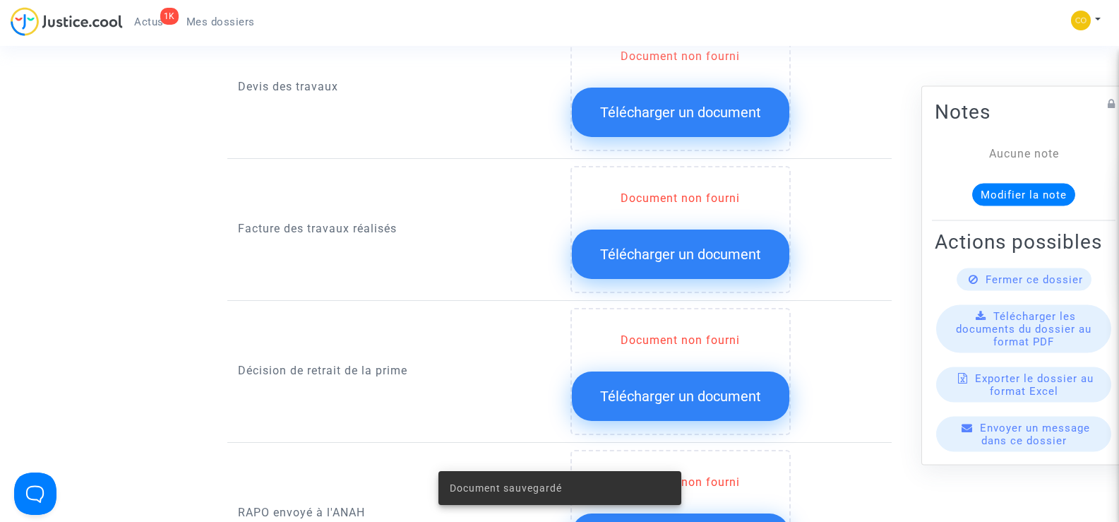
scroll to position [1059, 0]
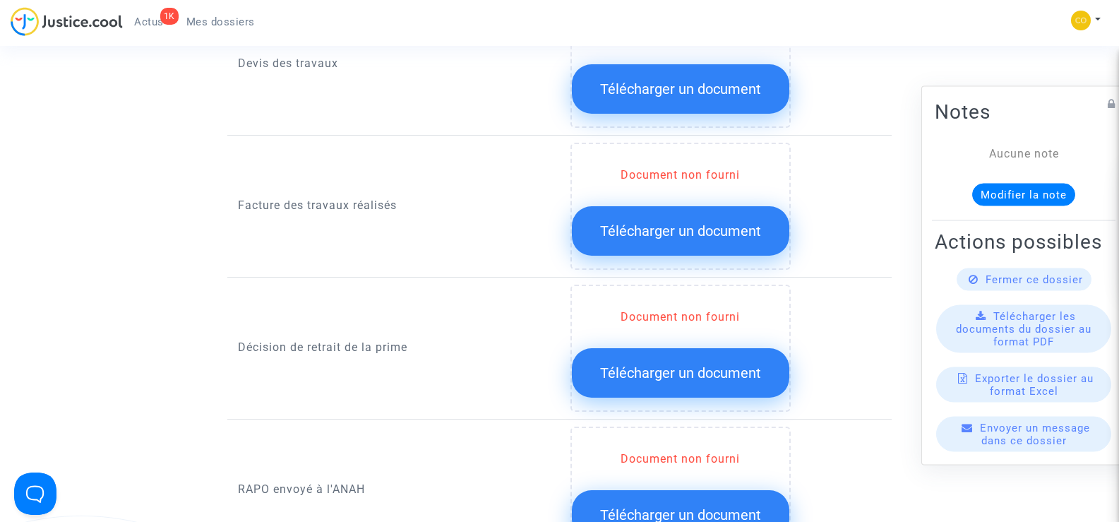
click at [699, 364] on span "Télécharger un document" at bounding box center [680, 372] width 161 height 17
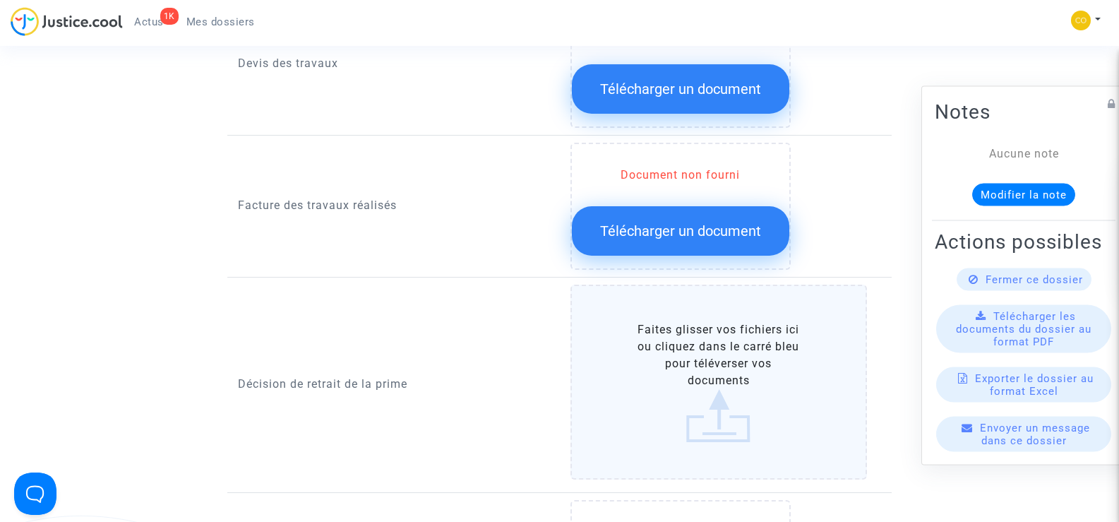
click at [699, 347] on label "Faites glisser vos fichiers ici ou cliquez dans le carré bleu pour téléverser v…" at bounding box center [718, 381] width 297 height 195
click at [0, 0] on input "Faites glisser vos fichiers ici ou cliquez dans le carré bleu pour téléverser v…" at bounding box center [0, 0] width 0 height 0
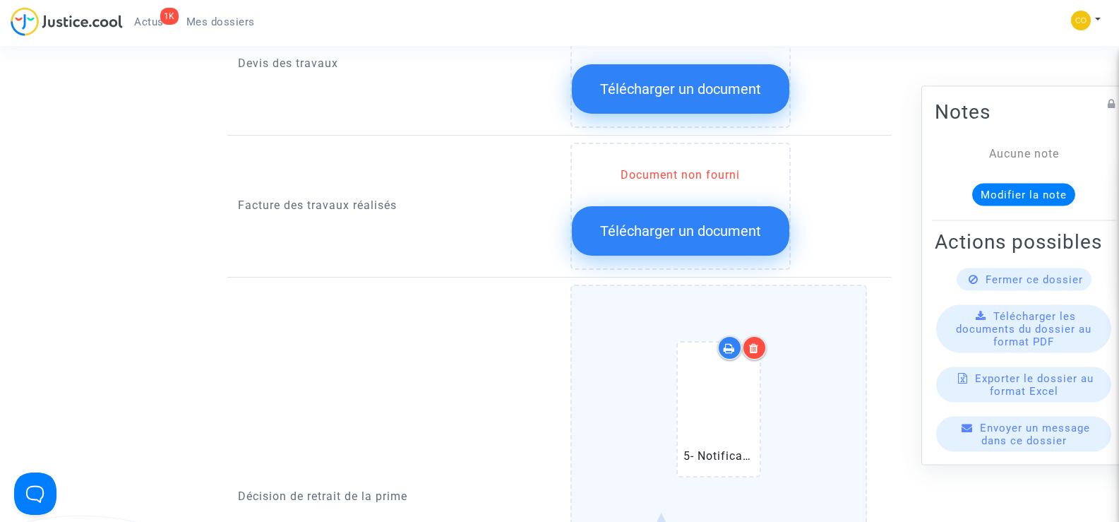
scroll to position [1270, 0]
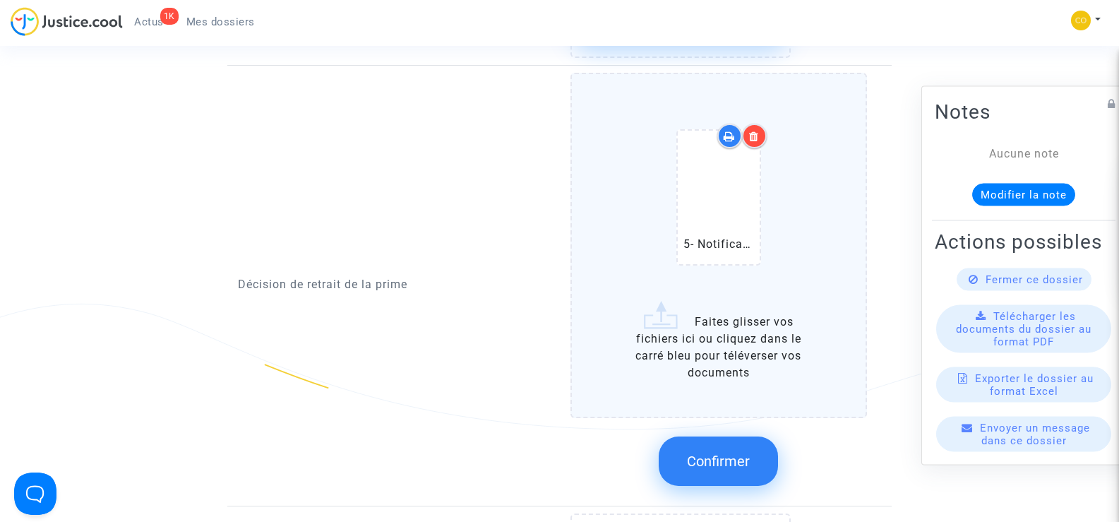
click at [707, 436] on button "Confirmer" at bounding box center [717, 460] width 119 height 49
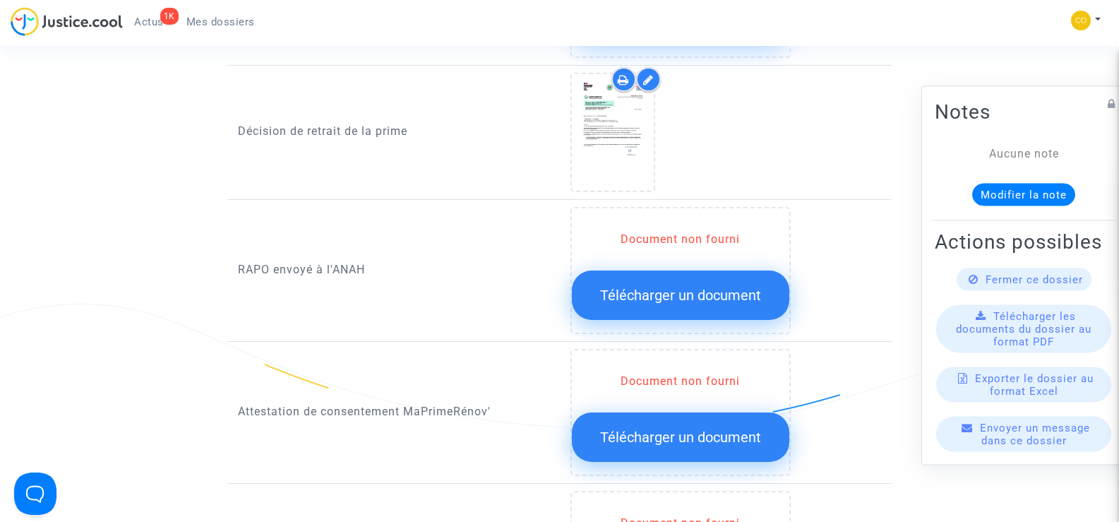
click at [640, 428] on span "Télécharger un document" at bounding box center [680, 436] width 161 height 17
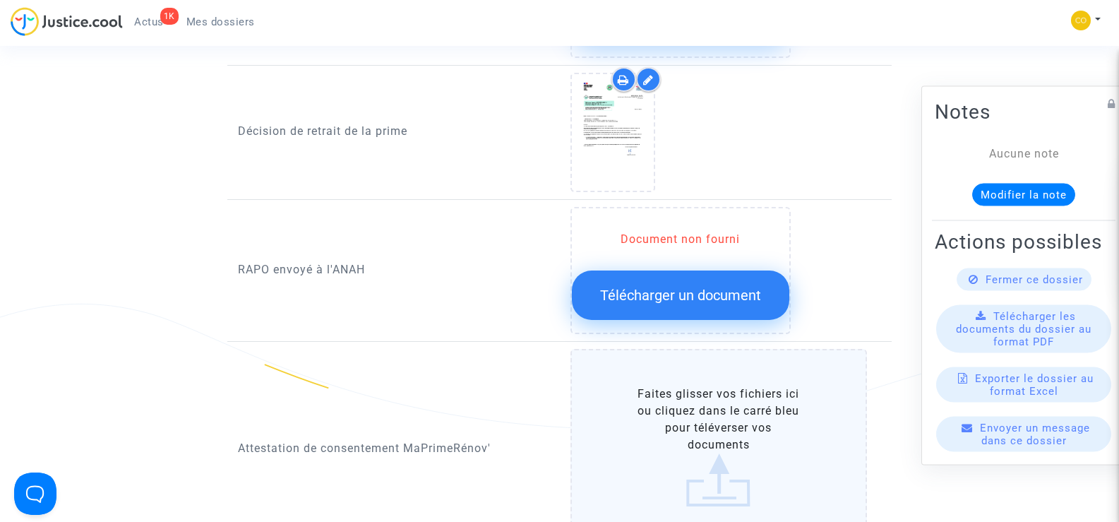
click at [703, 412] on label "Faites glisser vos fichiers ici ou cliquez dans le carré bleu pour téléverser v…" at bounding box center [718, 446] width 297 height 195
click at [0, 0] on input "Faites glisser vos fichiers ici ou cliquez dans le carré bleu pour téléverser v…" at bounding box center [0, 0] width 0 height 0
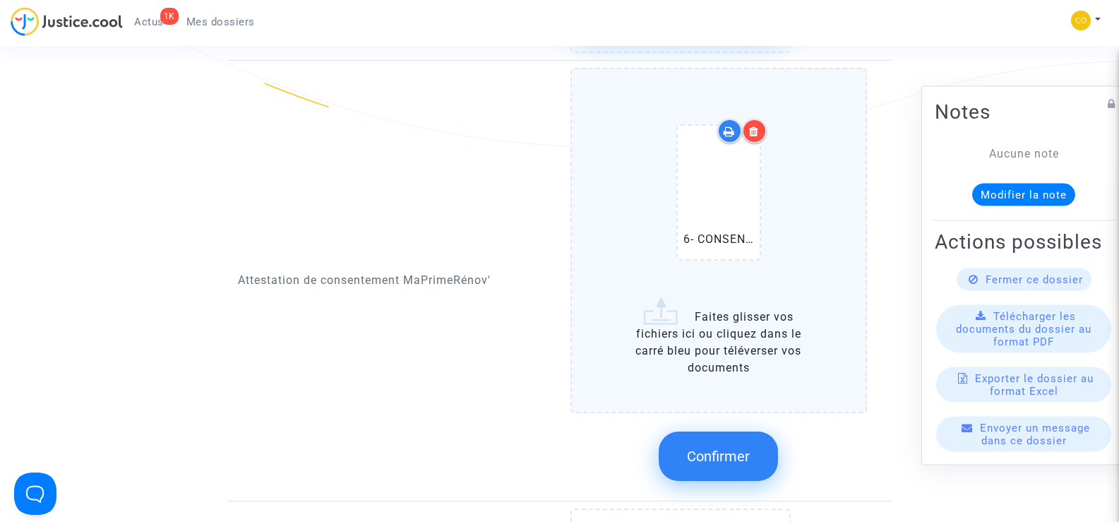
scroll to position [1553, 0]
click at [728, 446] on span "Confirmer" at bounding box center [718, 454] width 63 height 17
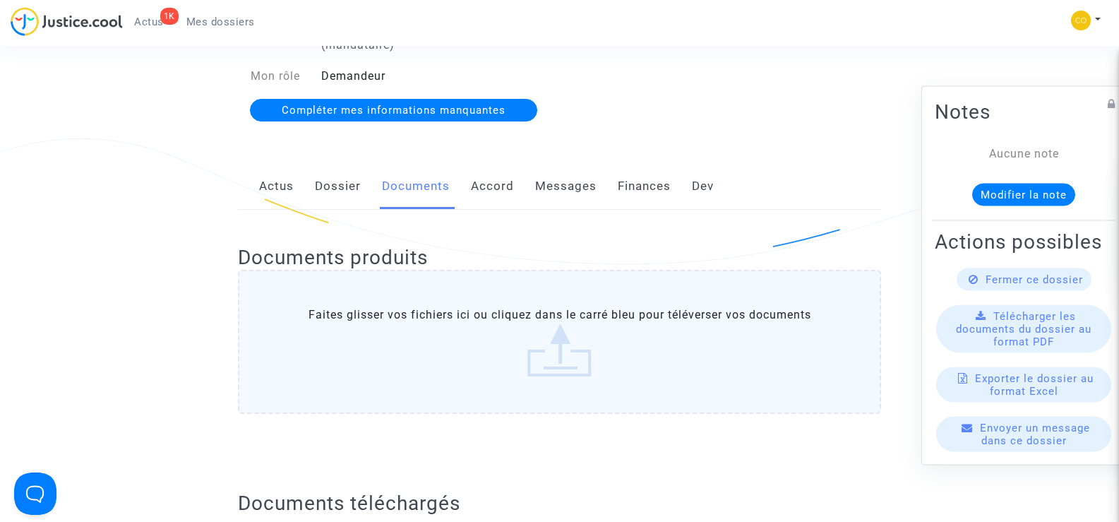
scroll to position [0, 0]
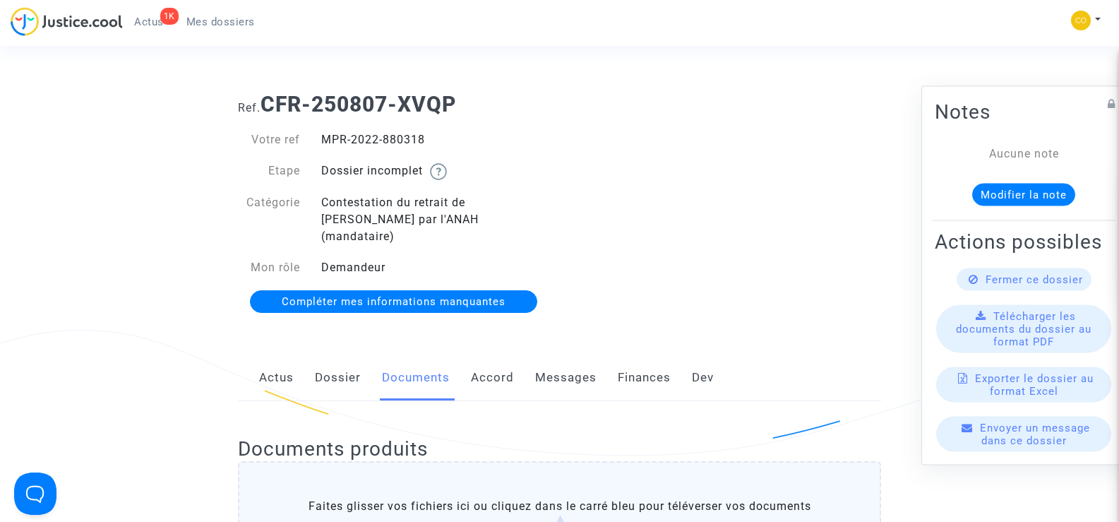
drag, startPoint x: 451, startPoint y: 138, endPoint x: 325, endPoint y: 143, distance: 126.5
click at [325, 143] on div "MPR-2022-880318" at bounding box center [435, 139] width 249 height 17
copy div "MPR-2022-880318"
click at [745, 276] on div "Ref. CFR-250807-XVQP Votre ref MPR-2022-880318 Etape Dossier incomplet Catégori…" at bounding box center [559, 203] width 664 height 244
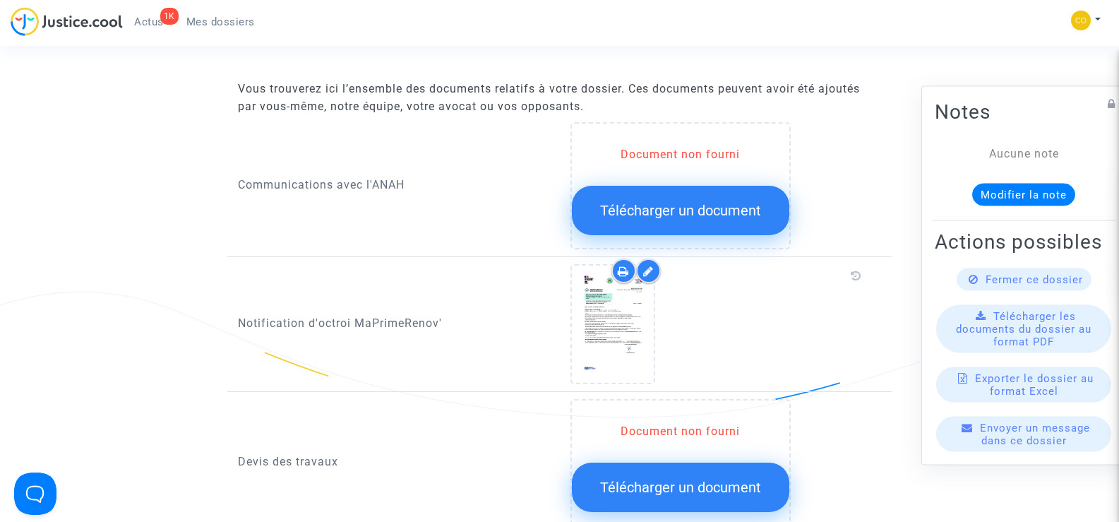
scroll to position [565, 0]
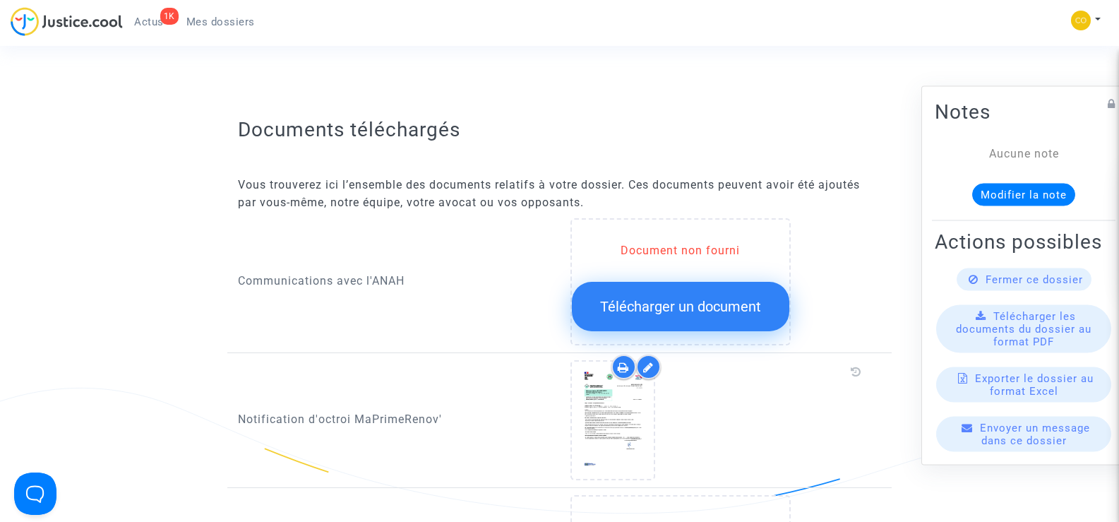
click at [659, 298] on span "Télécharger un document" at bounding box center [680, 306] width 161 height 17
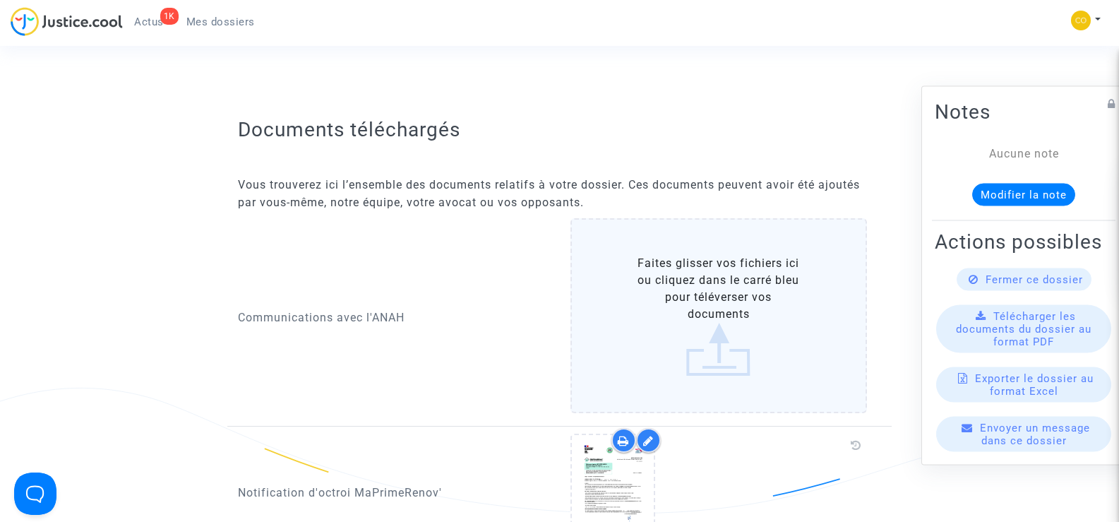
click at [713, 283] on label "Faites glisser vos fichiers ici ou cliquez dans le carré bleu pour téléverser v…" at bounding box center [718, 315] width 297 height 195
click at [0, 0] on input "Faites glisser vos fichiers ici ou cliquez dans le carré bleu pour téléverser v…" at bounding box center [0, 0] width 0 height 0
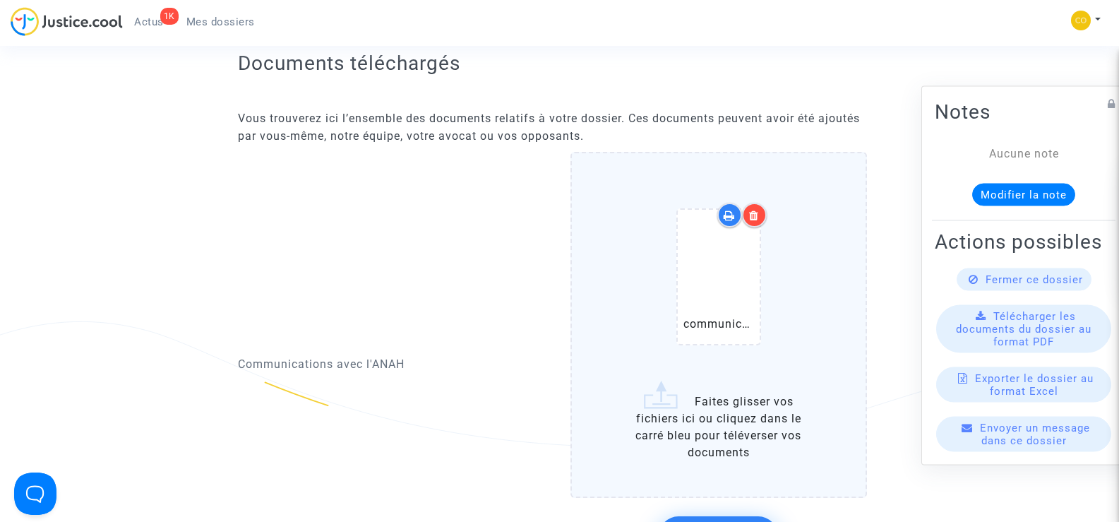
scroll to position [706, 0]
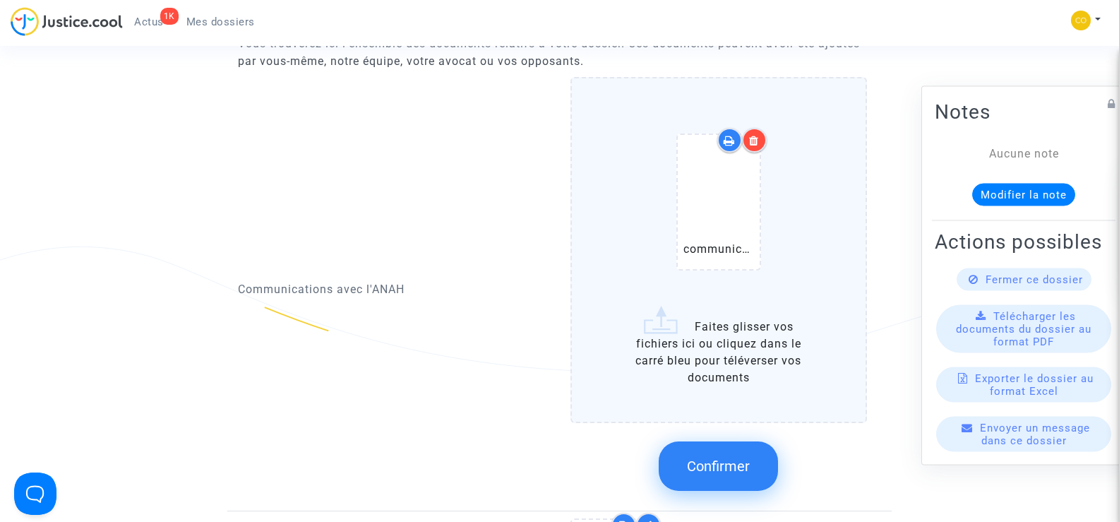
click at [723, 457] on span "Confirmer" at bounding box center [718, 465] width 63 height 17
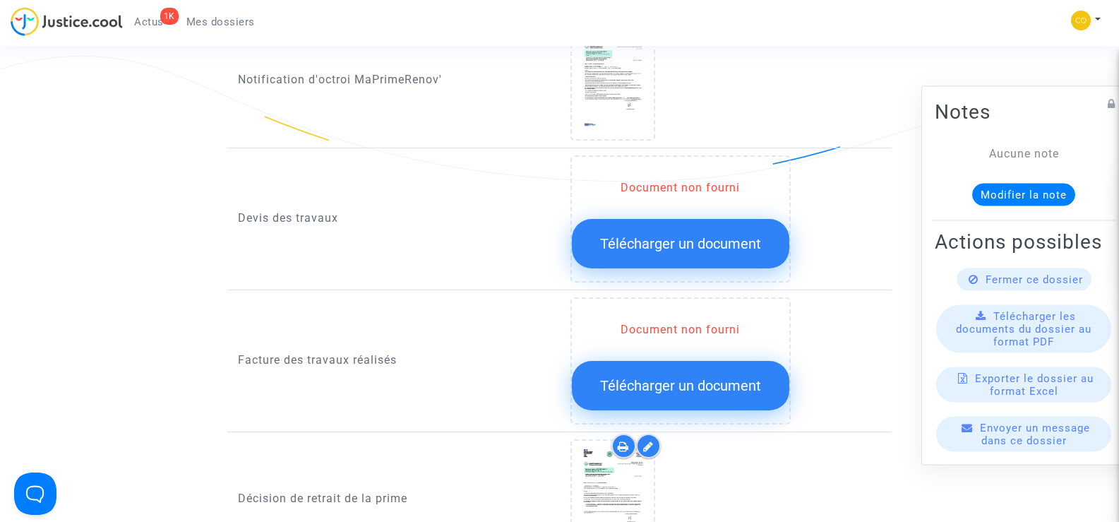
scroll to position [988, 0]
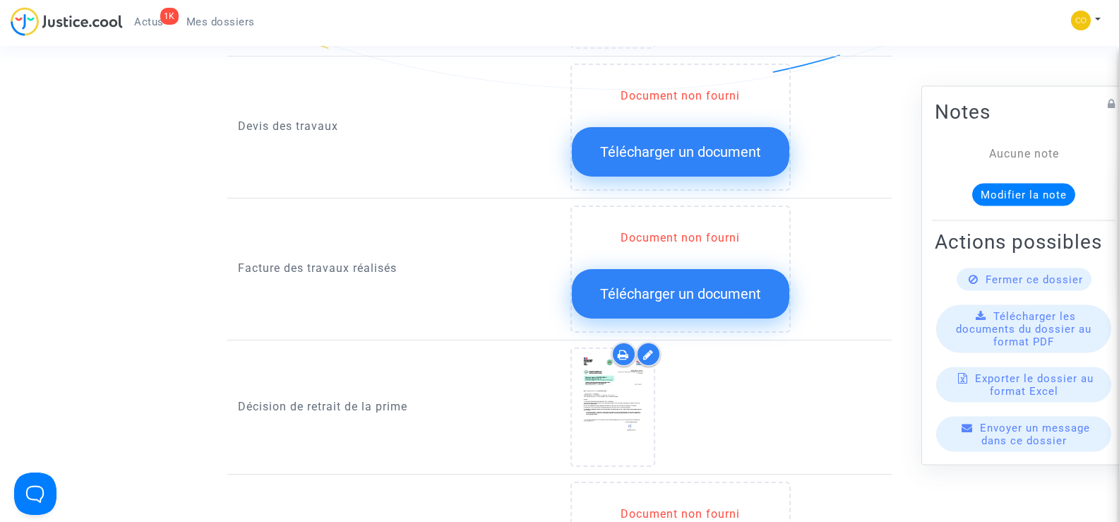
click at [683, 285] on span "Télécharger un document" at bounding box center [680, 293] width 161 height 17
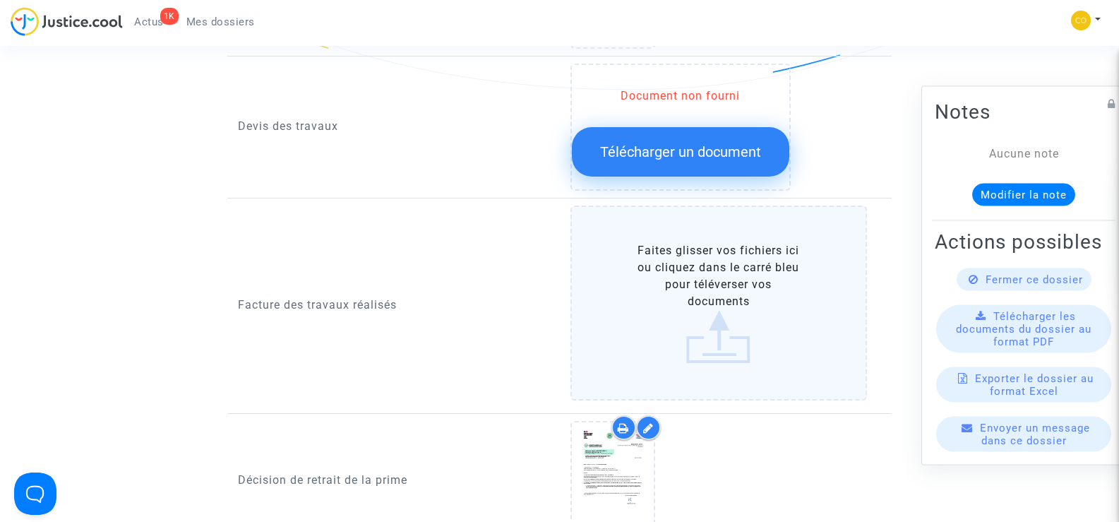
click at [734, 254] on label "Faites glisser vos fichiers ici ou cliquez dans le carré bleu pour téléverser v…" at bounding box center [718, 302] width 297 height 195
click at [0, 0] on input "Faites glisser vos fichiers ici ou cliquez dans le carré bleu pour téléverser v…" at bounding box center [0, 0] width 0 height 0
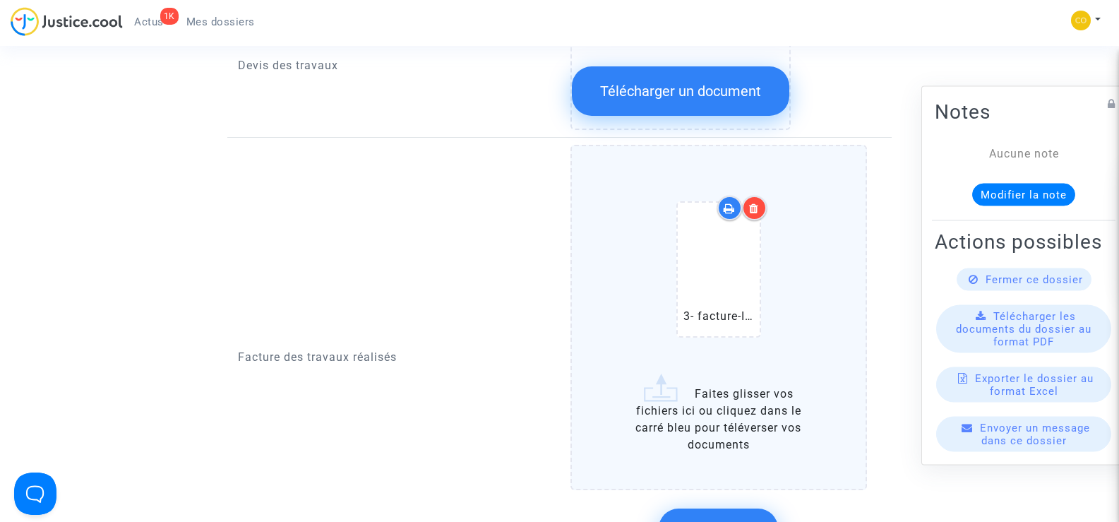
scroll to position [1129, 0]
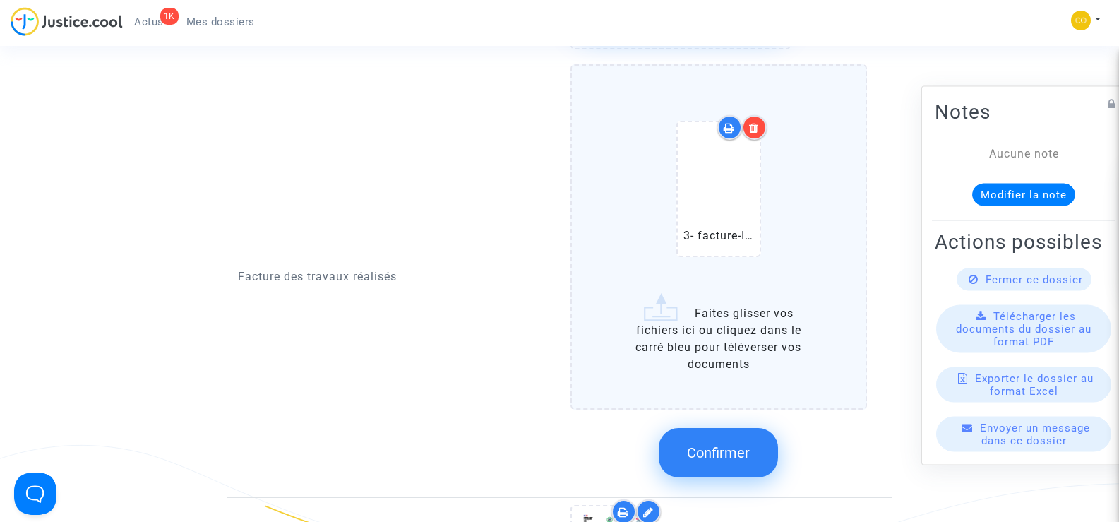
click at [735, 444] on span "Confirmer" at bounding box center [718, 452] width 63 height 17
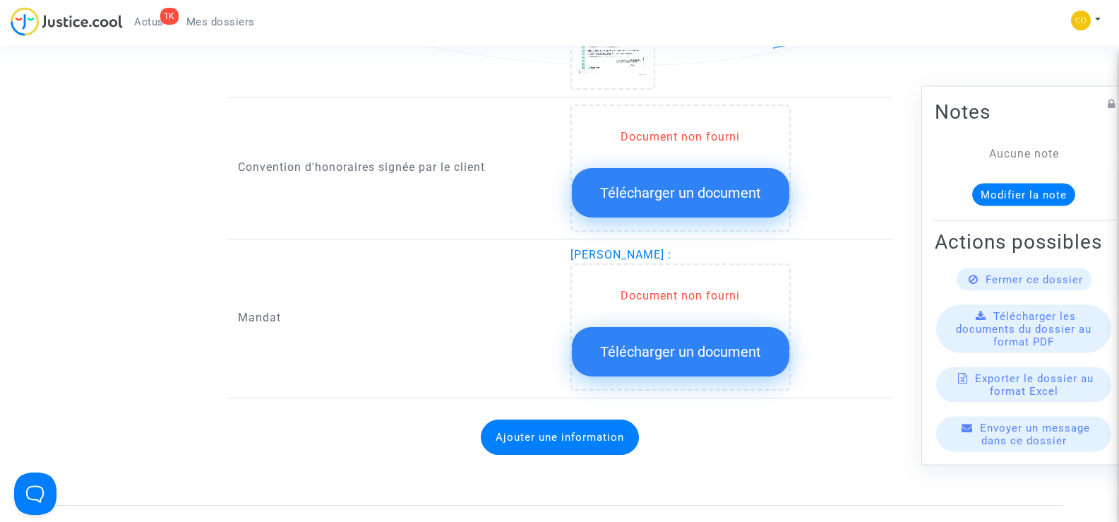
scroll to position [1623, 0]
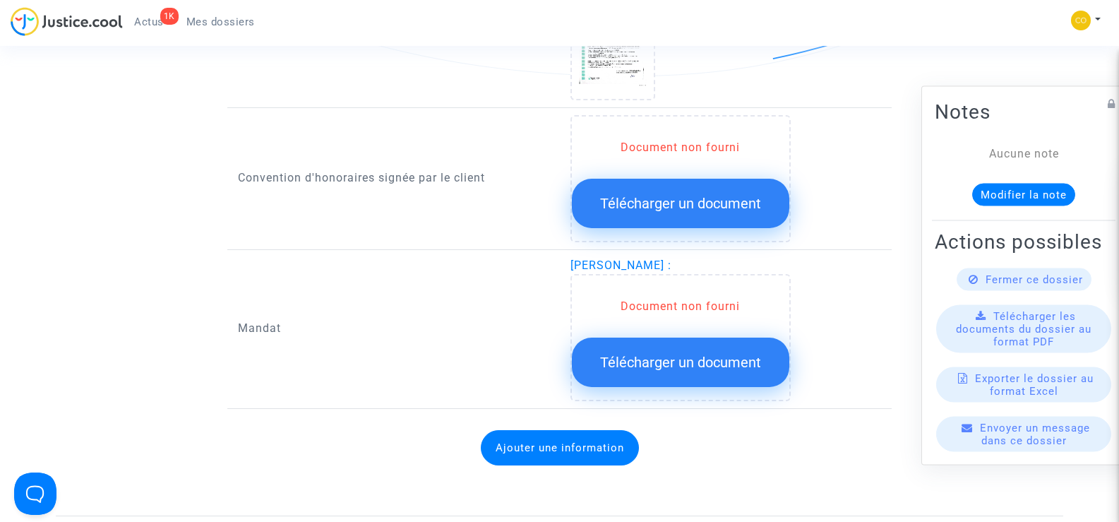
click at [687, 354] on span "Télécharger un document" at bounding box center [680, 362] width 161 height 17
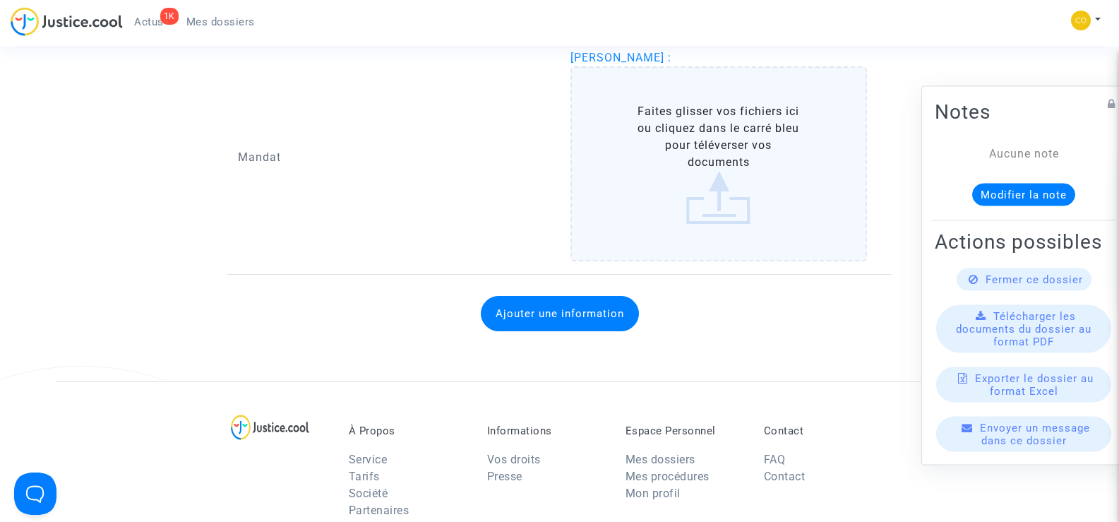
scroll to position [1835, 0]
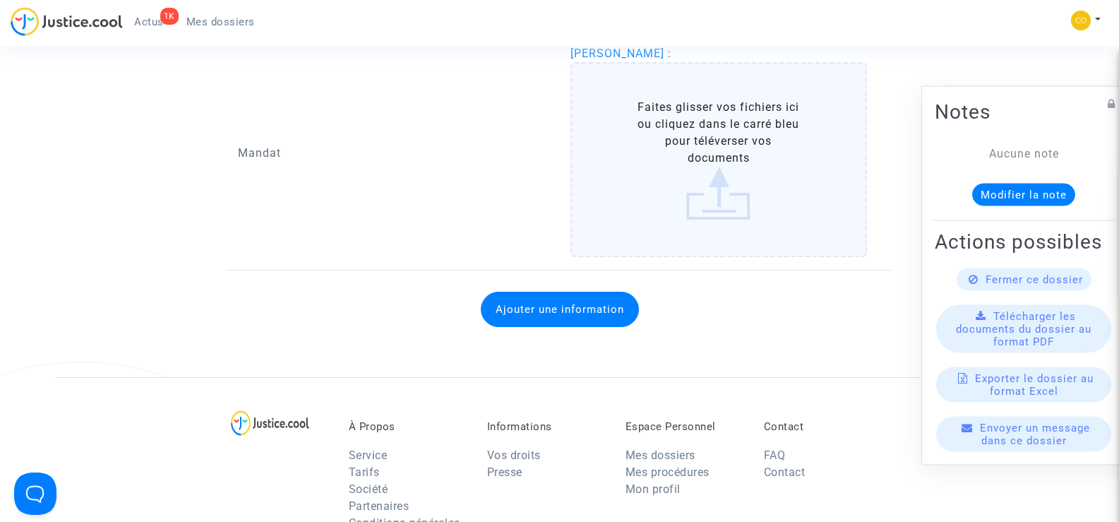
click at [706, 146] on label "Faites glisser vos fichiers ici ou cliquez dans le carré bleu pour téléverser v…" at bounding box center [718, 159] width 297 height 195
click at [0, 0] on input "Faites glisser vos fichiers ici ou cliquez dans le carré bleu pour téléverser v…" at bounding box center [0, 0] width 0 height 0
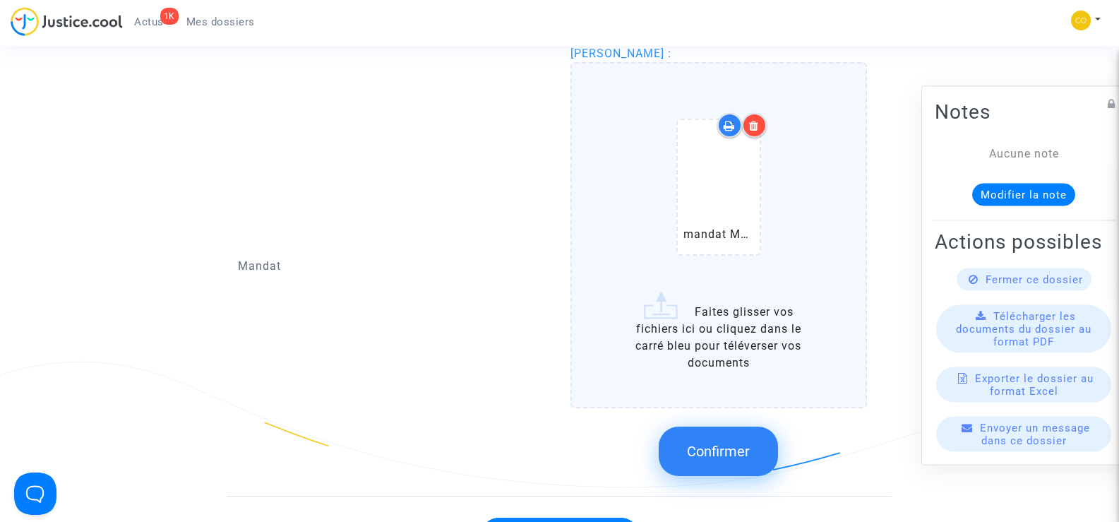
click at [734, 443] on span "Confirmer" at bounding box center [718, 451] width 63 height 17
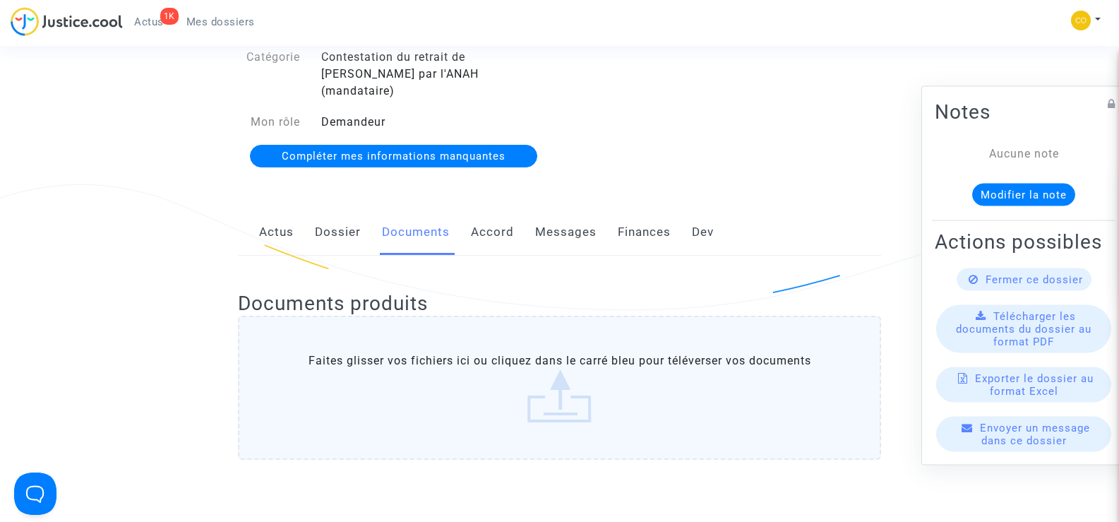
scroll to position [0, 0]
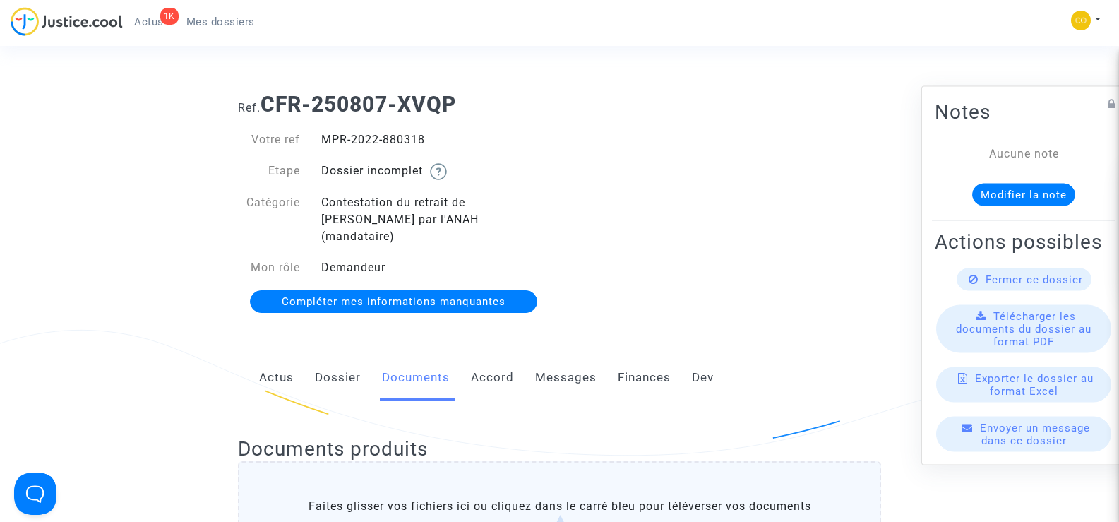
click at [210, 20] on span "Mes dossiers" at bounding box center [220, 22] width 68 height 13
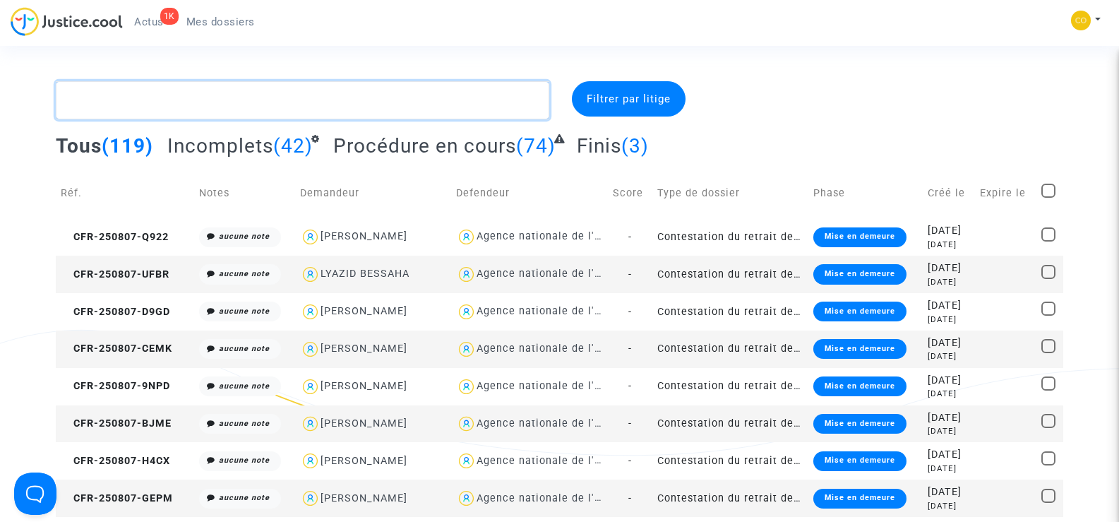
click at [132, 95] on textarea at bounding box center [302, 100] width 493 height 38
paste textarea "CLEDA"
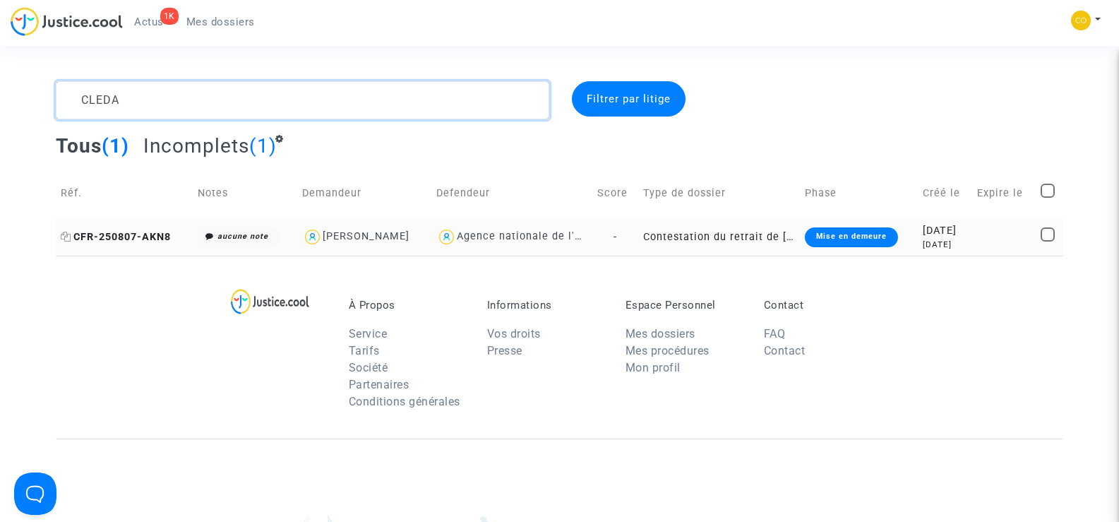
type textarea "CLEDA"
click at [133, 236] on span "CFR-250807-AKN8" at bounding box center [116, 237] width 110 height 12
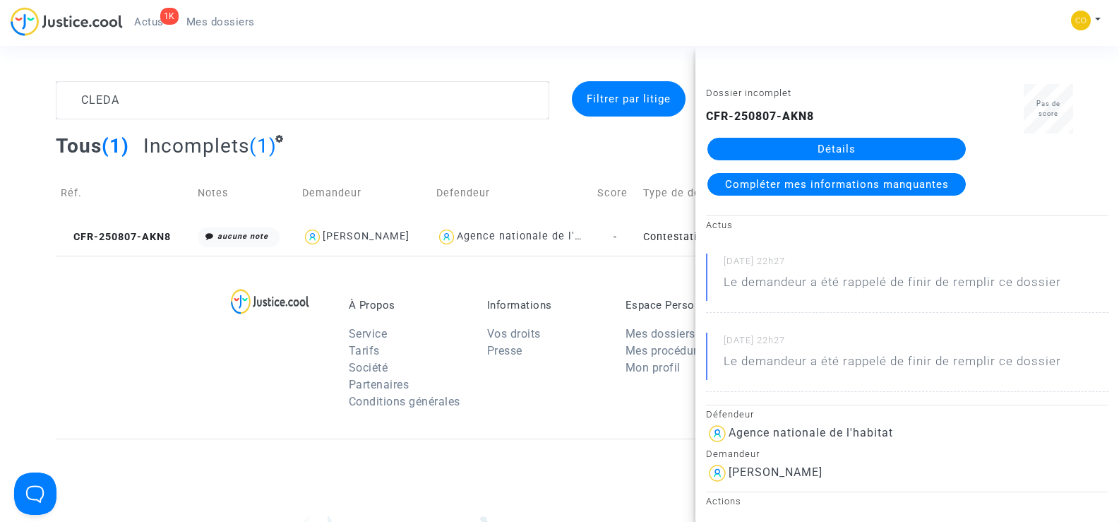
click at [858, 148] on link "Détails" at bounding box center [836, 149] width 258 height 23
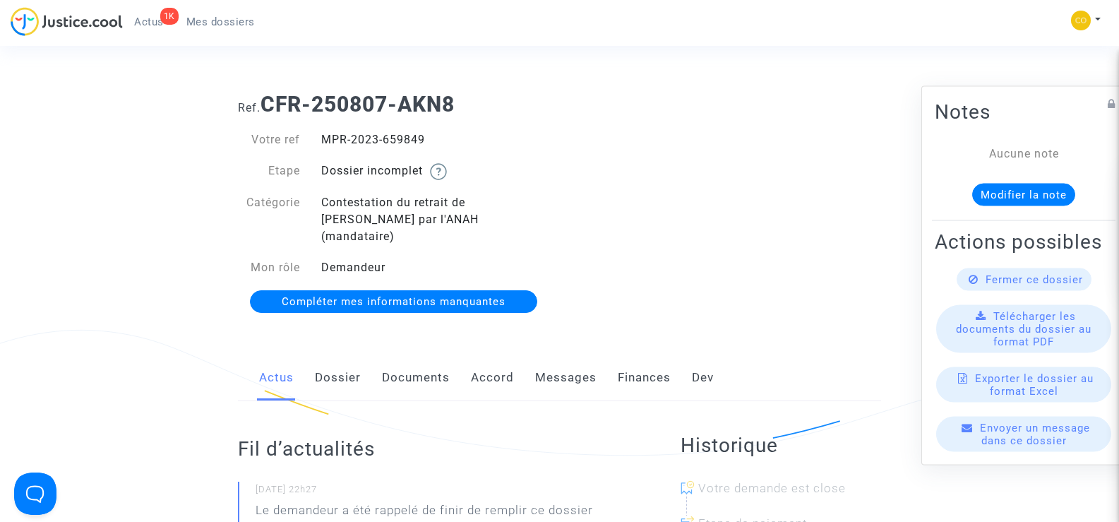
click at [387, 359] on link "Documents" at bounding box center [416, 377] width 68 height 47
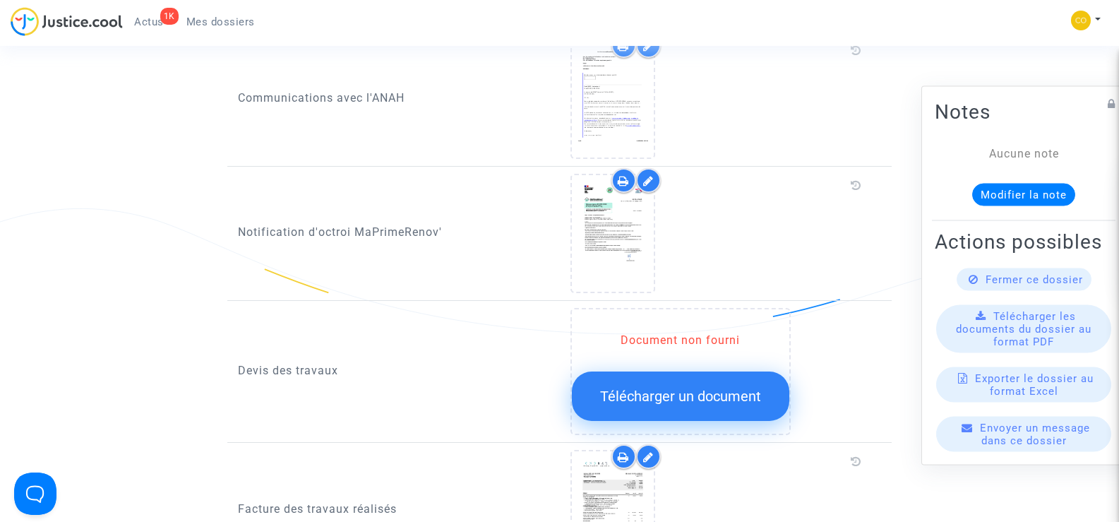
scroll to position [918, 0]
